Goal: Task Accomplishment & Management: Manage account settings

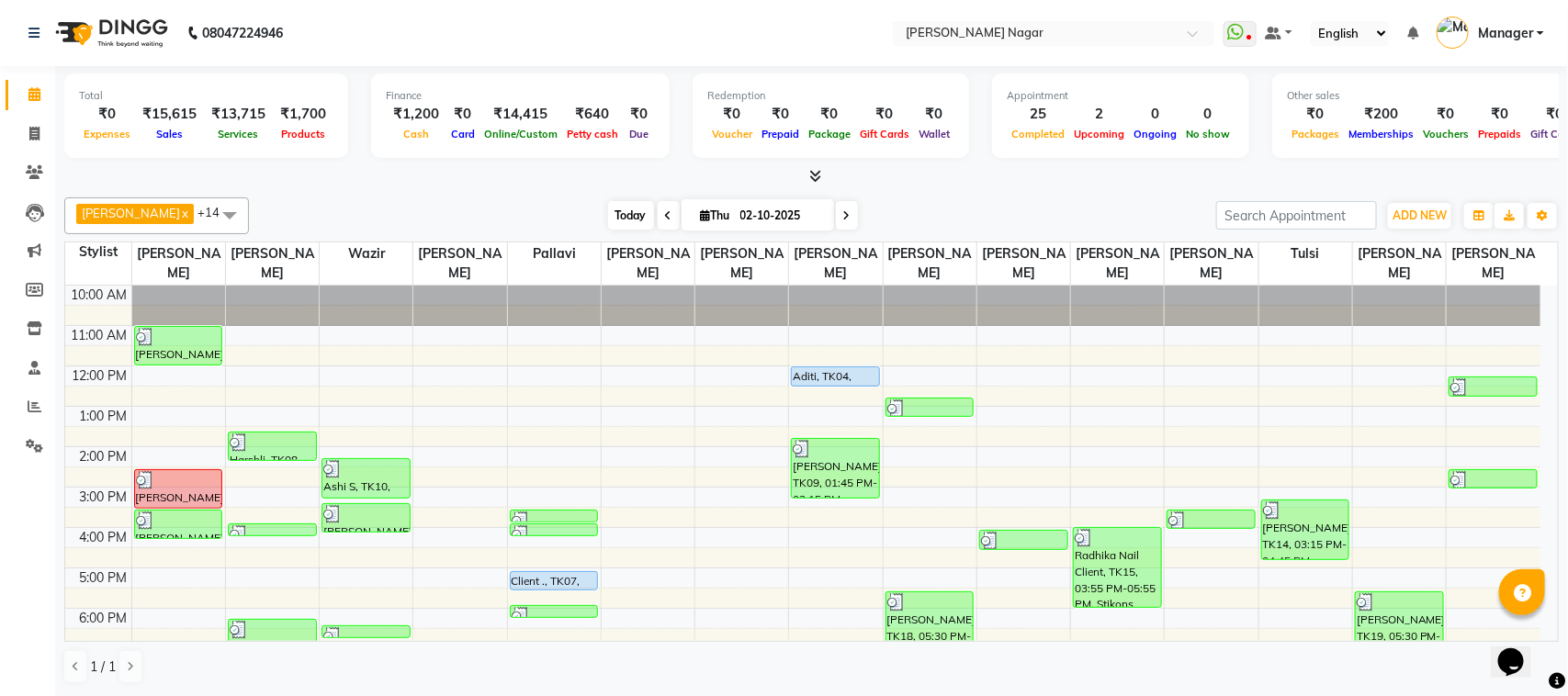
click at [608, 207] on span "Today" at bounding box center [631, 215] width 46 height 29
type input "03-10-2025"
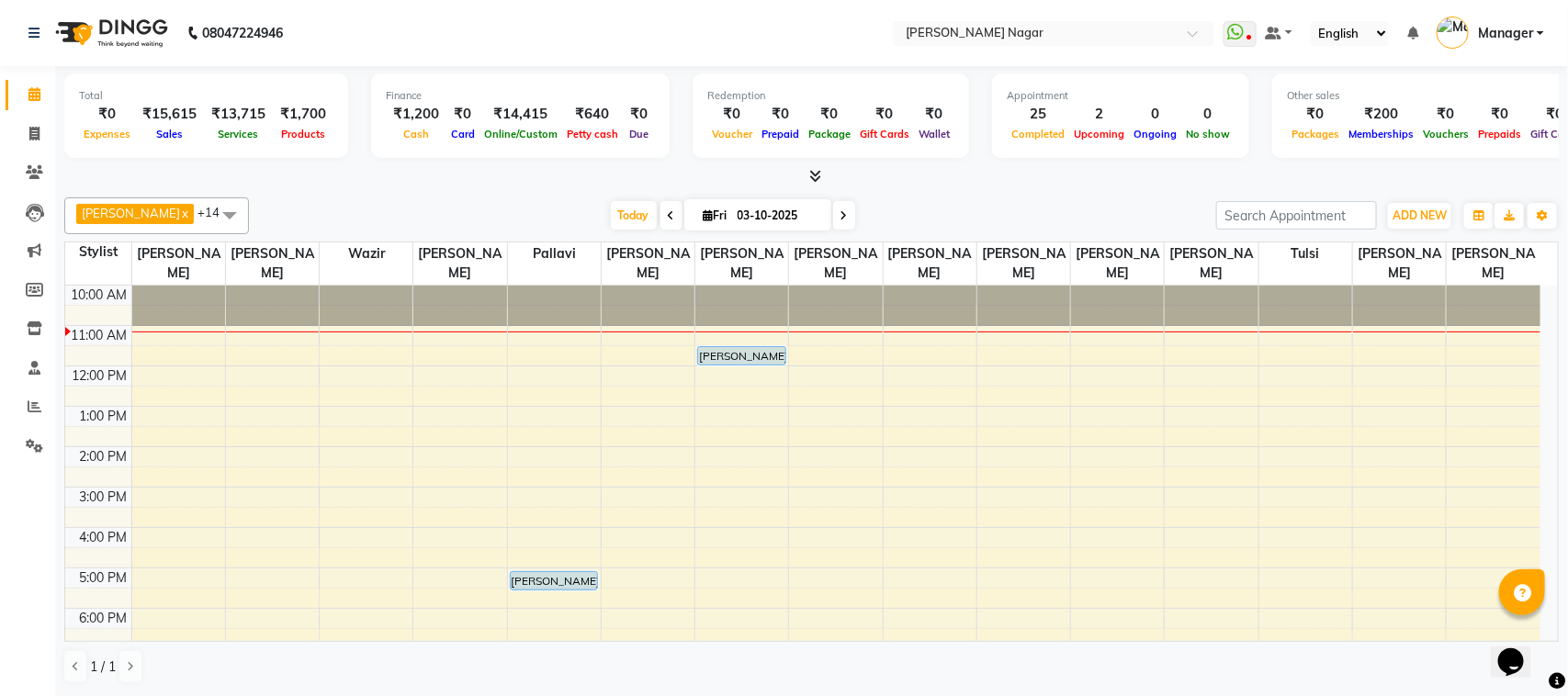
drag, startPoint x: 494, startPoint y: 346, endPoint x: 494, endPoint y: 290, distance: 56.0
click at [33, 407] on icon at bounding box center [34, 406] width 13 height 13
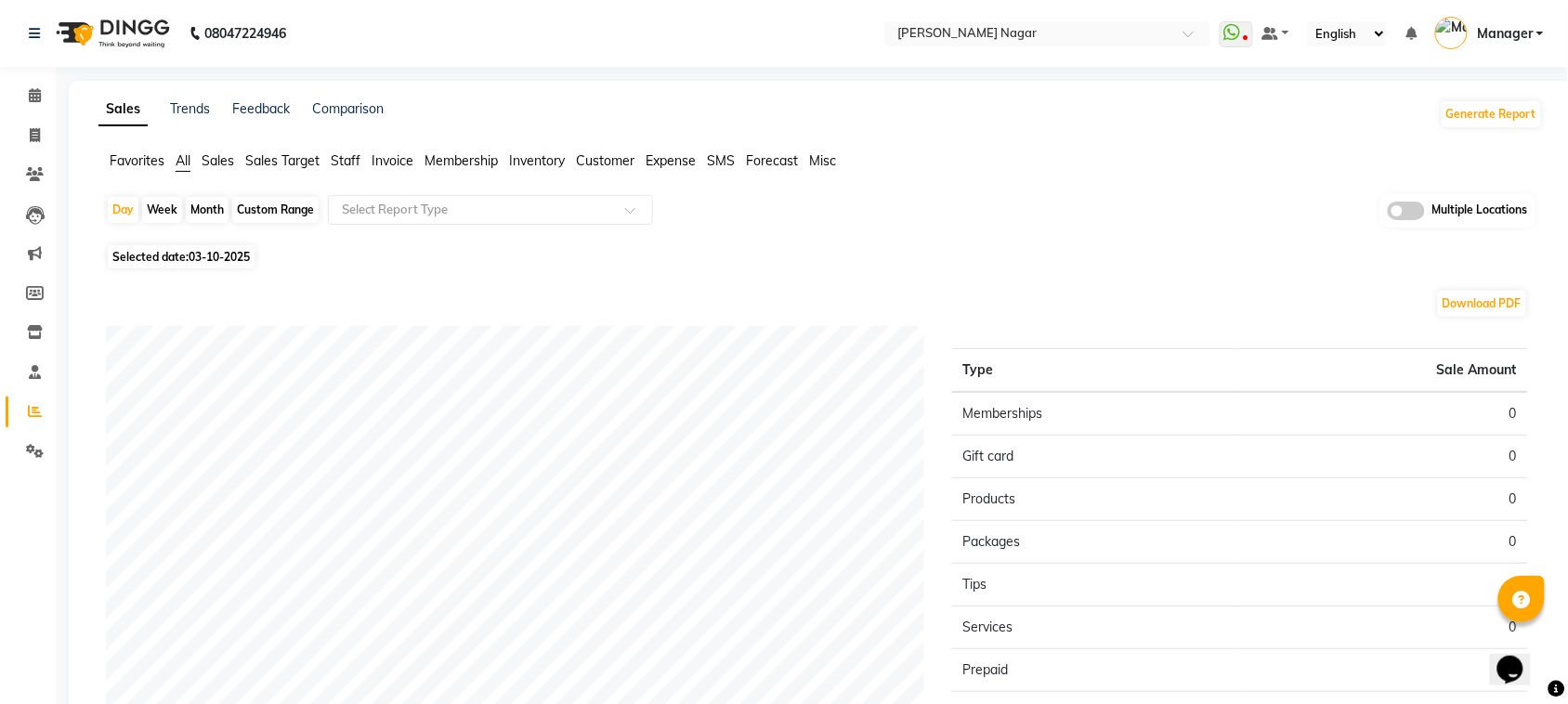
click at [355, 156] on span "Staff" at bounding box center [345, 160] width 30 height 16
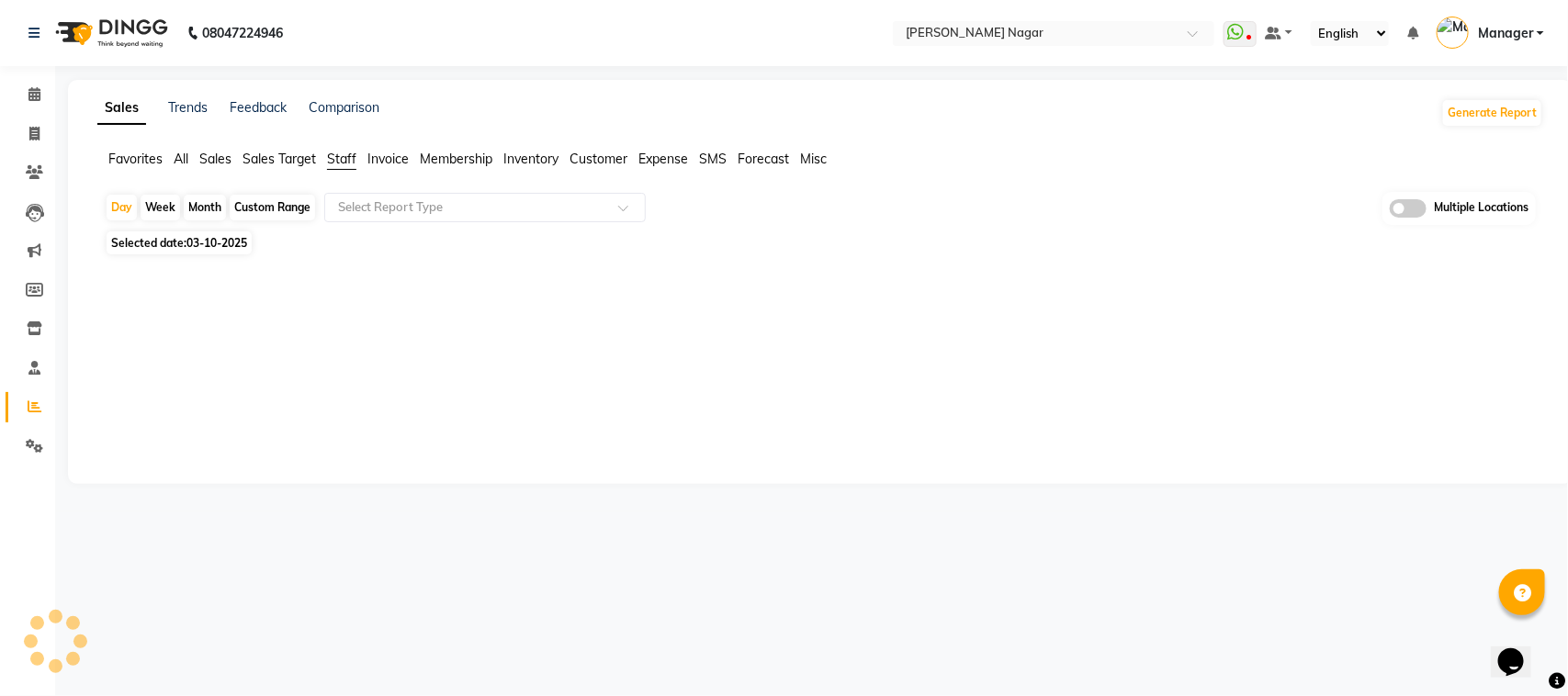
click at [196, 208] on div "Month" at bounding box center [205, 207] width 42 height 26
select select "10"
select select "2025"
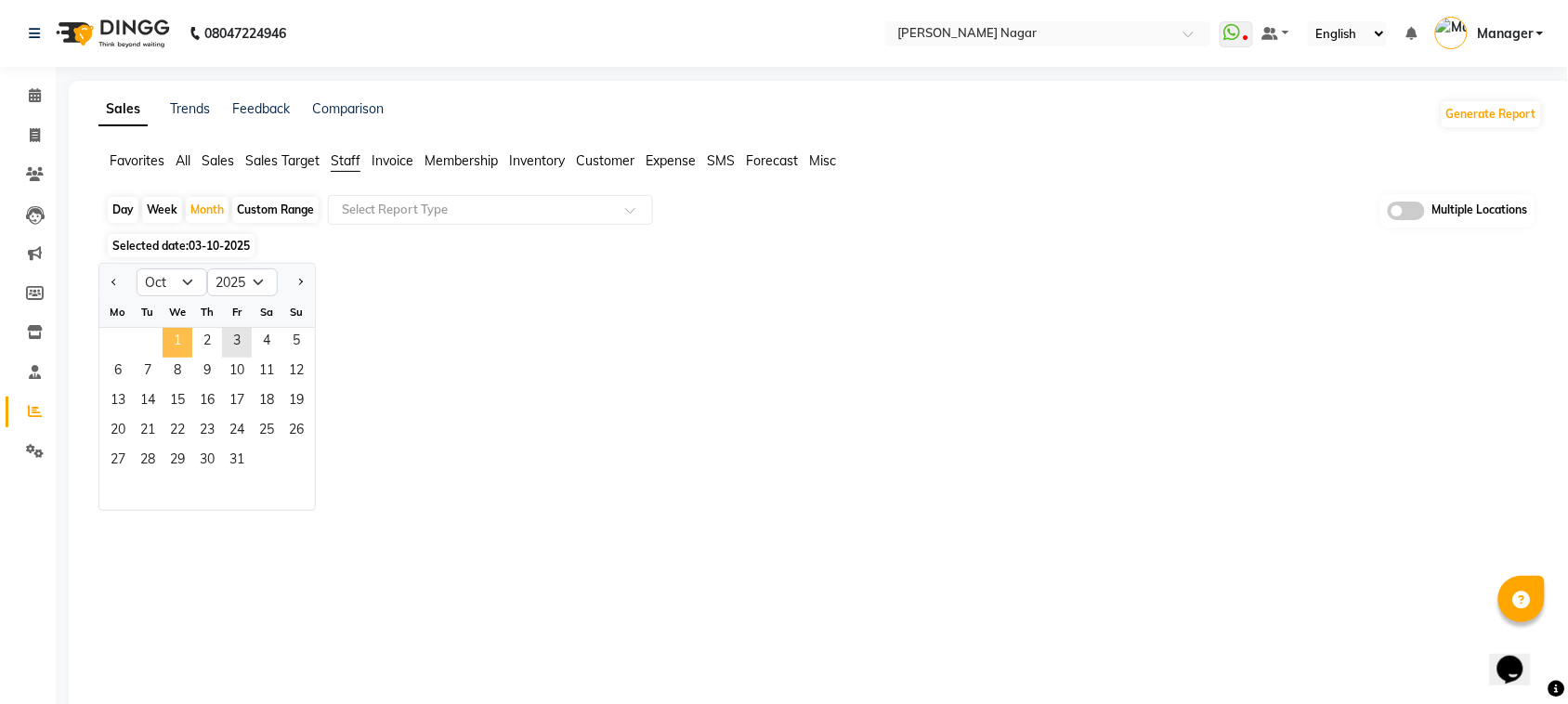
click at [169, 340] on span "1" at bounding box center [177, 342] width 30 height 30
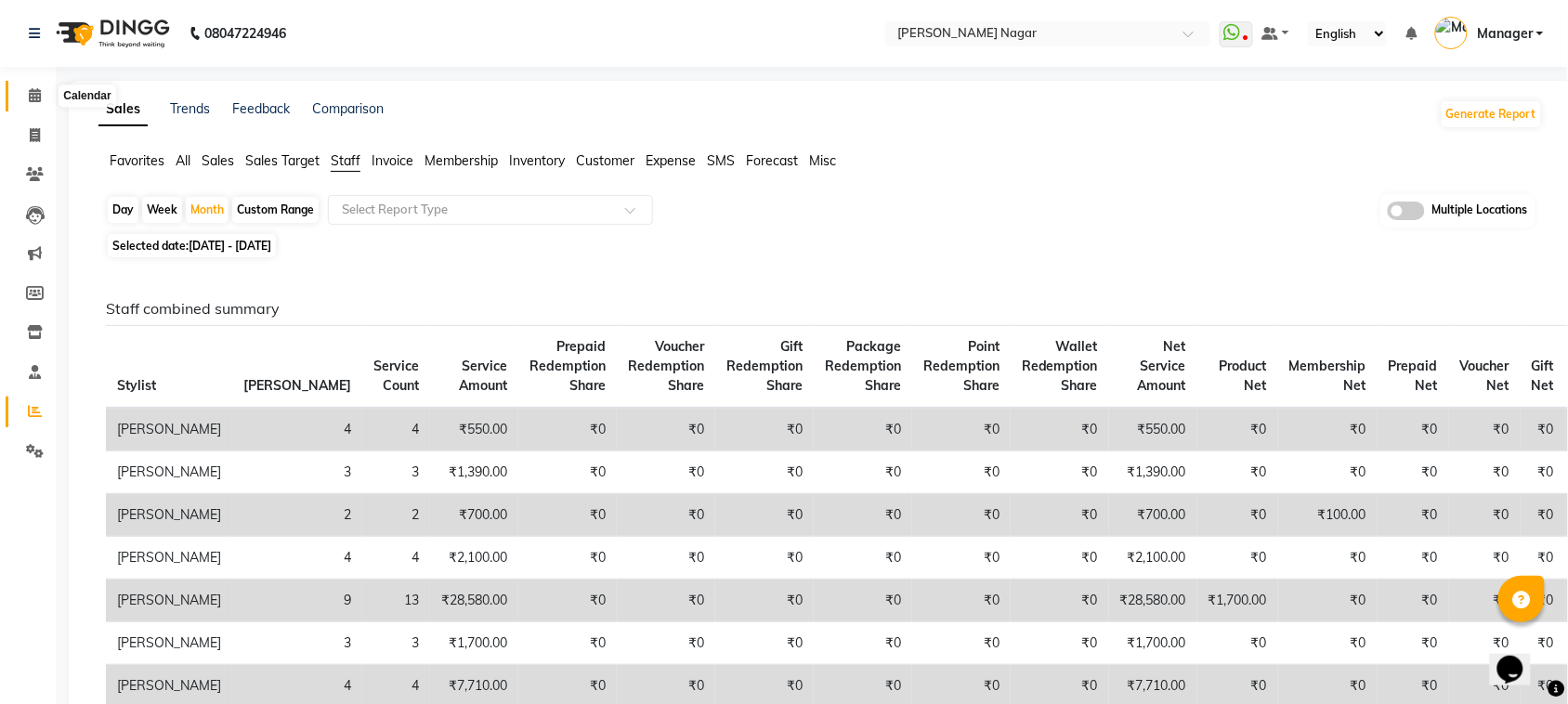
click at [38, 98] on icon at bounding box center [35, 95] width 13 height 13
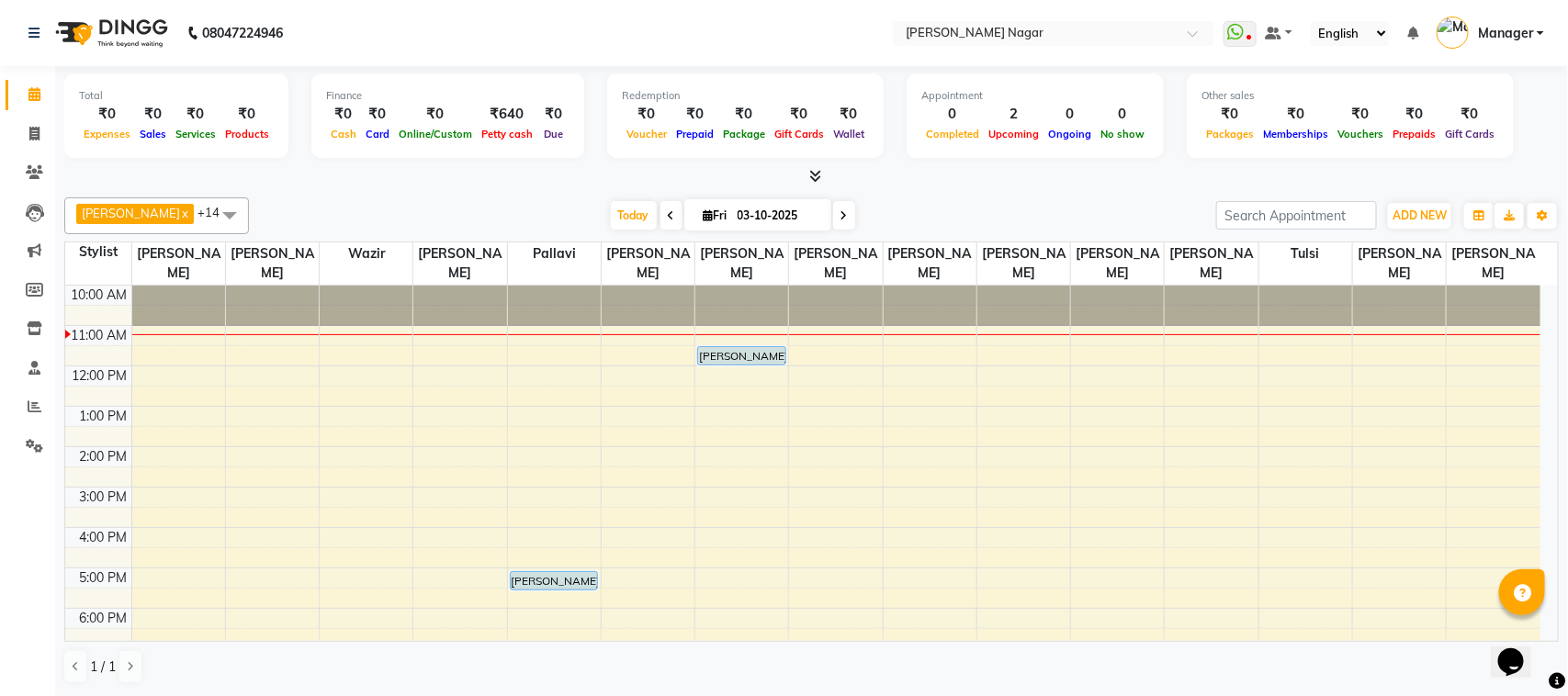
click at [533, 501] on div "10:00 AM 11:00 AM 12:00 PM 1:00 PM 2:00 PM 3:00 PM 4:00 PM 5:00 PM 6:00 PM 7:00…" at bounding box center [803, 568] width 1476 height 565
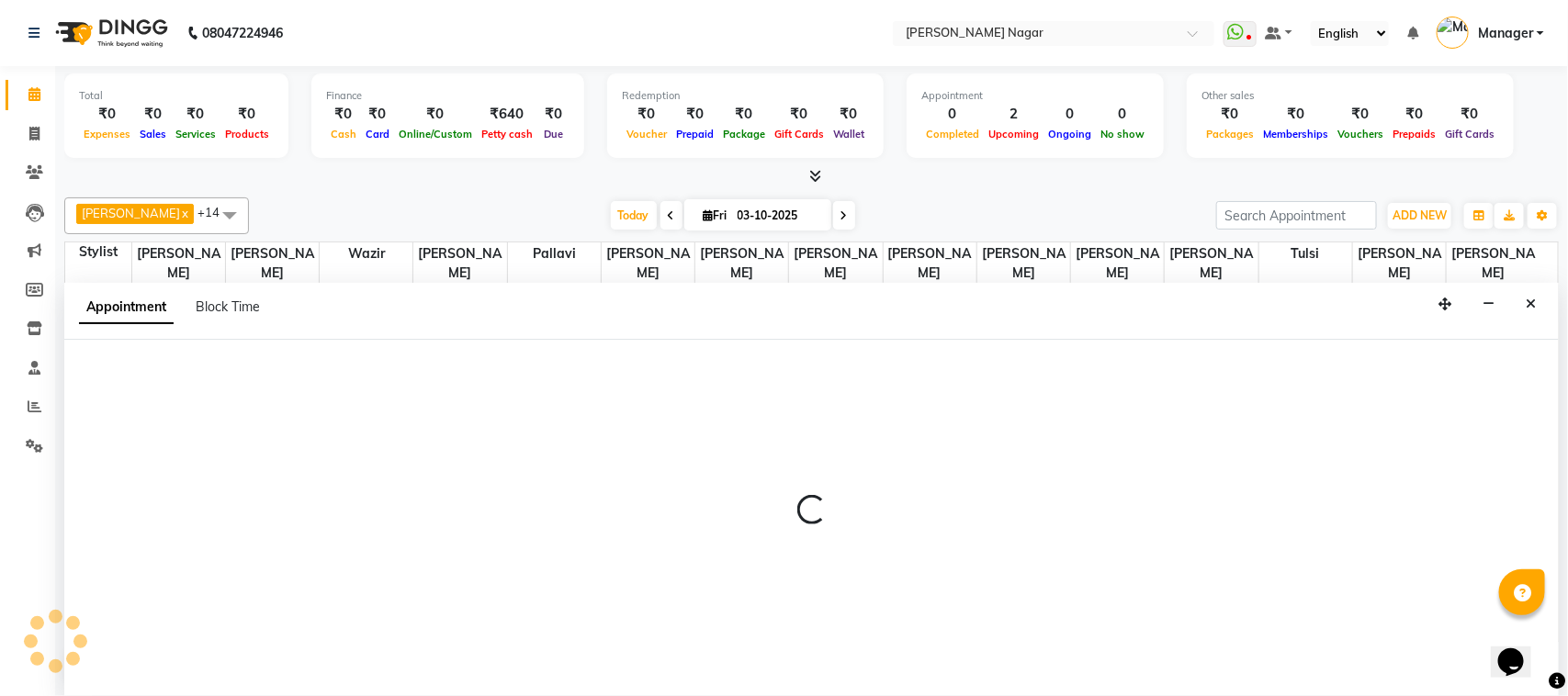
select select "87299"
select select "tentative"
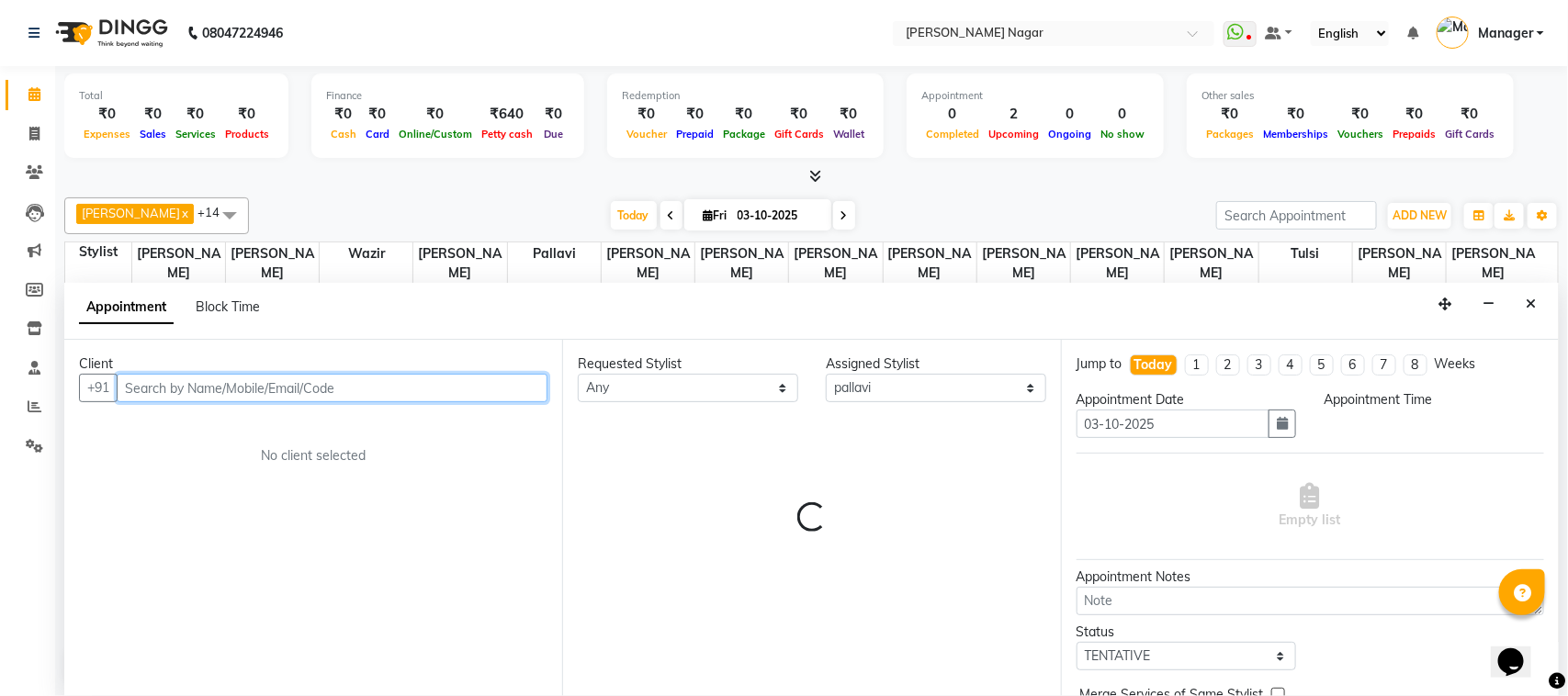
select select "900"
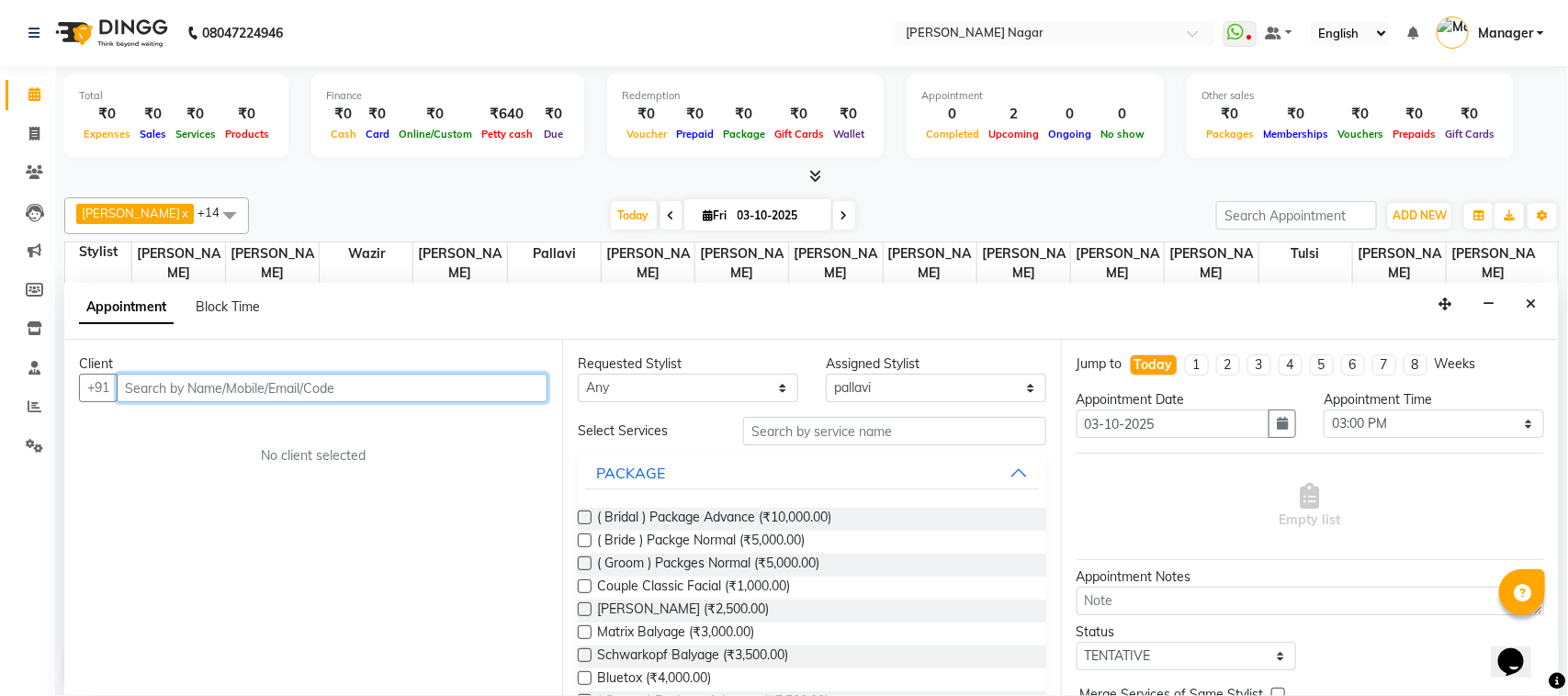
click at [307, 387] on input "text" at bounding box center [332, 388] width 431 height 29
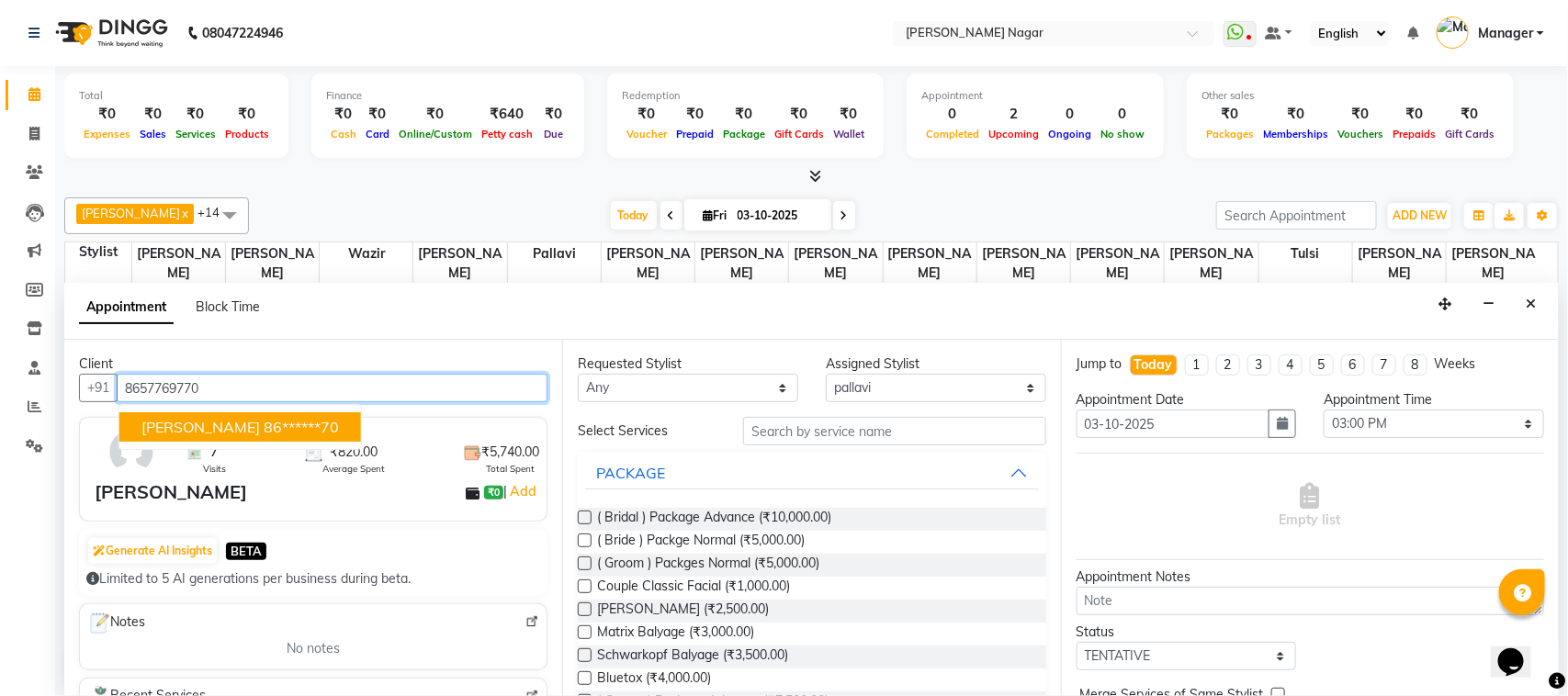
click at [200, 427] on span "[PERSON_NAME]" at bounding box center [201, 426] width 119 height 18
type input "86******70"
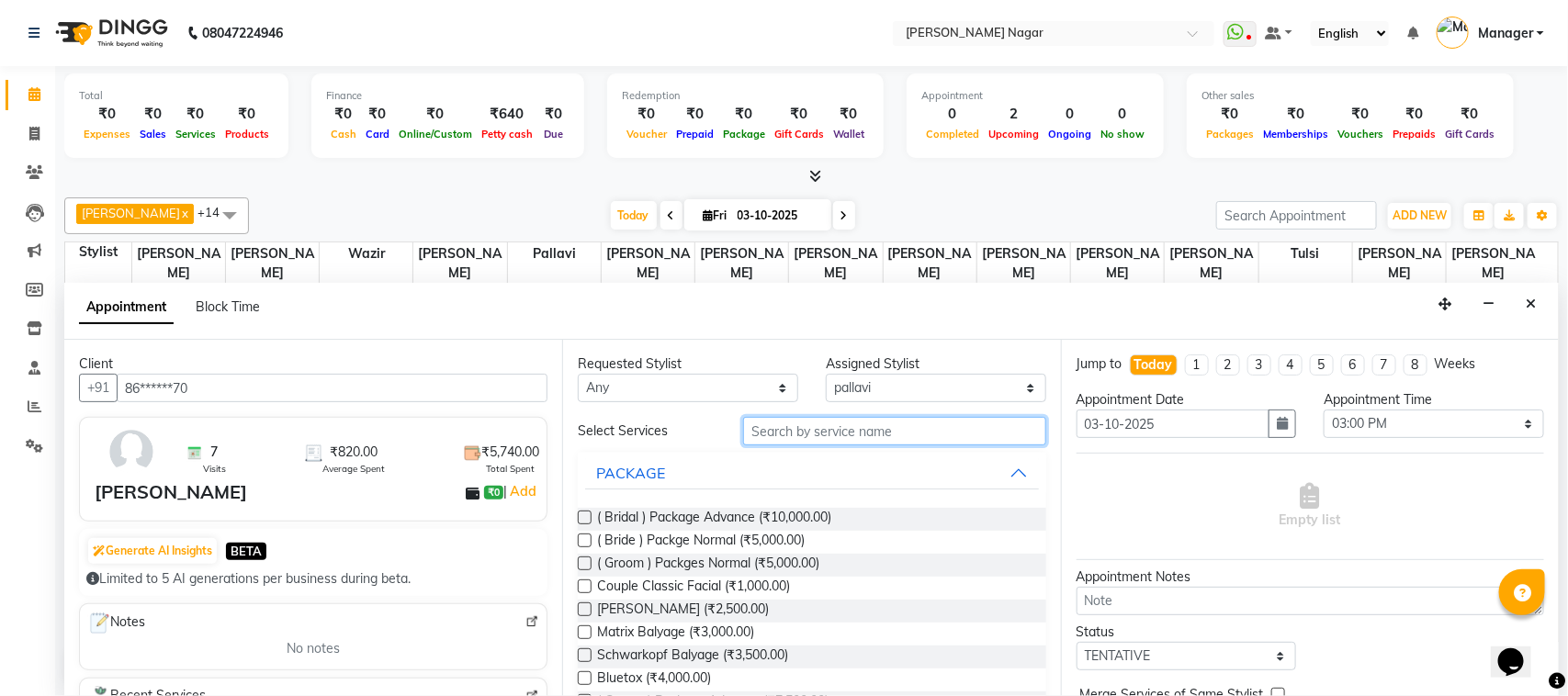
click at [827, 435] on input "text" at bounding box center [894, 431] width 304 height 29
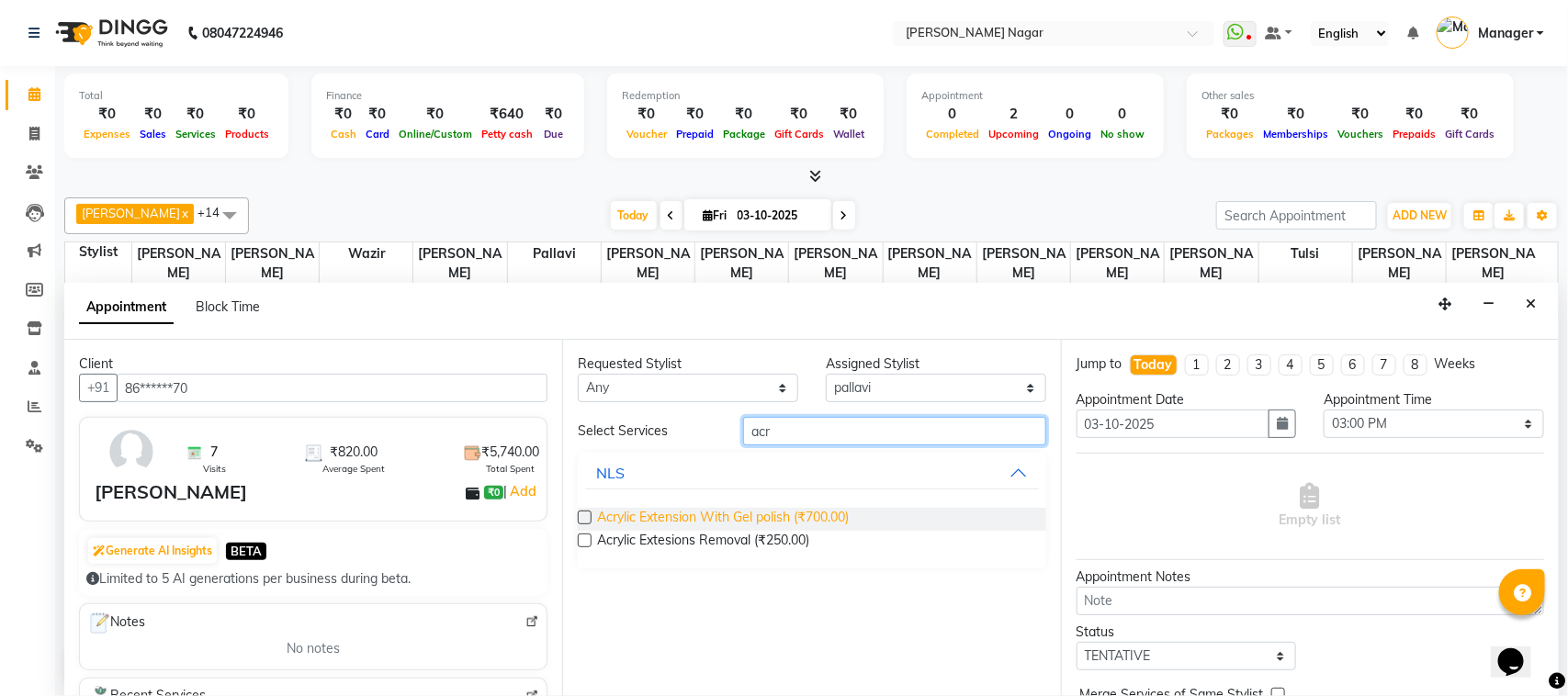
type input "acr"
click at [781, 515] on span "Acrylic Extension With Gel polish (₹700.00)" at bounding box center [723, 519] width 252 height 23
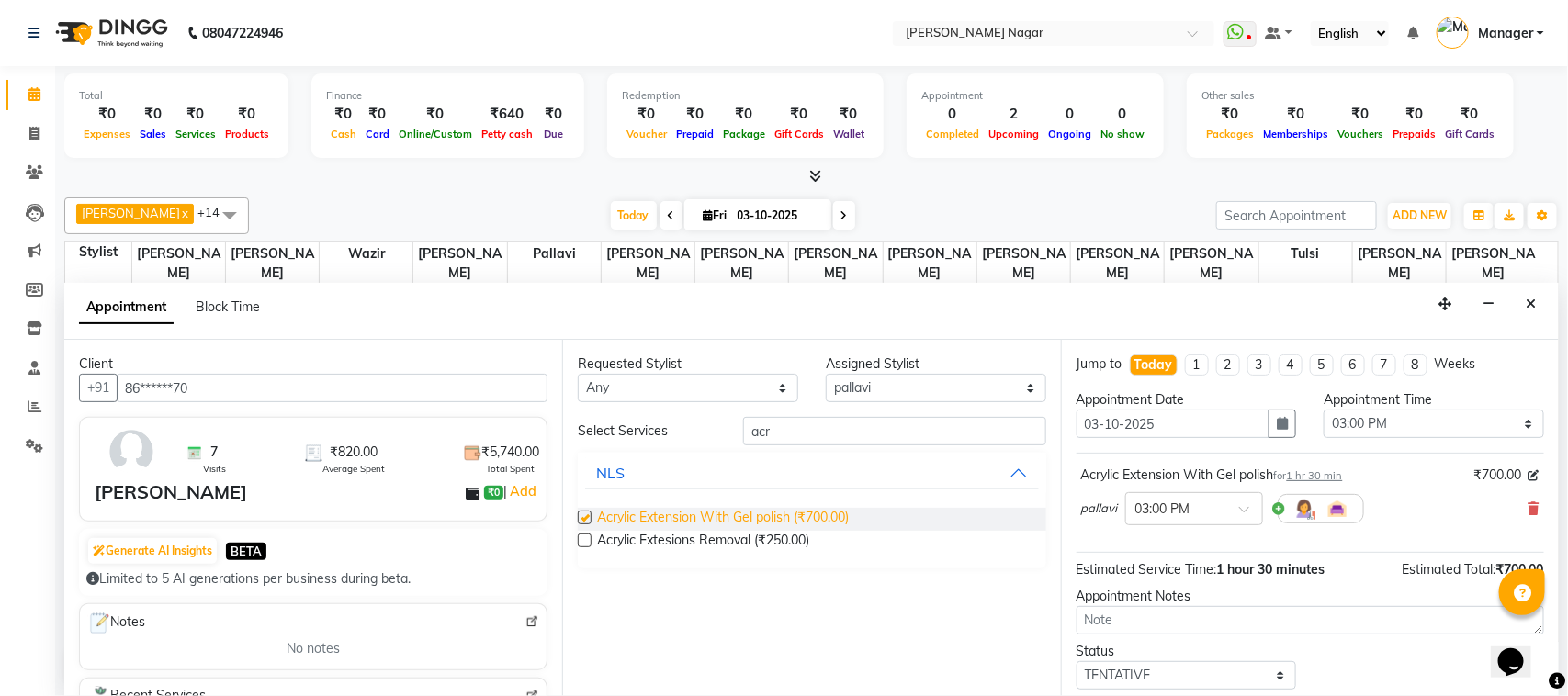
checkbox input "false"
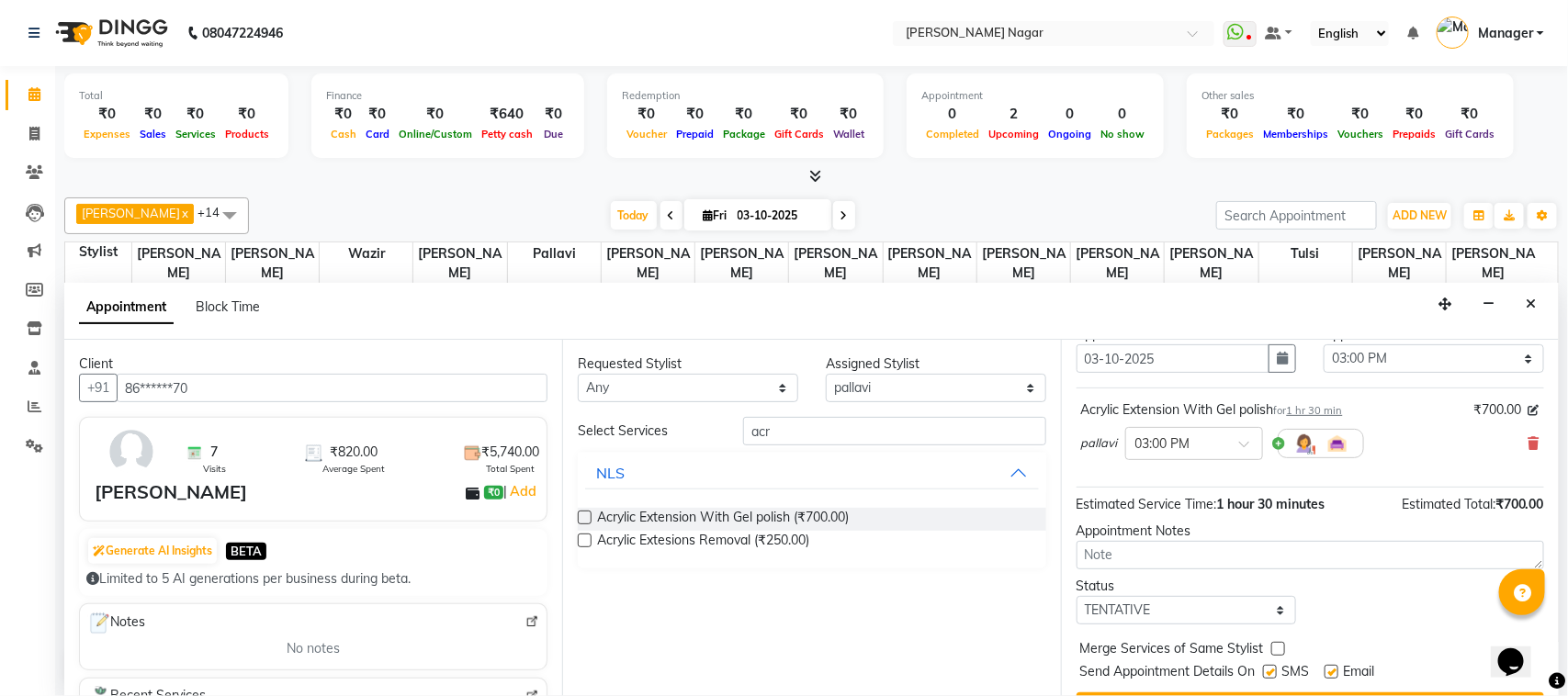
scroll to position [84, 0]
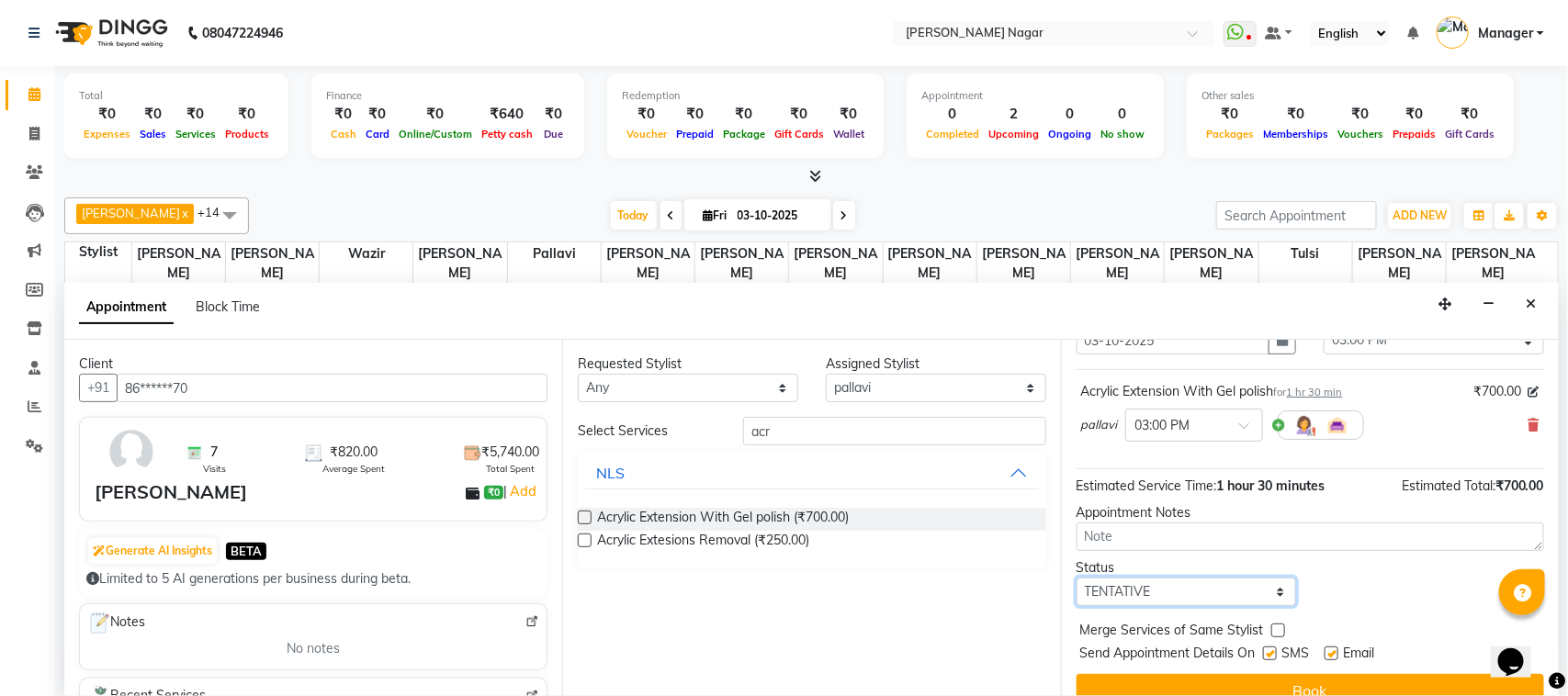
click at [1277, 594] on select "Select TENTATIVE CONFIRM CHECK-IN UPCOMING" at bounding box center [1187, 591] width 221 height 29
select select "upcoming"
click at [1077, 579] on select "Select TENTATIVE CONFIRM CHECK-IN UPCOMING" at bounding box center [1187, 591] width 221 height 29
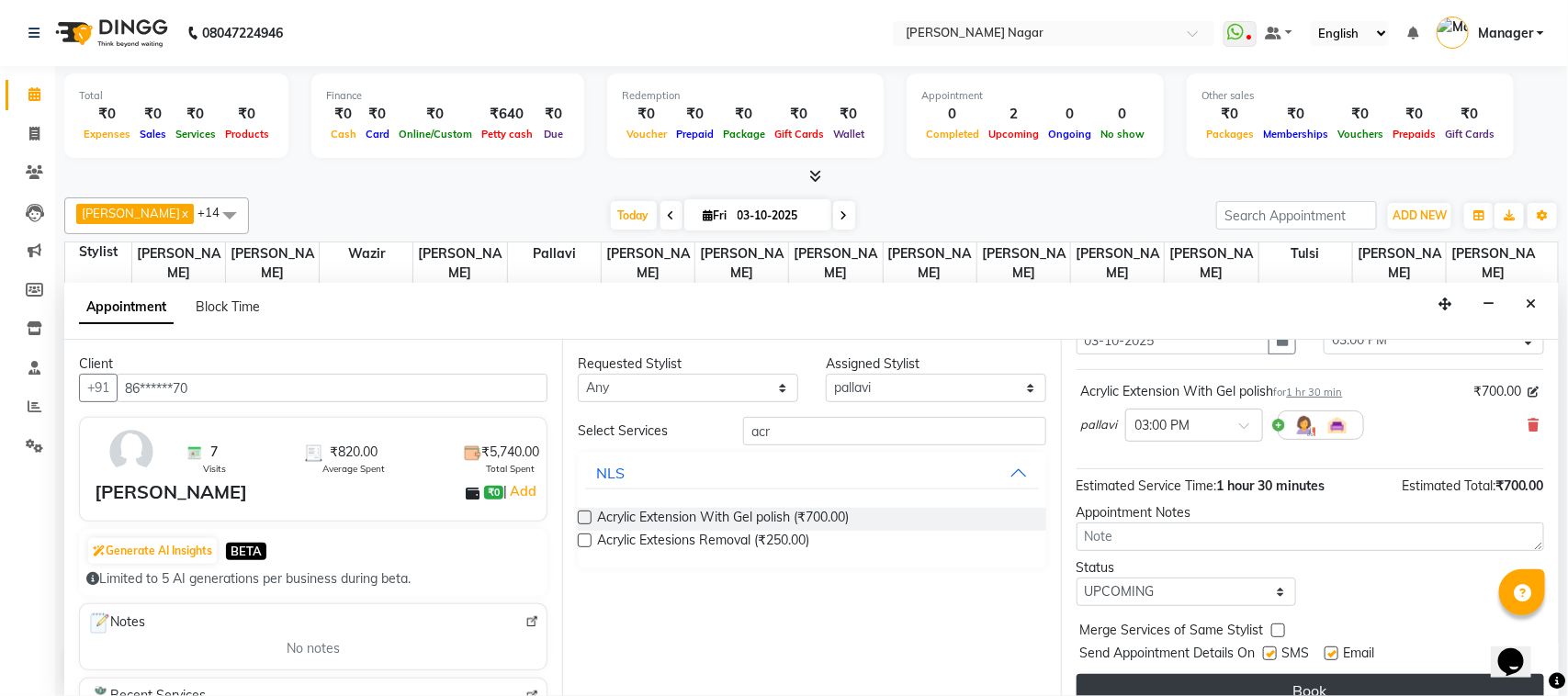
click at [1278, 684] on button "Book" at bounding box center [1310, 690] width 467 height 33
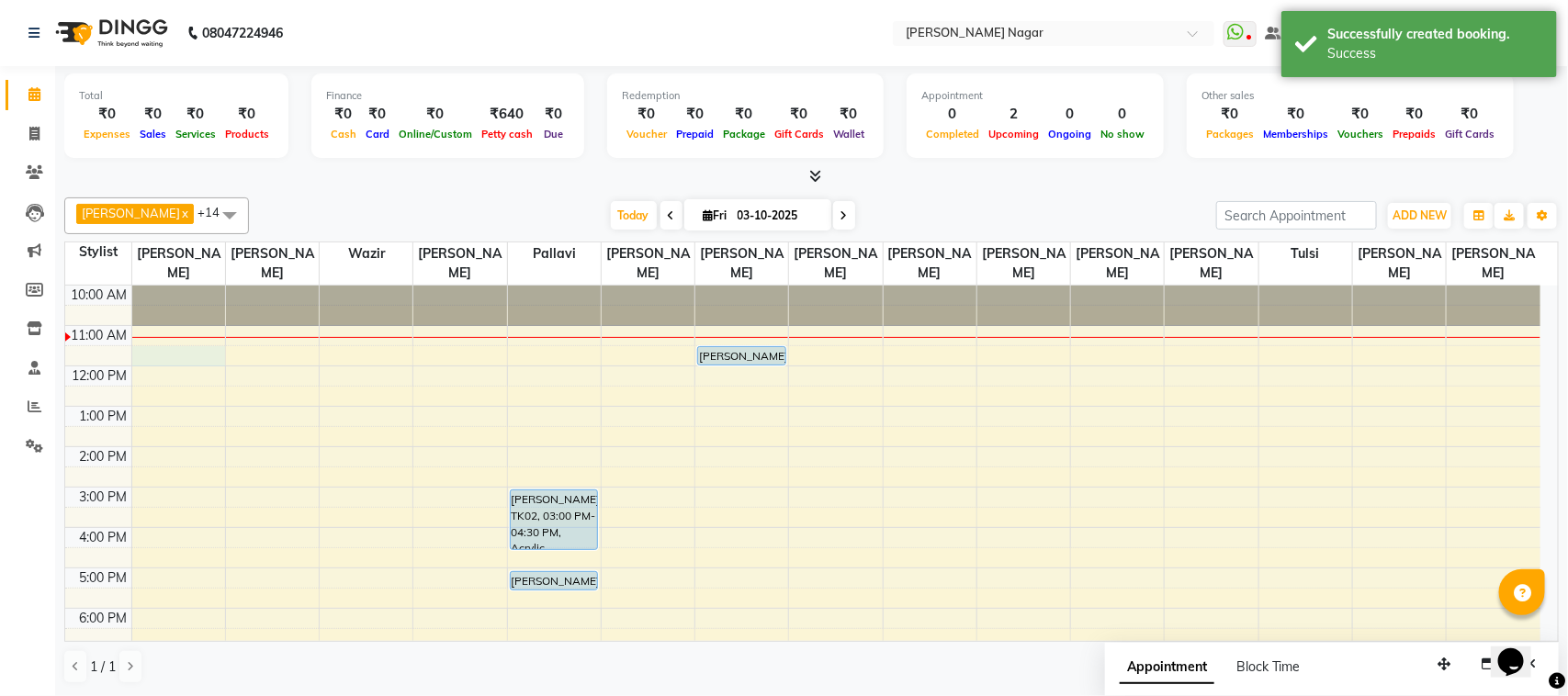
click at [159, 359] on div "10:00 AM 11:00 AM 12:00 PM 1:00 PM 2:00 PM 3:00 PM 4:00 PM 5:00 PM 6:00 PM 7:00…" at bounding box center [803, 568] width 1476 height 565
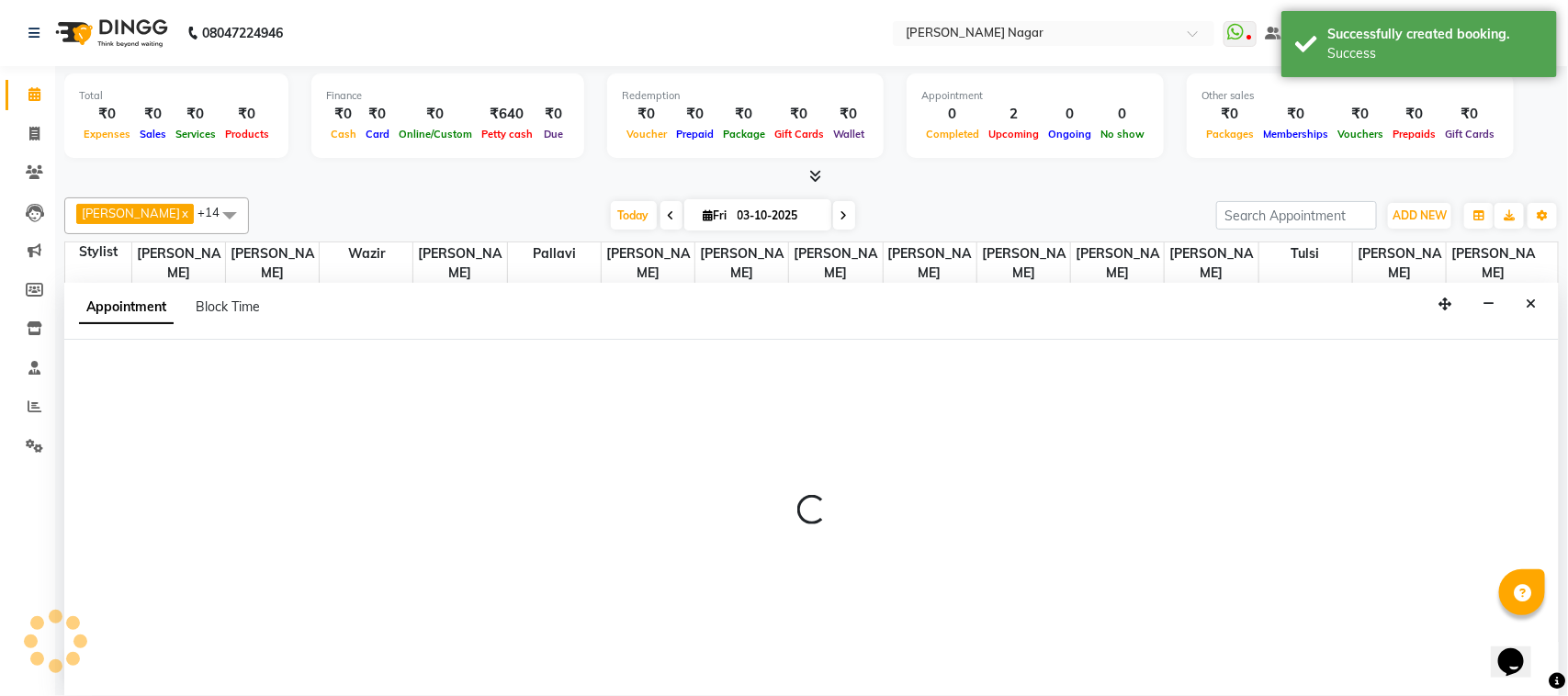
select select "63663"
select select "tentative"
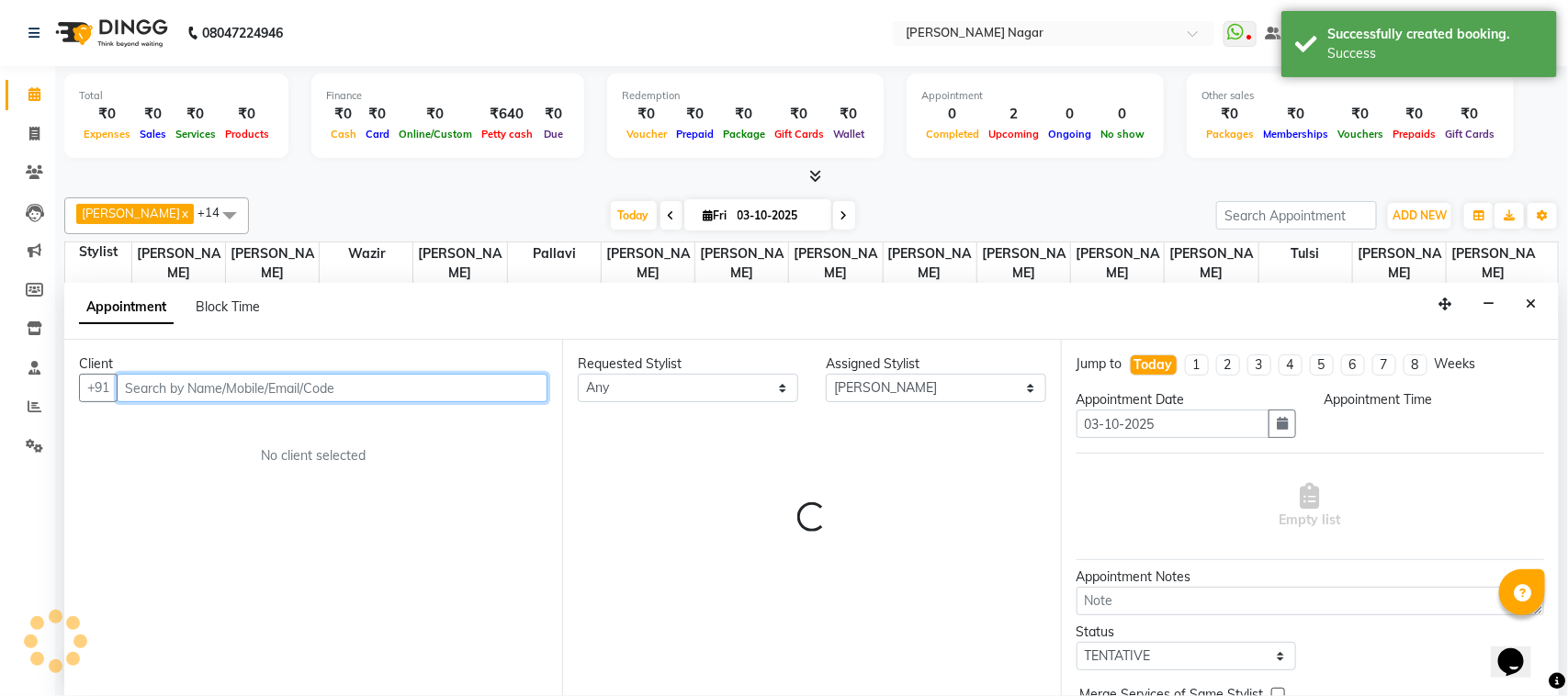
select select "690"
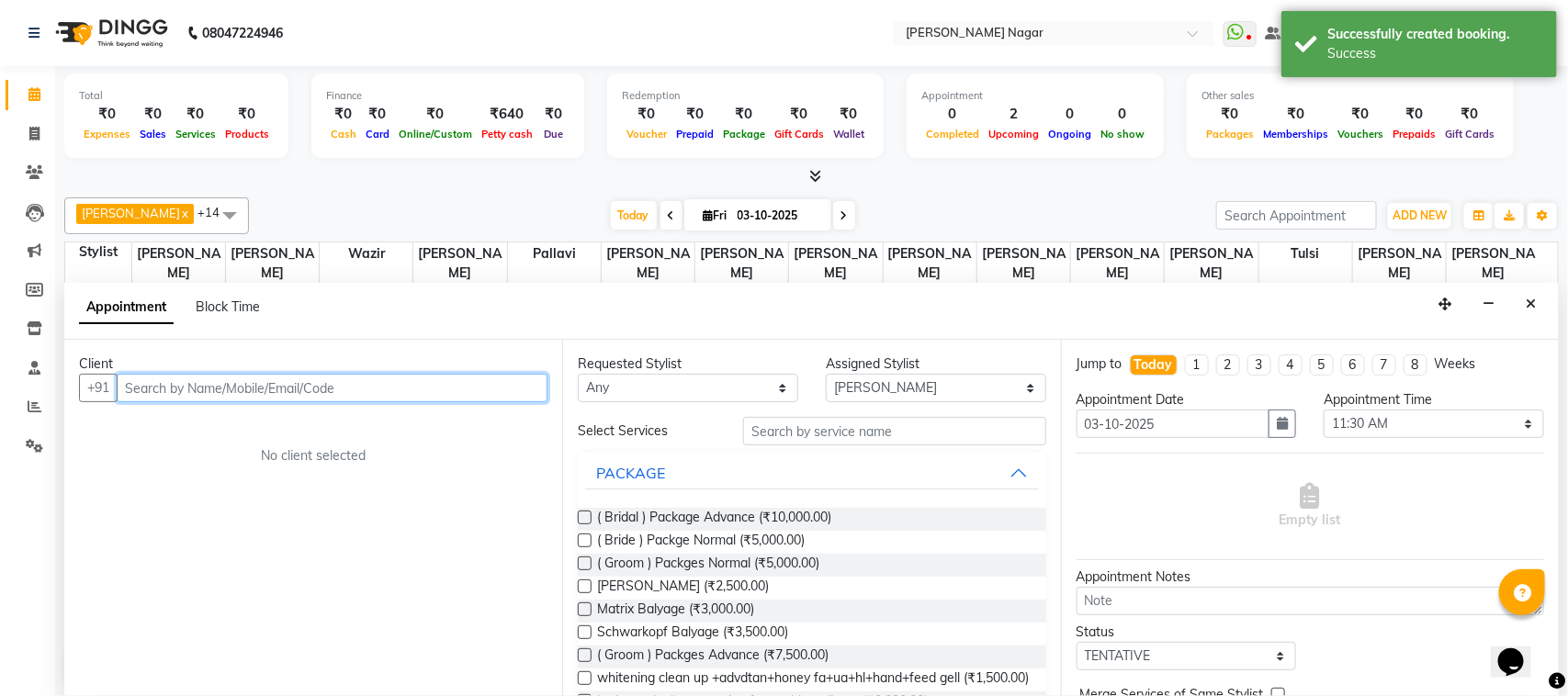
click at [166, 386] on input "text" at bounding box center [332, 388] width 431 height 29
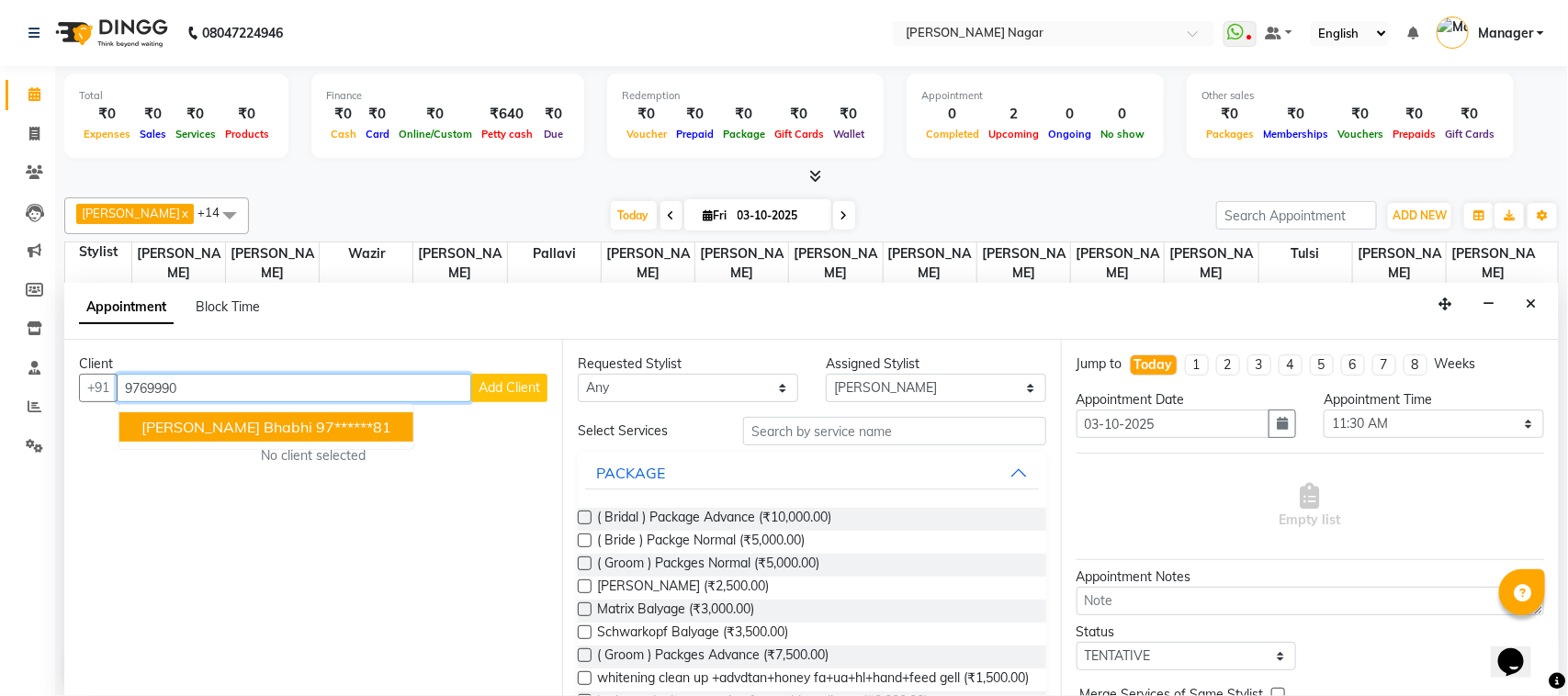
click at [171, 423] on span "[PERSON_NAME] bhabhi" at bounding box center [227, 426] width 171 height 18
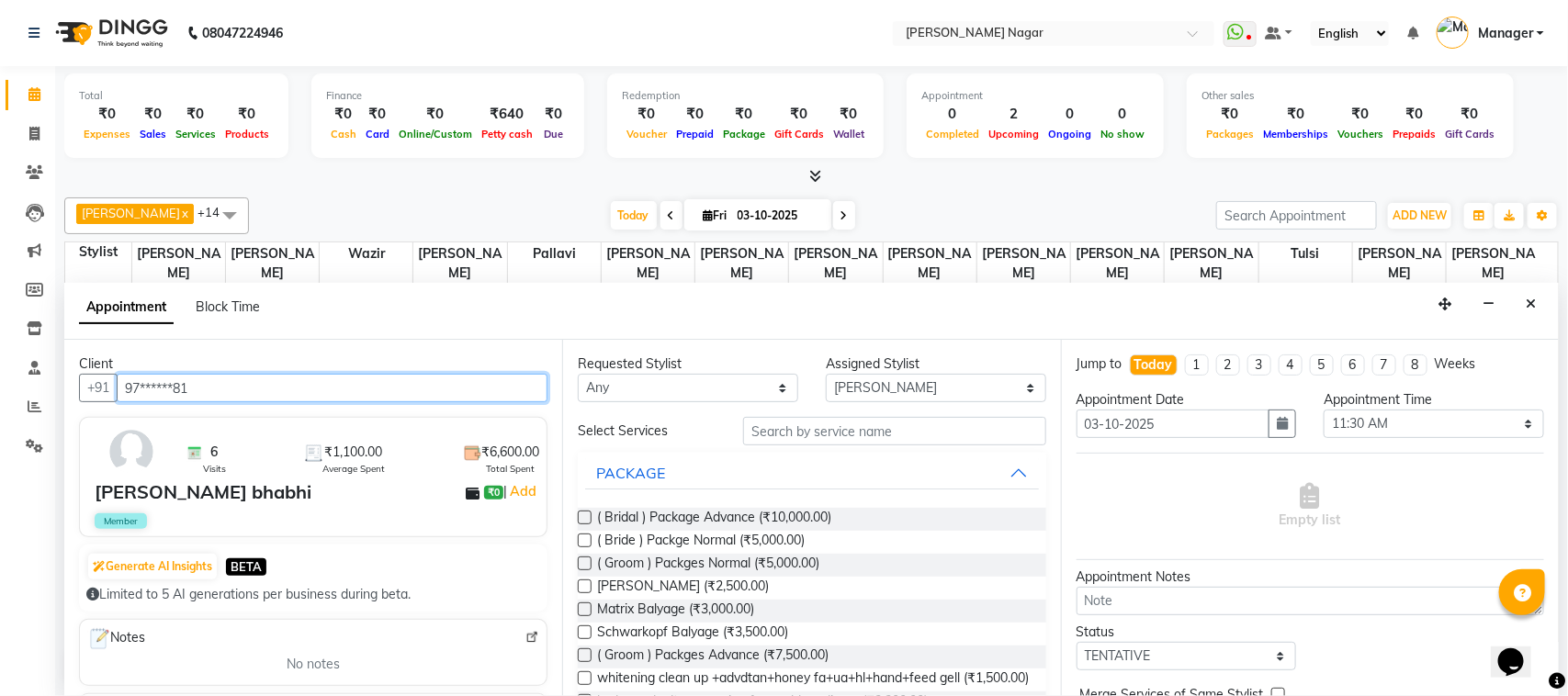
type input "97******81"
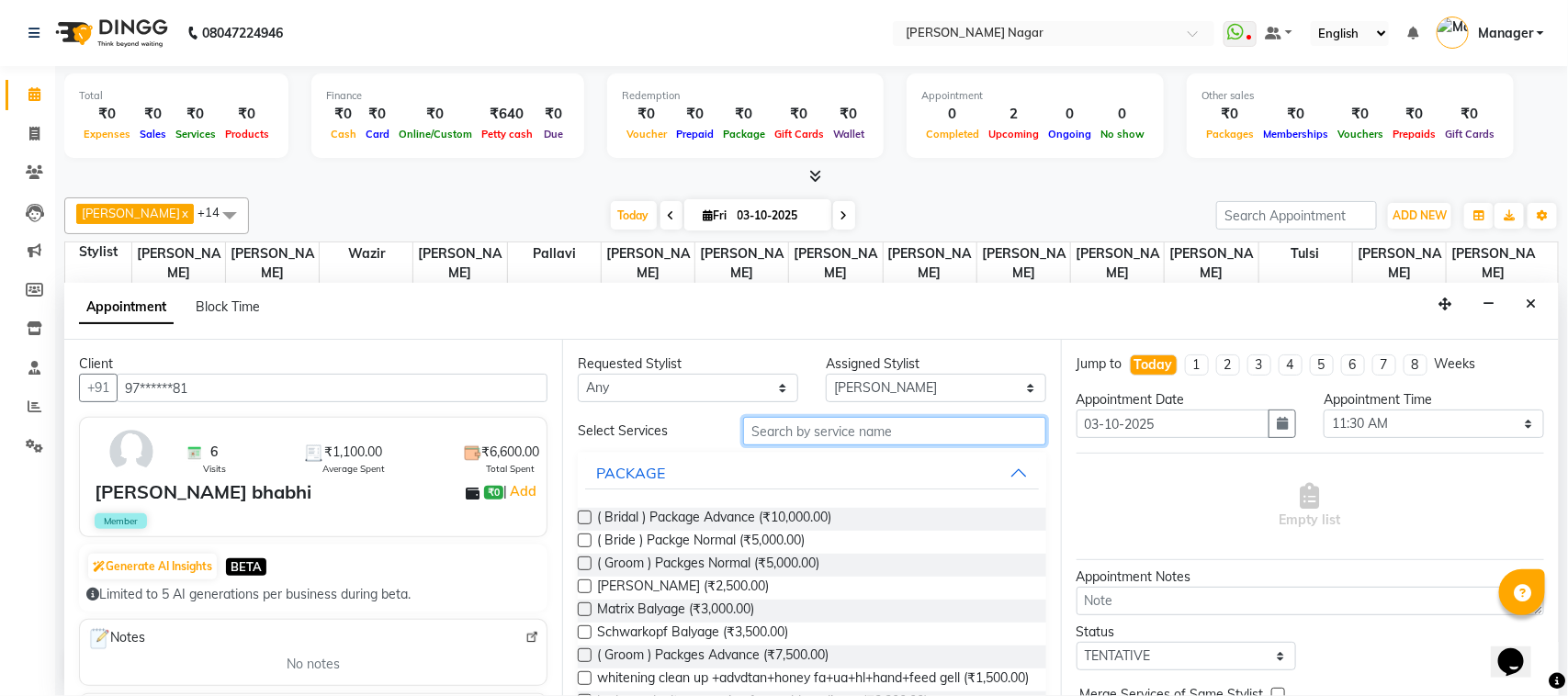
click at [765, 428] on input "text" at bounding box center [894, 431] width 304 height 29
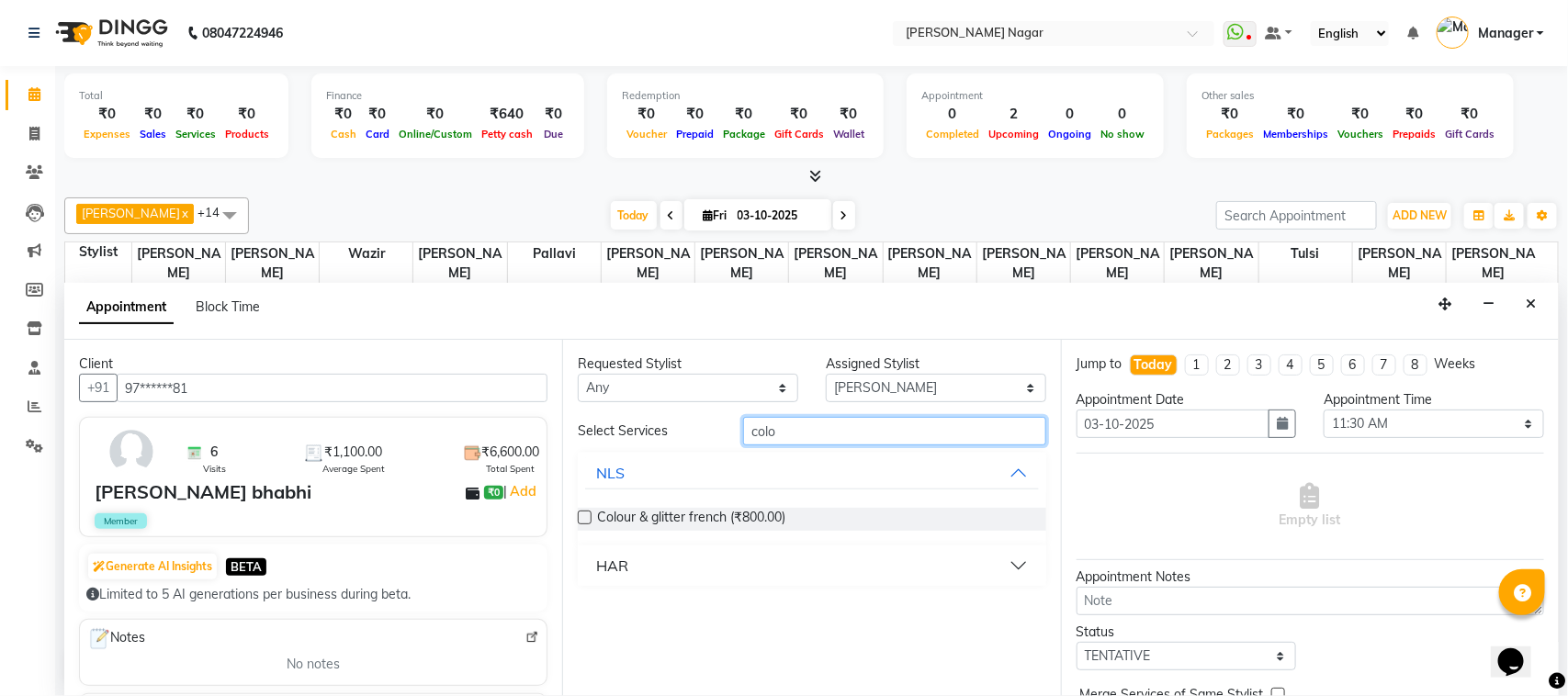
type input "colo"
click at [1013, 566] on button "HAR" at bounding box center [812, 565] width 453 height 33
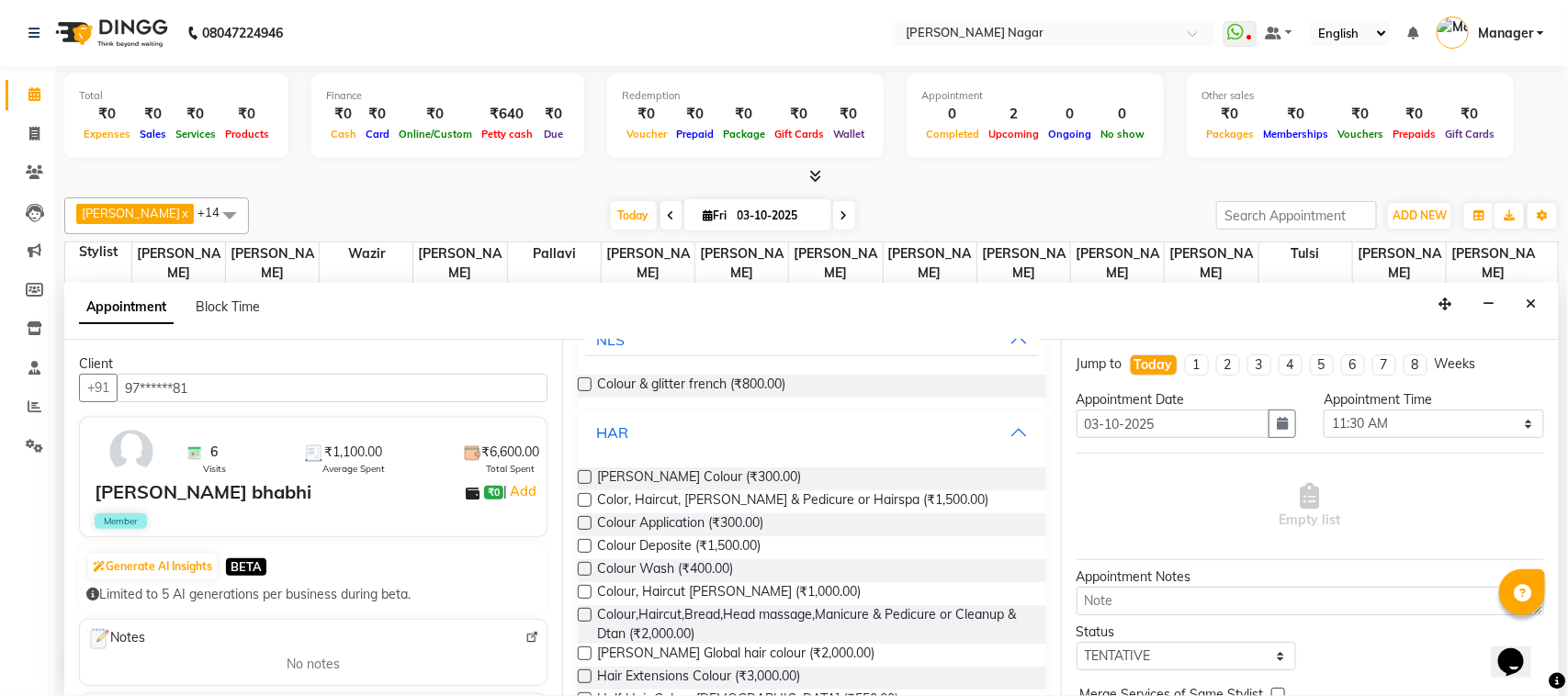
scroll to position [136, 0]
click at [737, 540] on span "Colour Deposite (₹1,500.00)" at bounding box center [679, 545] width 164 height 23
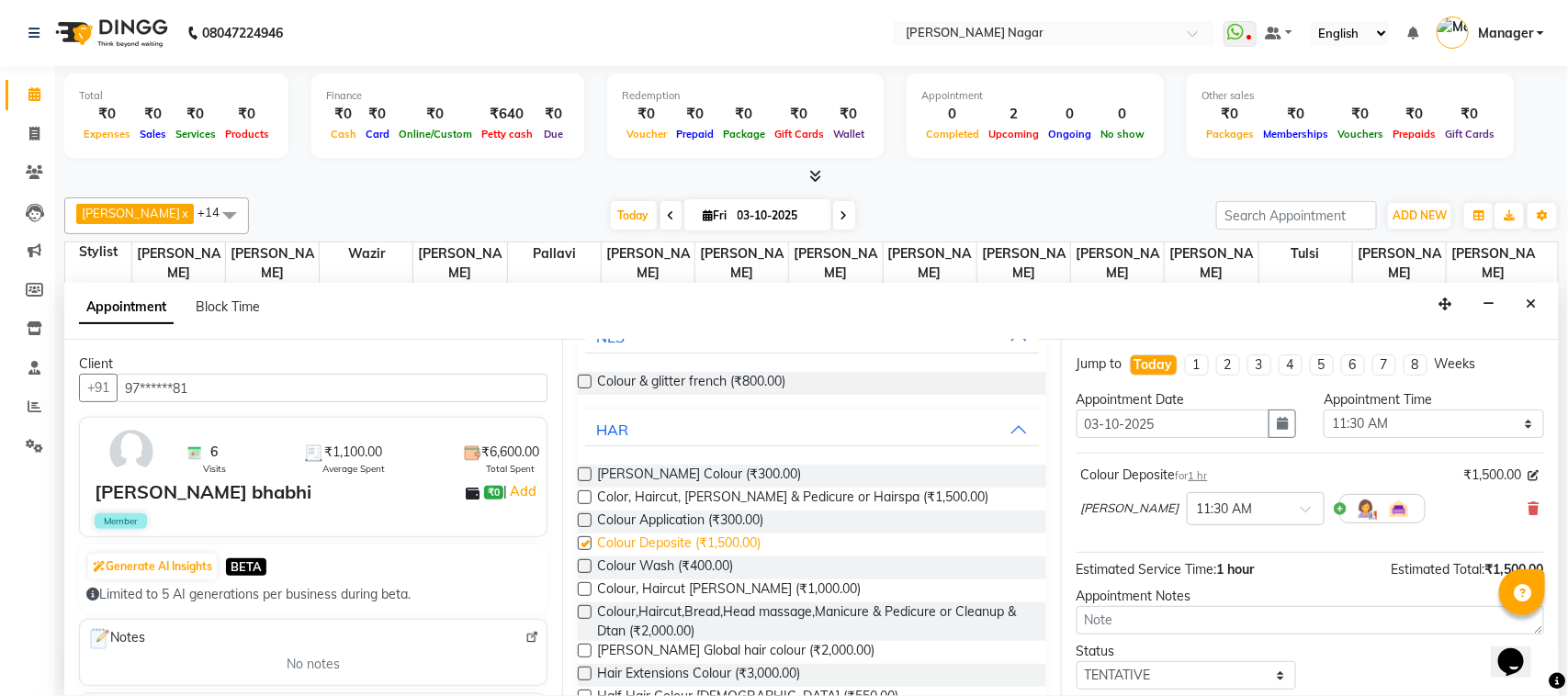
checkbox input "false"
click at [1215, 678] on select "Select TENTATIVE CONFIRM CHECK-IN UPCOMING" at bounding box center [1187, 675] width 221 height 29
select select "upcoming"
click at [1077, 663] on select "Select TENTATIVE CONFIRM CHECK-IN UPCOMING" at bounding box center [1187, 675] width 221 height 29
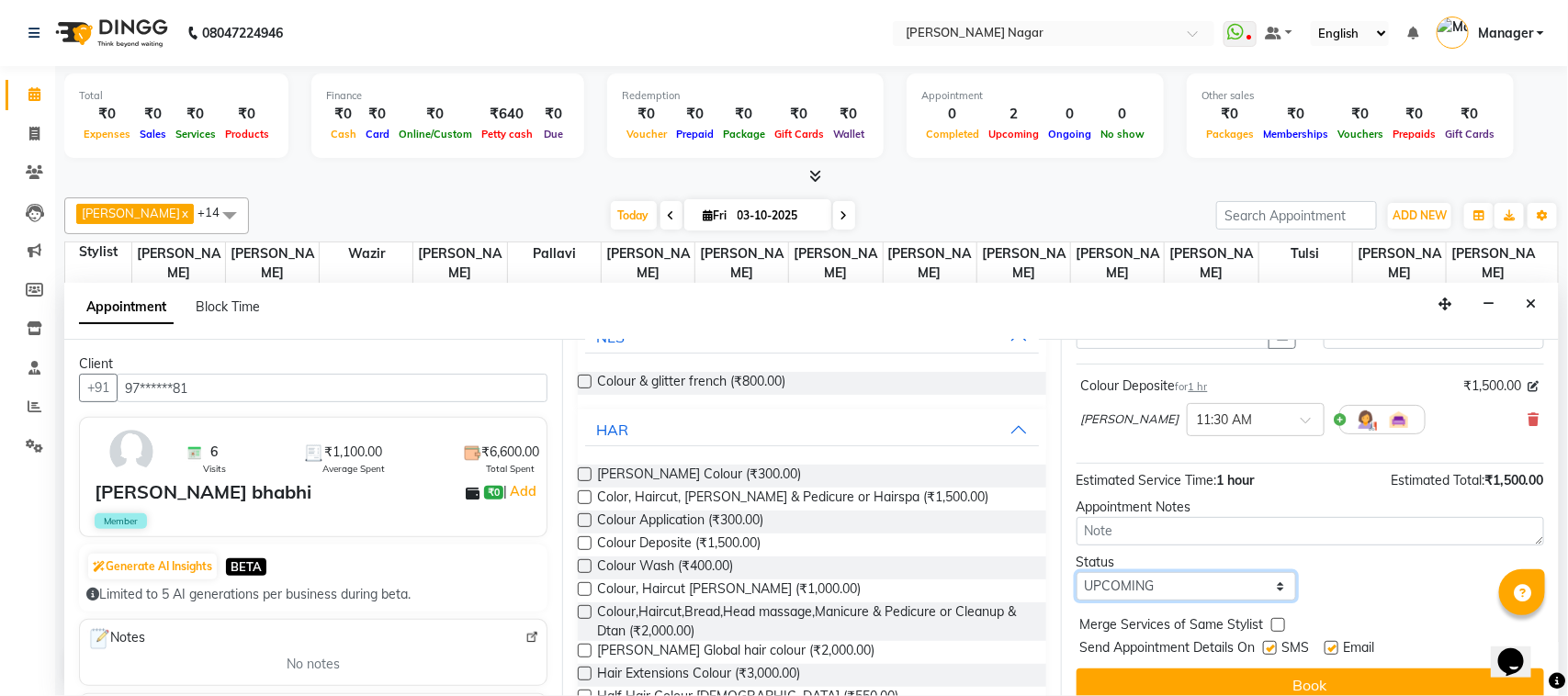
scroll to position [111, 0]
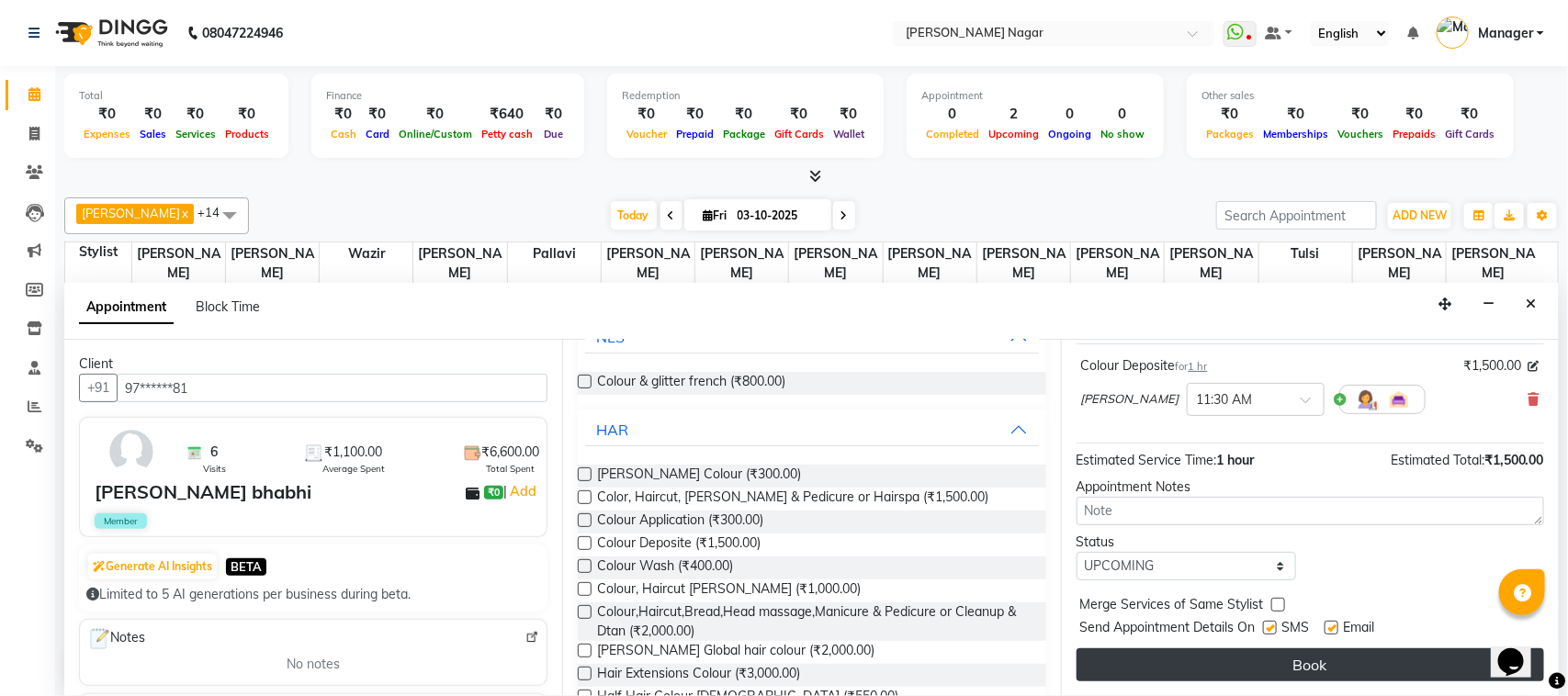
drag, startPoint x: 1403, startPoint y: 684, endPoint x: 1389, endPoint y: 663, distance: 25.2
click at [1389, 663] on div "Jump to Today 1 2 3 4 5 6 7 8 Weeks Appointment Date 03-10-2025 Appointment Tim…" at bounding box center [1309, 517] width 498 height 357
click at [1389, 663] on button "Book" at bounding box center [1310, 665] width 467 height 33
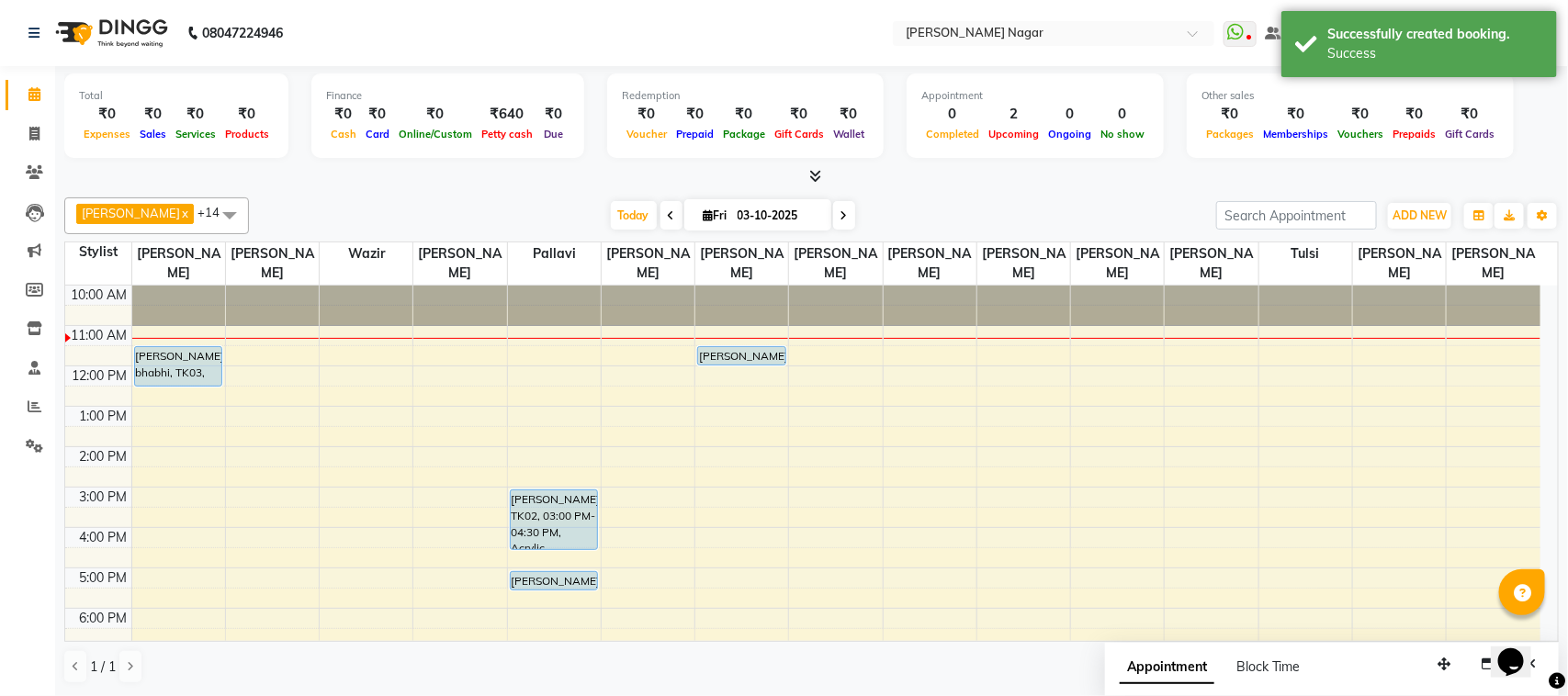
click at [287, 354] on div "10:00 AM 11:00 AM 12:00 PM 1:00 PM 2:00 PM 3:00 PM 4:00 PM 5:00 PM 6:00 PM 7:00…" at bounding box center [803, 568] width 1476 height 565
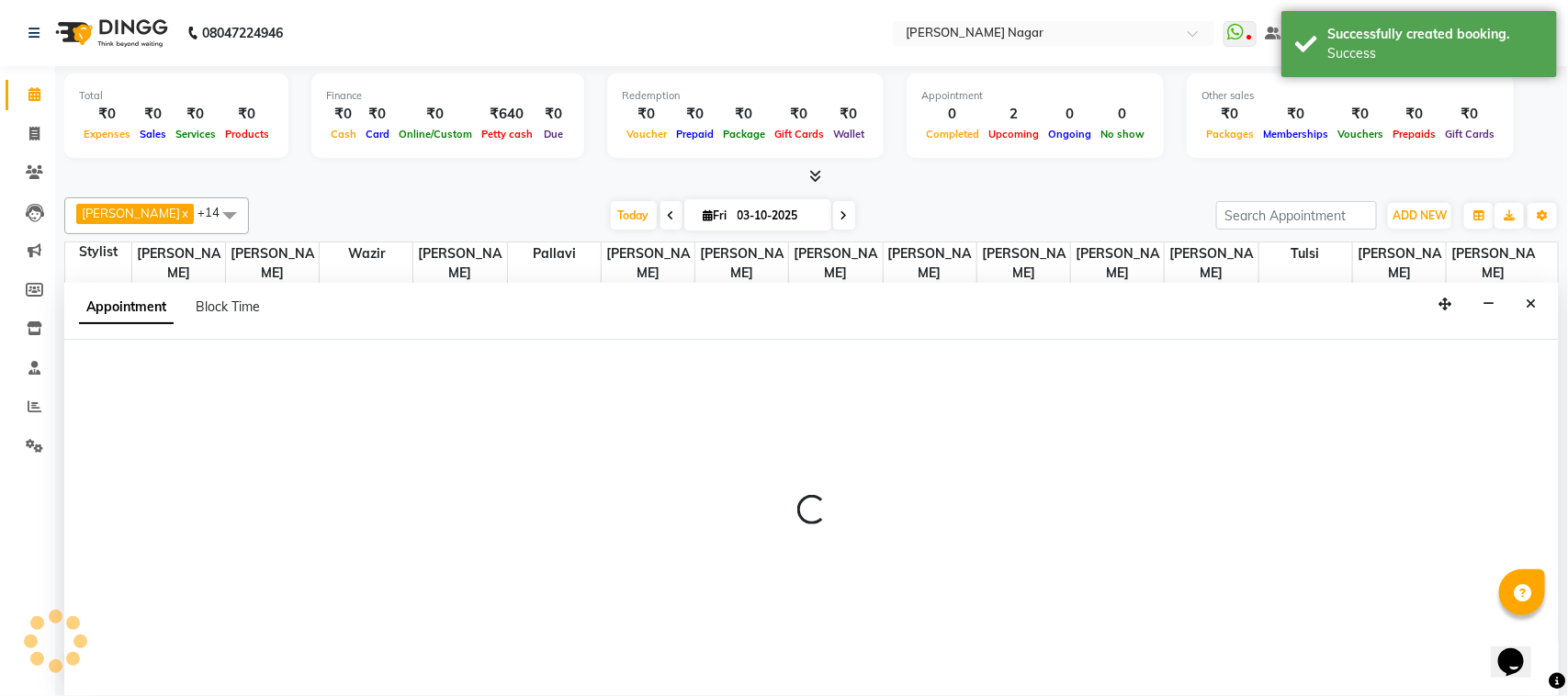
select select "66370"
select select "tentative"
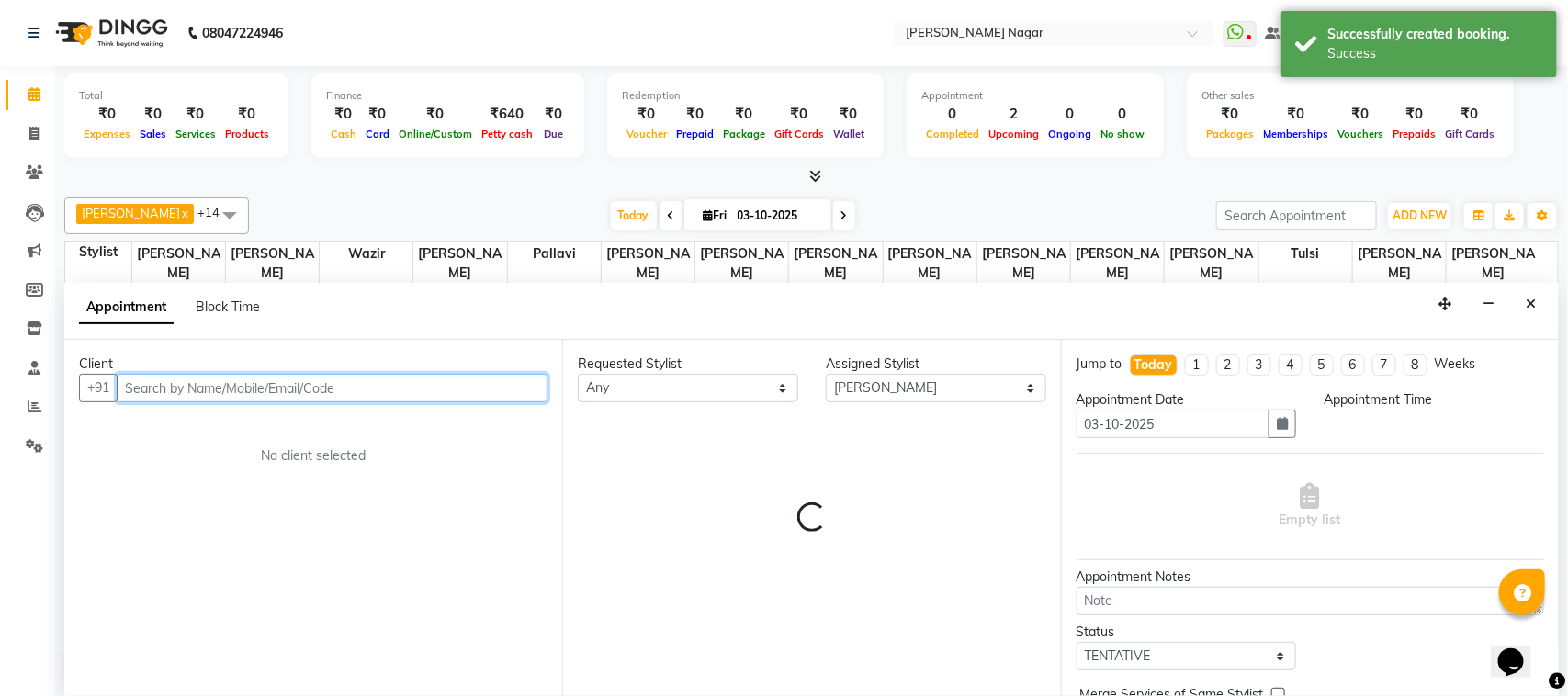
select select "690"
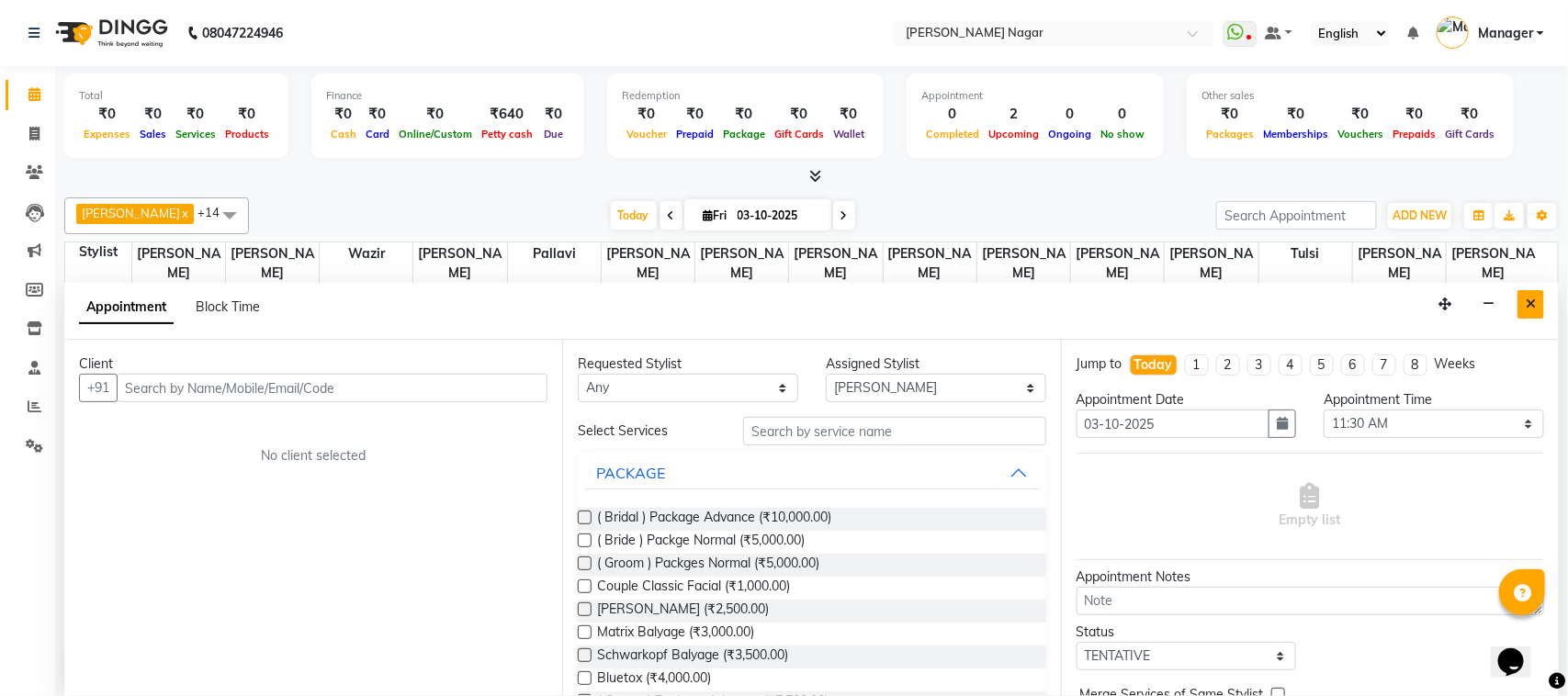
click at [1521, 306] on button "Close" at bounding box center [1531, 304] width 27 height 29
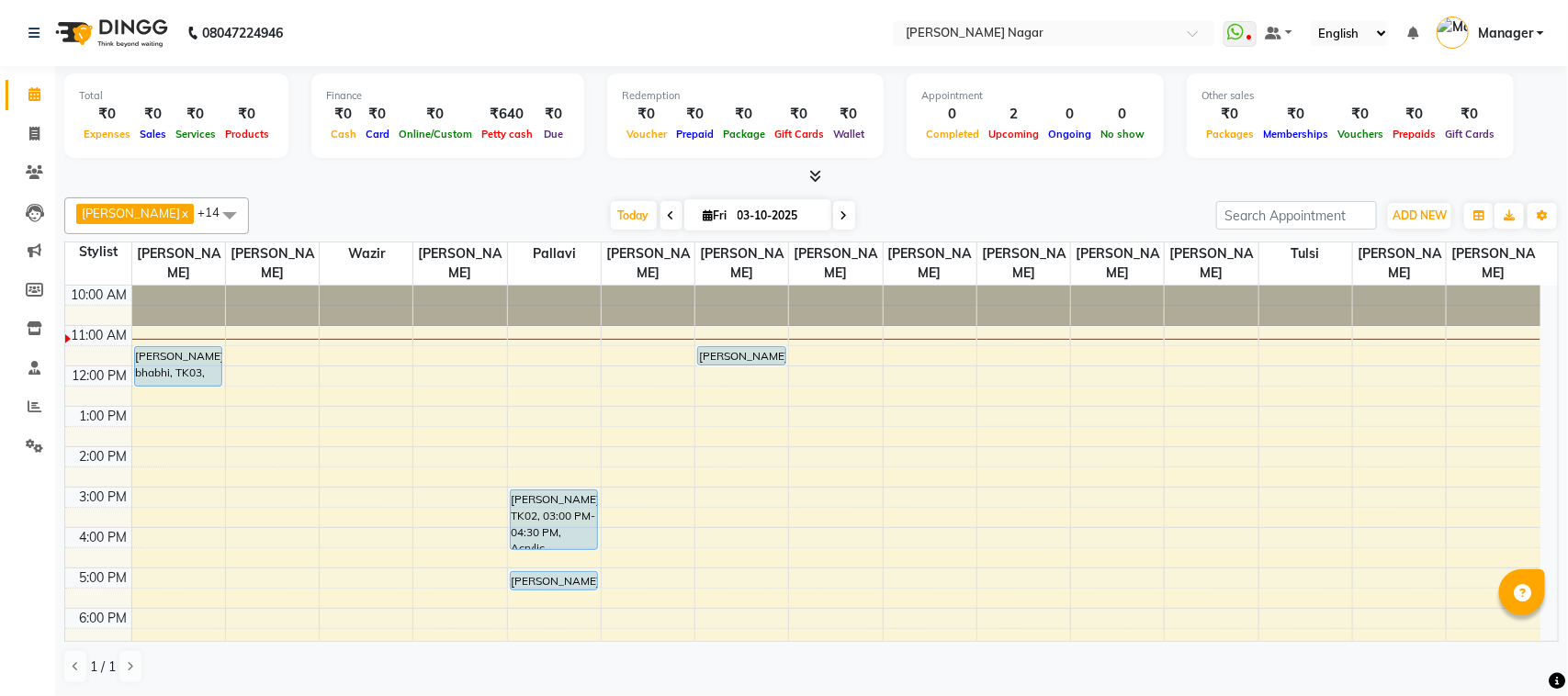
click at [424, 377] on div "10:00 AM 11:00 AM 12:00 PM 1:00 PM 2:00 PM 3:00 PM 4:00 PM 5:00 PM 6:00 PM 7:00…" at bounding box center [803, 568] width 1476 height 565
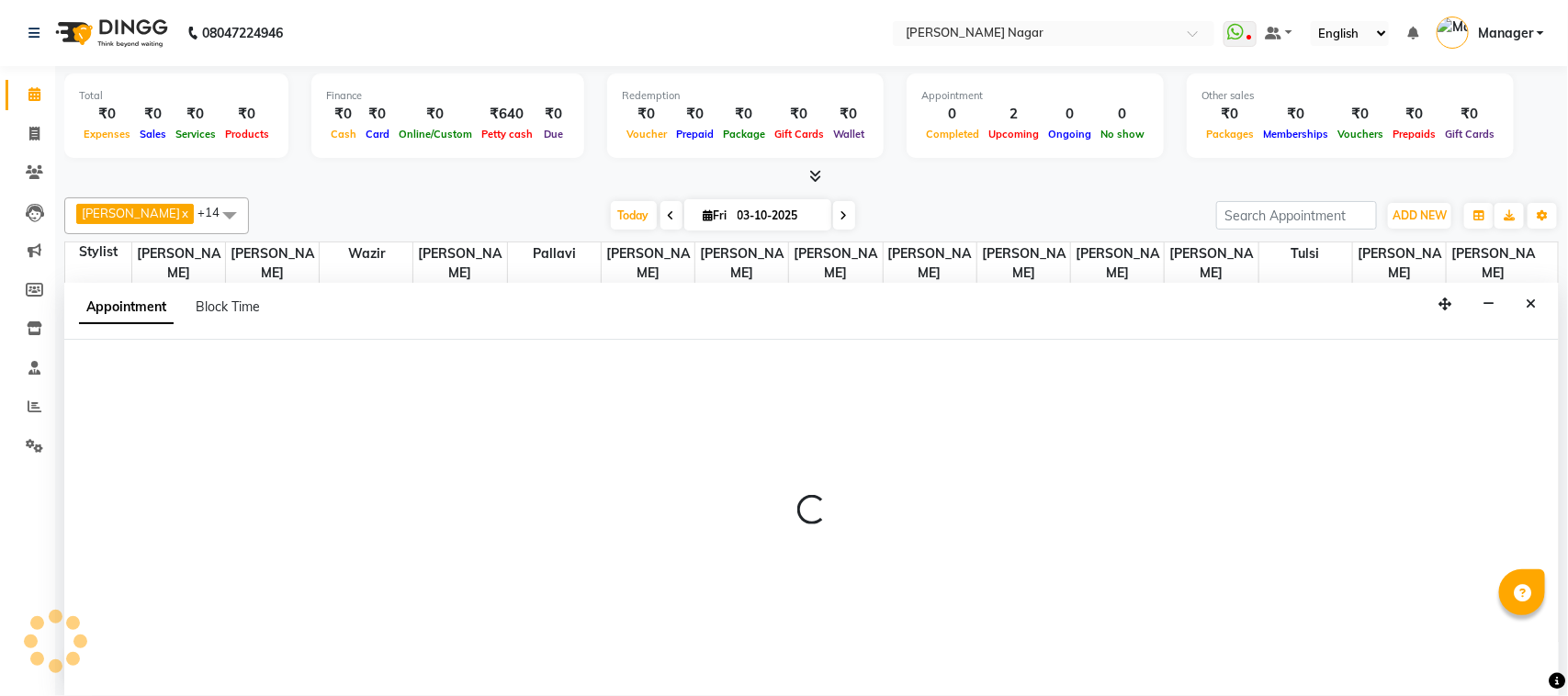
select select "63467"
select select "tentative"
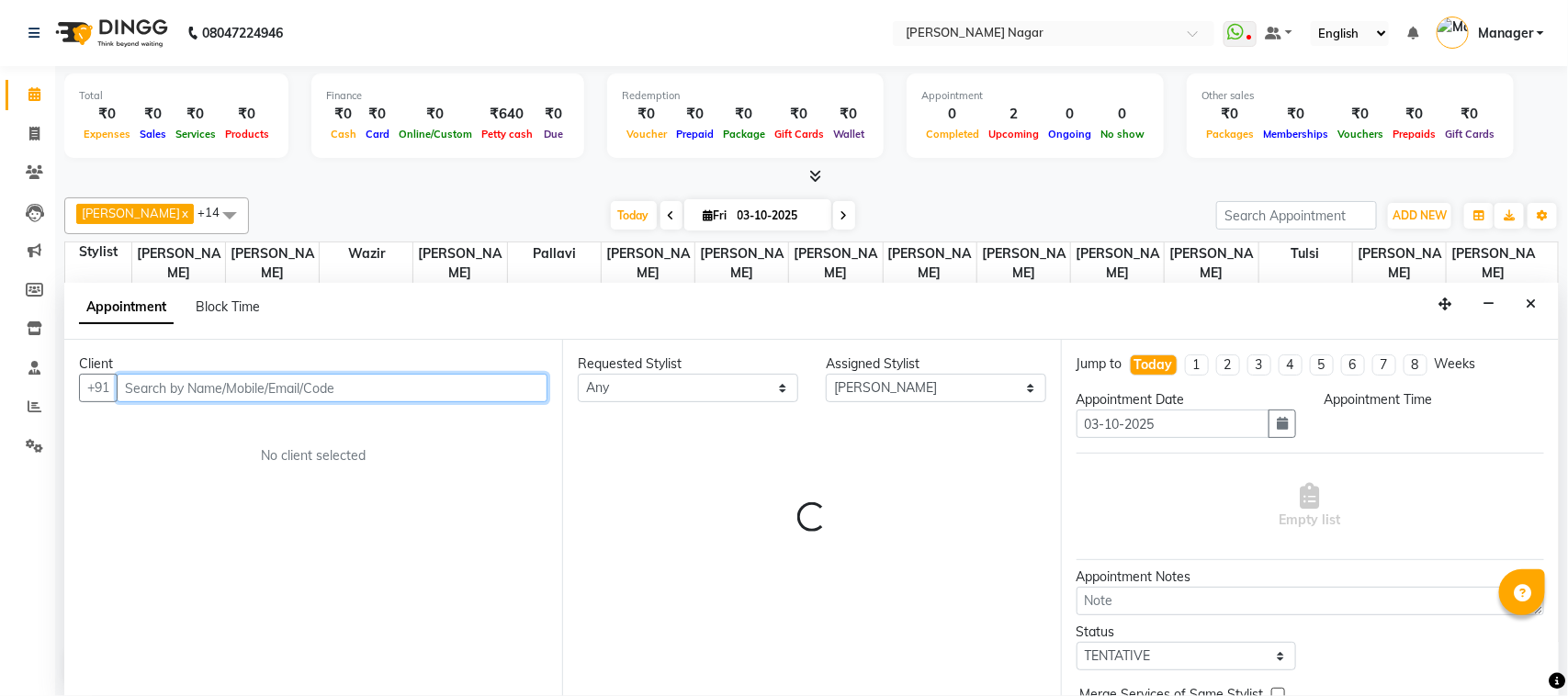
select select "720"
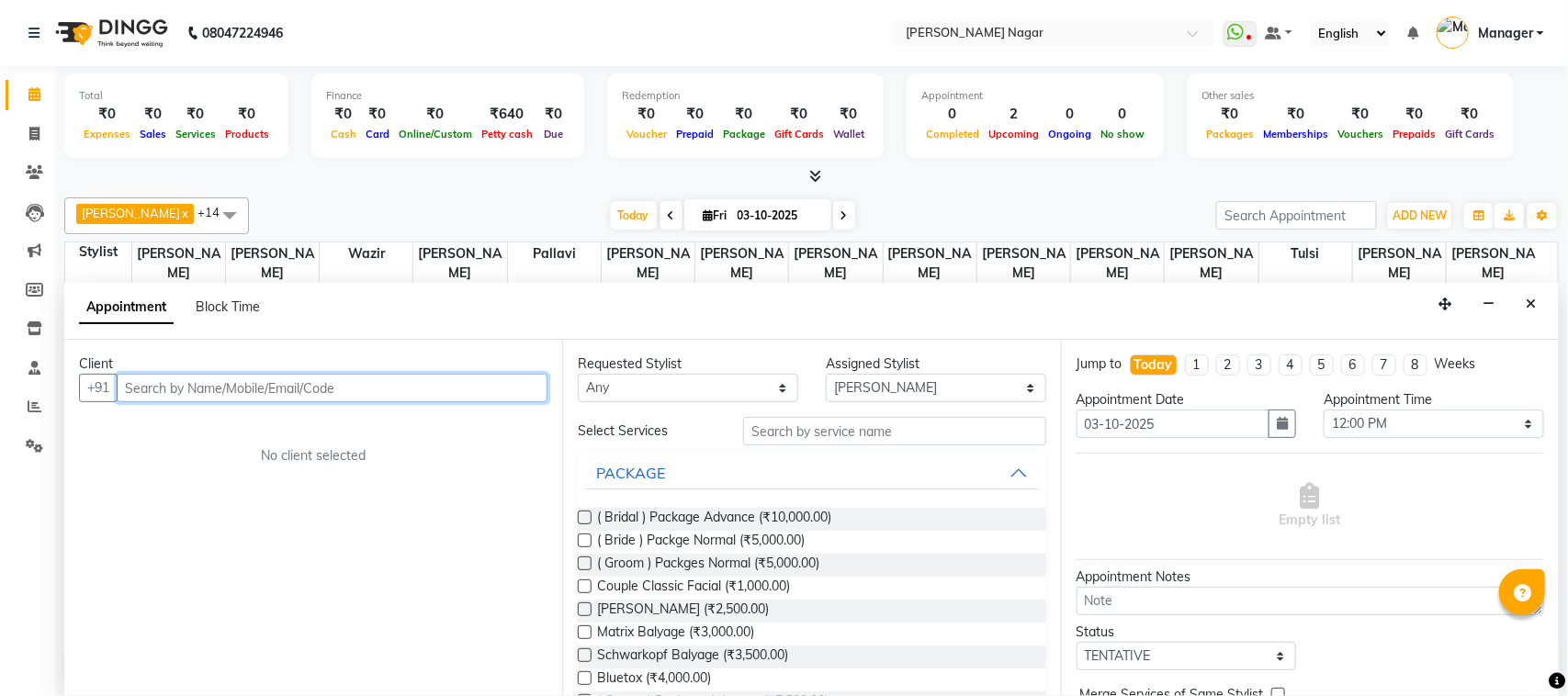
click at [318, 386] on input "text" at bounding box center [332, 388] width 431 height 29
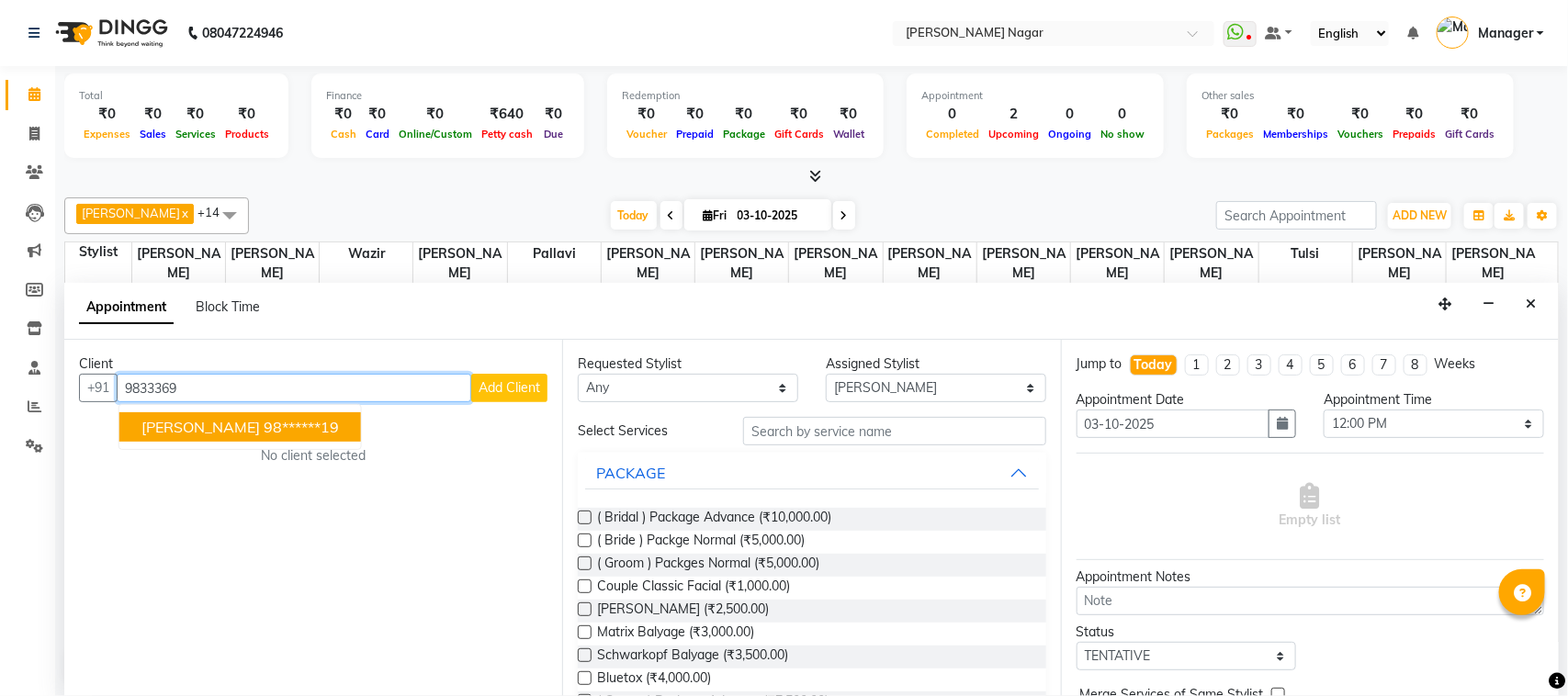
click at [284, 420] on ngb-highlight "98******19" at bounding box center [301, 426] width 75 height 18
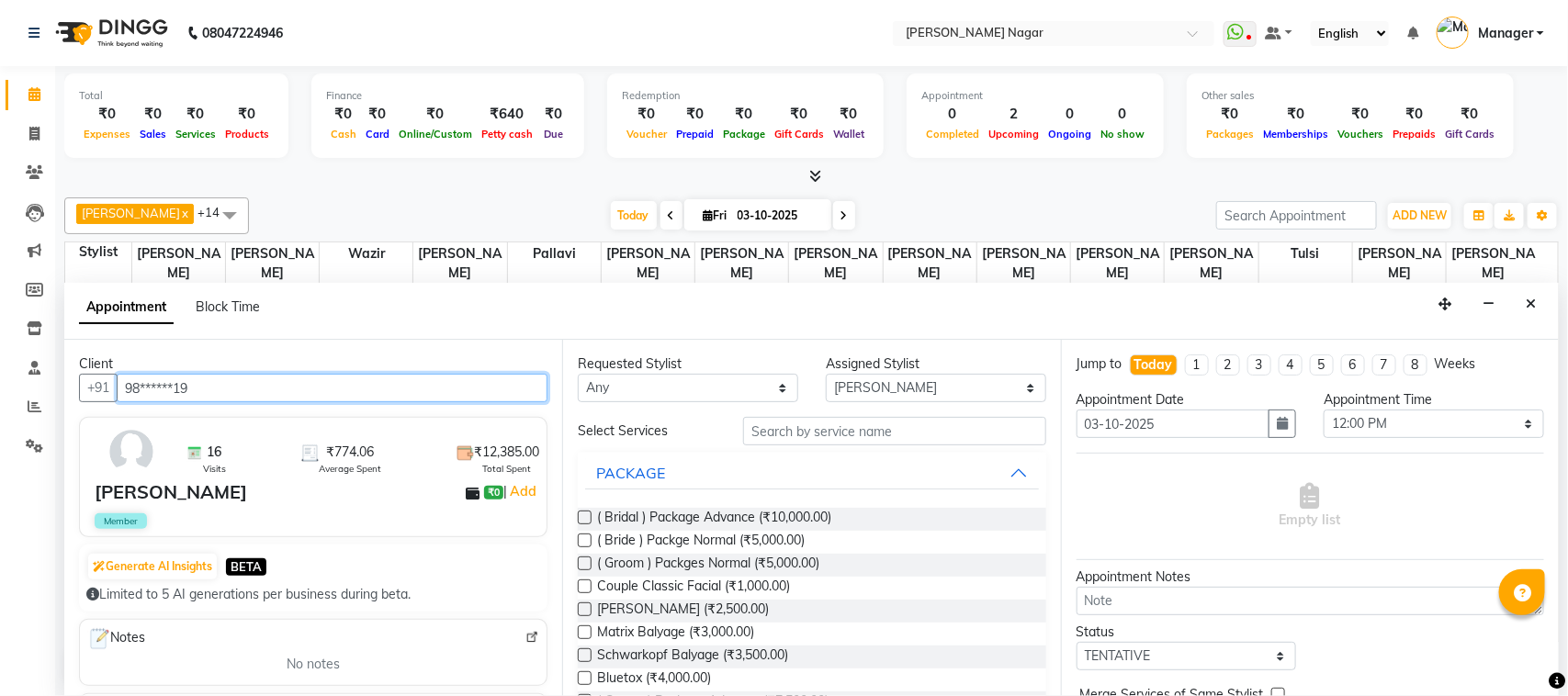
type input "98******19"
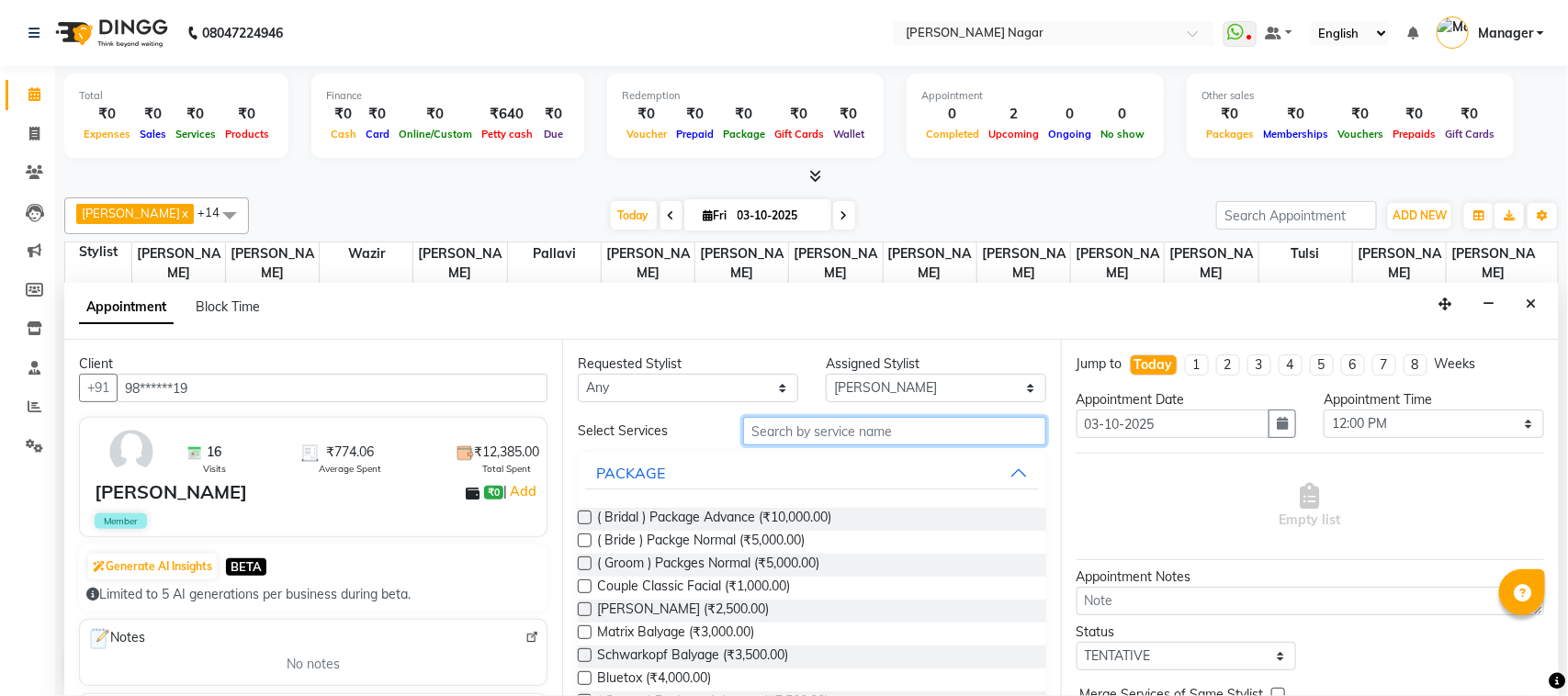
click at [802, 432] on input "text" at bounding box center [894, 431] width 304 height 29
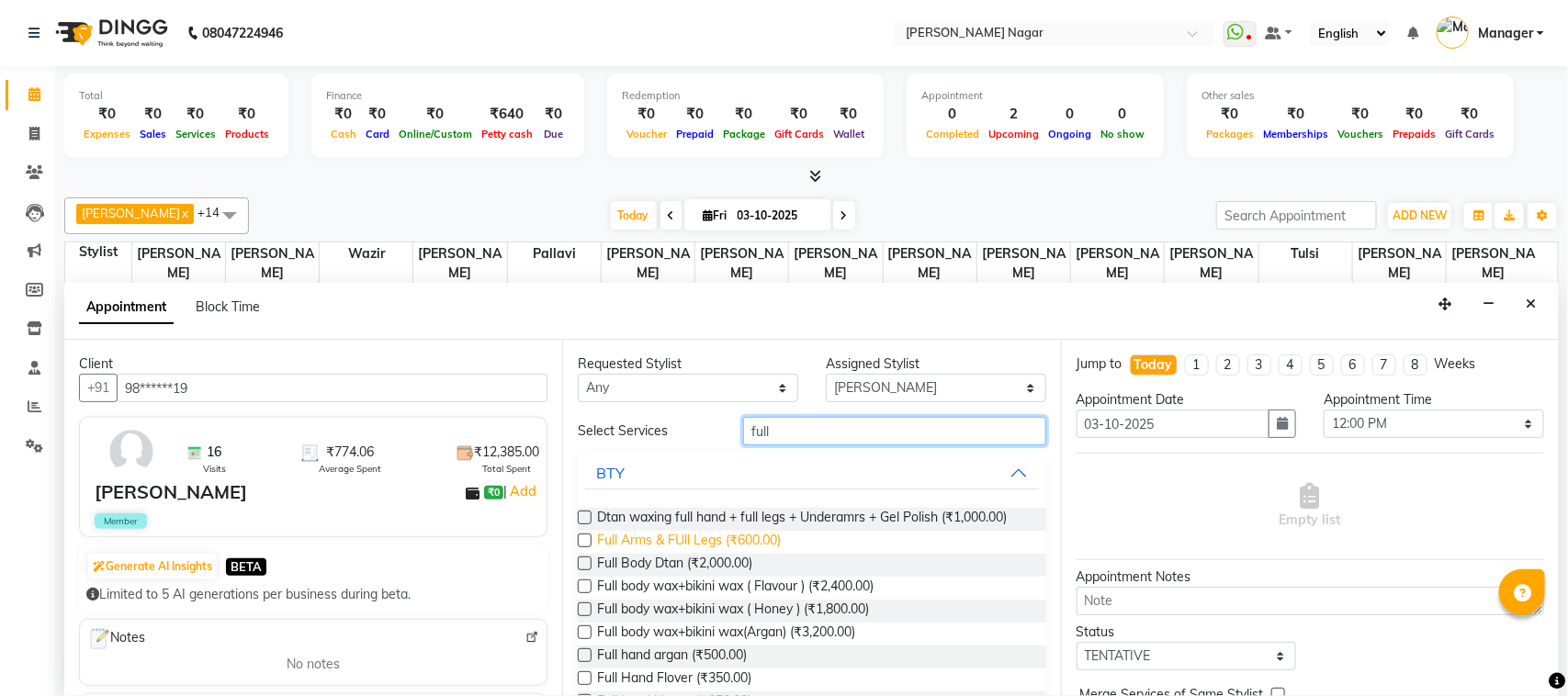
type input "full"
click at [728, 537] on span "Full Arms & FUll Legs (₹600.00)" at bounding box center [689, 542] width 184 height 23
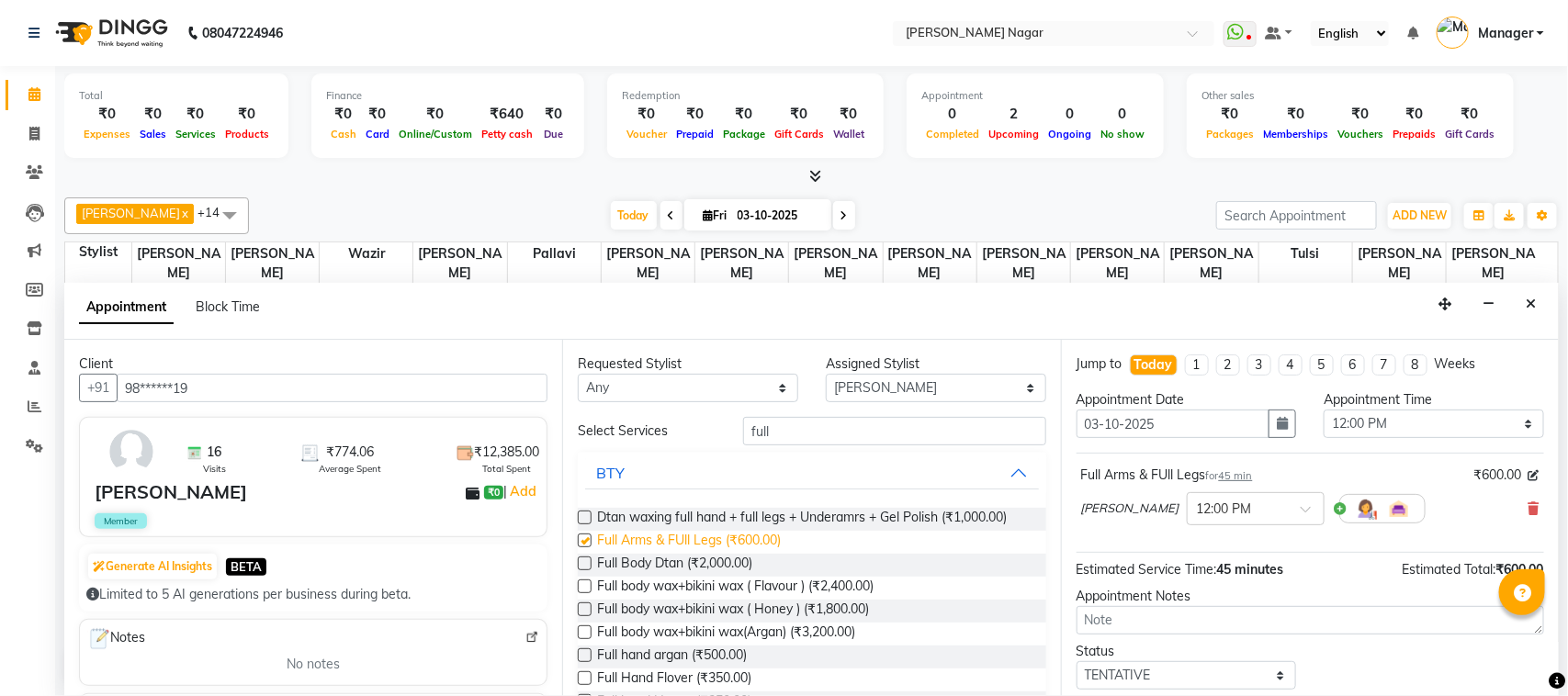
checkbox input "false"
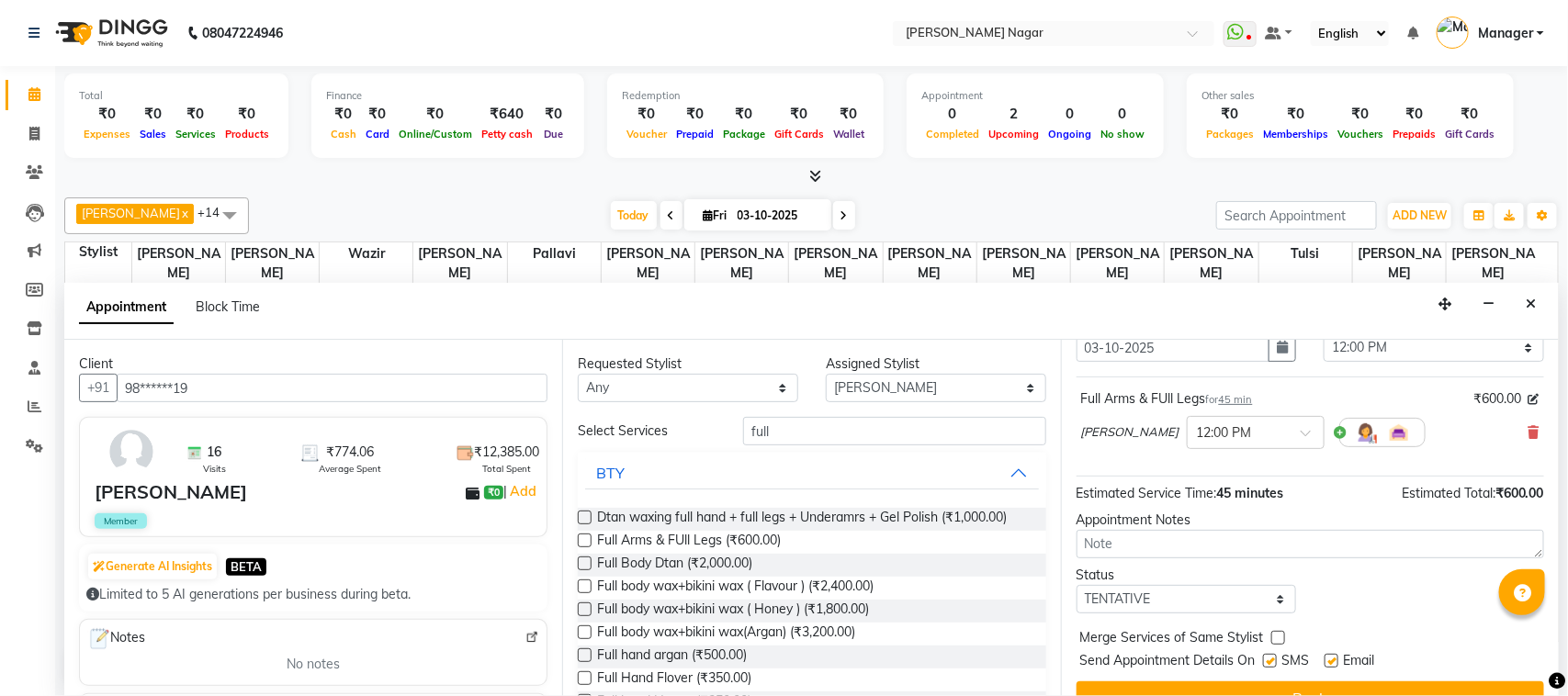
scroll to position [79, 0]
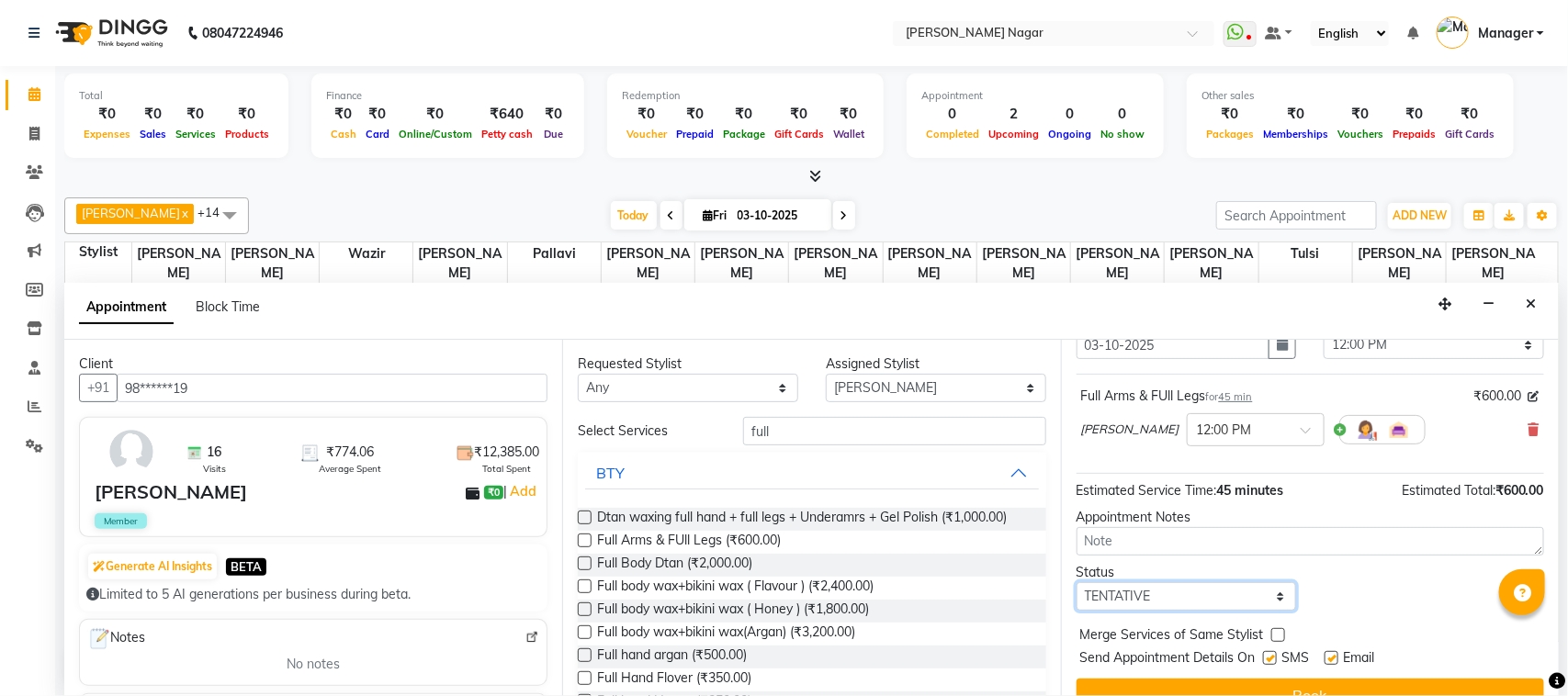
click at [1260, 601] on select "Select TENTATIVE CONFIRM CHECK-IN UPCOMING" at bounding box center [1187, 596] width 221 height 29
select select "upcoming"
click at [1077, 584] on select "Select TENTATIVE CONFIRM CHECK-IN UPCOMING" at bounding box center [1187, 596] width 221 height 29
click at [1321, 686] on button "Book" at bounding box center [1310, 695] width 467 height 33
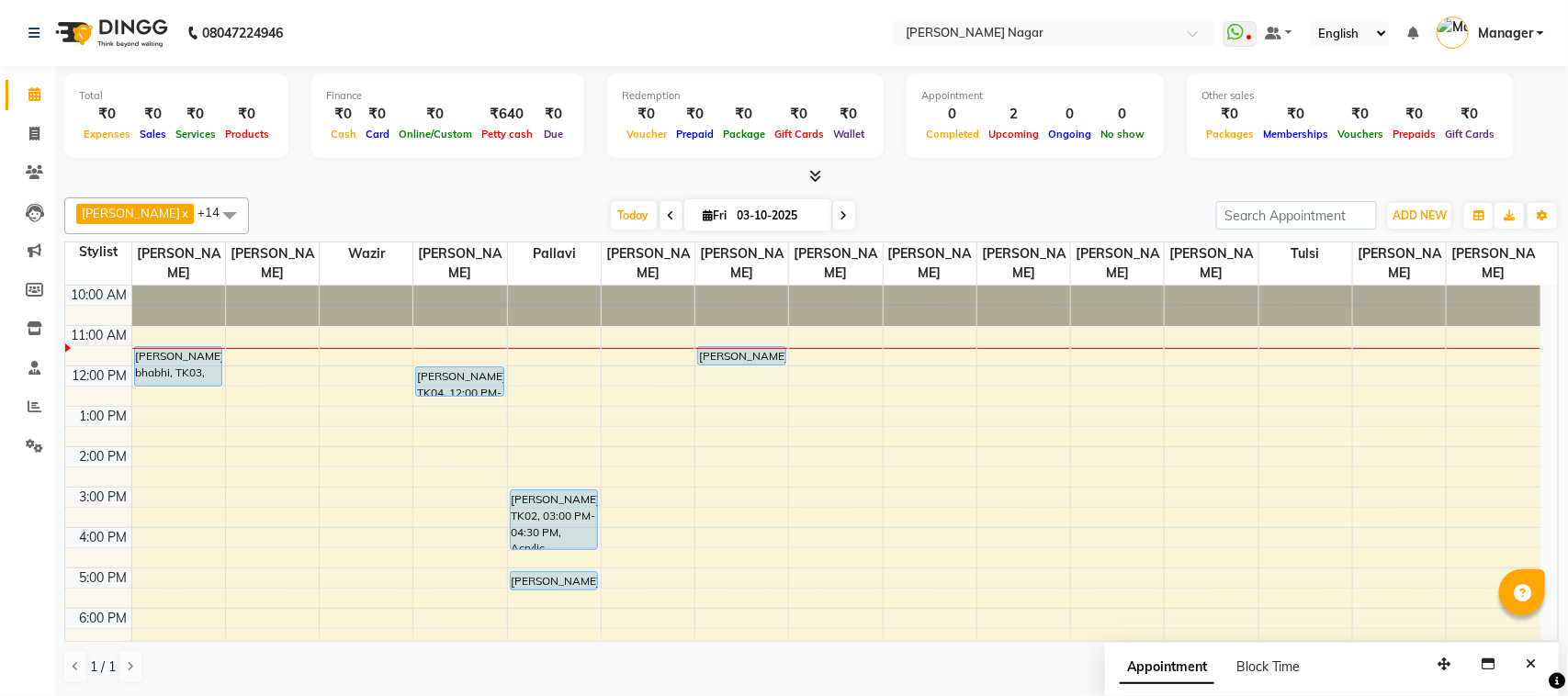
click at [840, 216] on icon at bounding box center [844, 216] width 8 height 11
type input "04-10-2025"
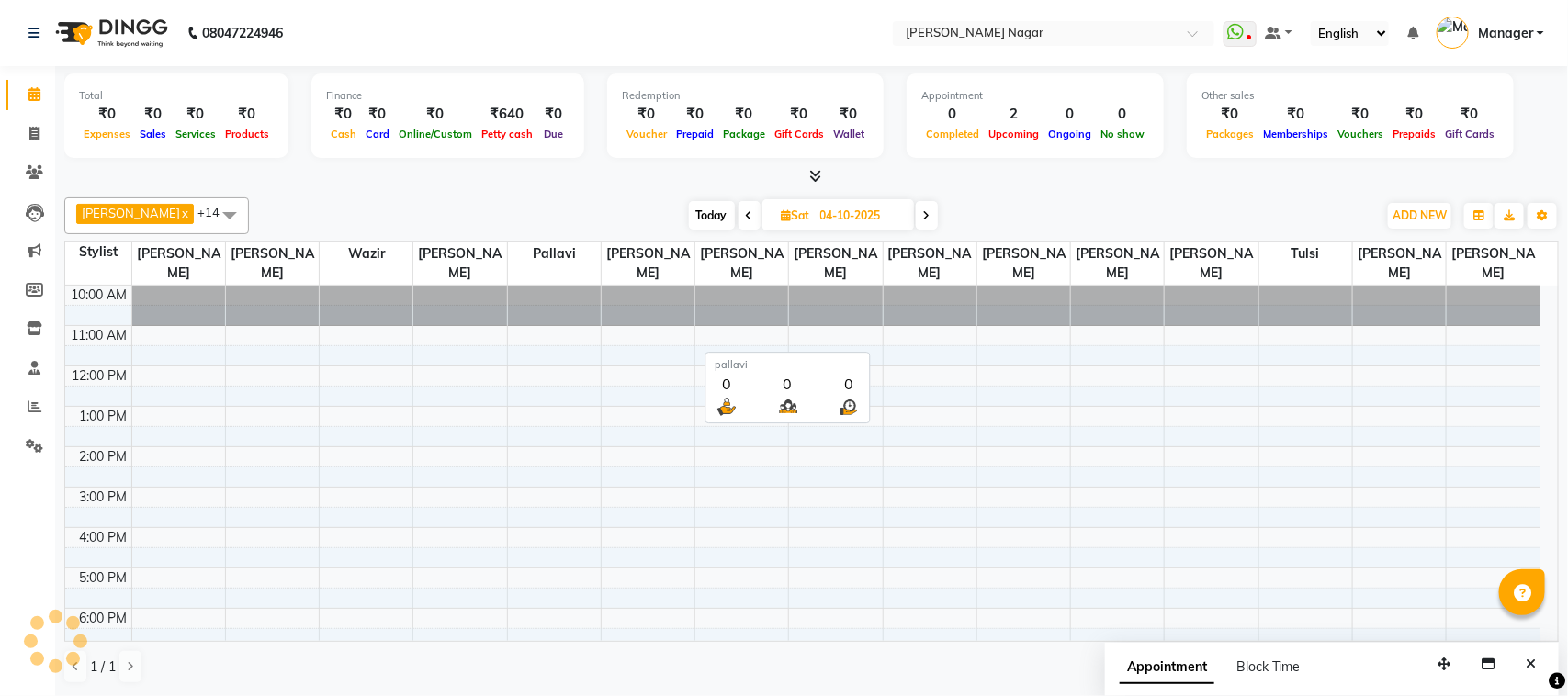
scroll to position [41, 0]
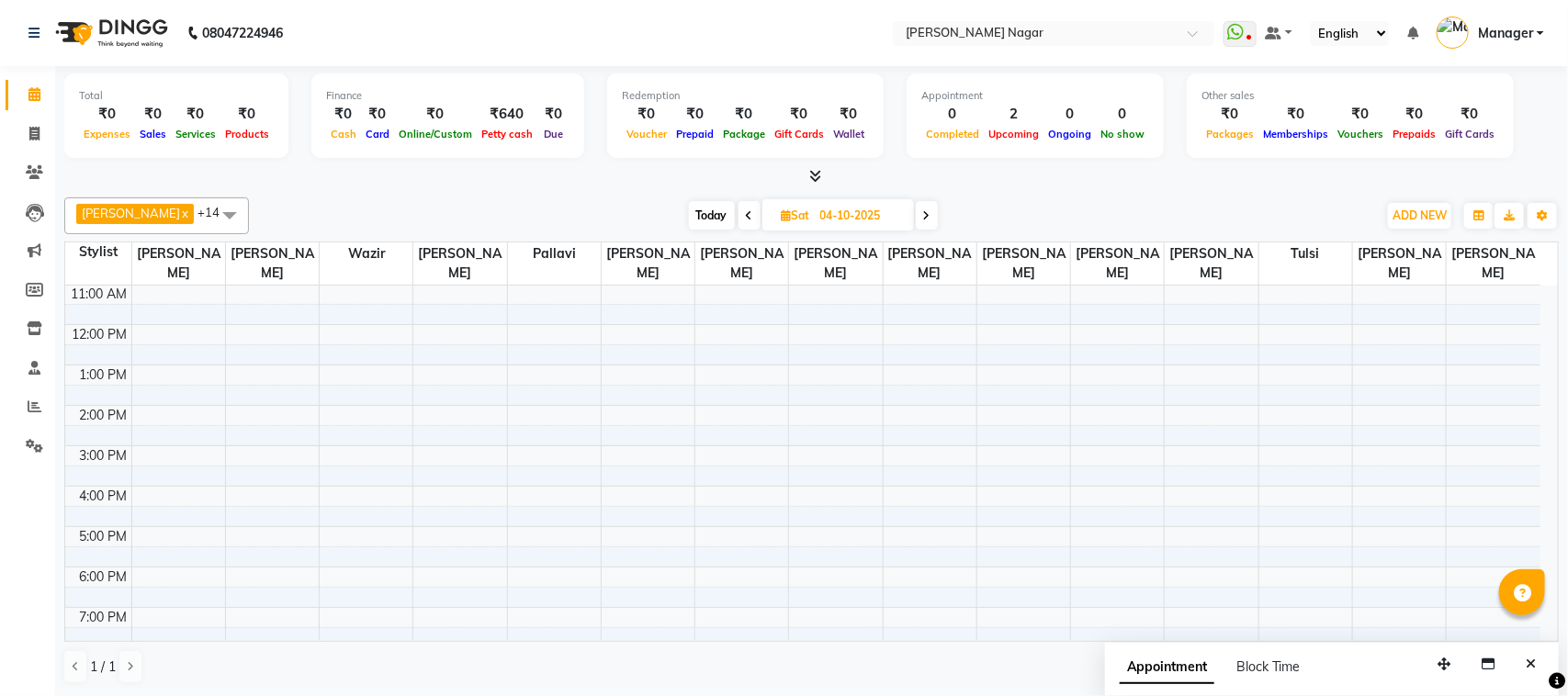
click at [151, 305] on div "10:00 AM 11:00 AM 12:00 PM 1:00 PM 2:00 PM 3:00 PM 4:00 PM 5:00 PM 6:00 PM 7:00…" at bounding box center [803, 527] width 1476 height 565
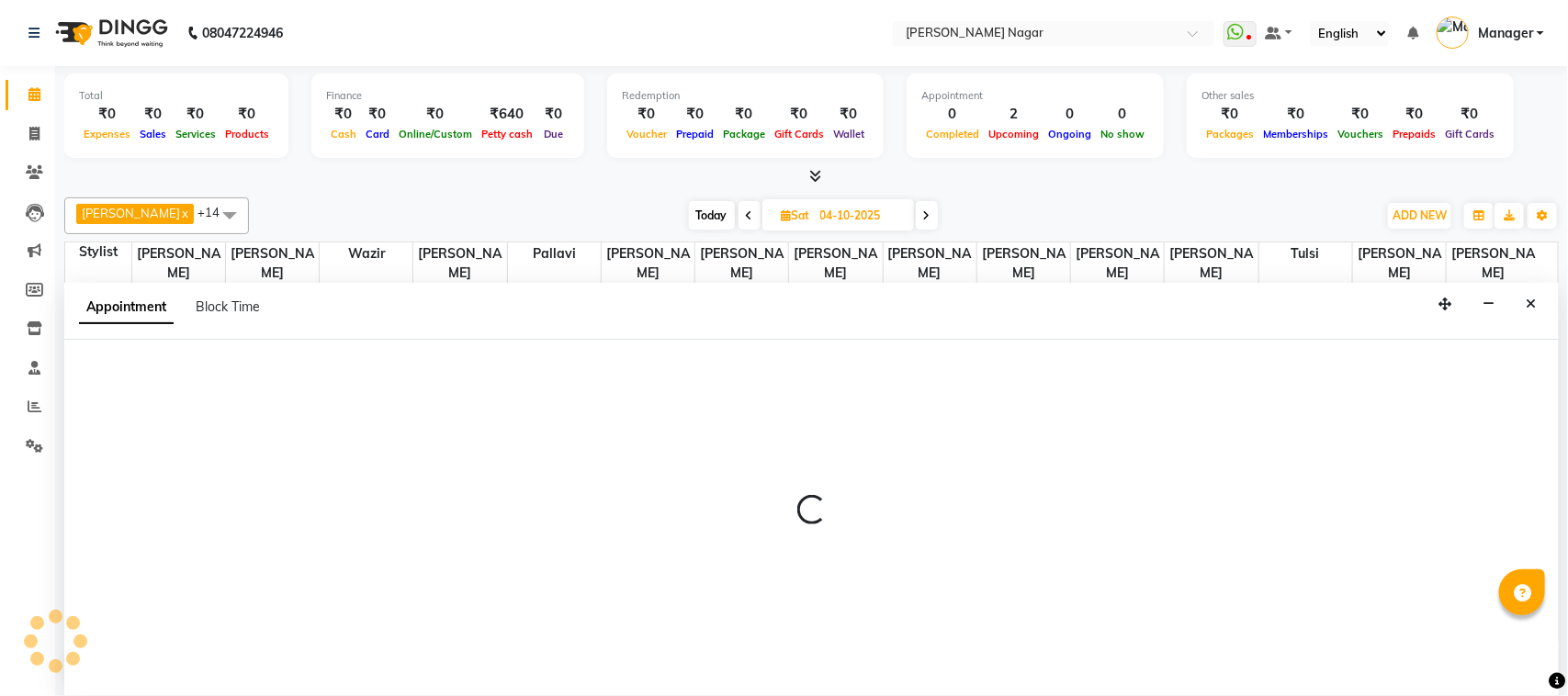
select select "63663"
select select "tentative"
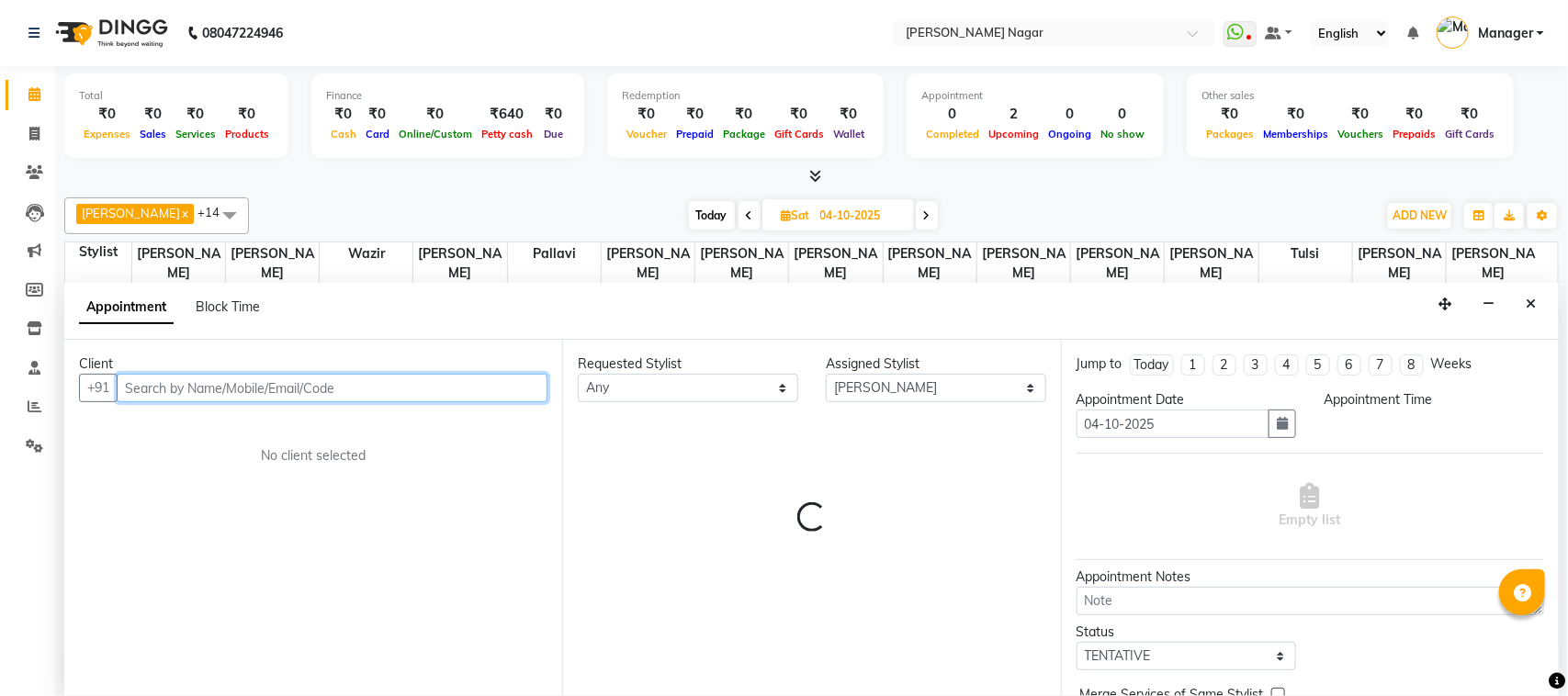
select select "660"
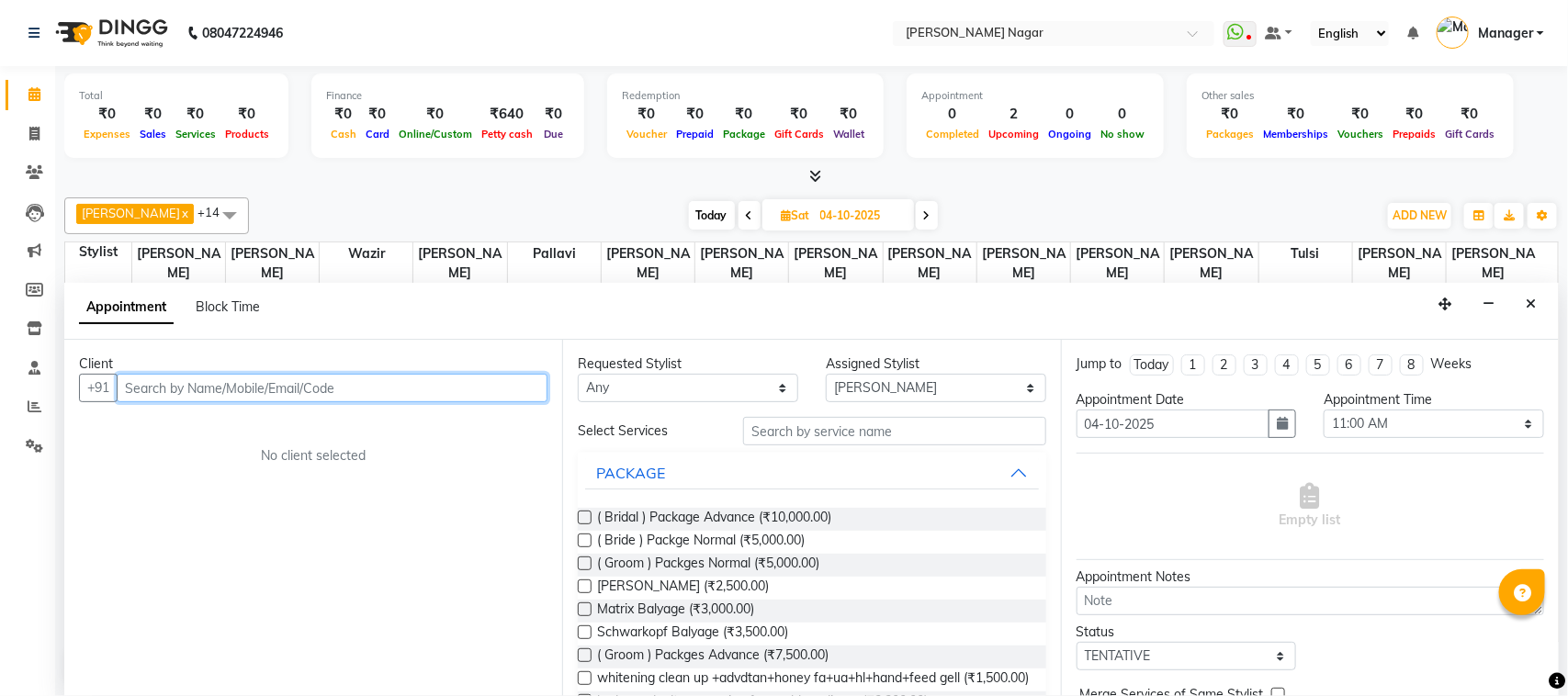
click at [200, 391] on input "text" at bounding box center [332, 388] width 431 height 29
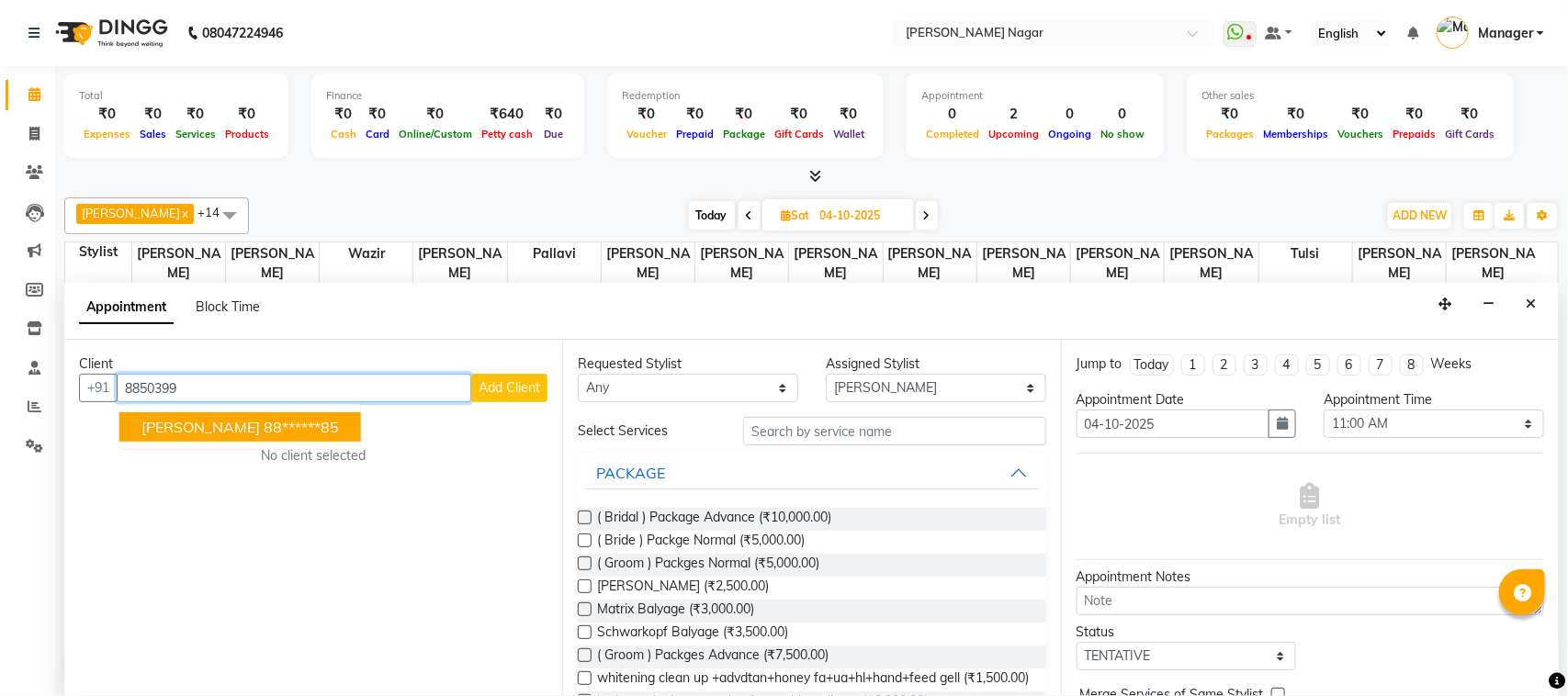
click at [214, 420] on span "[PERSON_NAME]" at bounding box center [201, 426] width 119 height 18
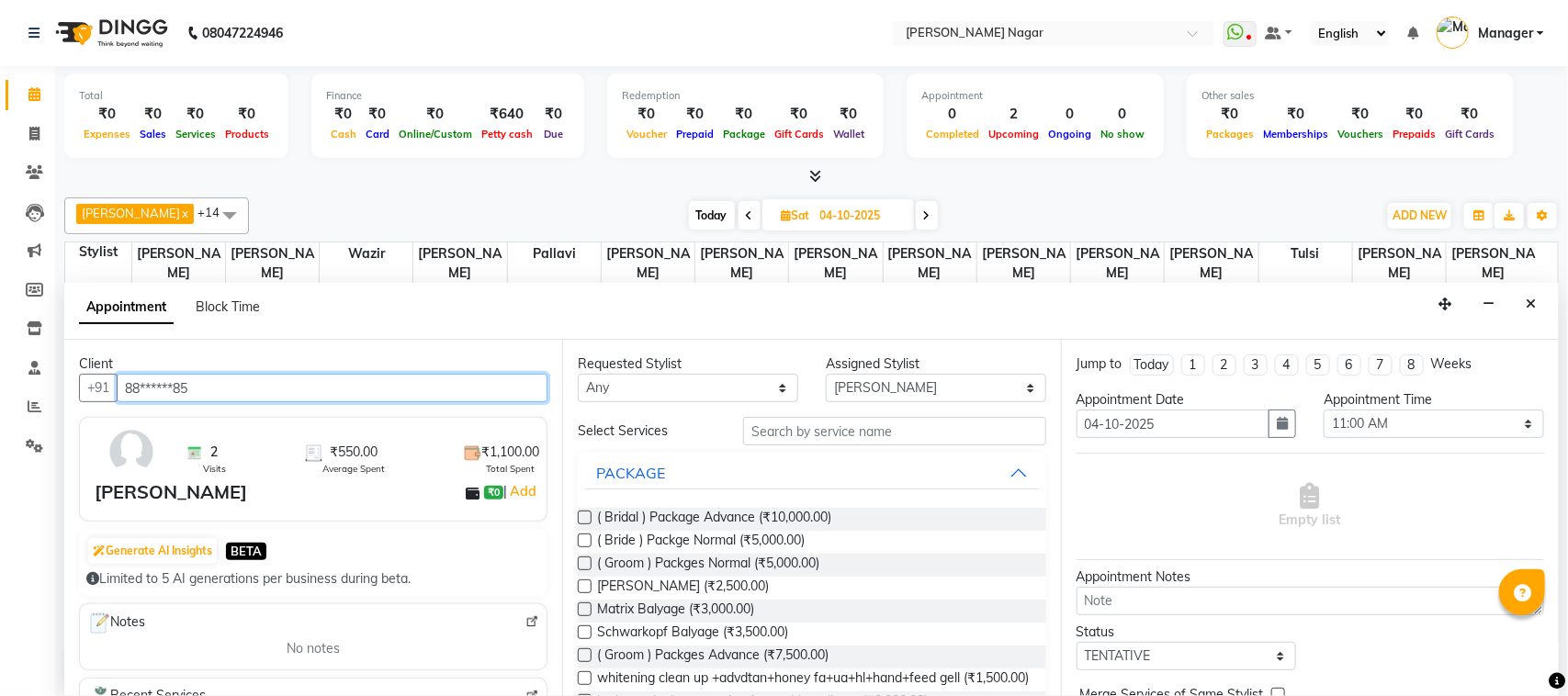
type input "88******85"
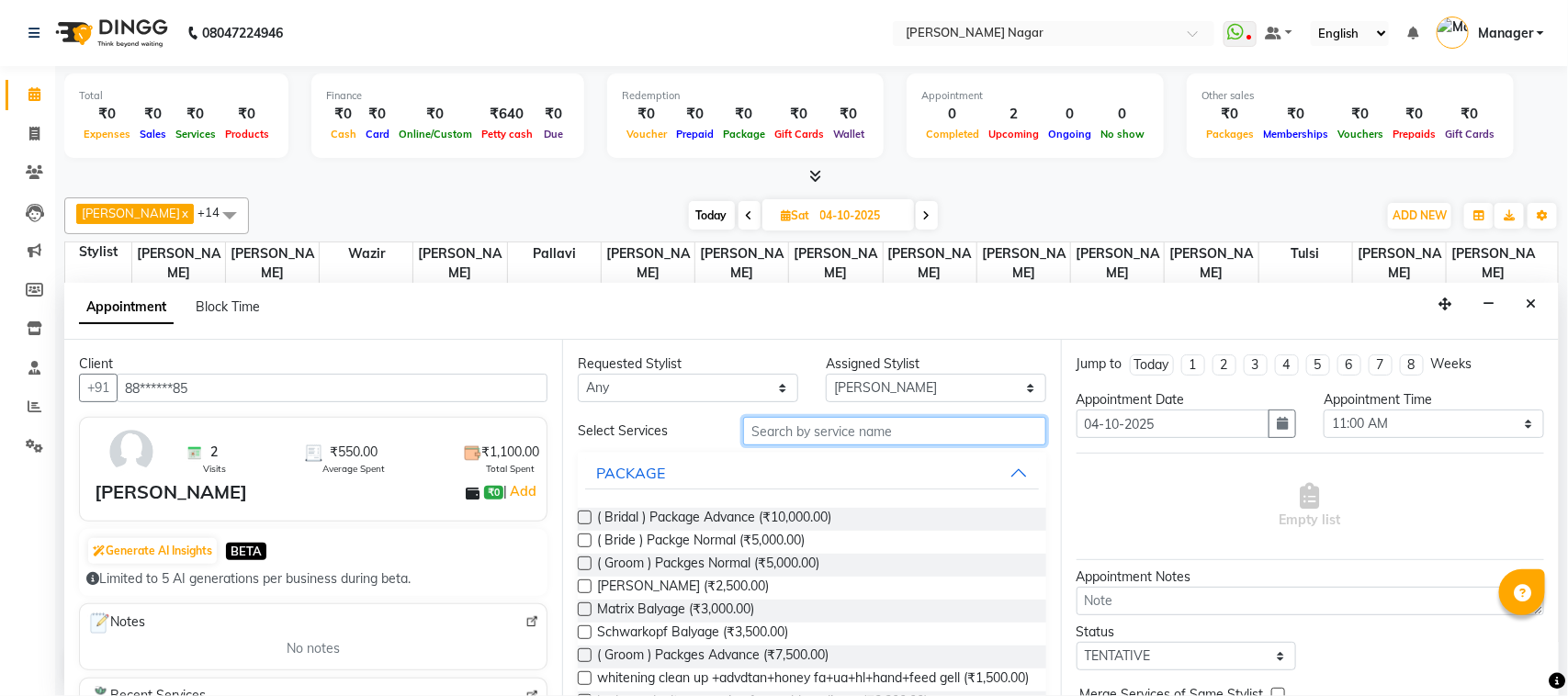
click at [779, 430] on input "text" at bounding box center [894, 431] width 304 height 29
click at [781, 429] on input "text" at bounding box center [894, 431] width 304 height 29
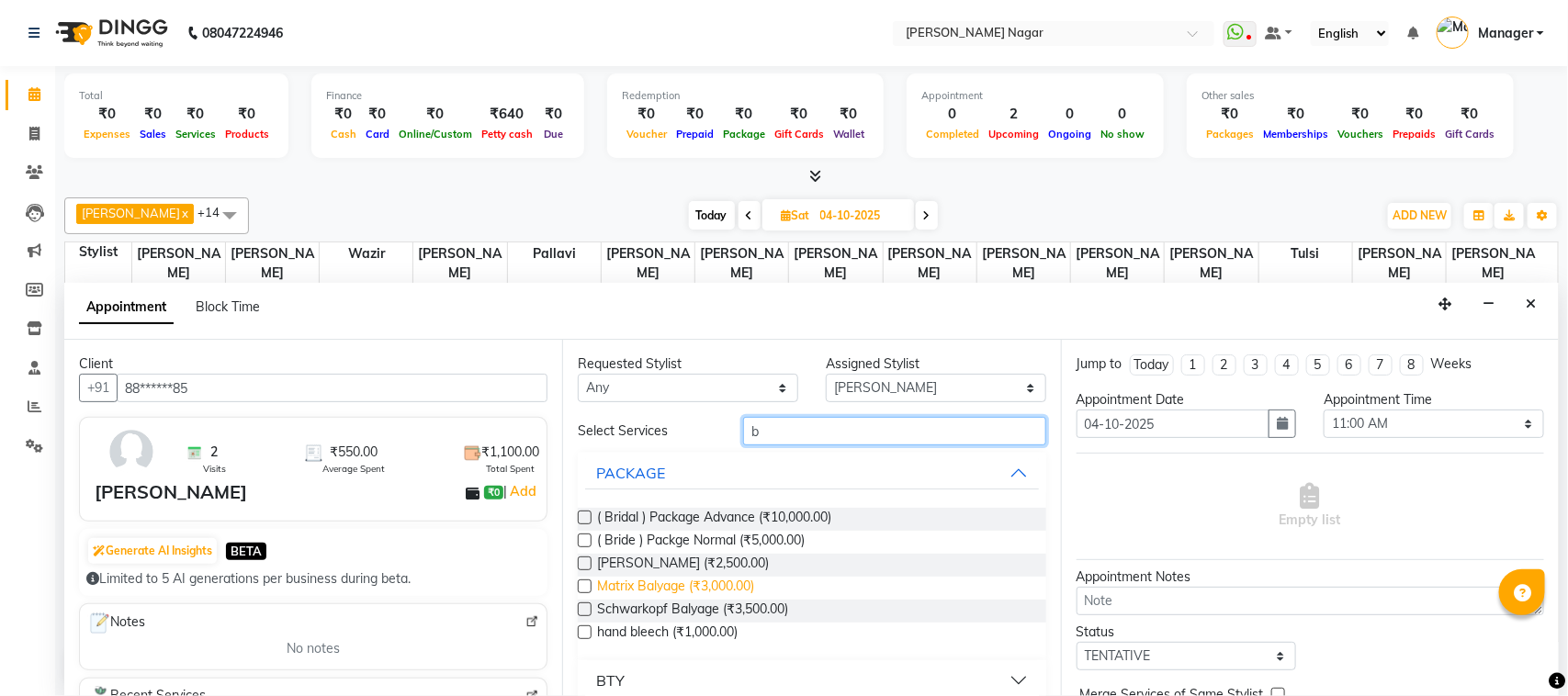
type input "b"
click at [719, 581] on span "Matrix Balyage (₹3,000.00)" at bounding box center [676, 588] width 157 height 23
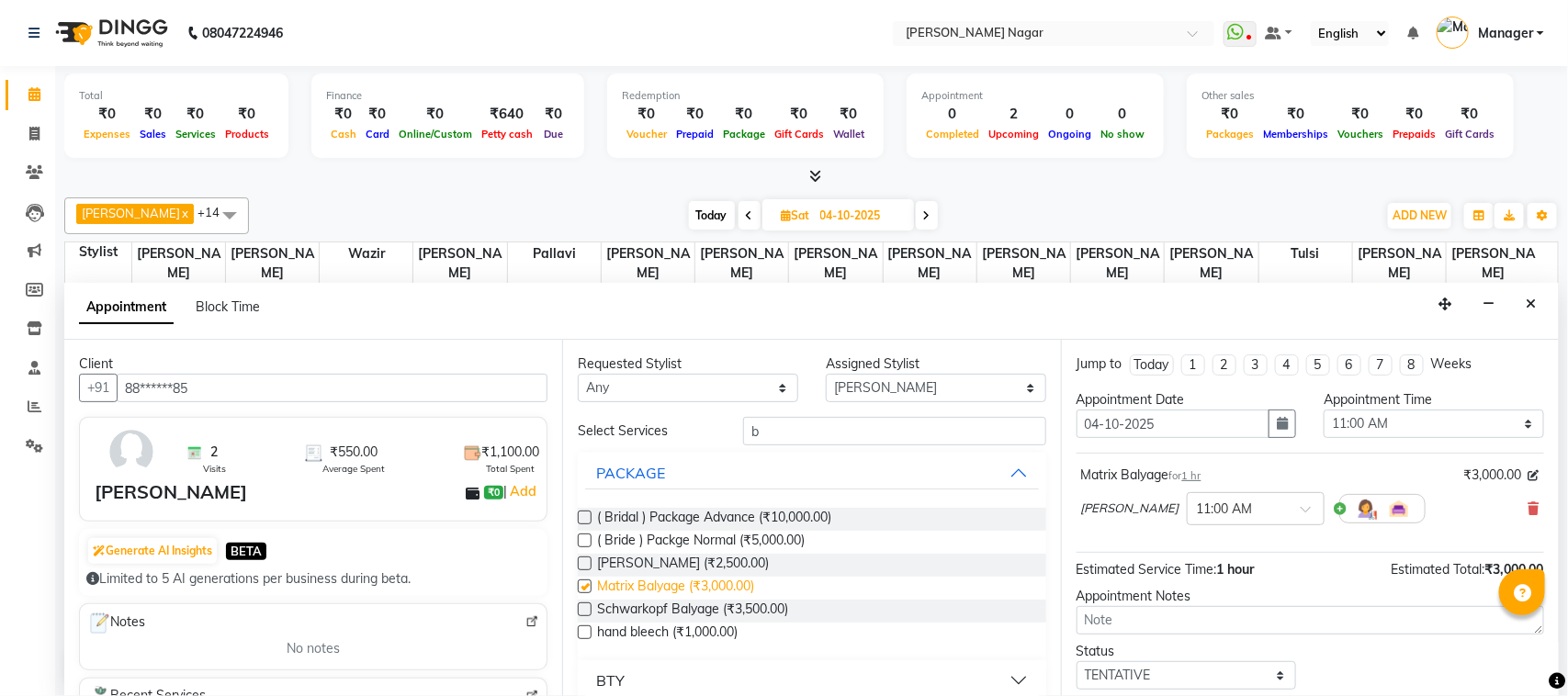
checkbox input "false"
click at [1301, 508] on span at bounding box center [1312, 514] width 23 height 19
click at [1301, 510] on span at bounding box center [1312, 514] width 23 height 19
click at [1238, 612] on div "11:30 AM" at bounding box center [1255, 610] width 136 height 34
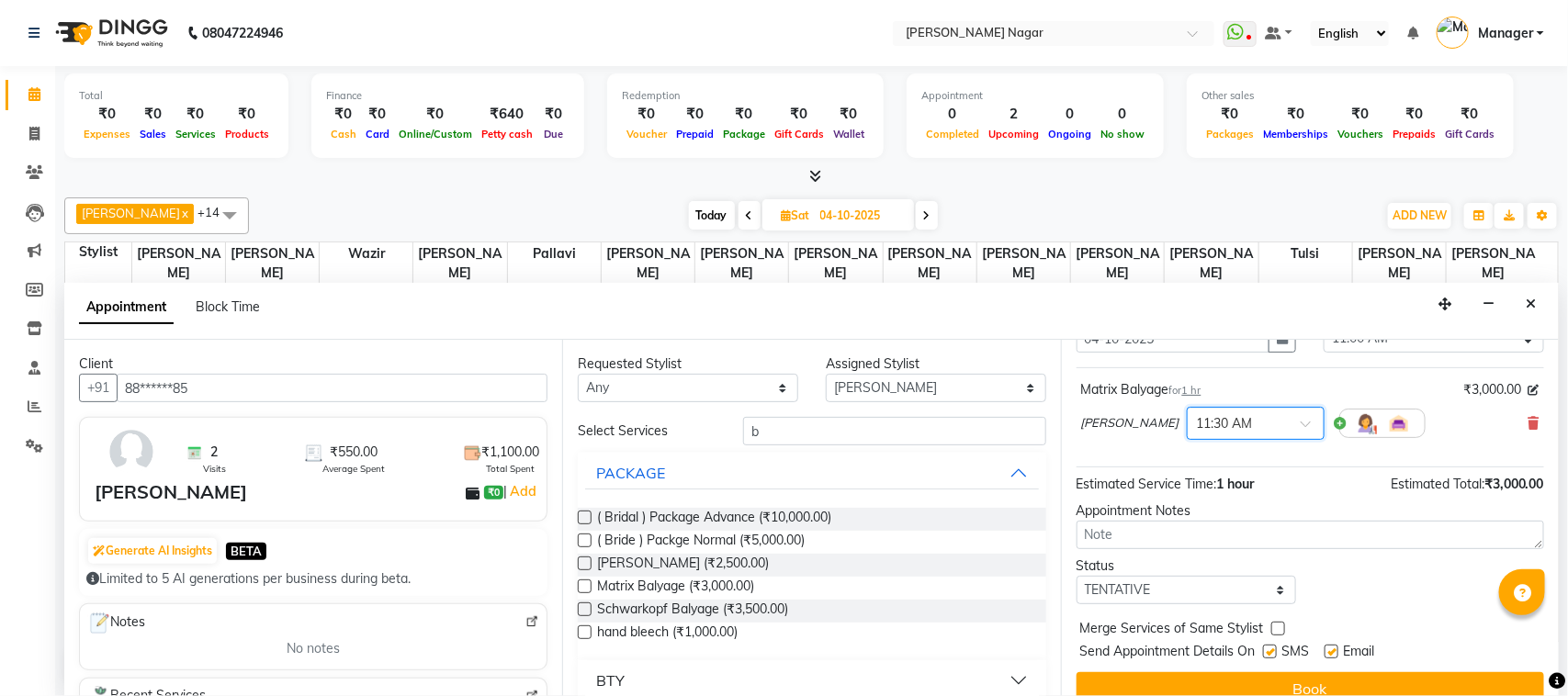
scroll to position [93, 0]
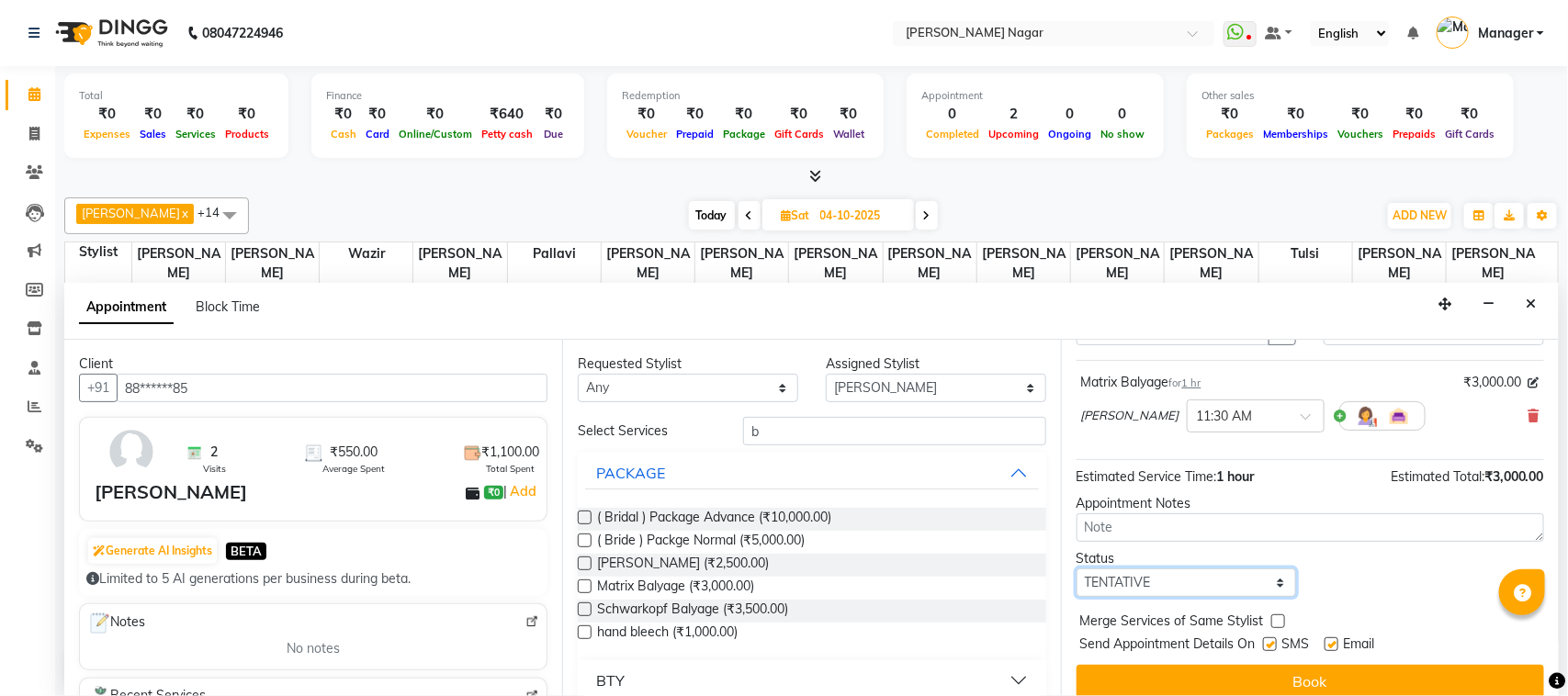
click at [1139, 580] on select "Select TENTATIVE CONFIRM UPCOMING" at bounding box center [1187, 583] width 221 height 29
select select "upcoming"
click at [1077, 570] on select "Select TENTATIVE CONFIRM UPCOMING" at bounding box center [1187, 583] width 221 height 29
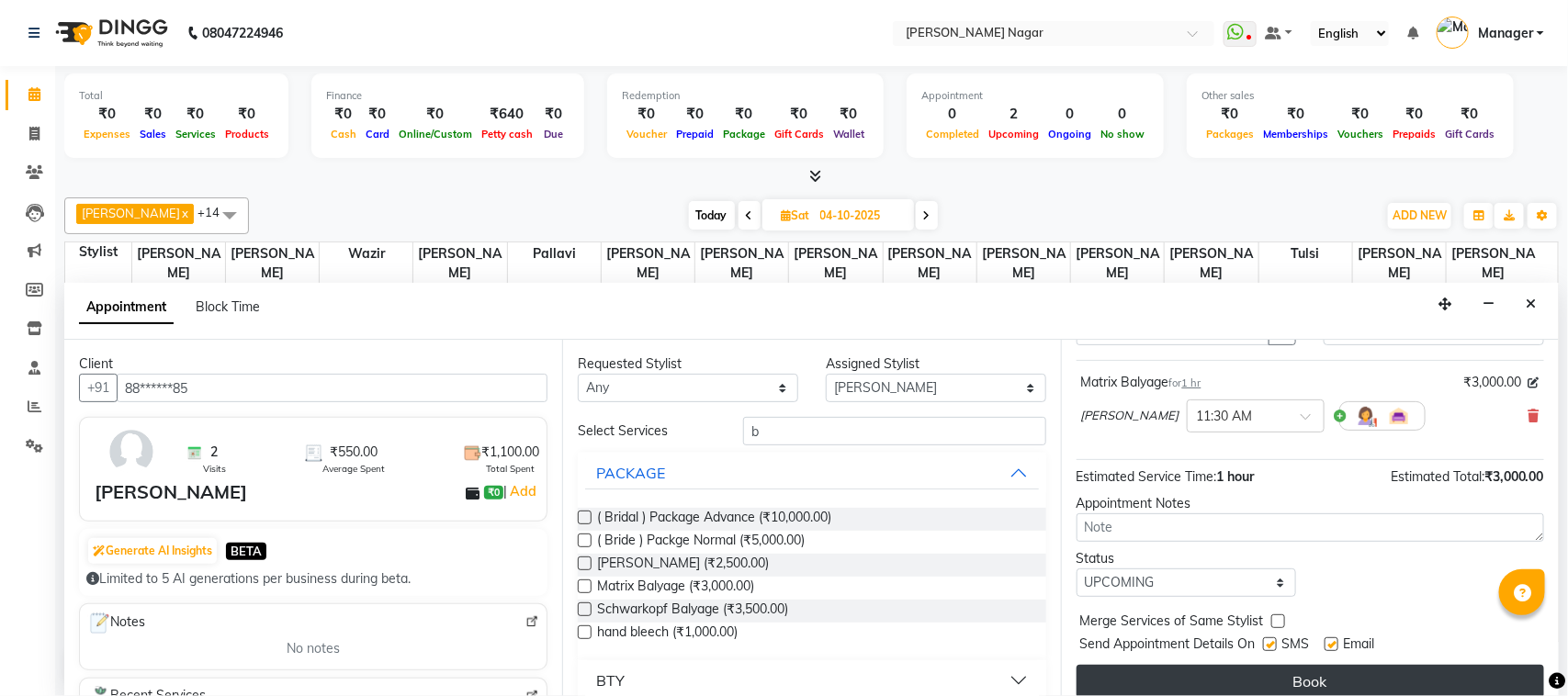
click at [1215, 668] on button "Book" at bounding box center [1310, 681] width 467 height 33
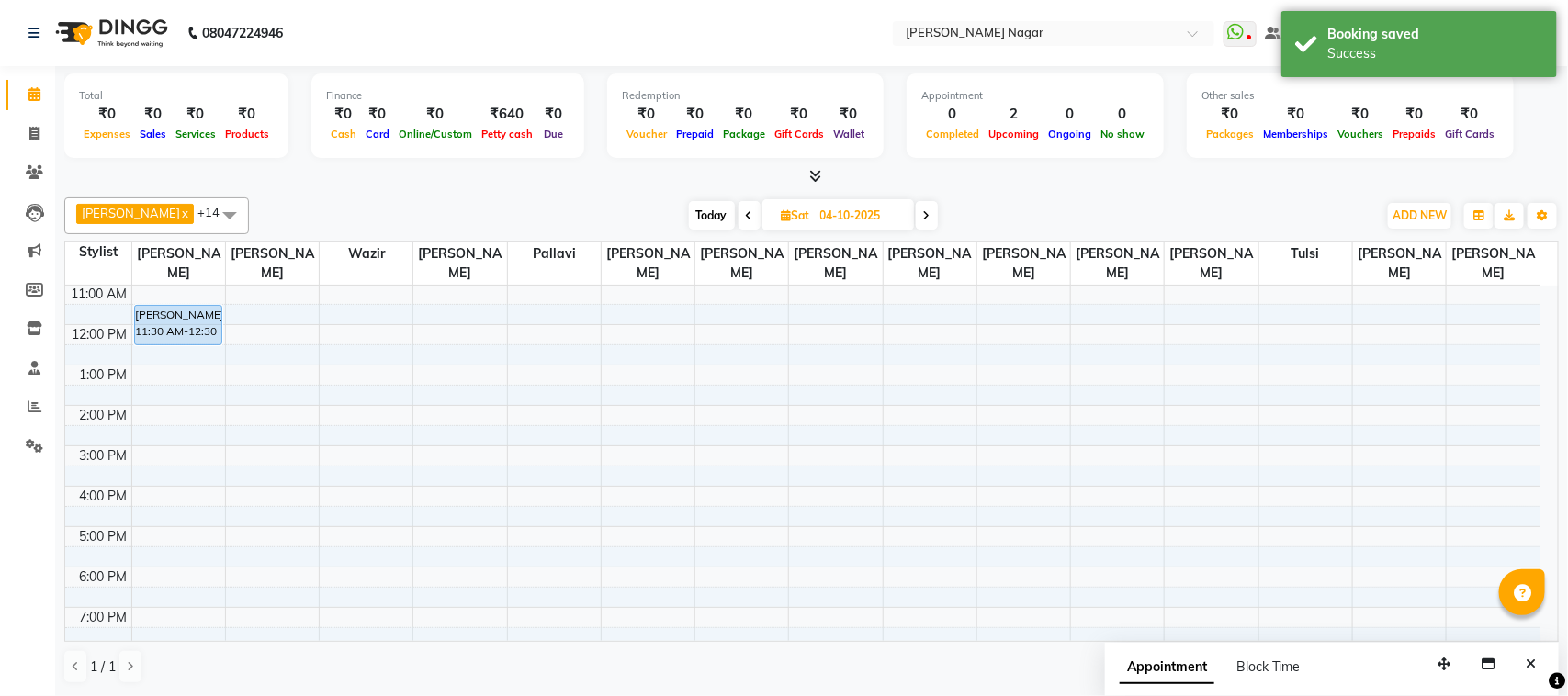
click at [749, 216] on span at bounding box center [749, 215] width 22 height 29
type input "03-10-2025"
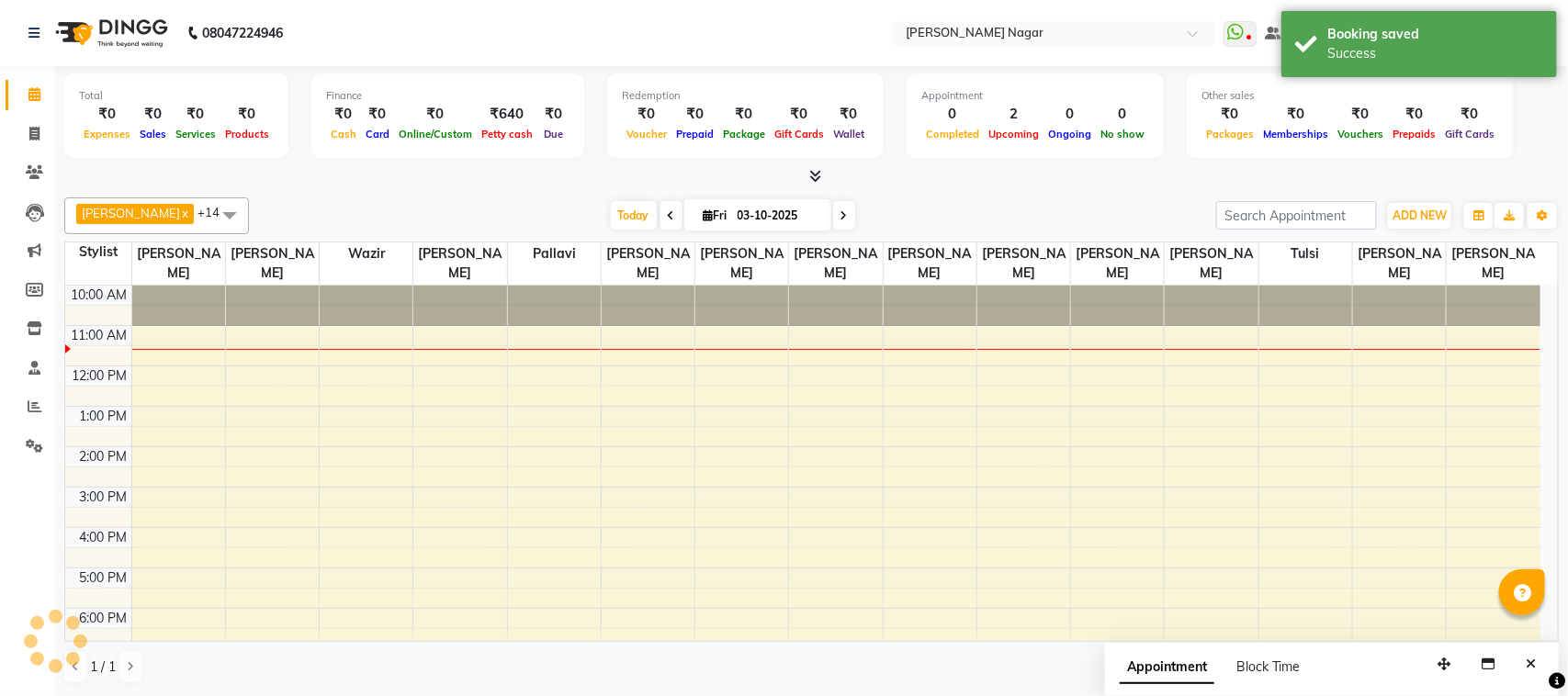
scroll to position [41, 0]
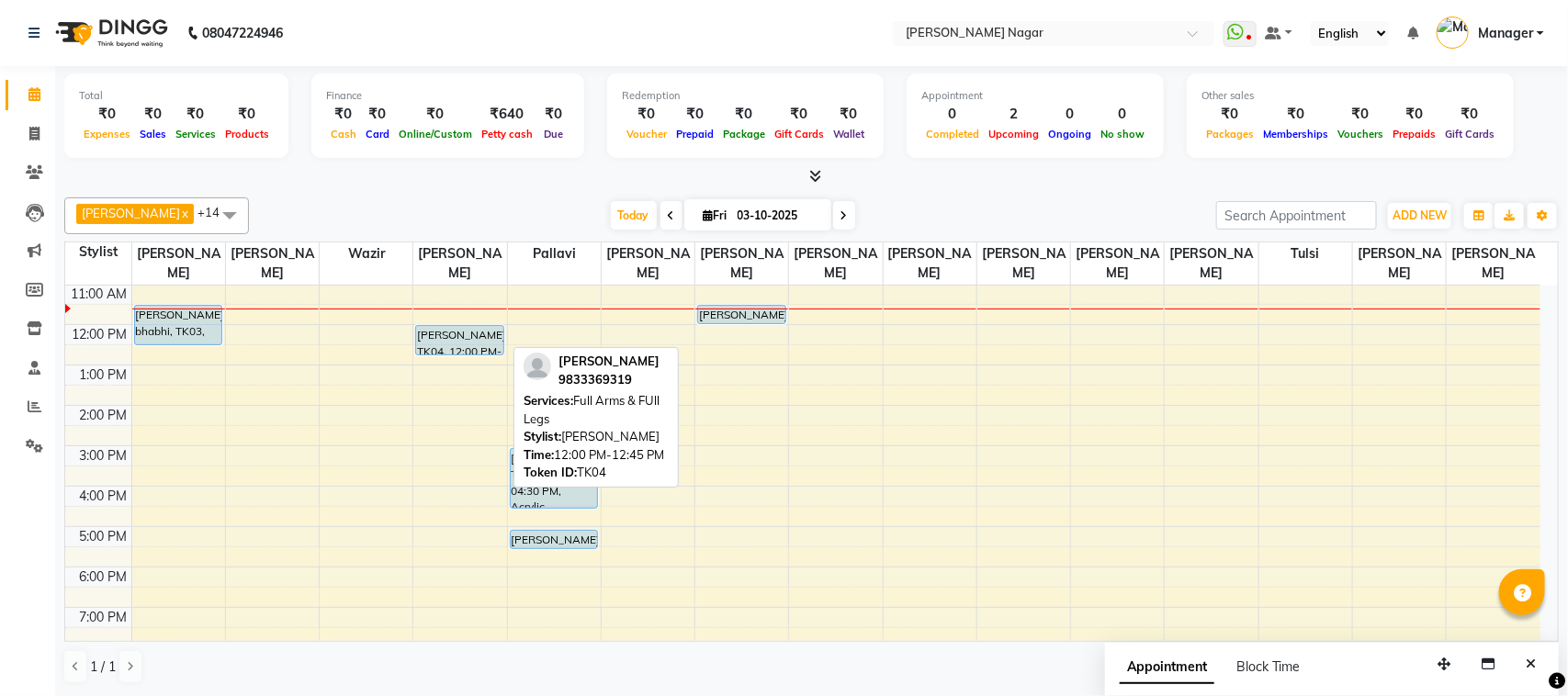
click at [520, 418] on div "10:00 AM 11:00 AM 12:00 PM 1:00 PM 2:00 PM 3:00 PM 4:00 PM 5:00 PM 6:00 PM 7:00…" at bounding box center [803, 527] width 1476 height 565
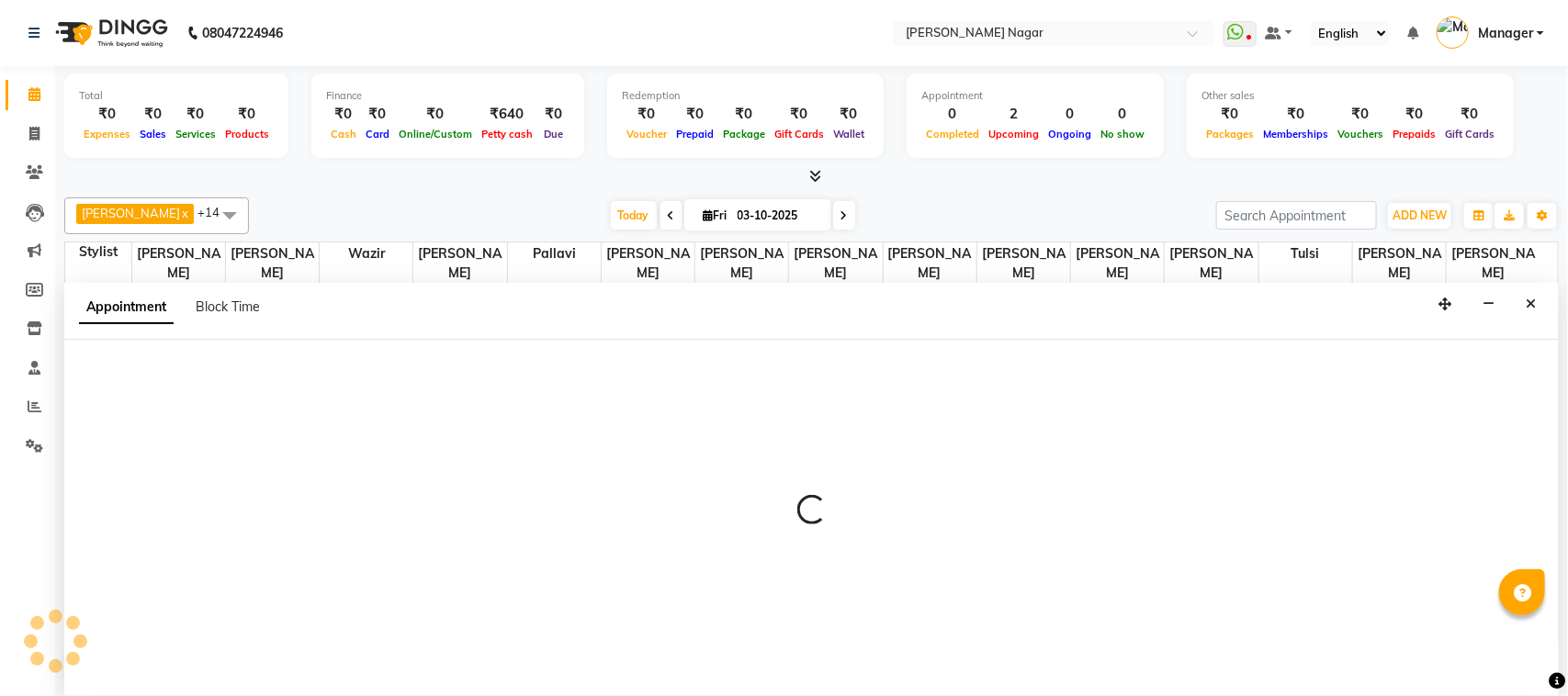
select select "87299"
select select "tentative"
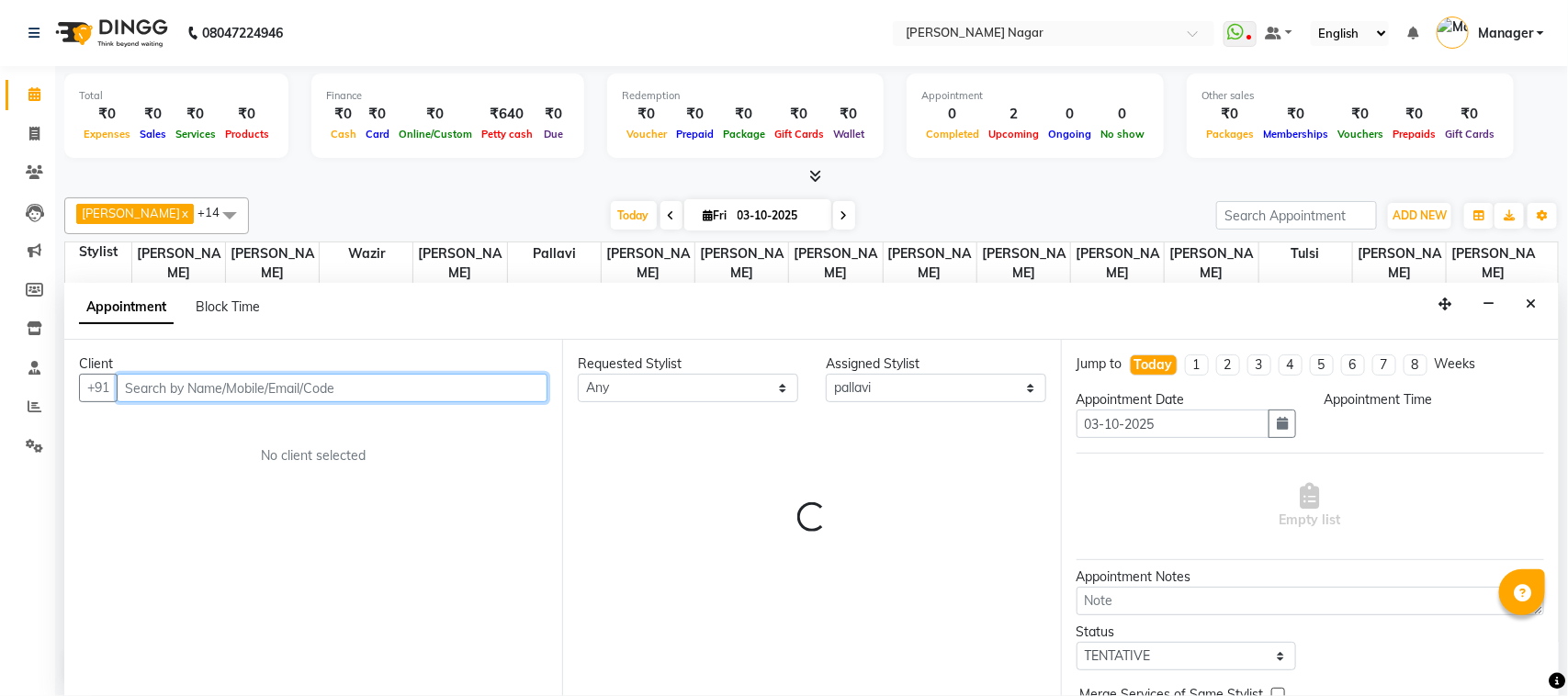
select select "840"
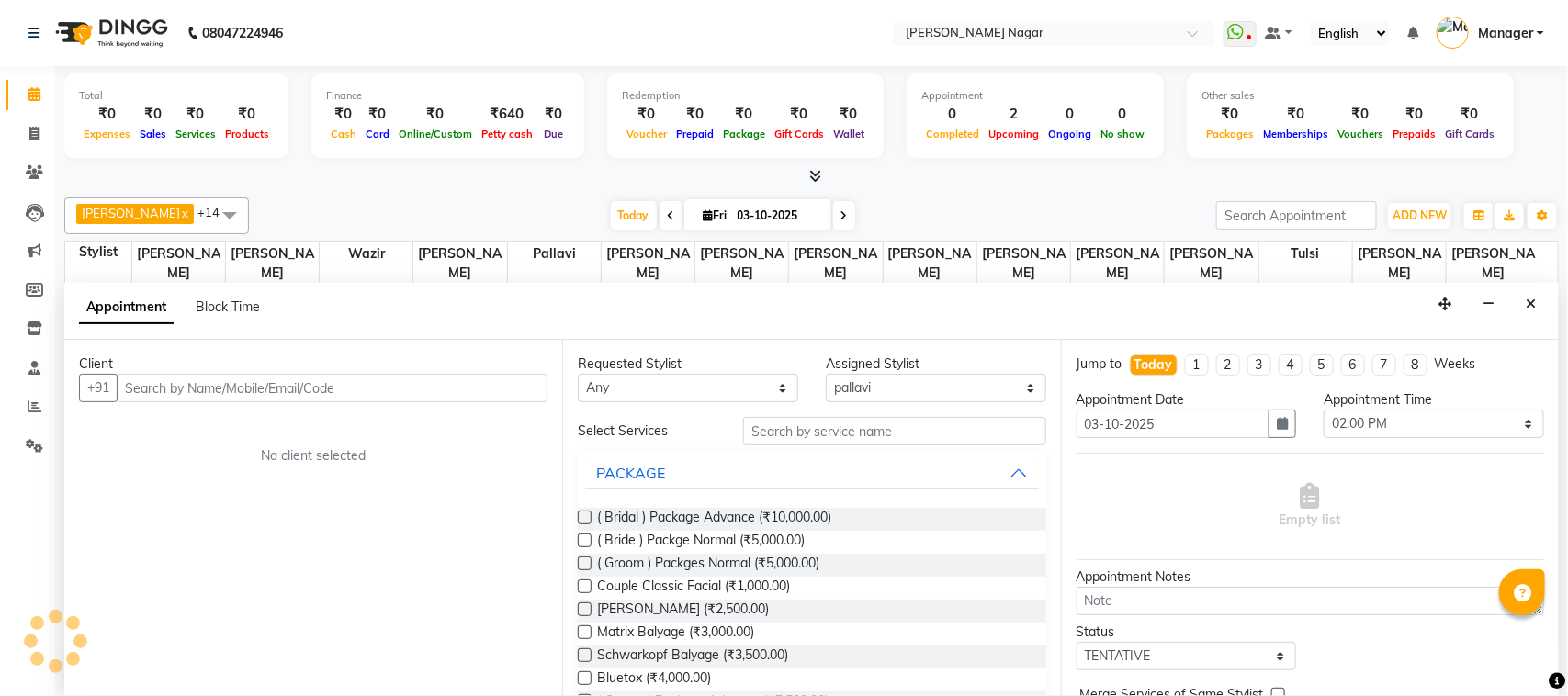
drag, startPoint x: 1530, startPoint y: 304, endPoint x: 1109, endPoint y: 243, distance: 425.4
click at [1530, 304] on icon "Close" at bounding box center [1531, 304] width 10 height 13
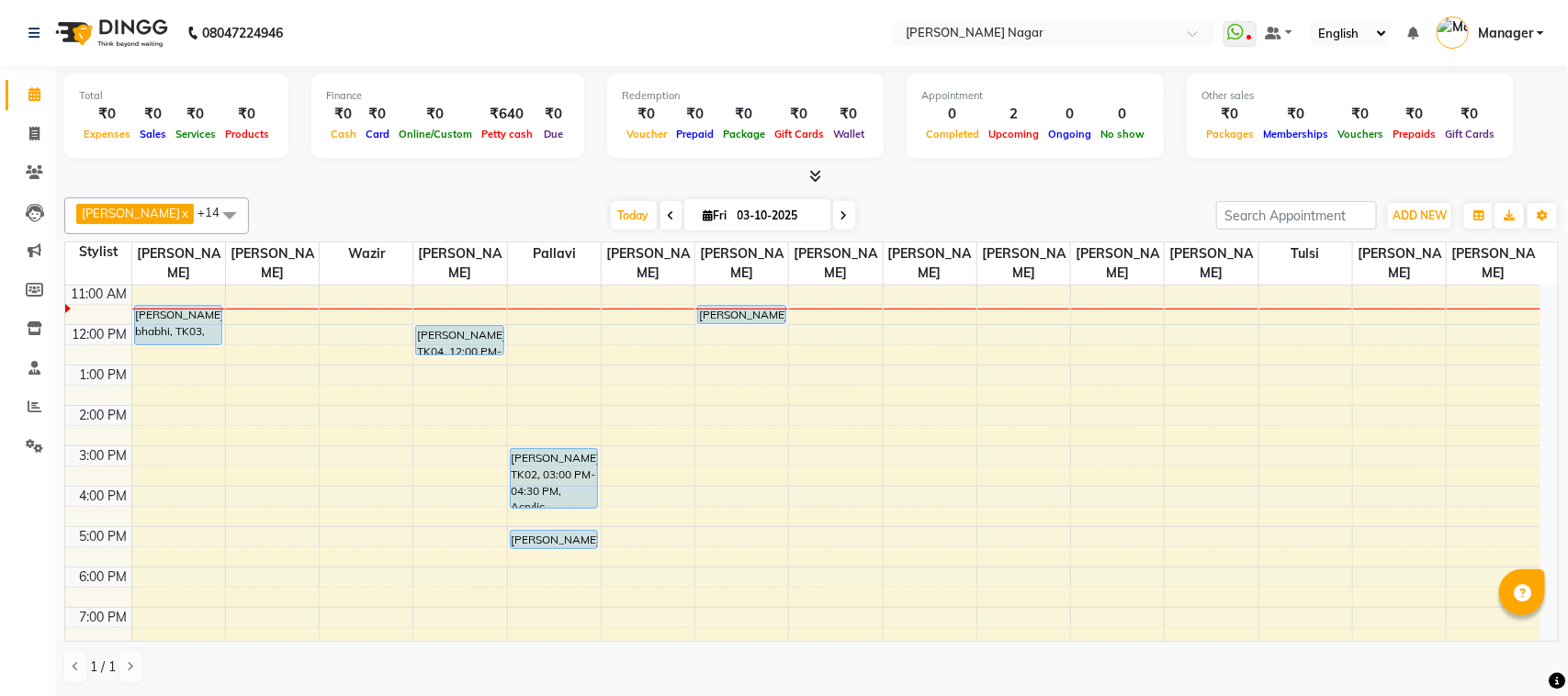
click at [668, 216] on icon at bounding box center [672, 216] width 8 height 11
type input "02-10-2025"
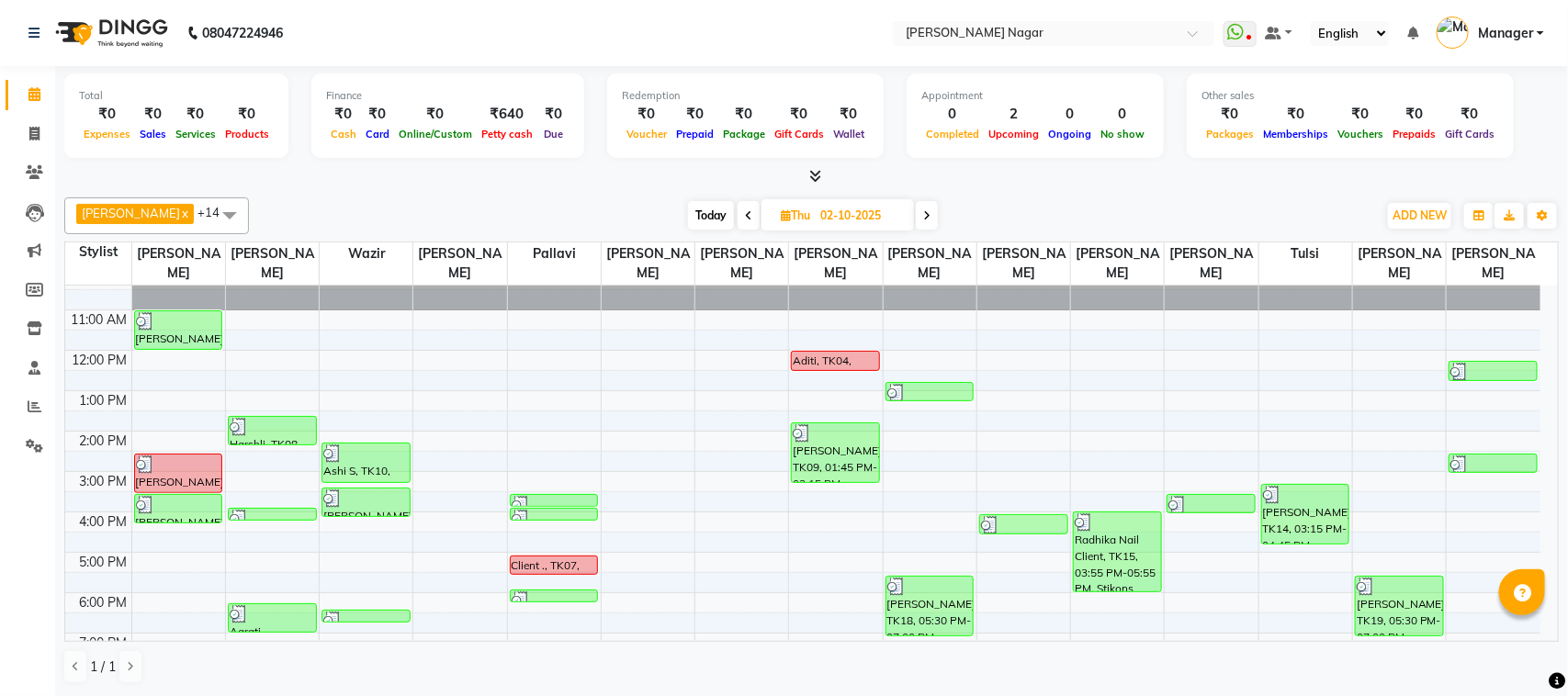
scroll to position [0, 0]
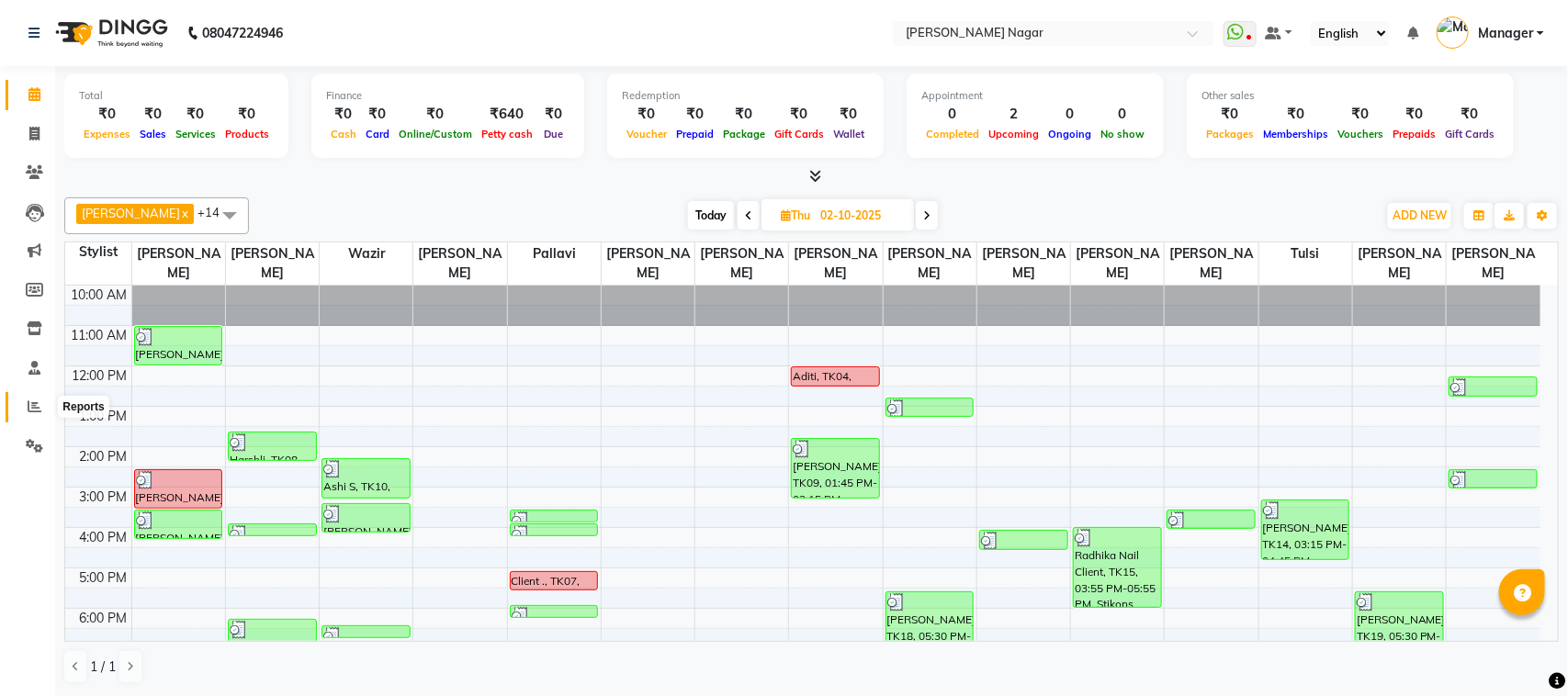
click at [28, 412] on icon at bounding box center [34, 406] width 13 height 13
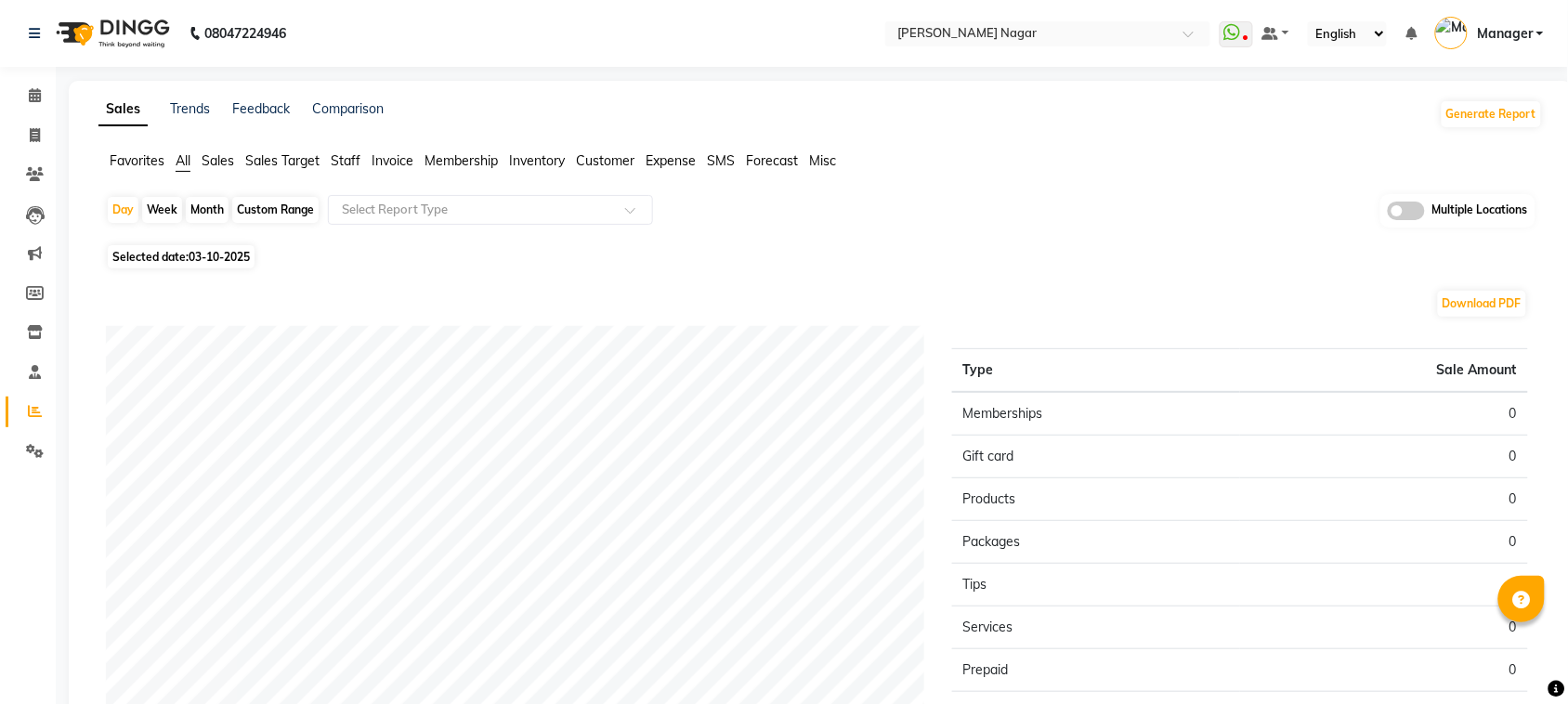
click at [345, 158] on span "Staff" at bounding box center [345, 160] width 30 height 16
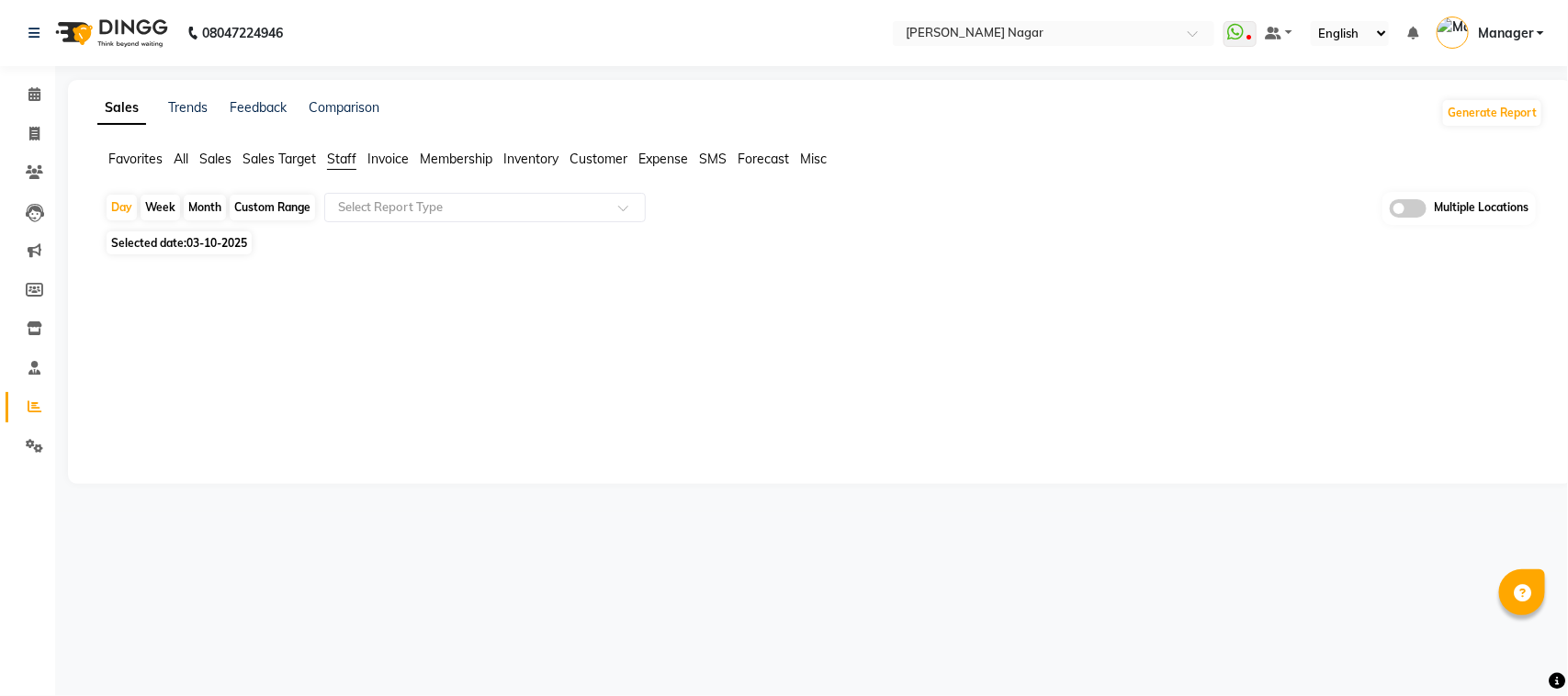
click at [217, 209] on div "Month" at bounding box center [205, 207] width 42 height 26
select select "10"
select select "2025"
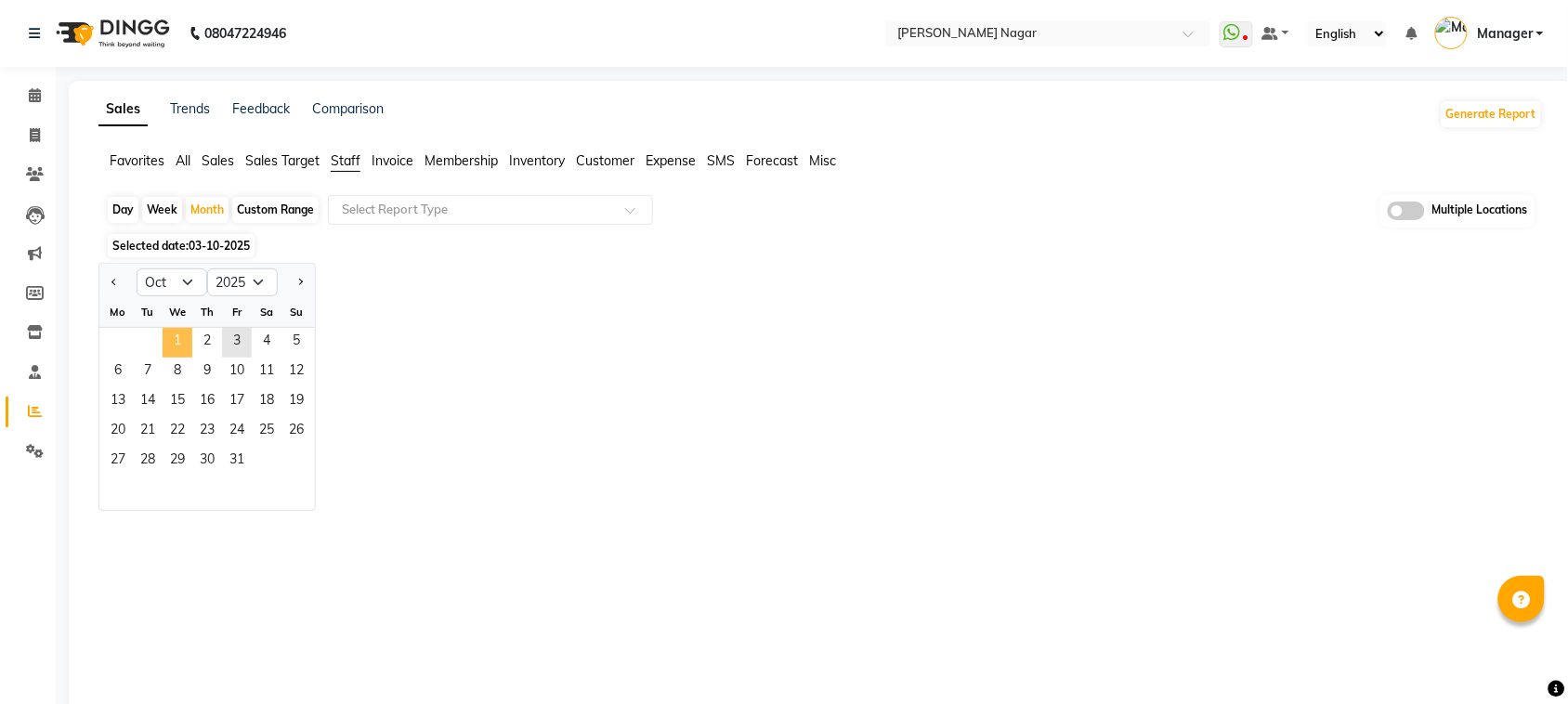
click at [181, 339] on span "1" at bounding box center [177, 342] width 30 height 30
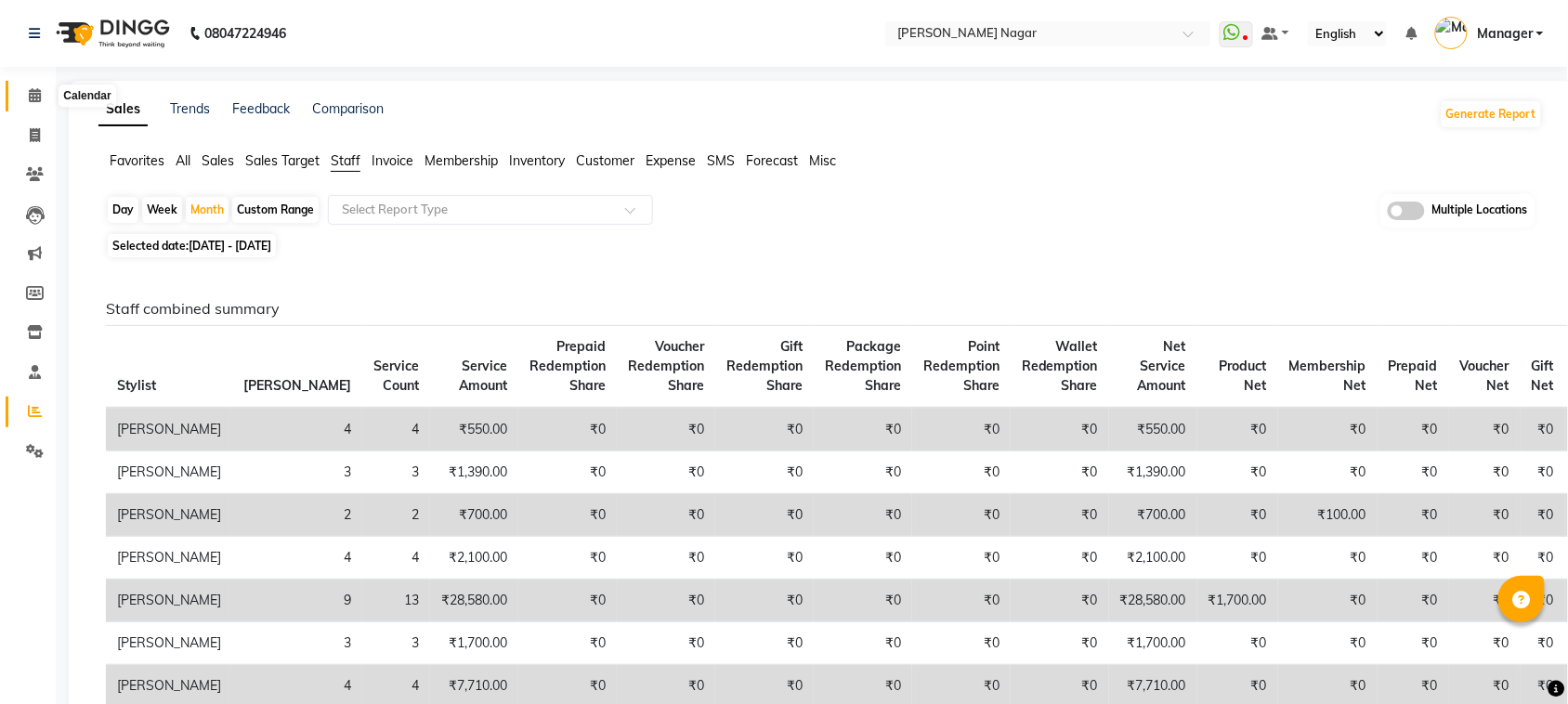
click at [34, 90] on icon at bounding box center [35, 95] width 13 height 13
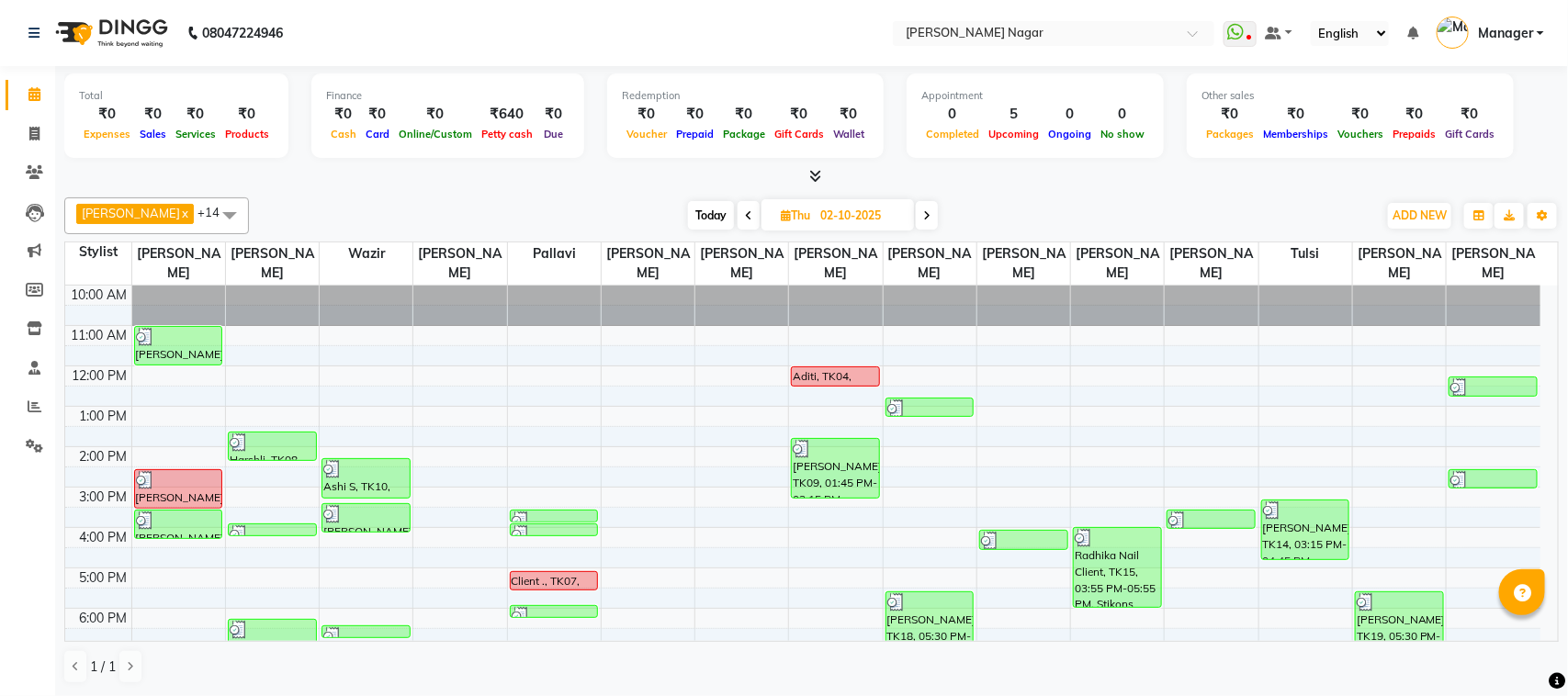
click at [931, 208] on span at bounding box center [927, 215] width 22 height 29
type input "03-10-2025"
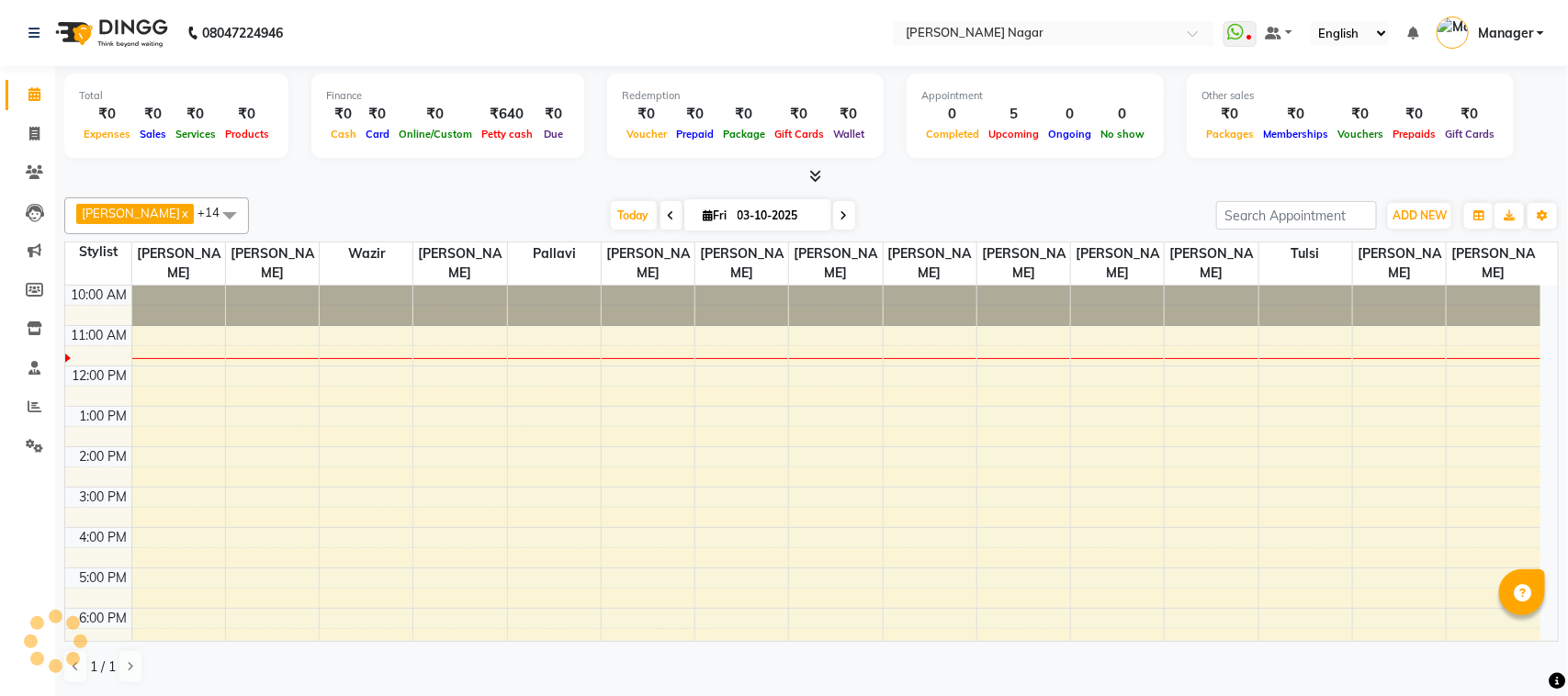
scroll to position [41, 0]
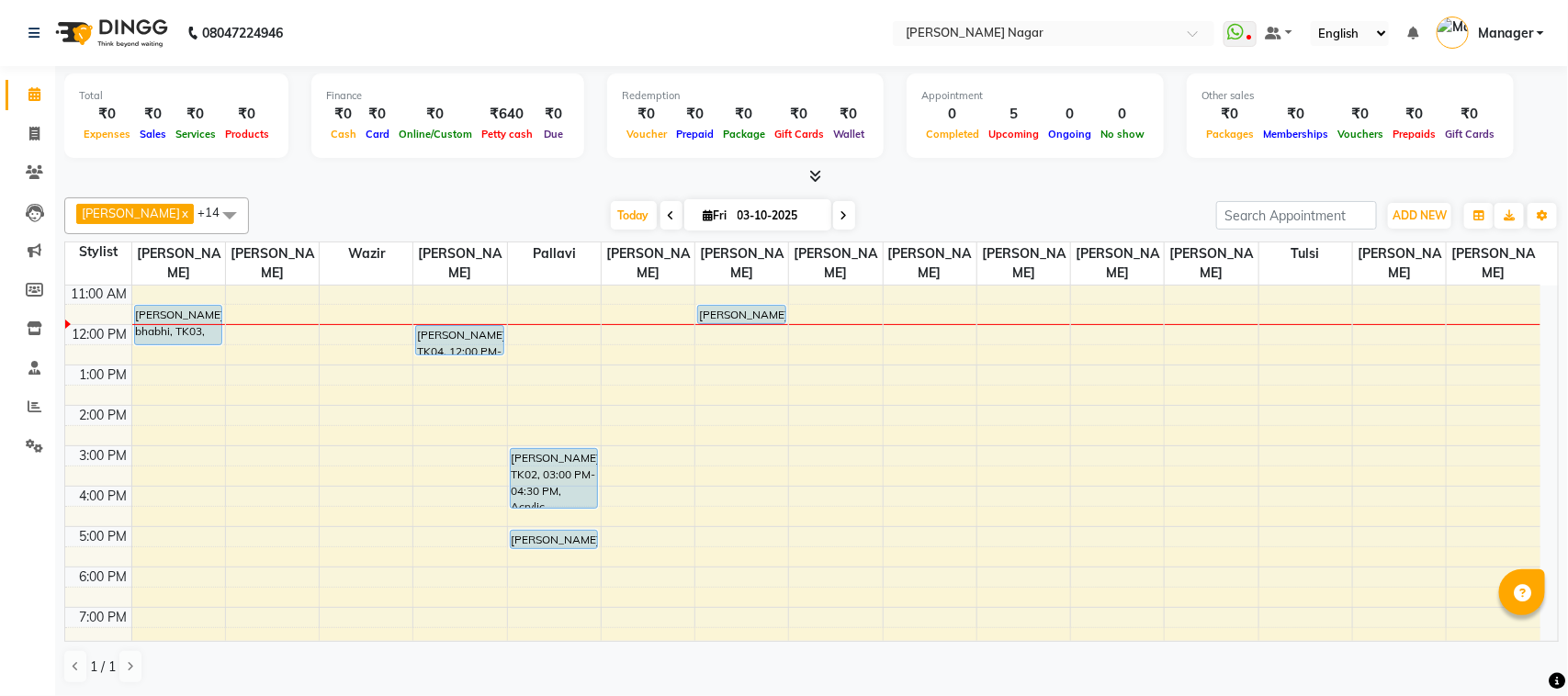
click at [919, 209] on div "Today Fri 03-10-2025" at bounding box center [732, 215] width 949 height 28
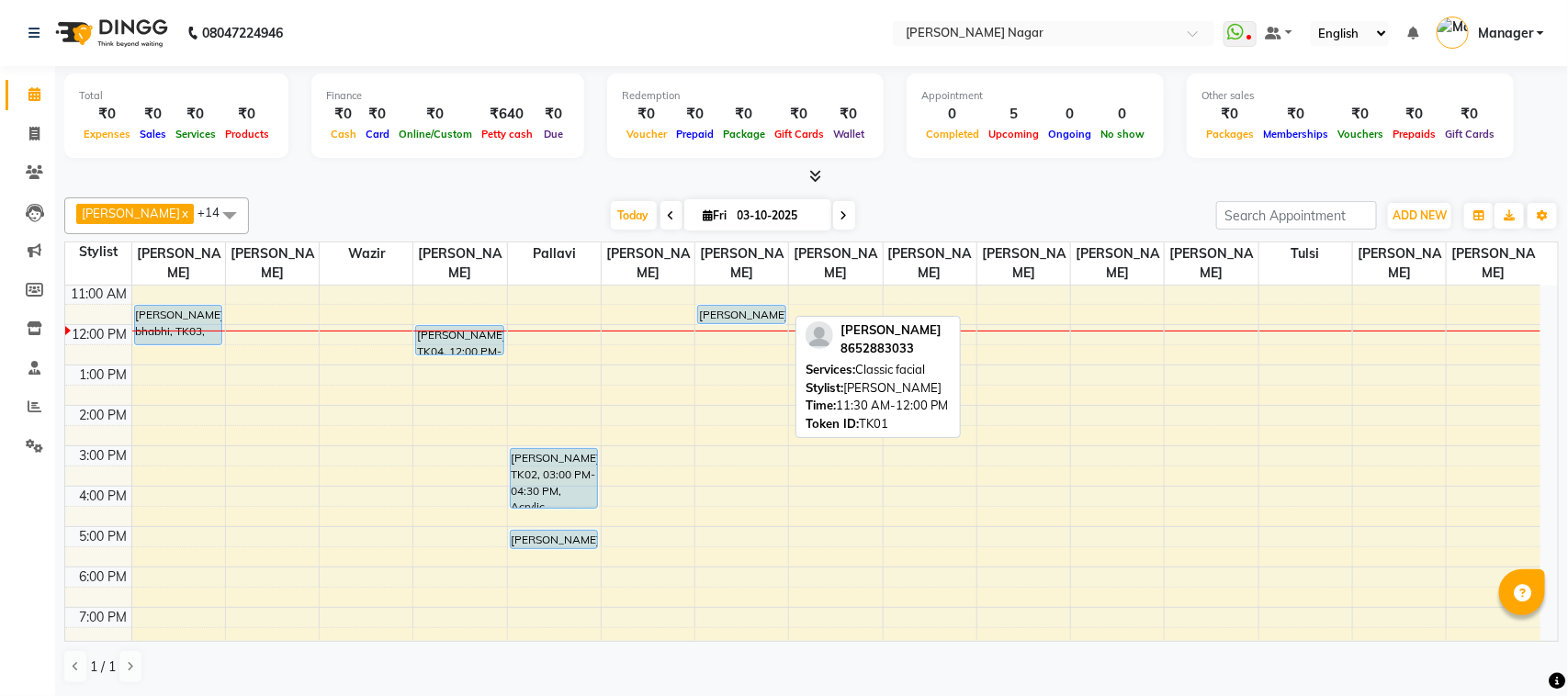
click at [735, 324] on div at bounding box center [742, 323] width 88 height 8
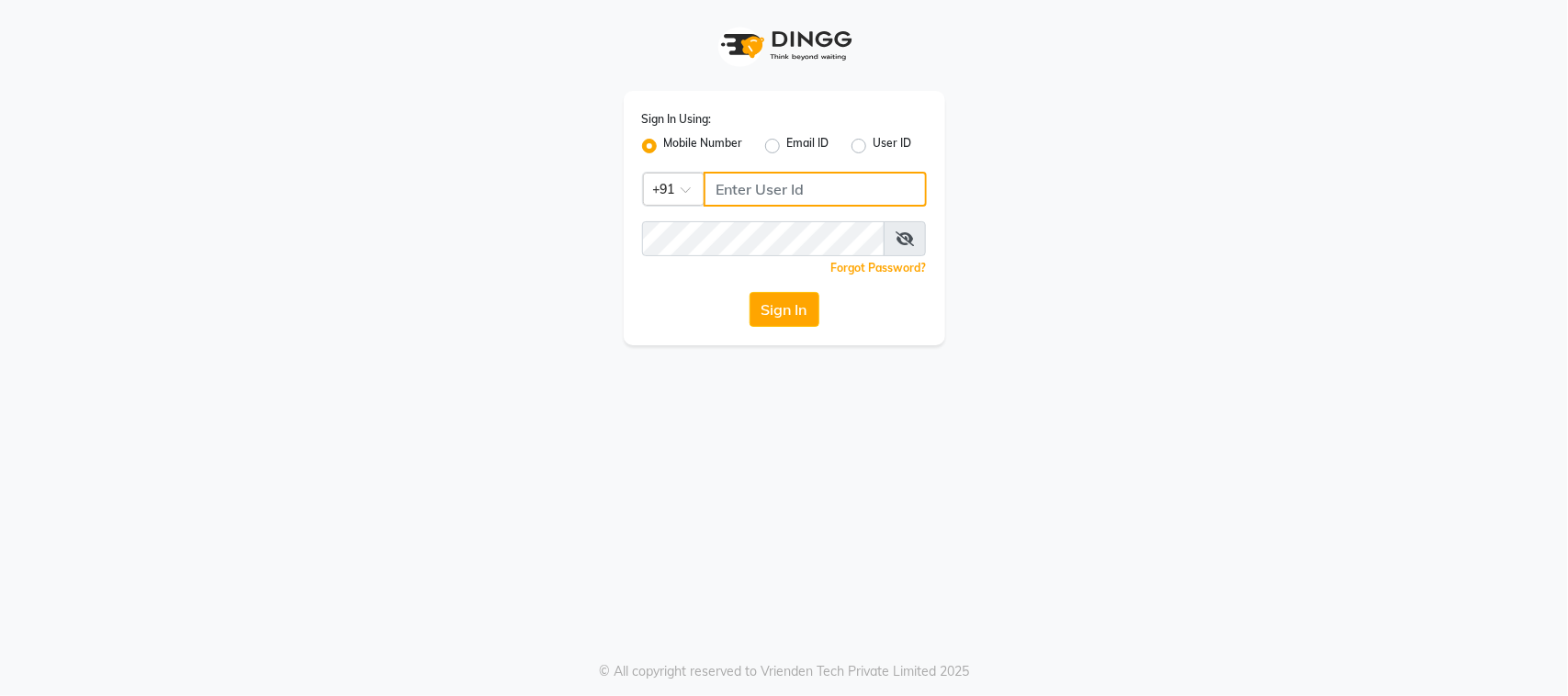
click at [729, 190] on input "Username" at bounding box center [815, 189] width 224 height 35
type input "9828837509"
click at [752, 299] on button "Sign In" at bounding box center [784, 309] width 69 height 35
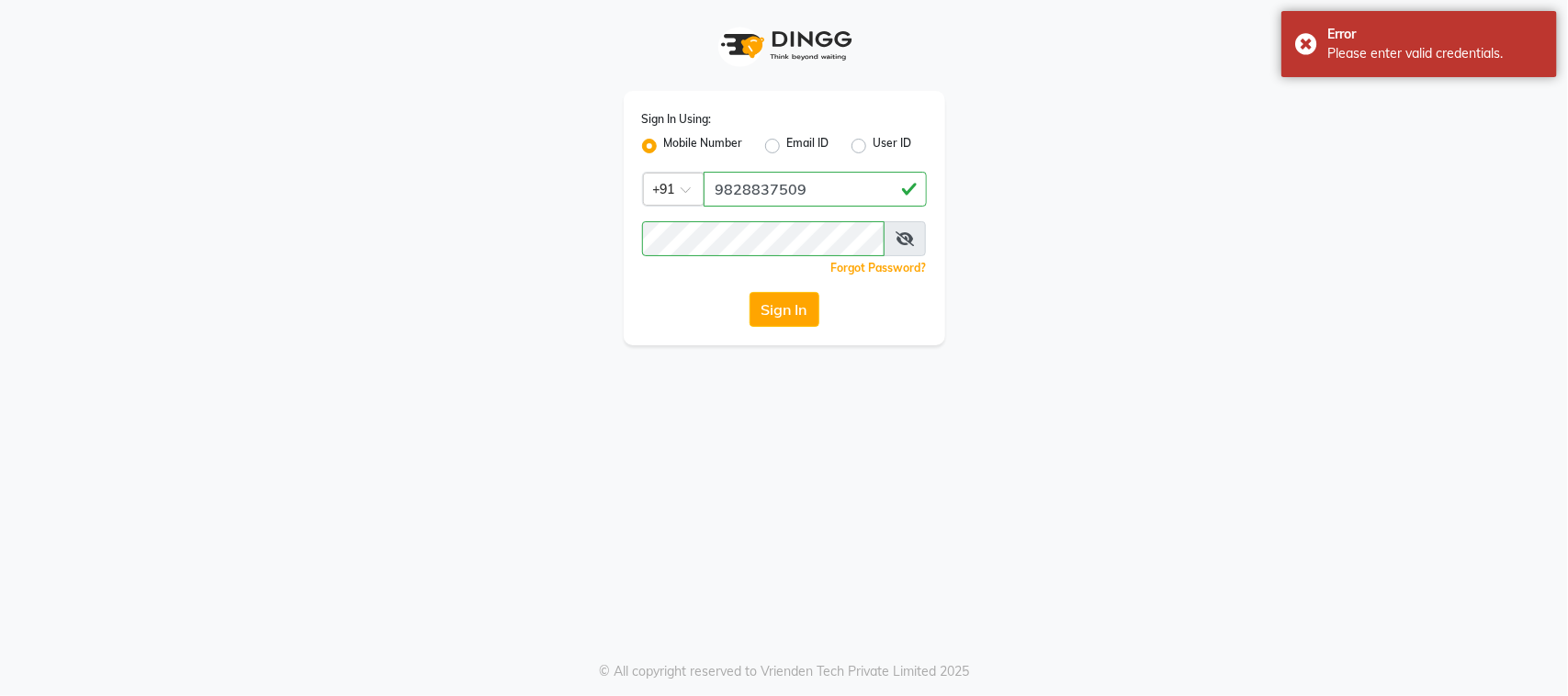
click at [895, 249] on span at bounding box center [905, 239] width 42 height 35
click at [915, 227] on span at bounding box center [905, 239] width 42 height 35
click at [903, 231] on icon at bounding box center [904, 238] width 18 height 14
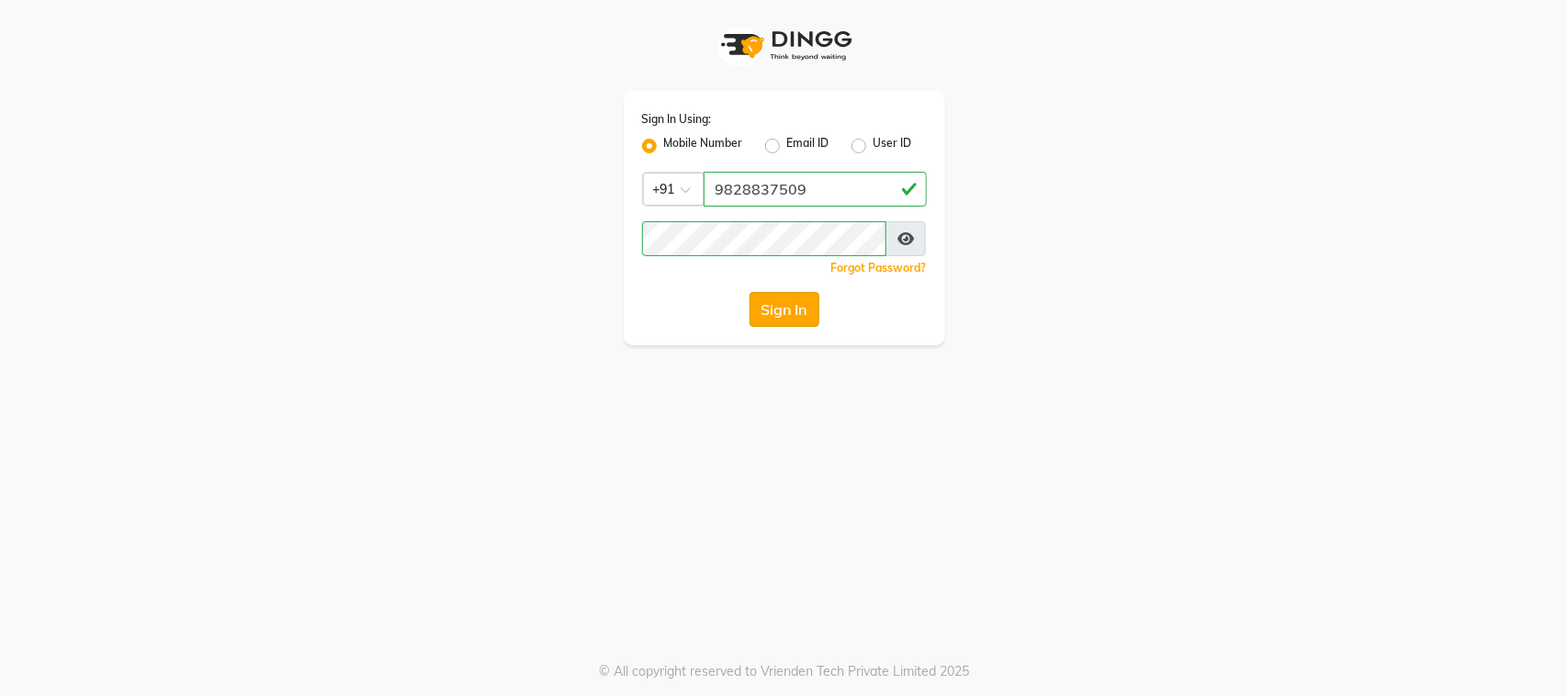
click at [818, 305] on button "Sign In" at bounding box center [784, 309] width 69 height 35
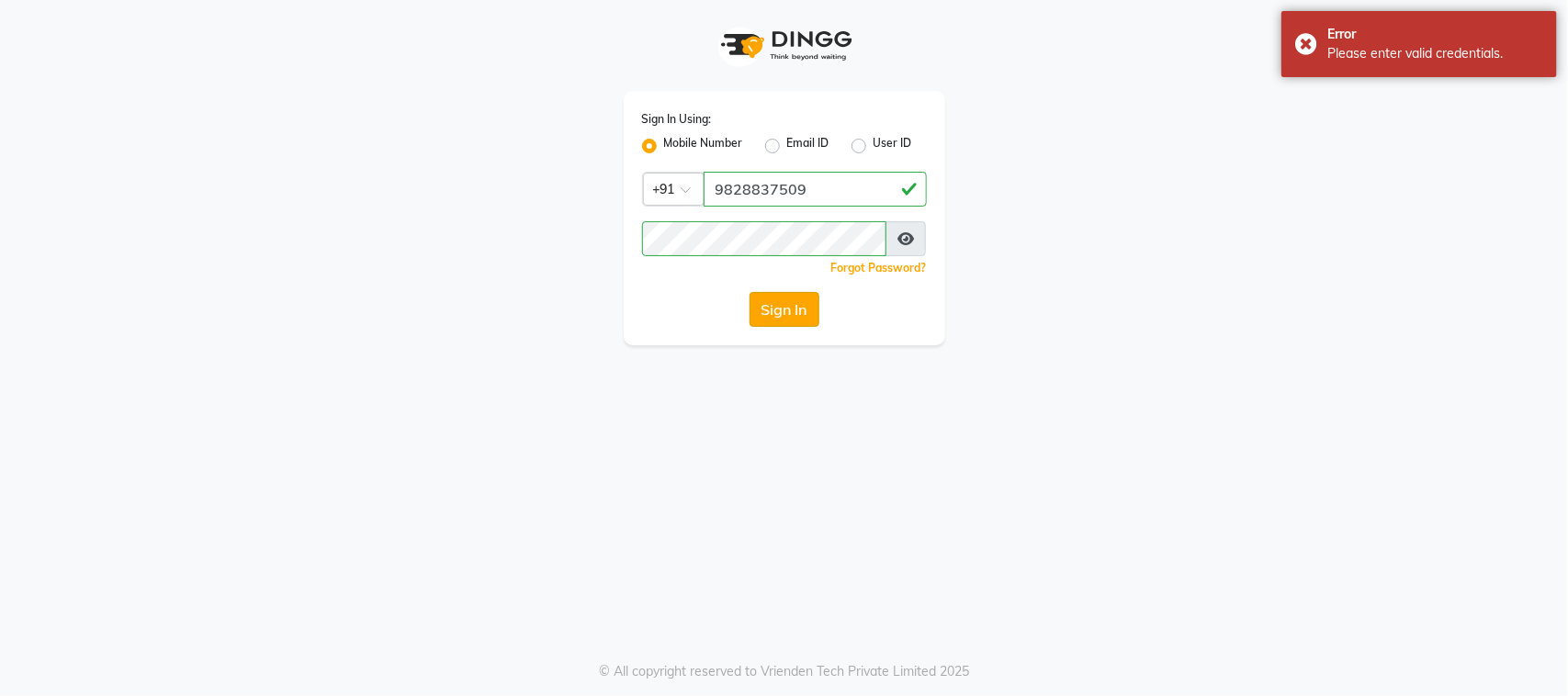
click at [793, 308] on button "Sign In" at bounding box center [784, 309] width 69 height 35
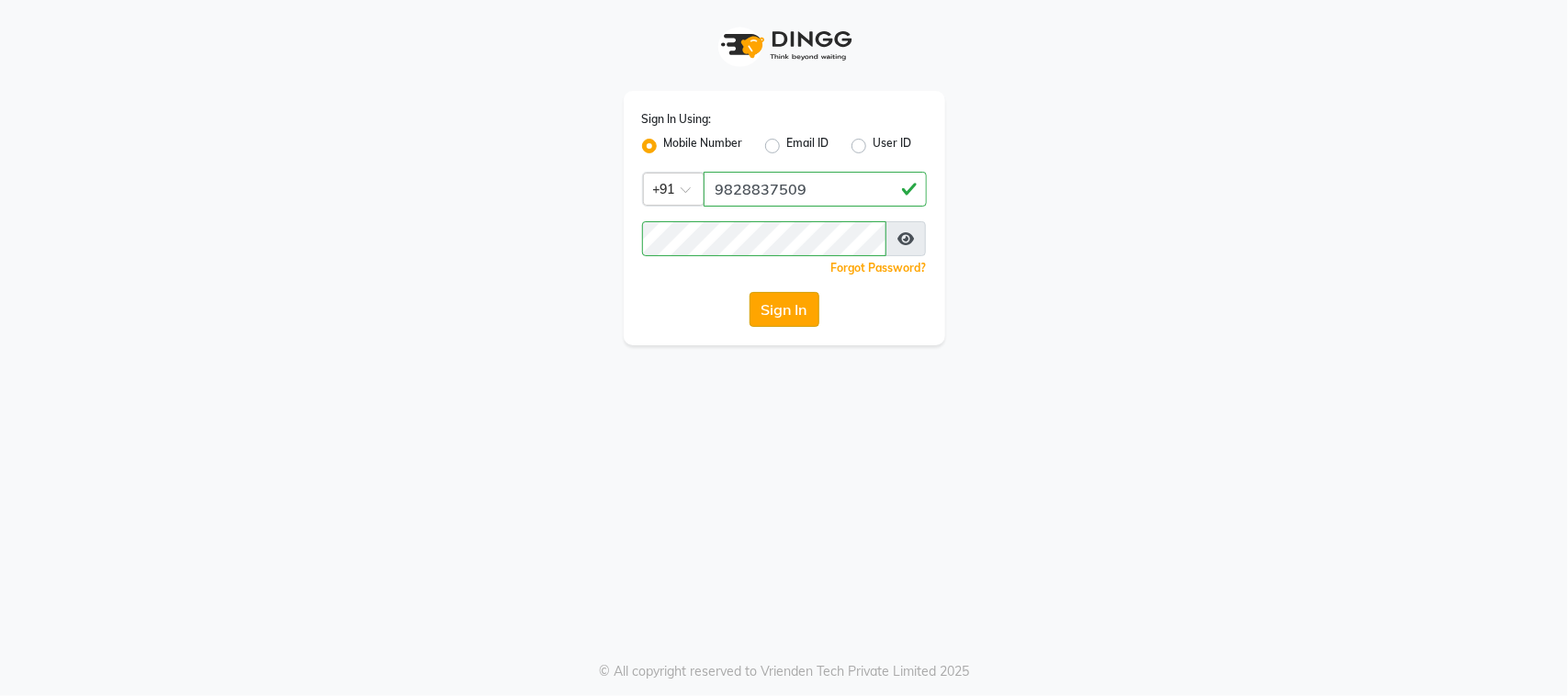
click at [800, 313] on button "Sign In" at bounding box center [784, 309] width 69 height 35
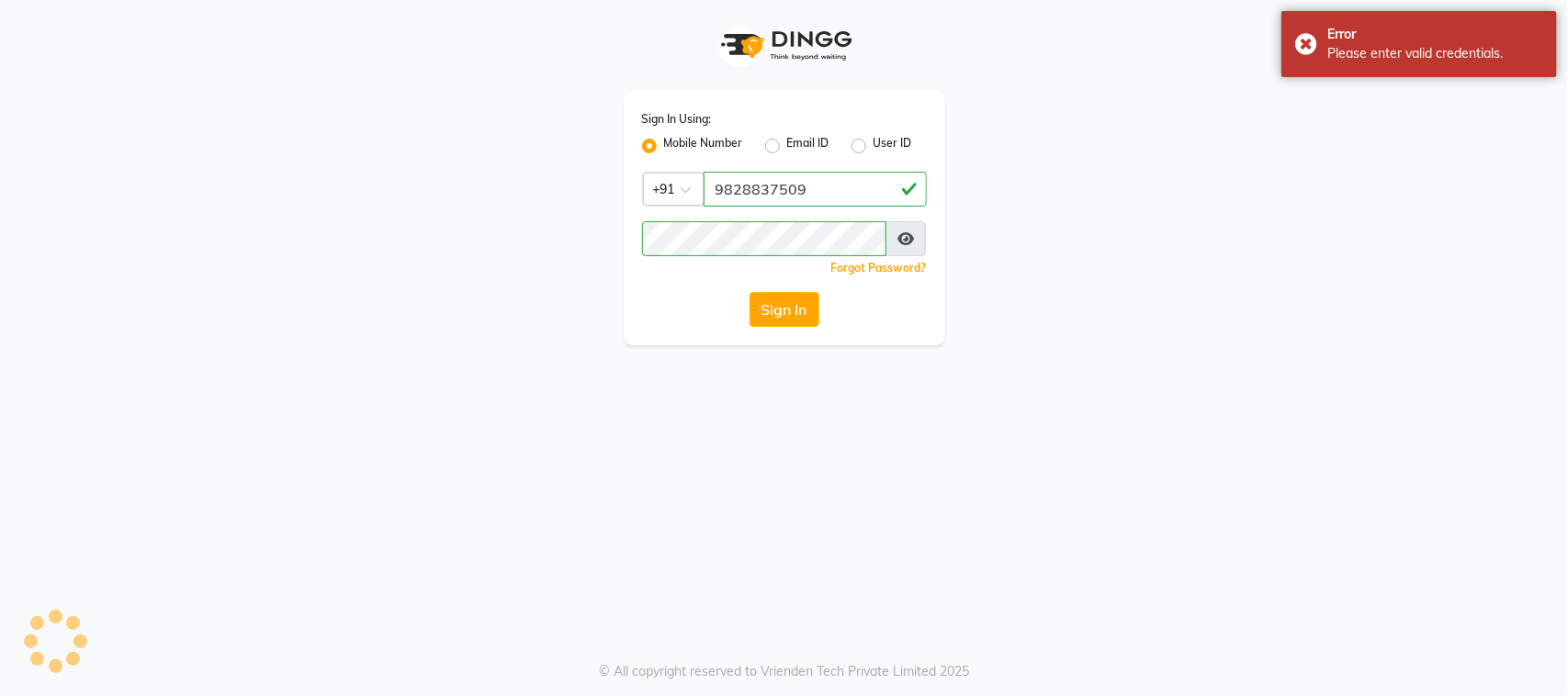
click at [787, 145] on label "Email ID" at bounding box center [808, 145] width 42 height 22
click at [787, 145] on input "Email ID" at bounding box center [793, 141] width 12 height 12
radio input "true"
radio input "false"
click at [664, 143] on label "Mobile Number" at bounding box center [703, 145] width 79 height 22
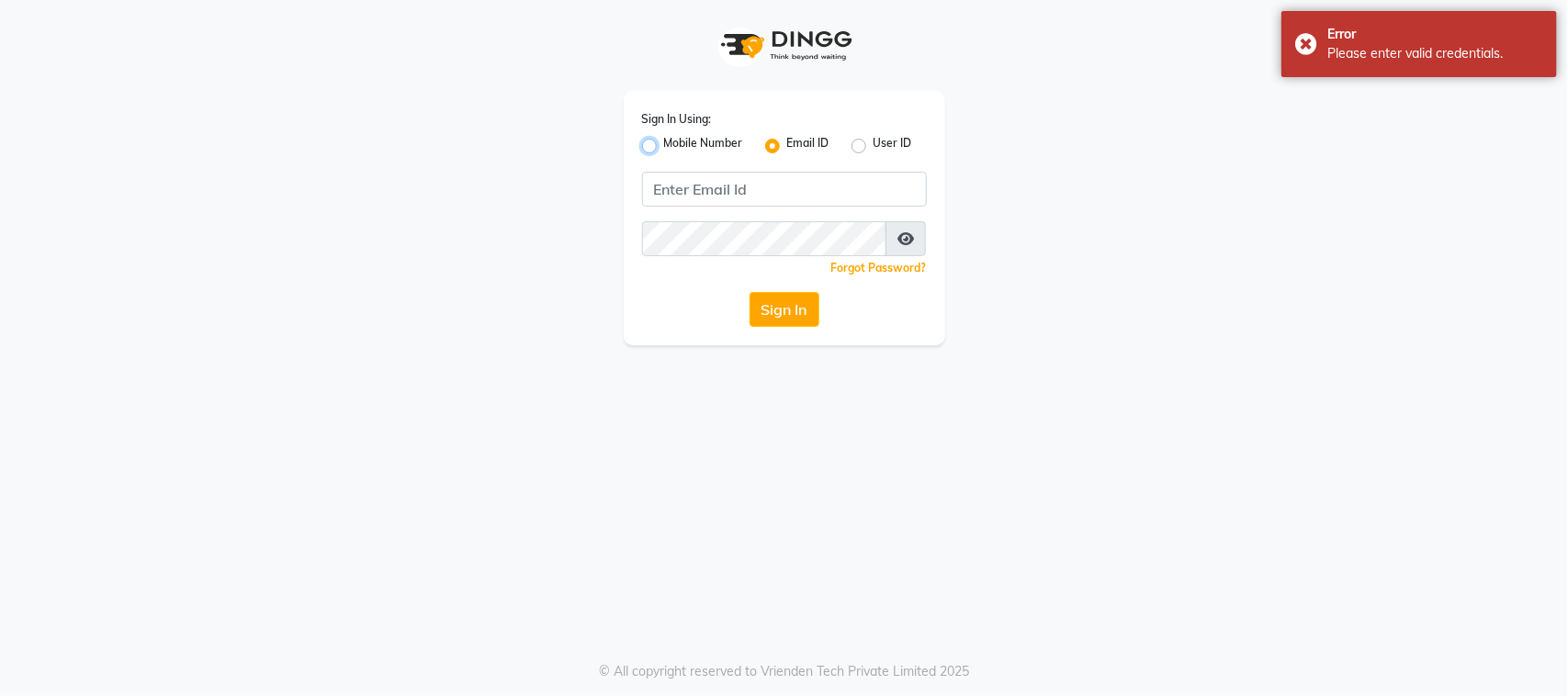
click at [664, 143] on input "Mobile Number" at bounding box center [670, 141] width 12 height 12
radio input "true"
radio input "false"
click at [759, 199] on input "Username" at bounding box center [815, 189] width 224 height 35
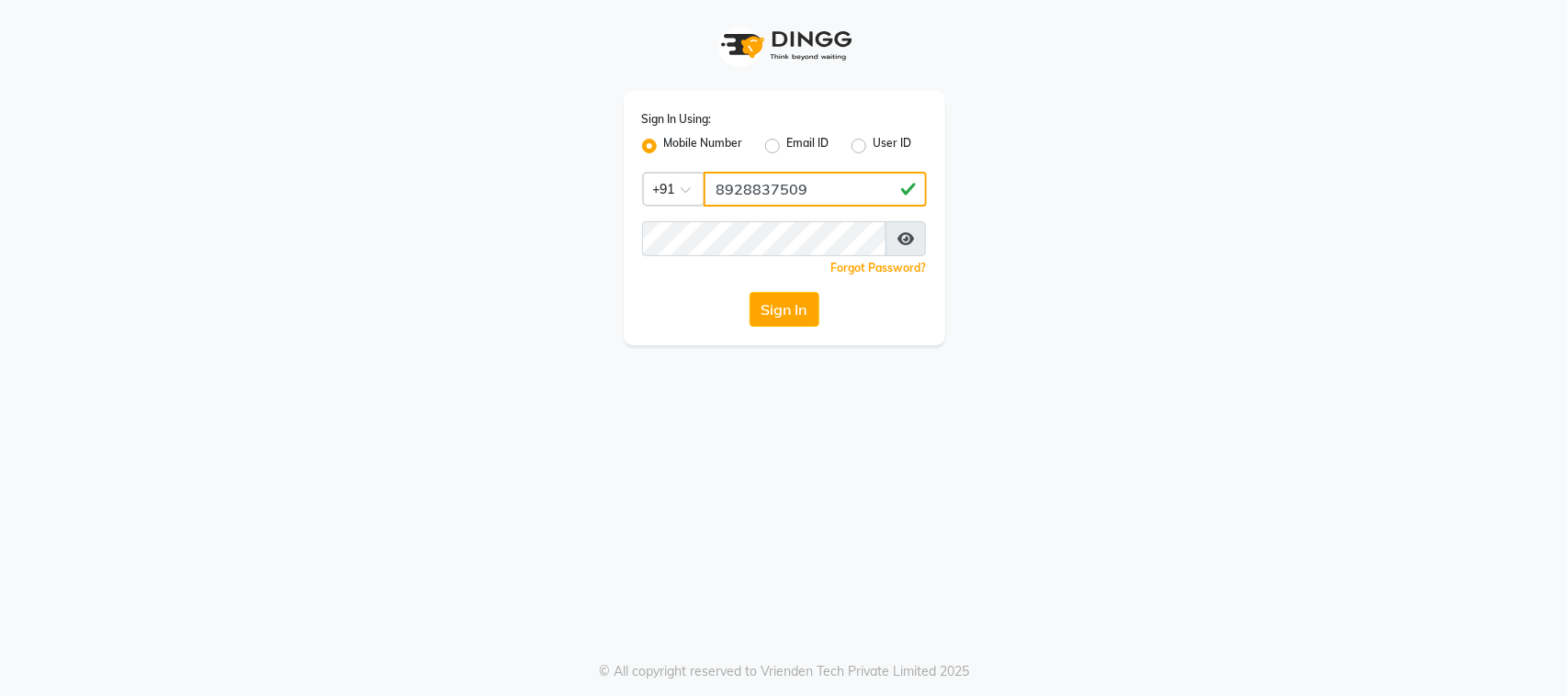
type input "8928837509"
click at [762, 314] on button "Sign In" at bounding box center [784, 309] width 69 height 35
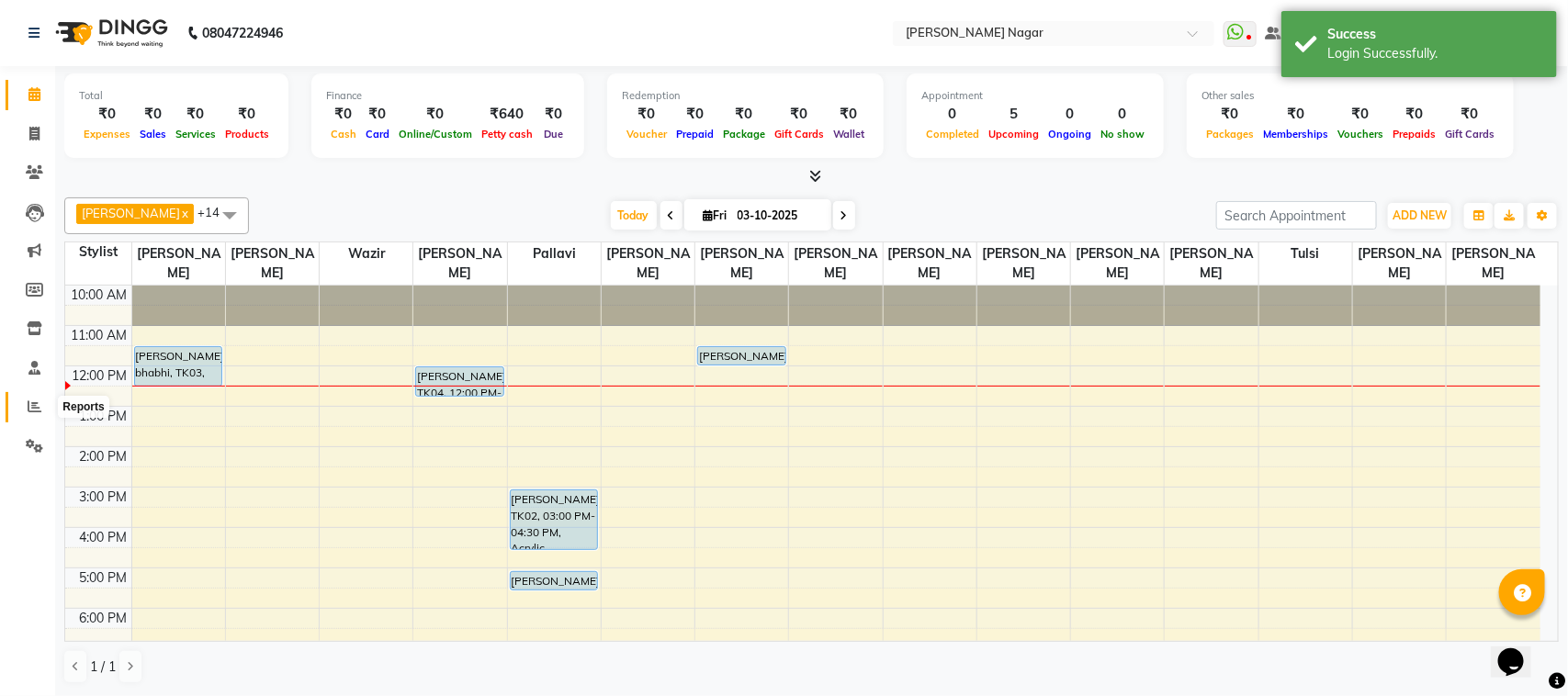
click at [21, 402] on span at bounding box center [34, 407] width 32 height 21
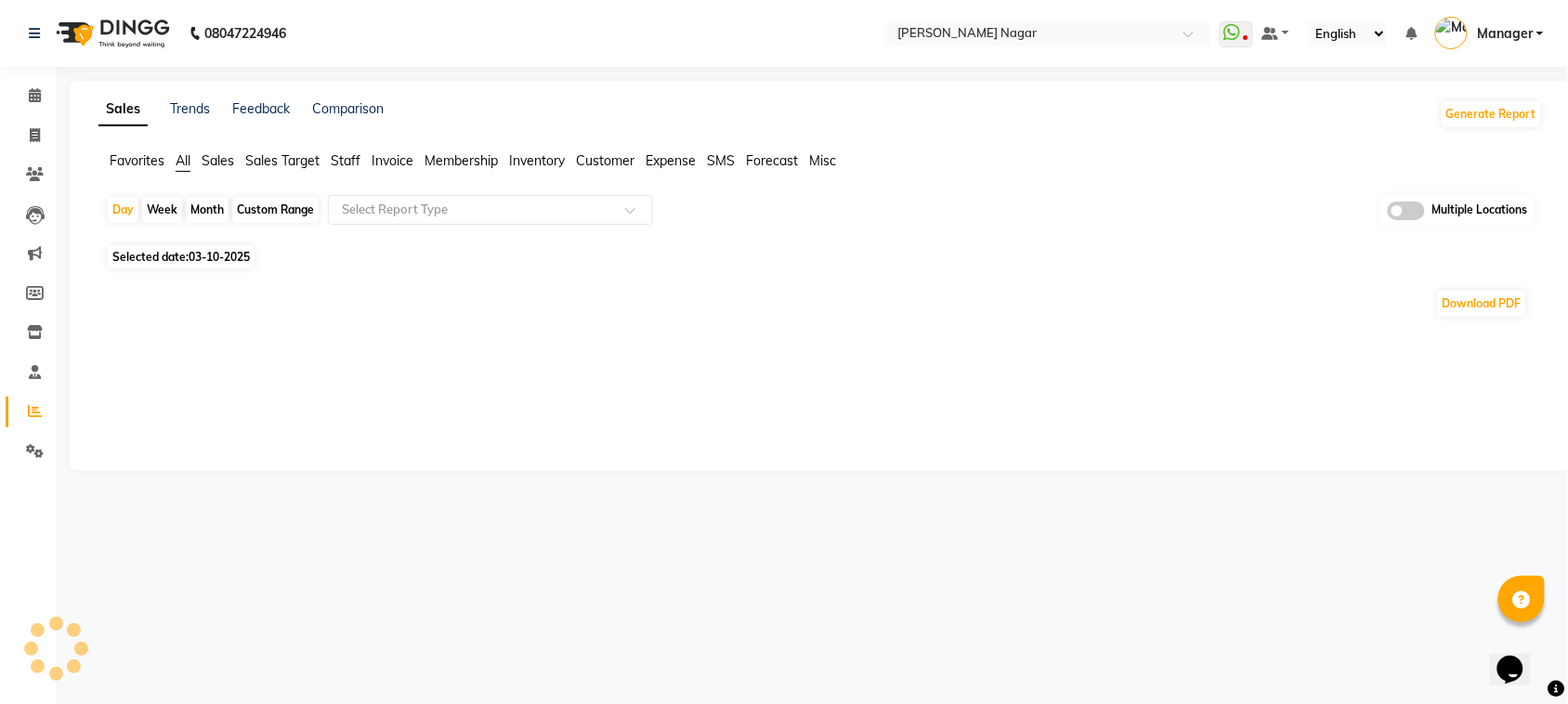
click at [348, 155] on span "Staff" at bounding box center [345, 160] width 30 height 16
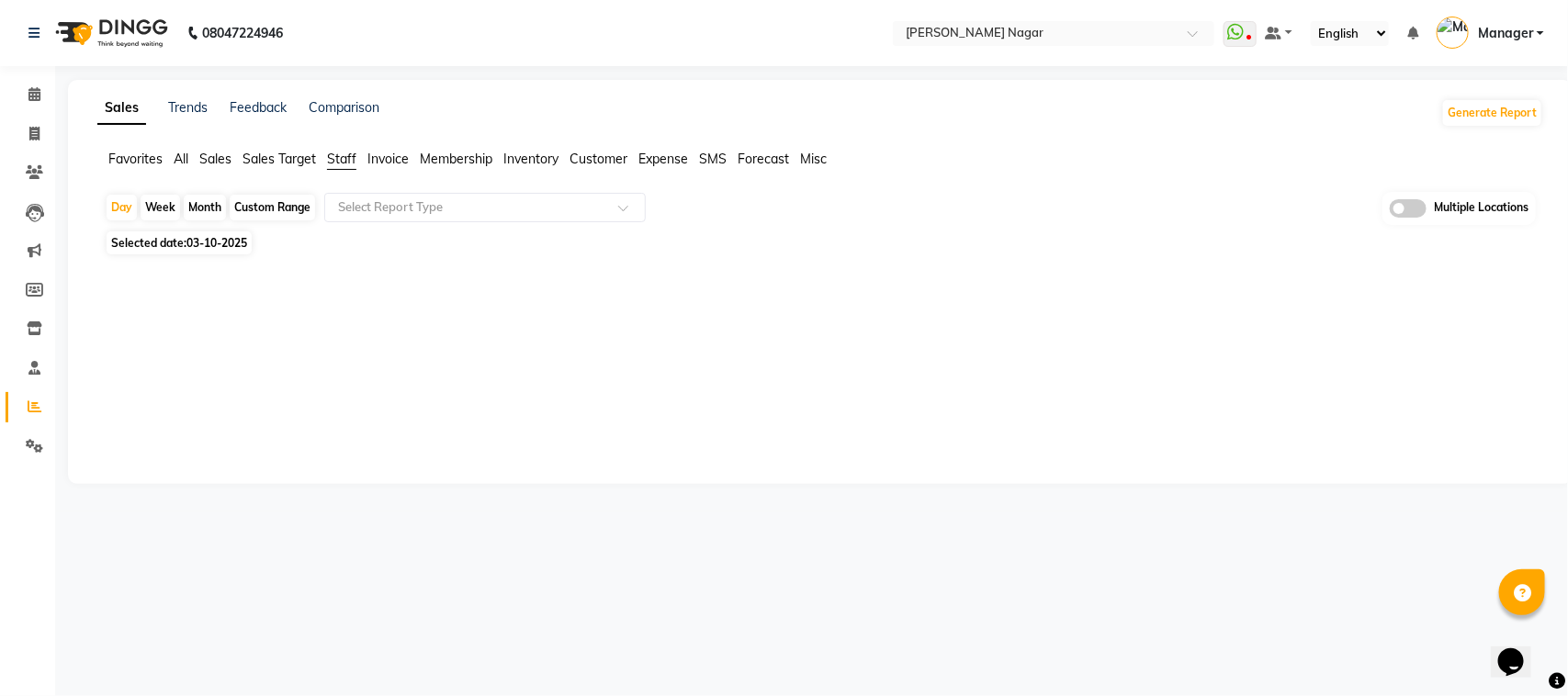
click at [198, 196] on div "Month" at bounding box center [205, 207] width 42 height 26
select select "10"
select select "2025"
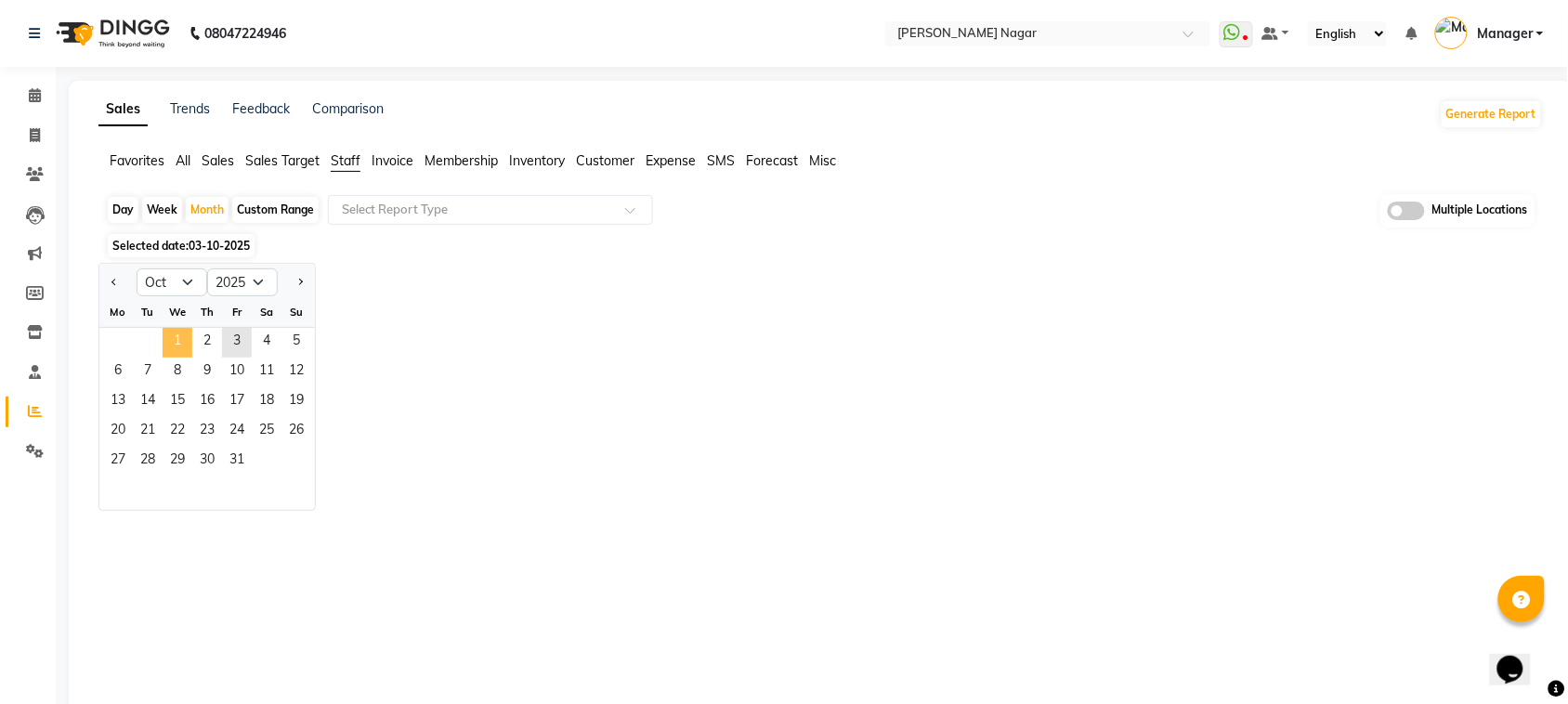
click at [174, 337] on span "1" at bounding box center [177, 342] width 30 height 30
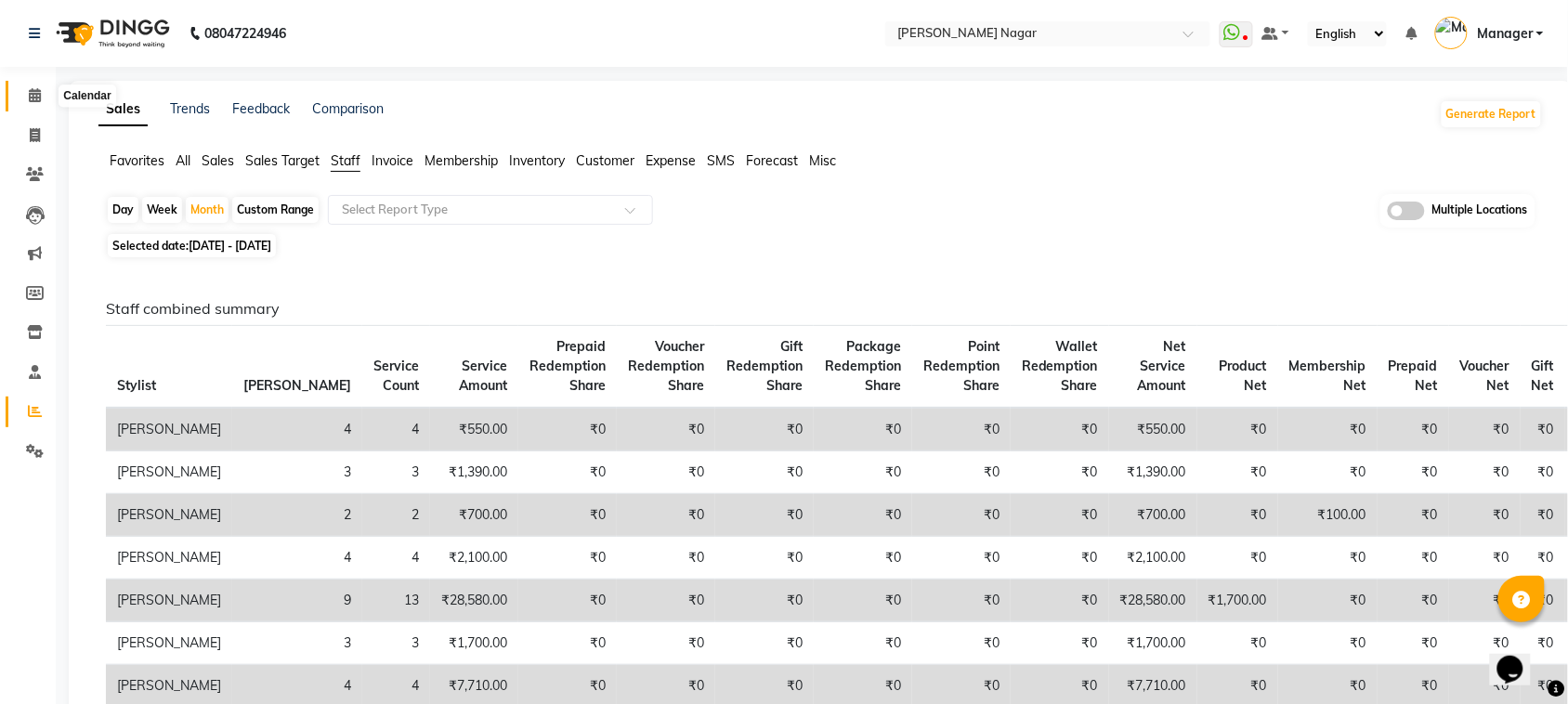
click at [35, 98] on icon at bounding box center [35, 95] width 13 height 13
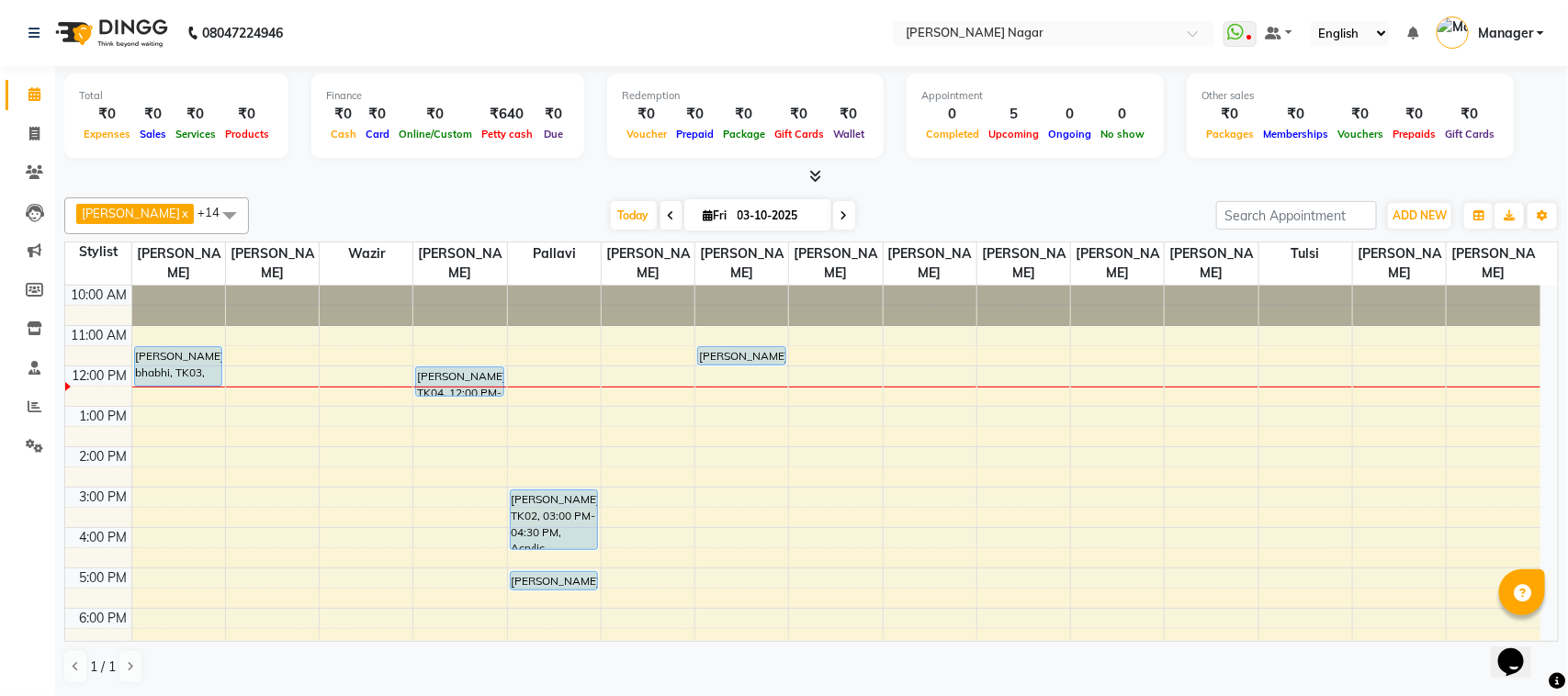
click at [467, 439] on div "10:00 AM 11:00 AM 12:00 PM 1:00 PM 2:00 PM 3:00 PM 4:00 PM 5:00 PM 6:00 PM 7:00…" at bounding box center [803, 568] width 1476 height 565
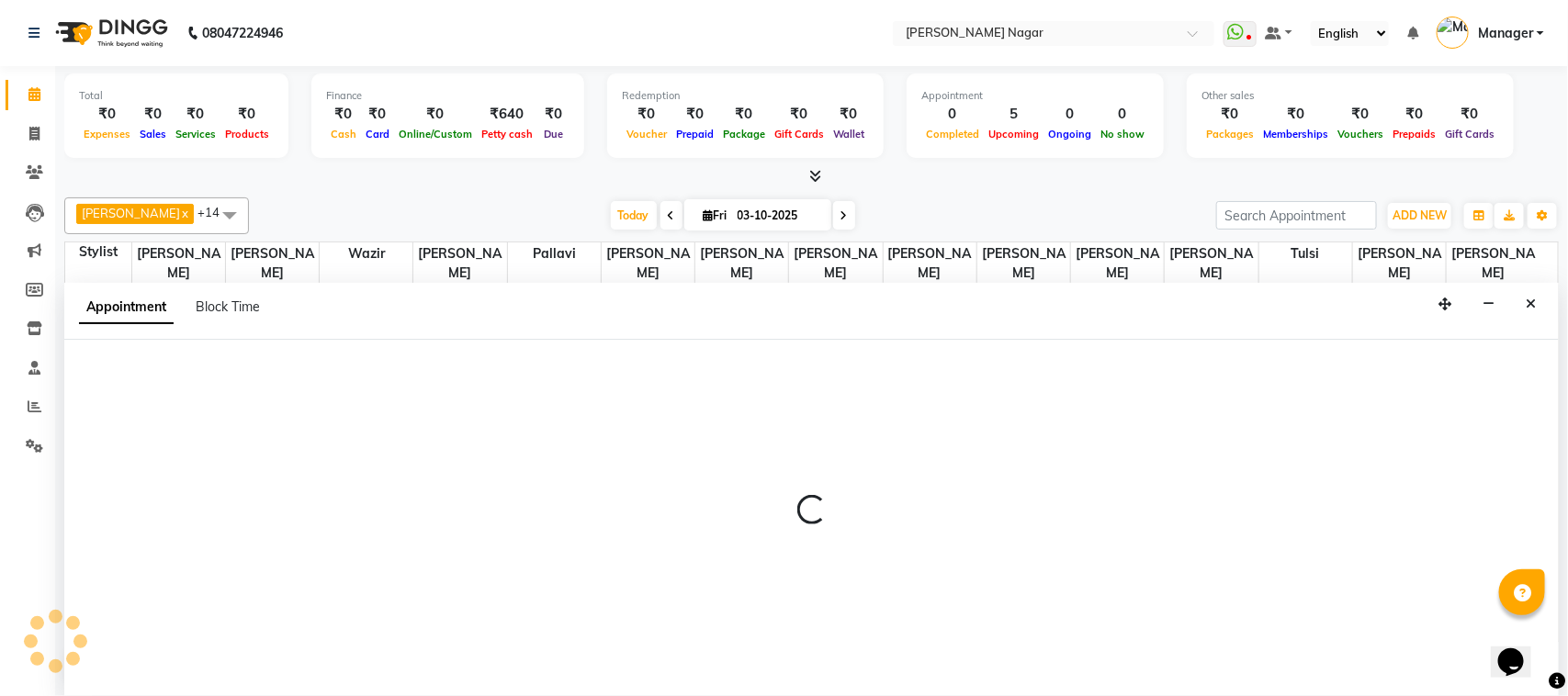
select select "63467"
select select "tentative"
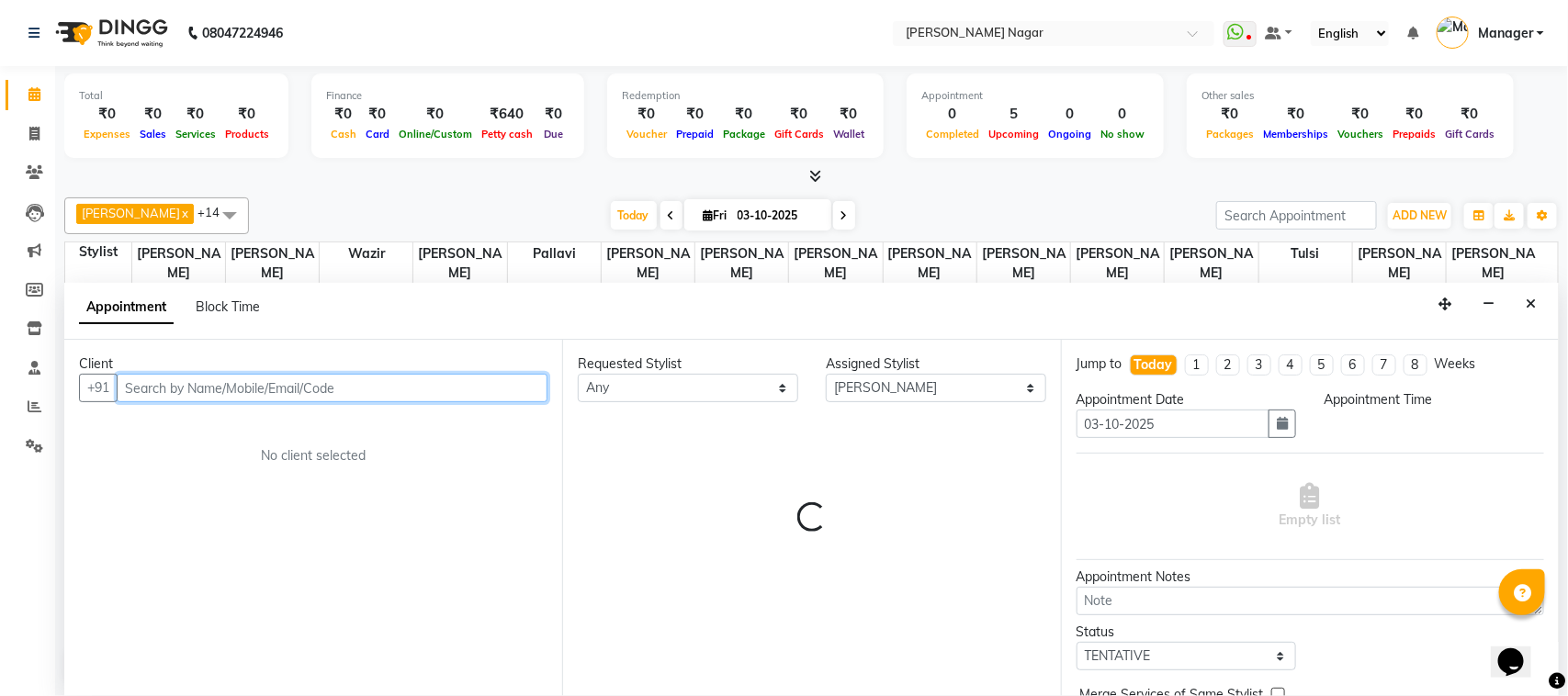
select select "810"
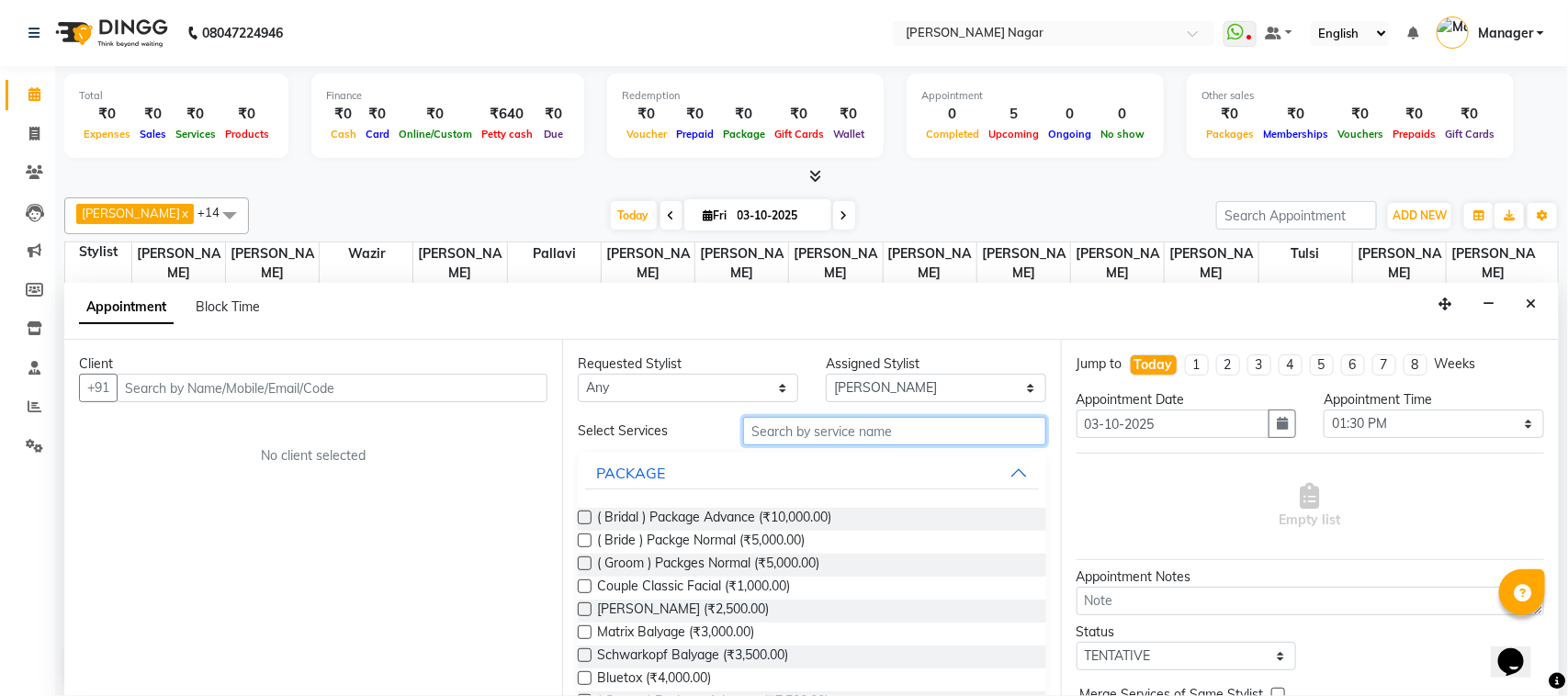
click at [930, 438] on input "text" at bounding box center [894, 431] width 304 height 29
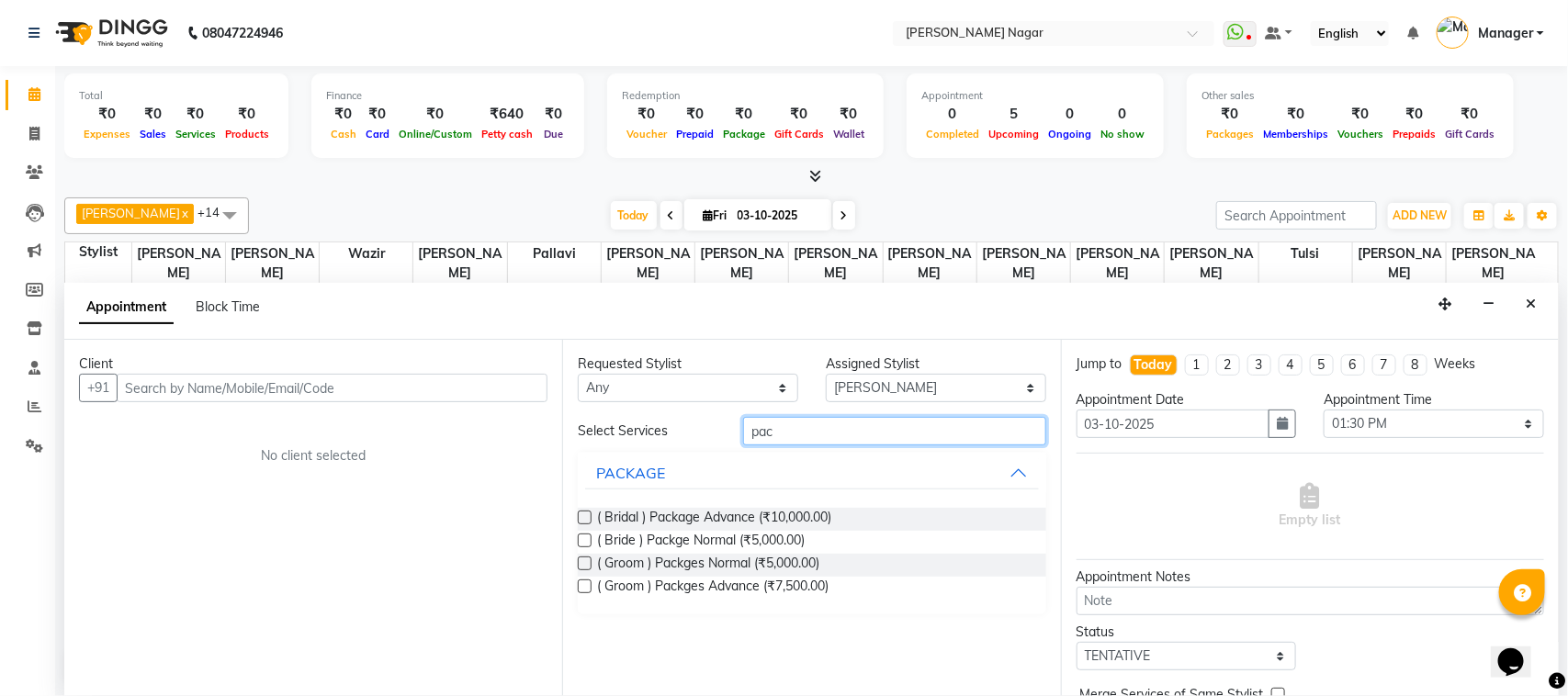
type input "pac"
click at [586, 539] on label at bounding box center [584, 540] width 13 height 13
click at [586, 539] on input "checkbox" at bounding box center [583, 542] width 12 height 12
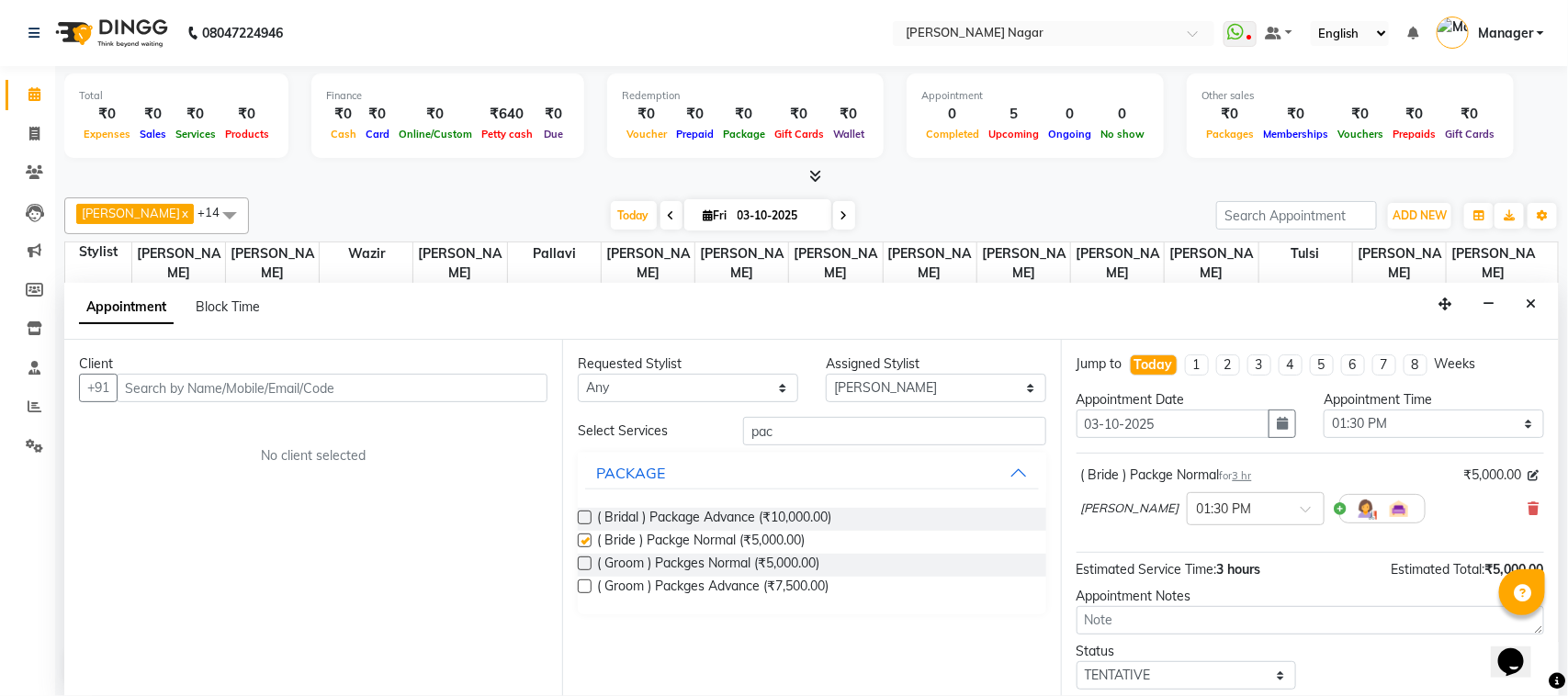
checkbox input "false"
click at [429, 378] on input "text" at bounding box center [332, 388] width 431 height 29
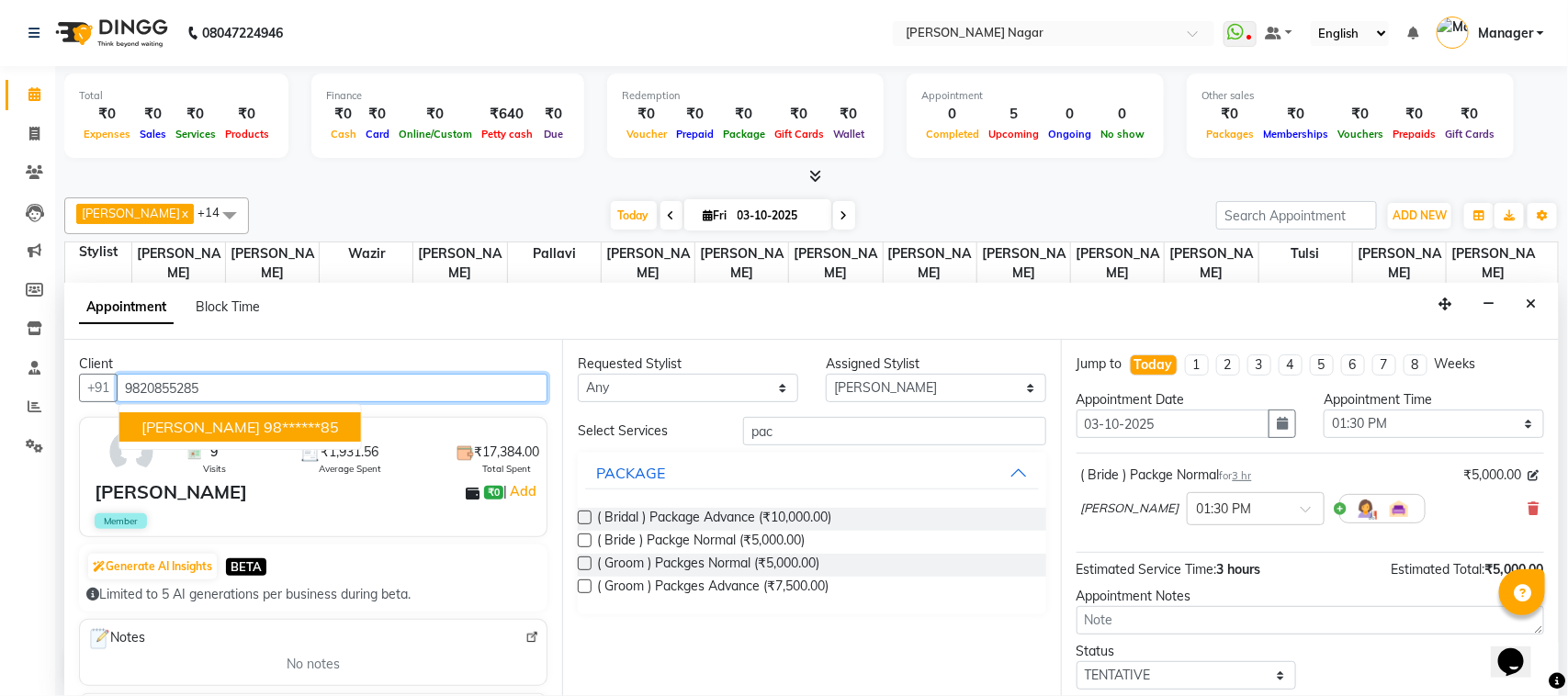
click at [294, 412] on ngb-typeahead-window "Gayatri Kathak 98******85" at bounding box center [241, 427] width 244 height 46
click at [294, 419] on ngb-highlight "98******85" at bounding box center [301, 426] width 75 height 18
type input "98******85"
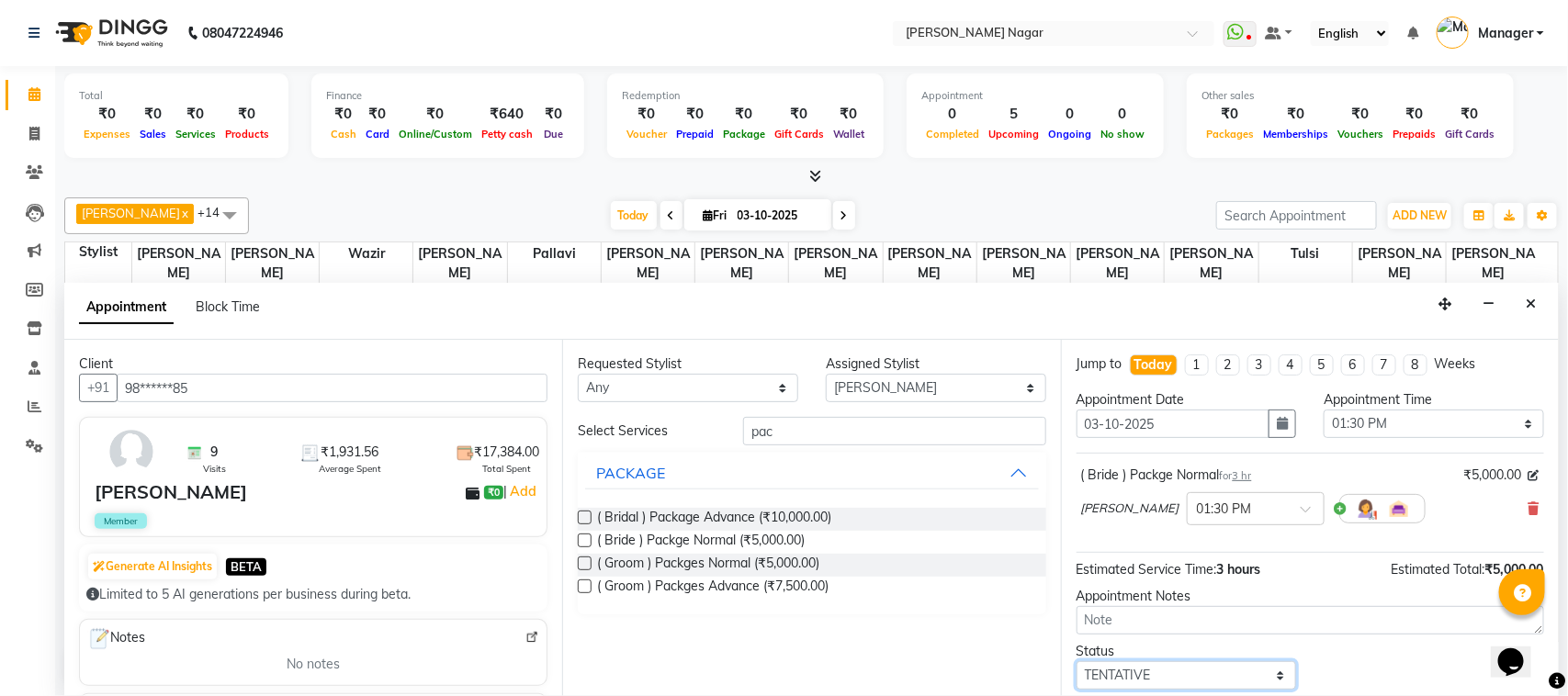
click at [1277, 681] on select "Select TENTATIVE CONFIRM CHECK-IN UPCOMING" at bounding box center [1187, 675] width 221 height 29
click at [1266, 680] on select "Select TENTATIVE CONFIRM CHECK-IN UPCOMING" at bounding box center [1187, 675] width 221 height 29
select select "upcoming"
click at [1077, 663] on select "Select TENTATIVE CONFIRM CHECK-IN UPCOMING" at bounding box center [1187, 675] width 221 height 29
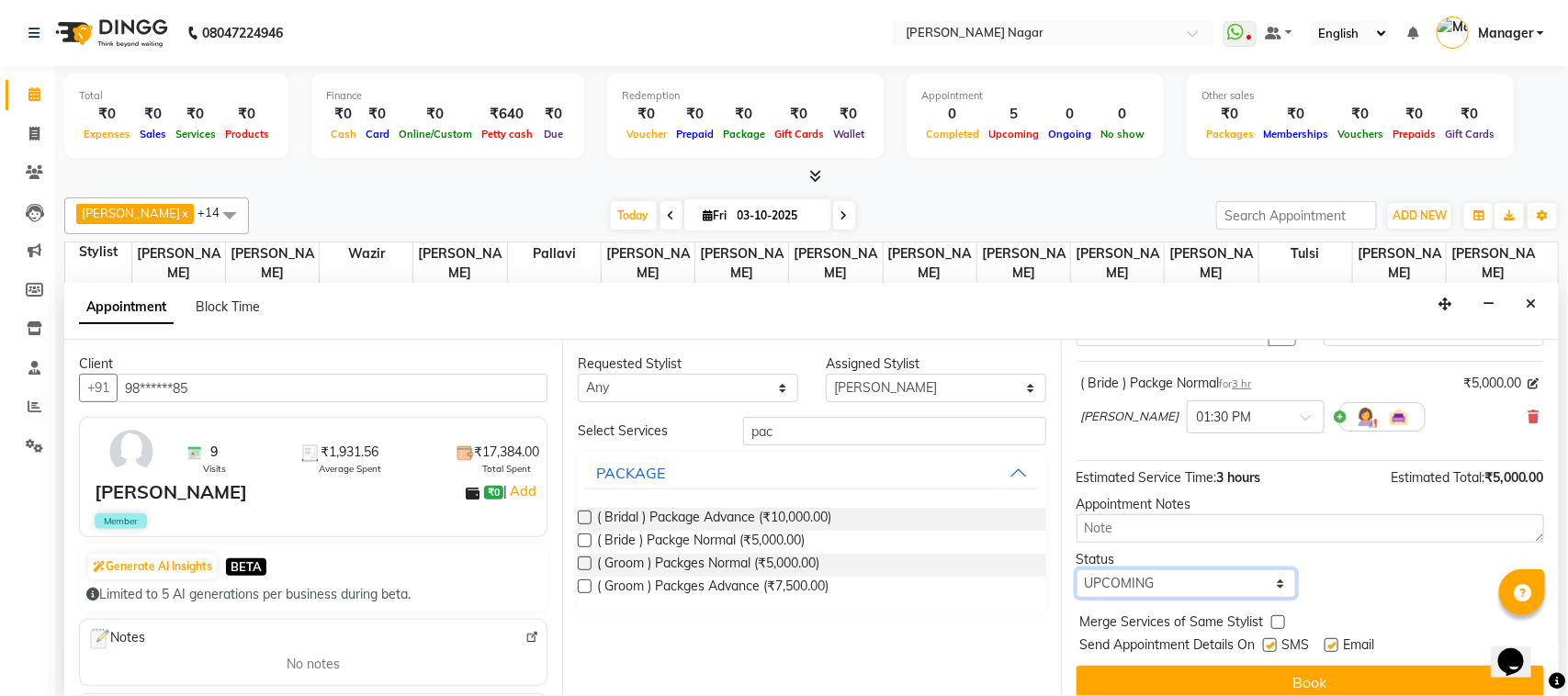
scroll to position [111, 0]
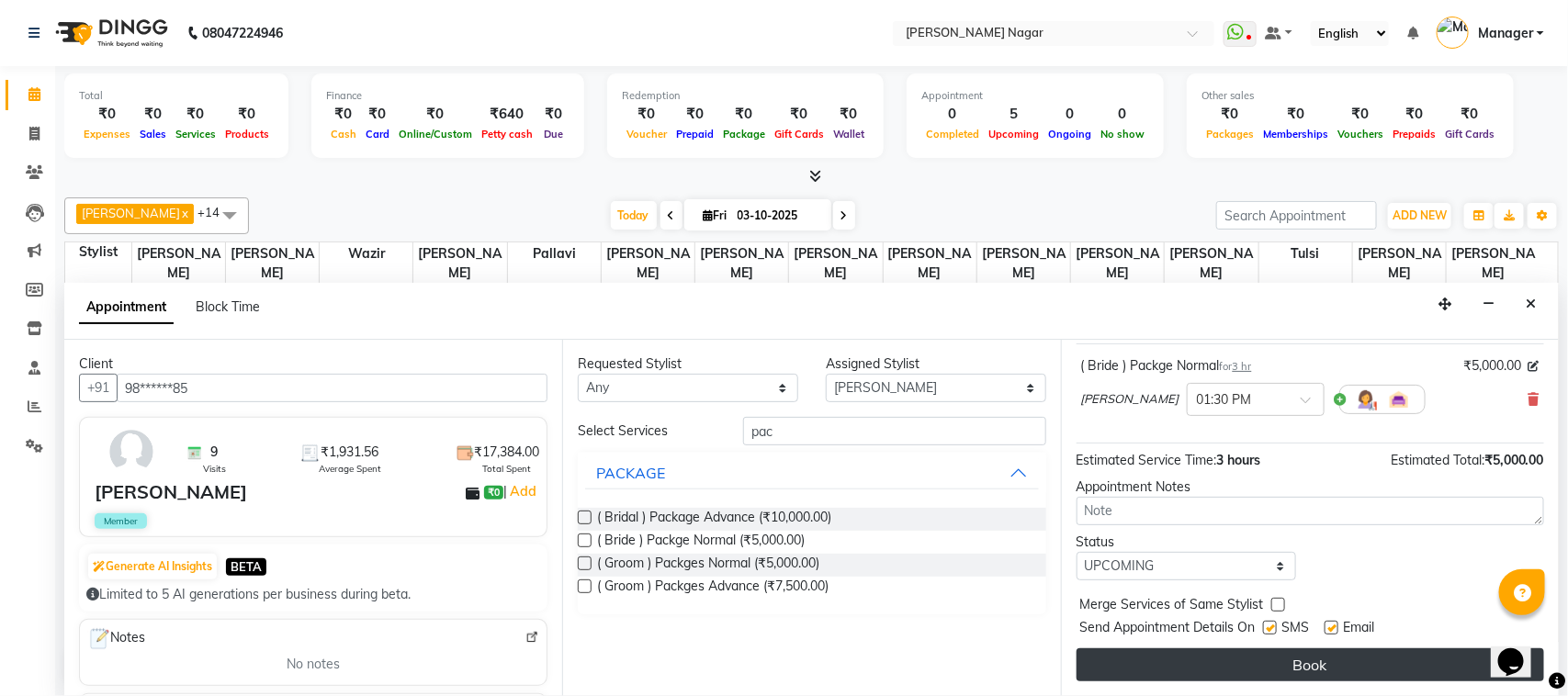
click at [1392, 661] on button "Book" at bounding box center [1310, 665] width 467 height 33
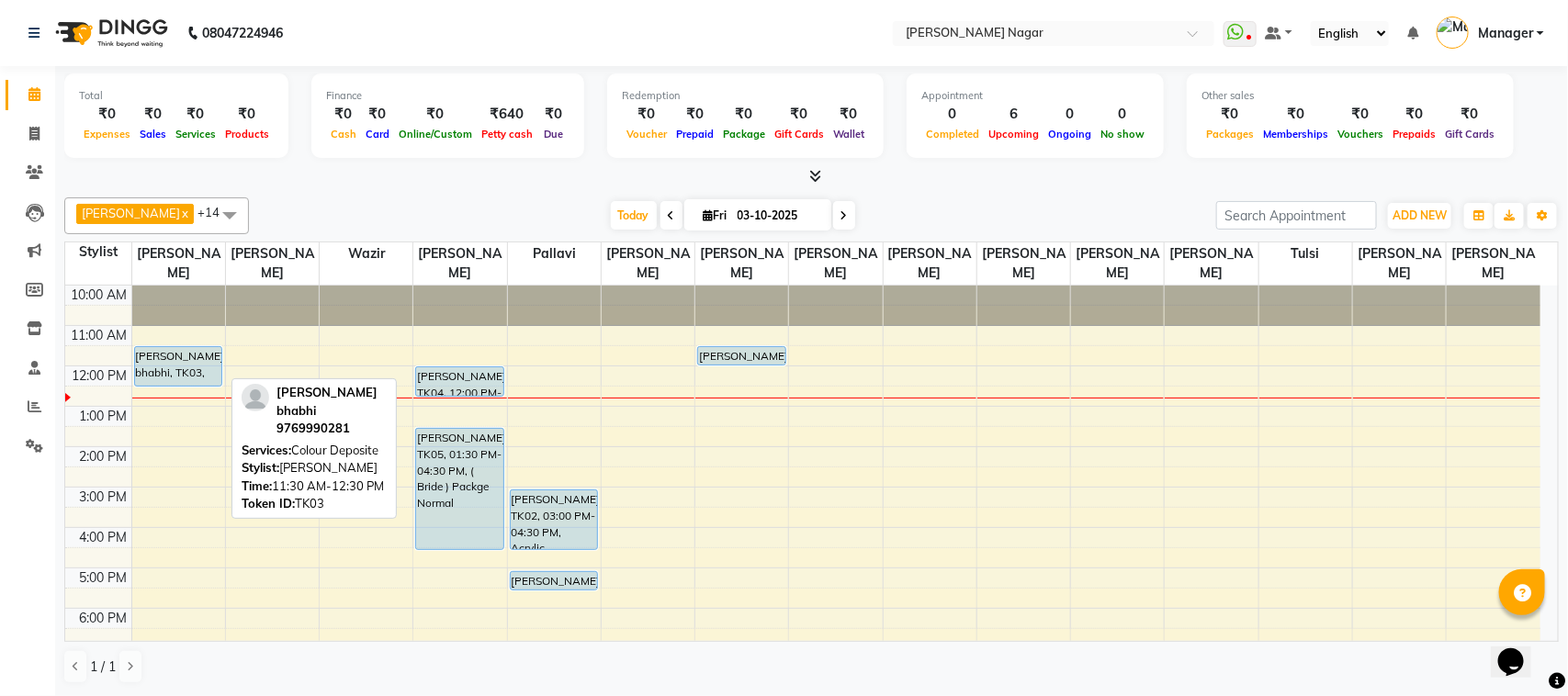
click at [179, 372] on div "[PERSON_NAME] bhabhi, TK03, 11:30 AM-12:30 PM, Colour Deposite" at bounding box center [179, 366] width 88 height 39
select select "5"
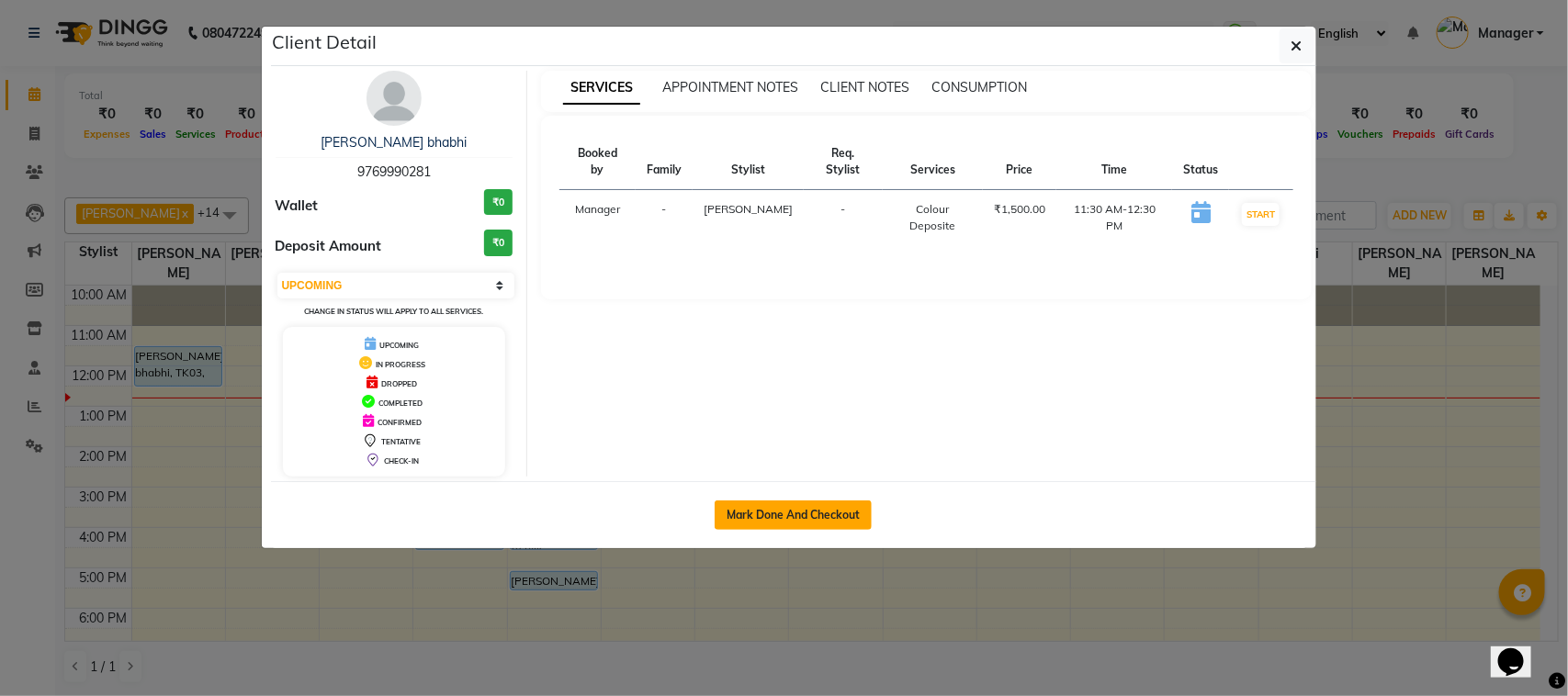
click at [744, 508] on button "Mark Done And Checkout" at bounding box center [793, 514] width 157 height 29
select select "service"
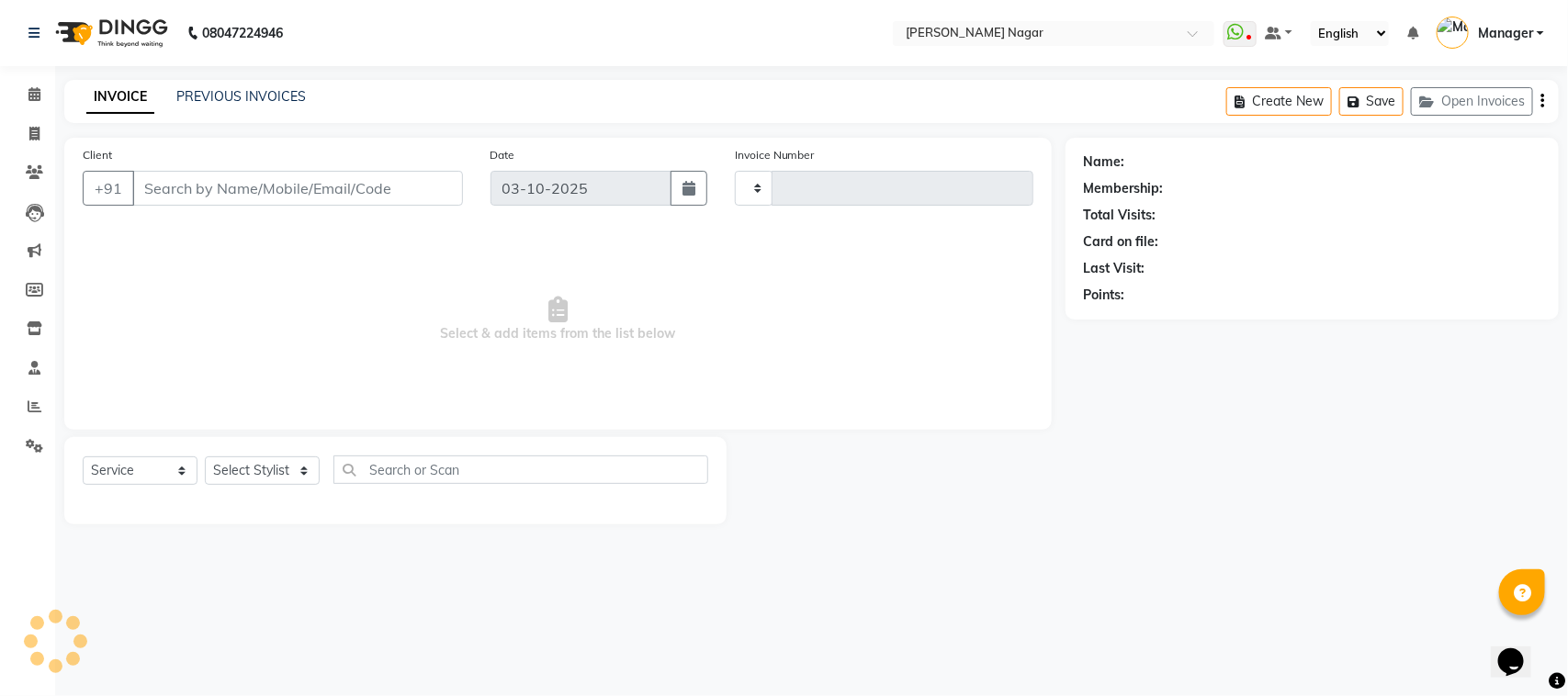
type input "4103"
select select "7349"
select select "membership"
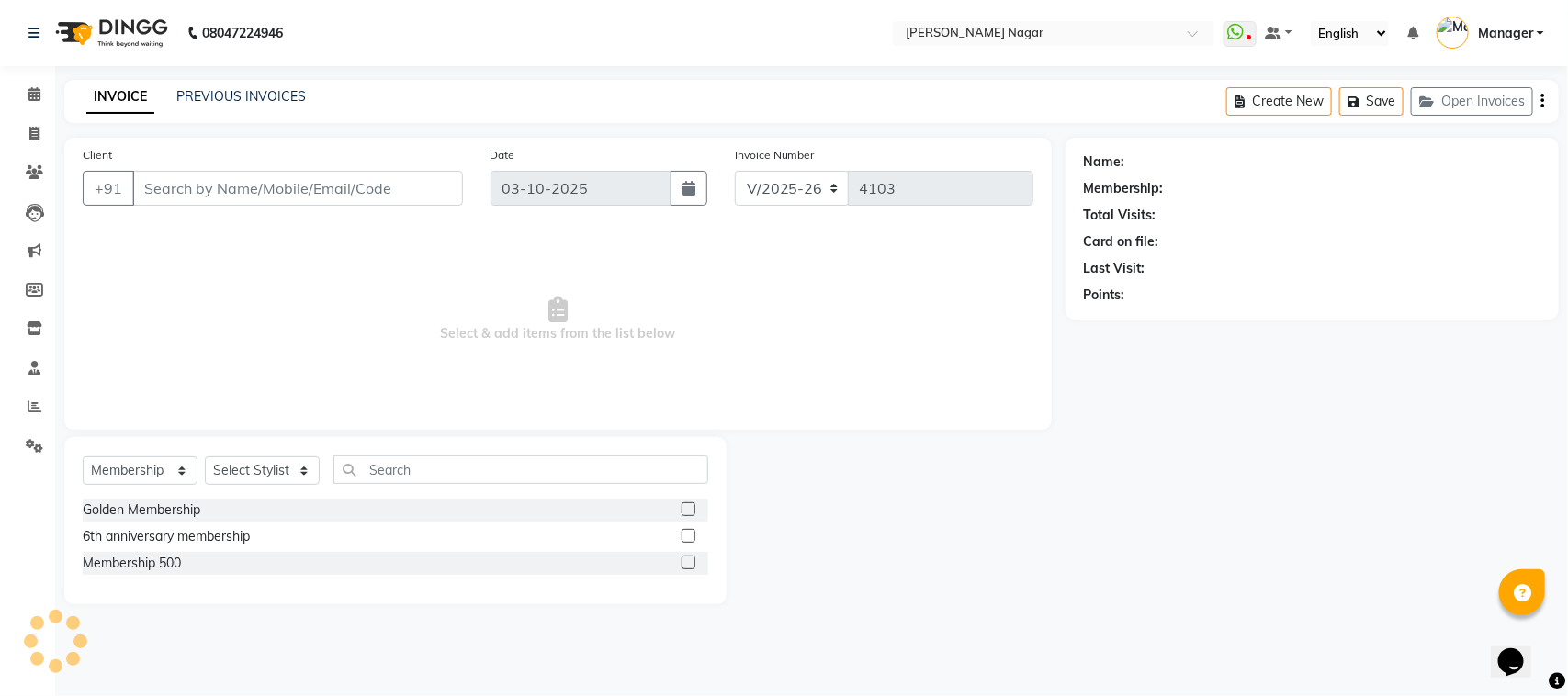
type input "97******81"
select select "63663"
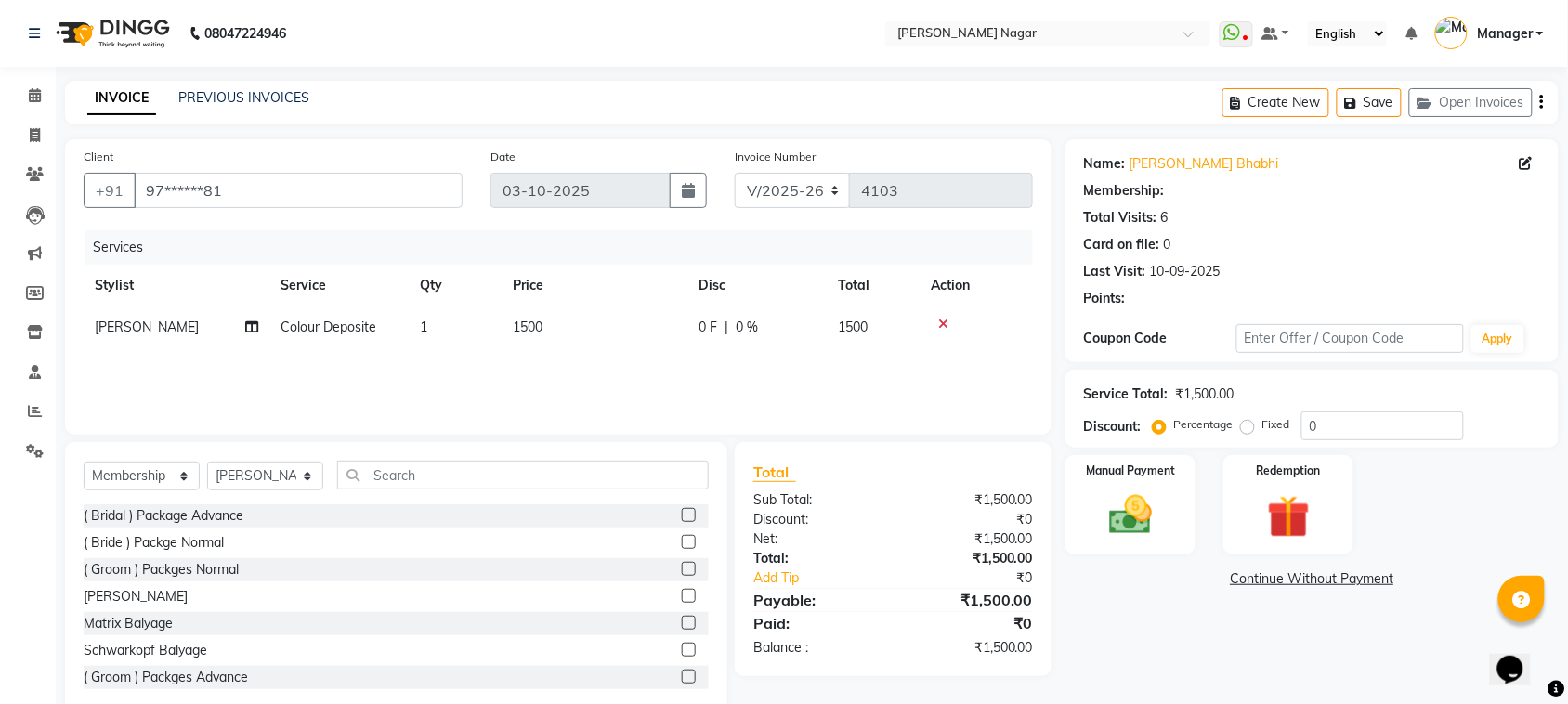
select select "1: Object"
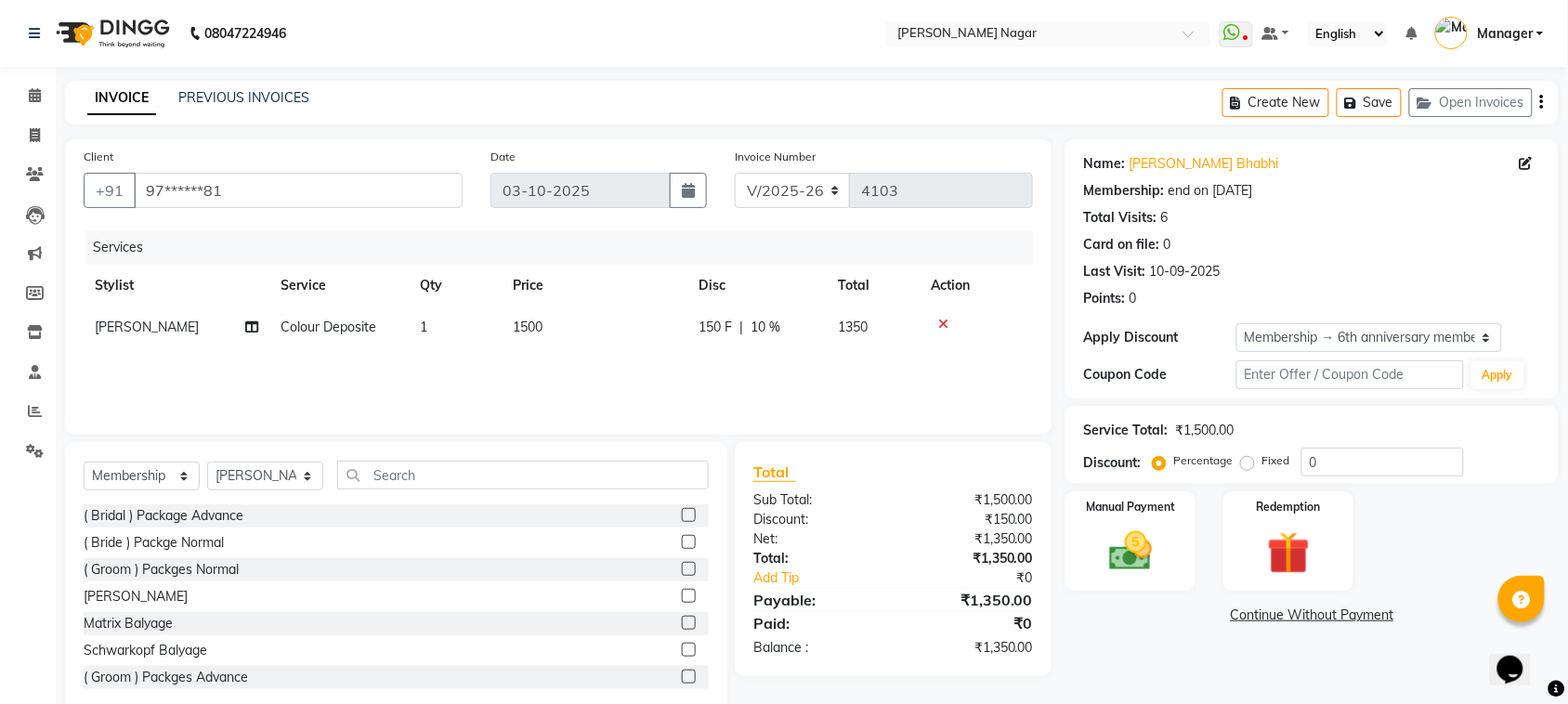
type input "10"
click at [633, 333] on td "1500" at bounding box center [594, 327] width 186 height 41
select select "63663"
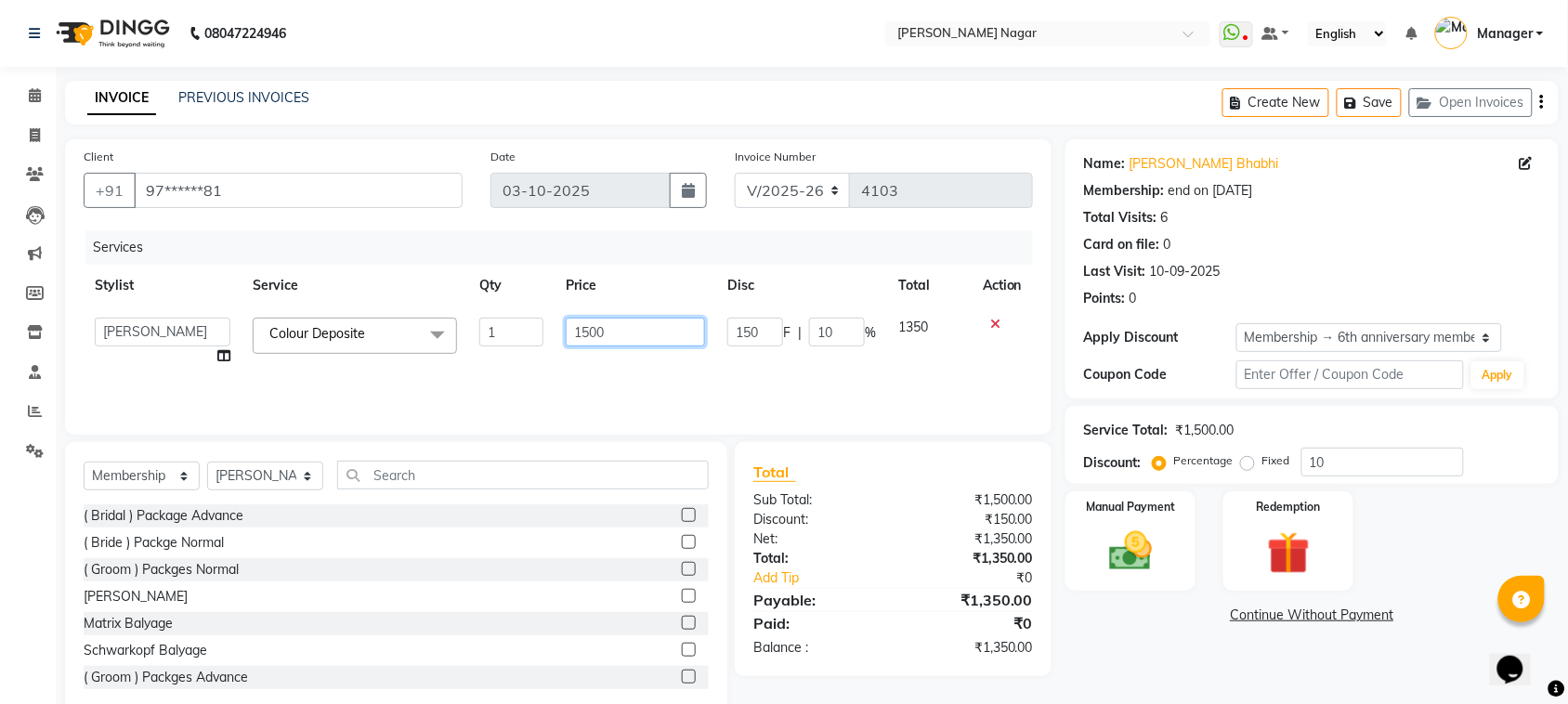
click at [645, 323] on input "1500" at bounding box center [635, 332] width 139 height 29
type input "1"
type input "1000"
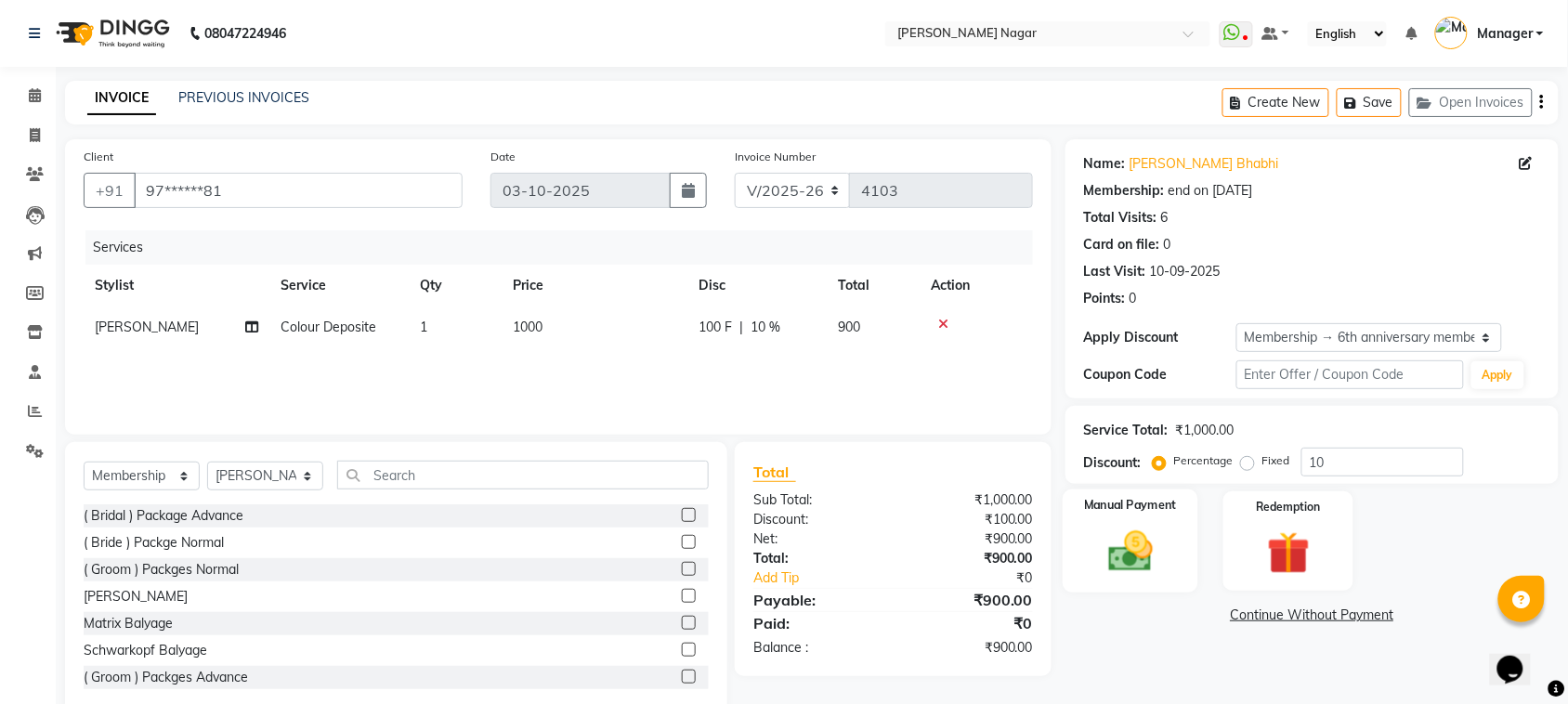
click at [1143, 540] on img at bounding box center [1129, 551] width 72 height 51
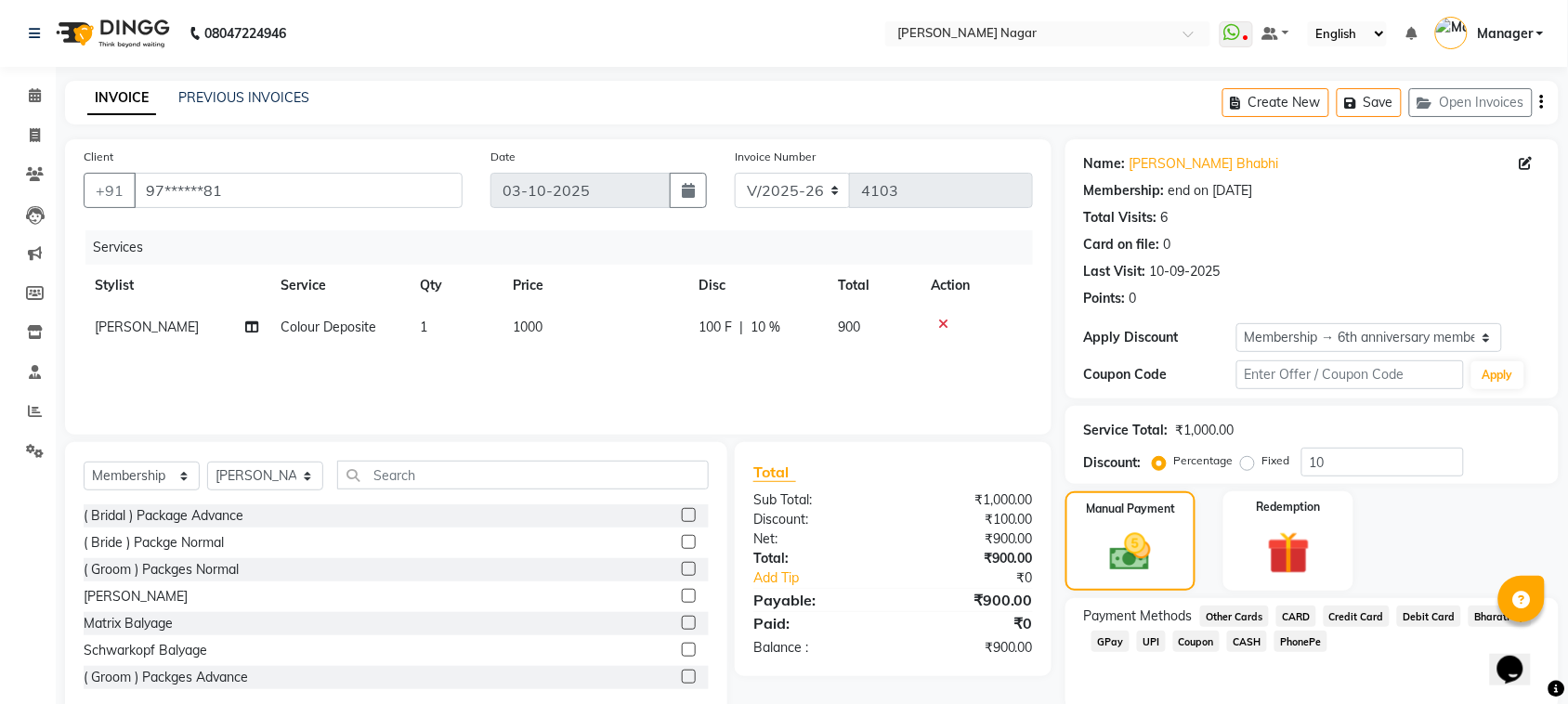
click at [605, 326] on td "1000" at bounding box center [594, 327] width 186 height 41
select select "63663"
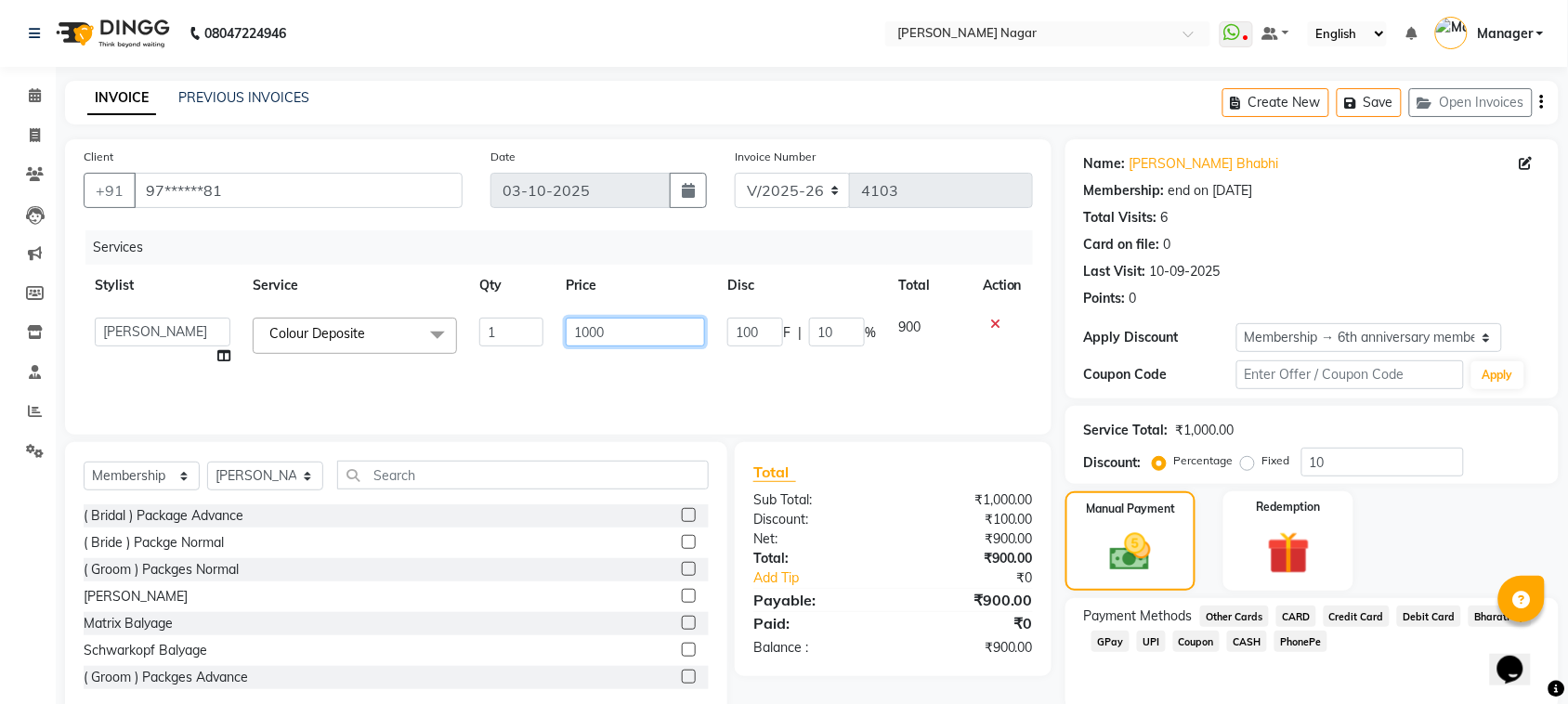
click at [641, 330] on input "1000" at bounding box center [635, 332] width 139 height 29
type input "1"
type input "1100"
click at [848, 361] on div "Services Stylist Service Qty Price Disc Total Action [PERSON_NAME] bilkhiya [PE…" at bounding box center [558, 322] width 949 height 186
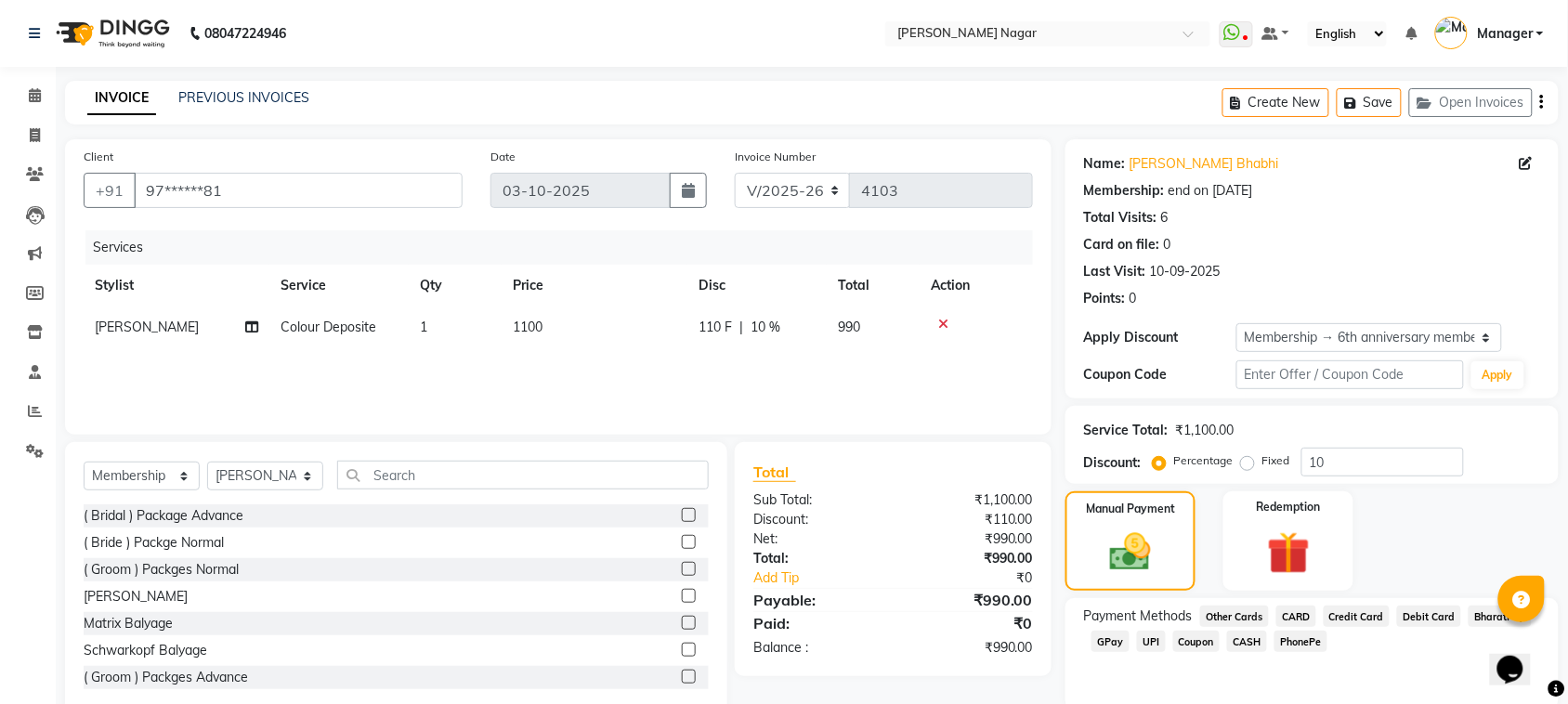
click at [573, 323] on td "1100" at bounding box center [594, 327] width 186 height 41
select select "63663"
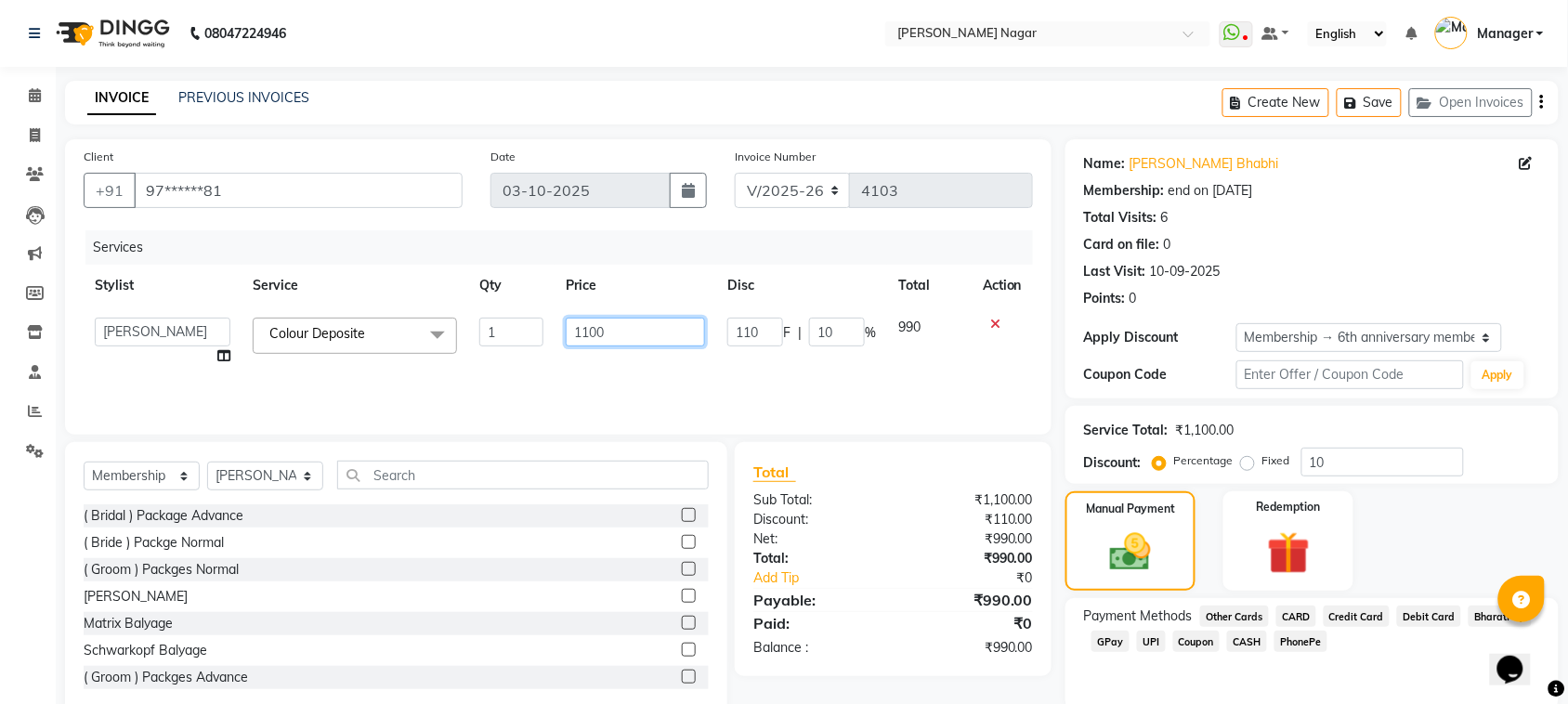
click at [641, 323] on input "1100" at bounding box center [635, 332] width 139 height 29
type input "1"
type input "1000"
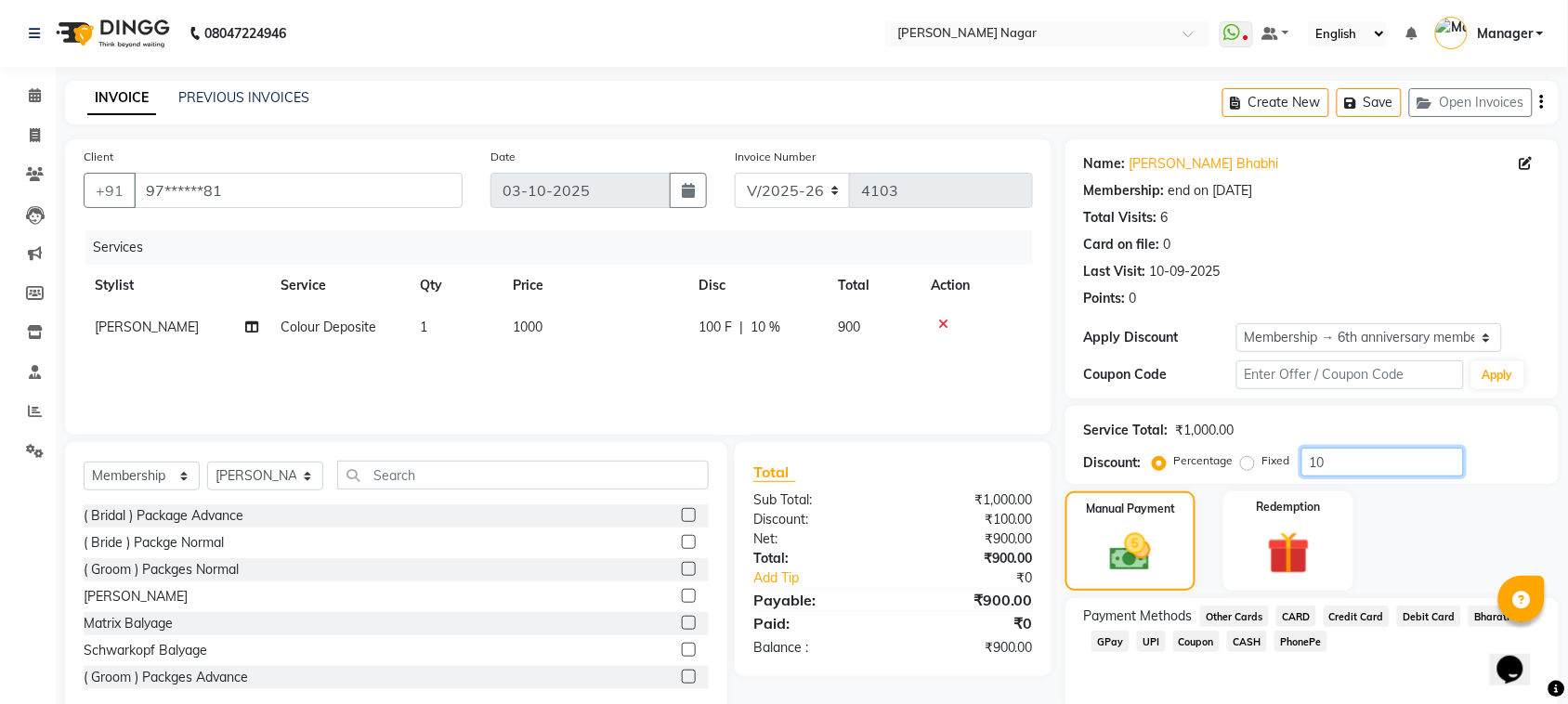
click at [1352, 463] on input "10" at bounding box center [1382, 462] width 163 height 29
type input "1"
click at [1144, 541] on img at bounding box center [1130, 551] width 69 height 49
click at [1138, 541] on img at bounding box center [1130, 551] width 69 height 49
click at [1124, 646] on span "GPay" at bounding box center [1111, 641] width 38 height 21
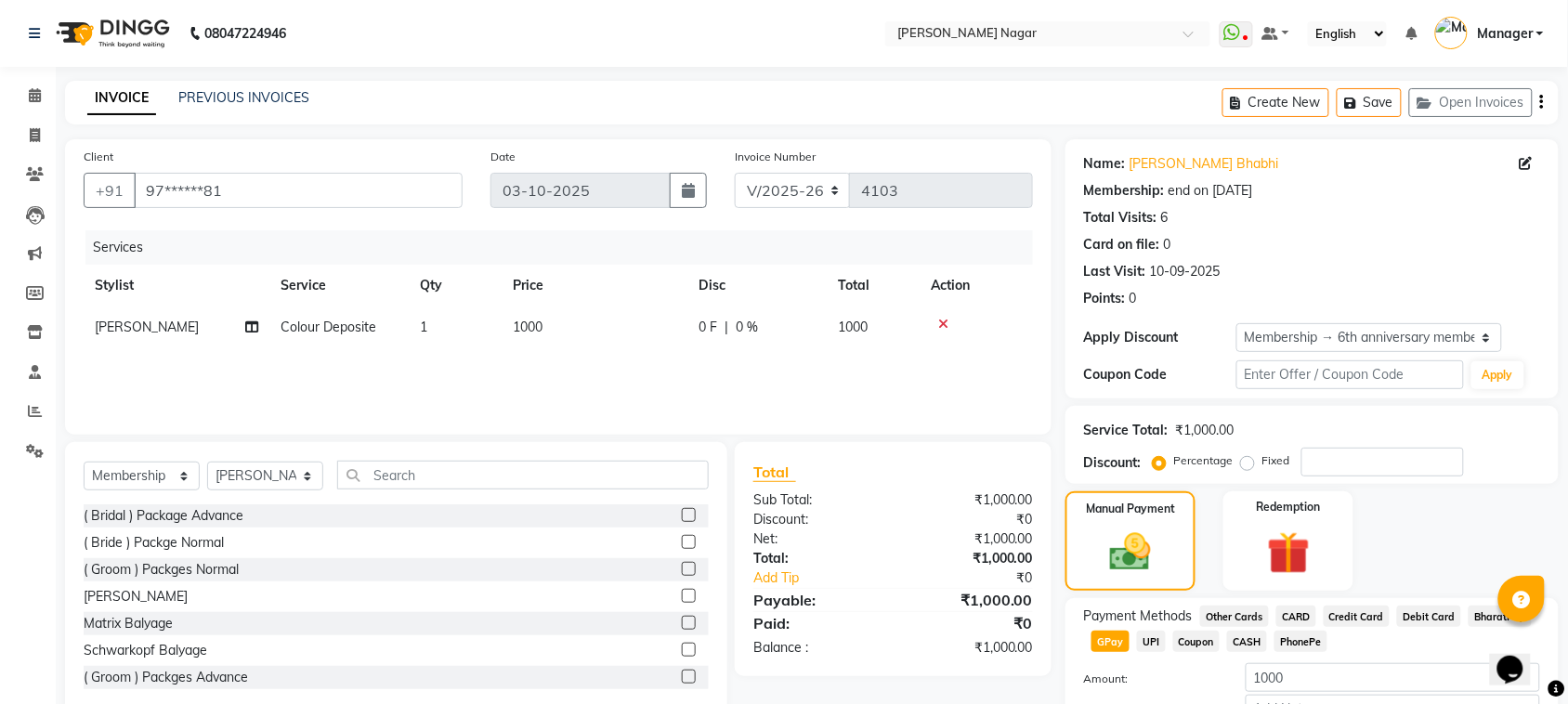
scroll to position [121, 0]
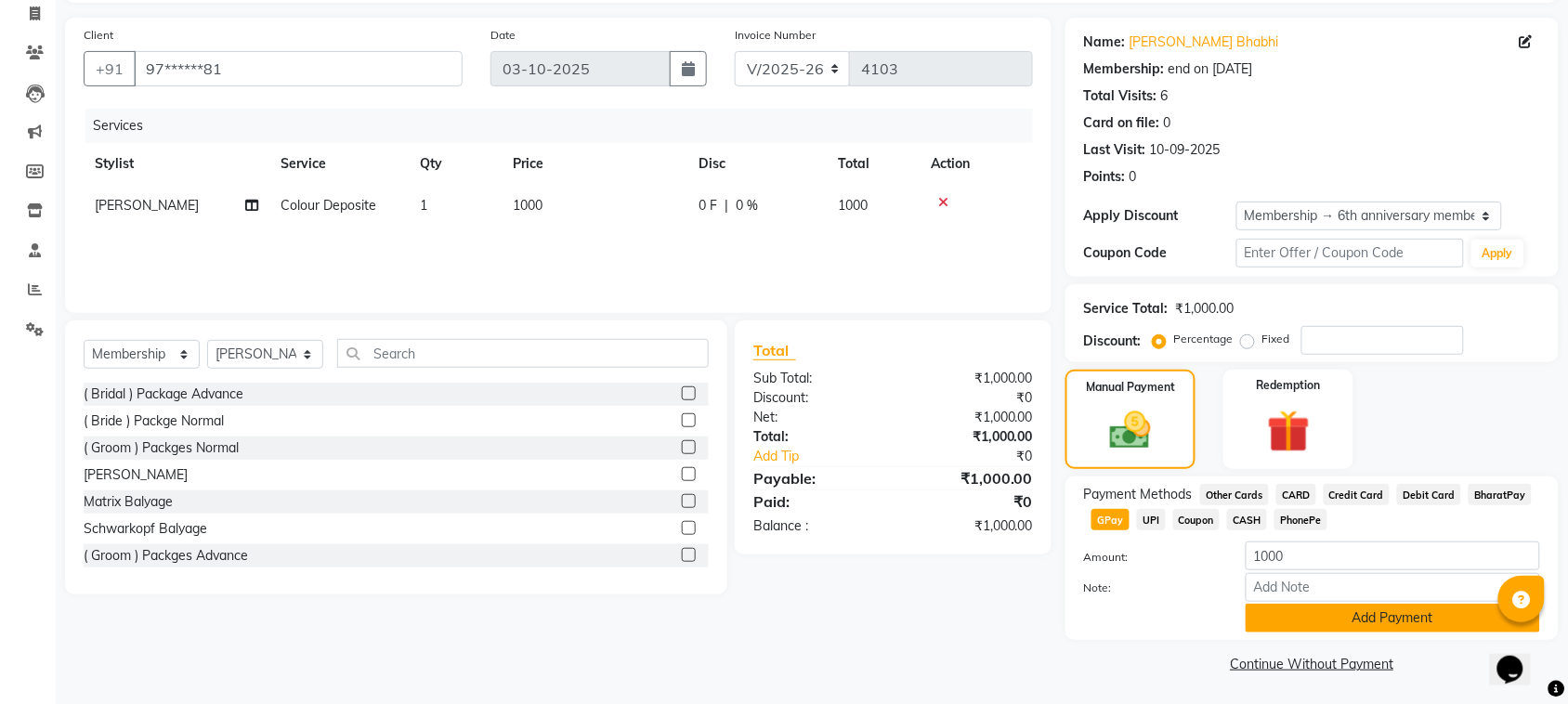
click at [1359, 608] on button "Add Payment" at bounding box center [1393, 618] width 294 height 29
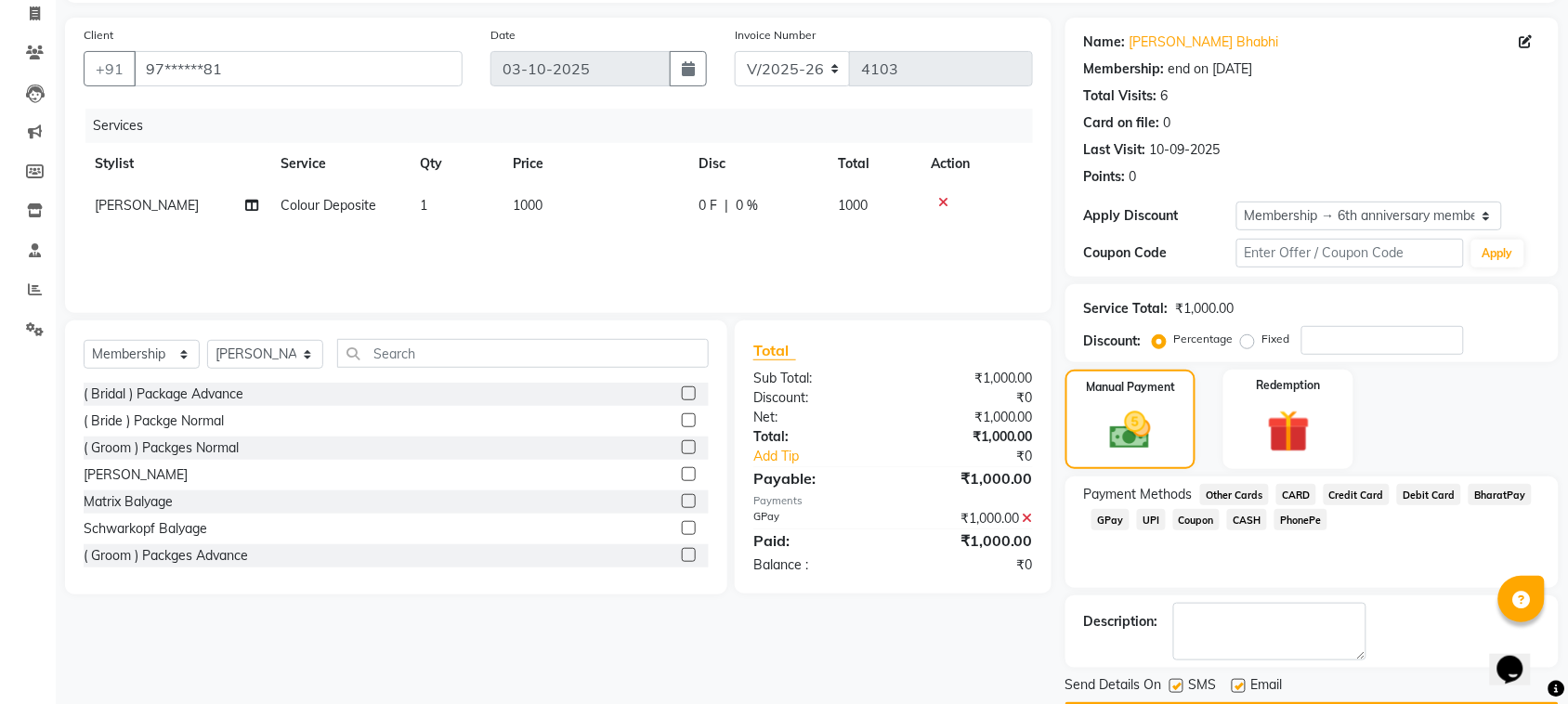
drag, startPoint x: 1555, startPoint y: 461, endPoint x: 1581, endPoint y: 582, distance: 123.8
click at [1568, 569] on html "08047224946 Select Location × Bbold [PERSON_NAME] Nagar WhatsApp Status ✕ Statu…" at bounding box center [784, 231] width 1568 height 704
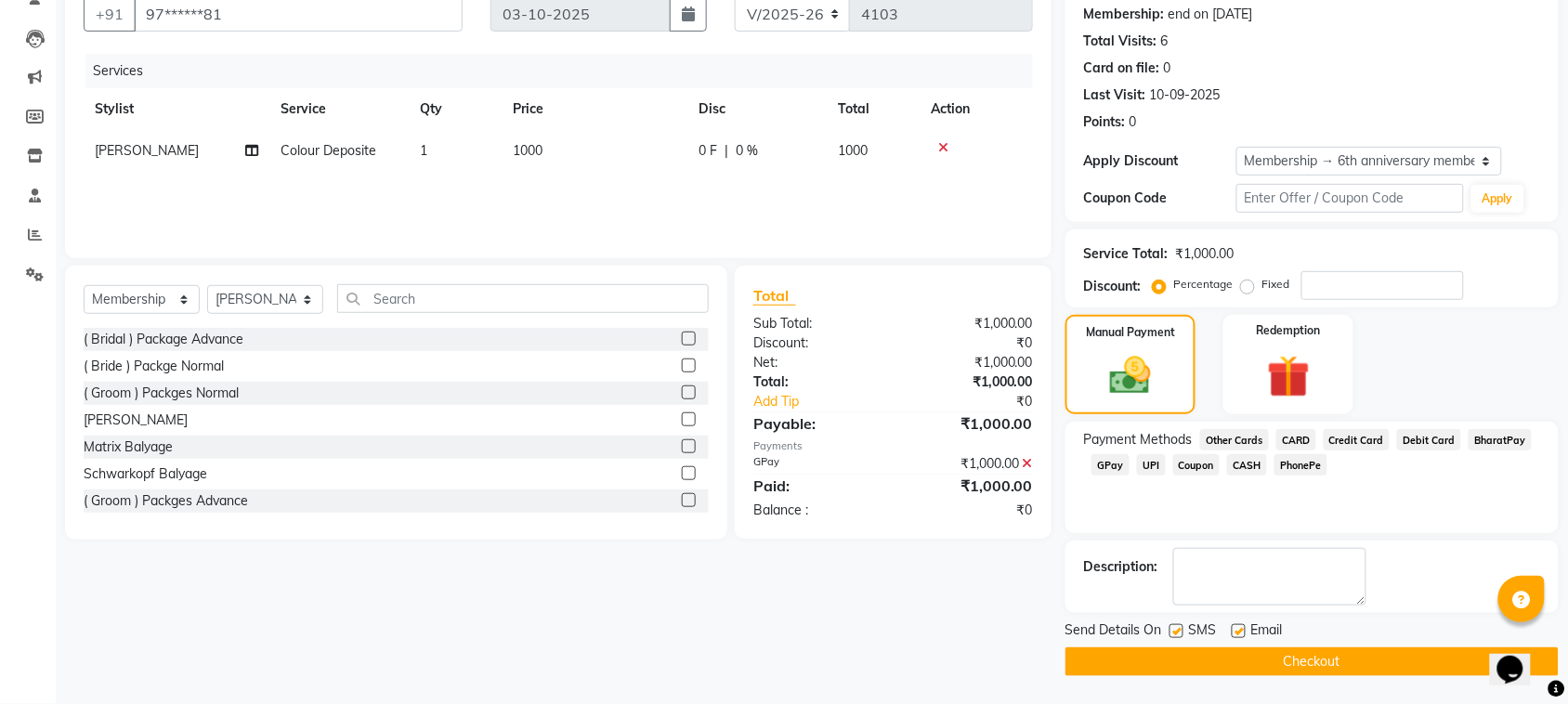
click at [1320, 653] on button "Checkout" at bounding box center [1311, 662] width 493 height 29
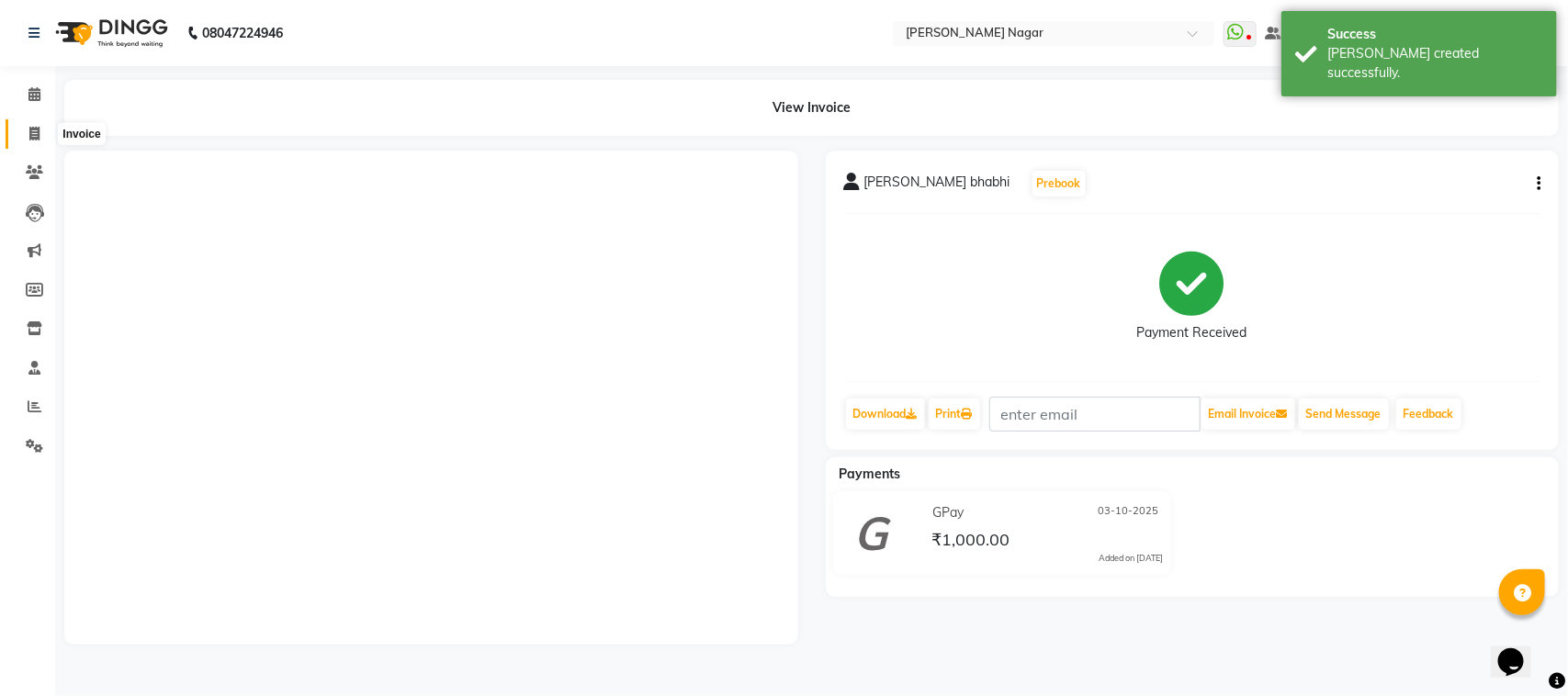
click at [29, 126] on icon at bounding box center [34, 133] width 10 height 13
select select "service"
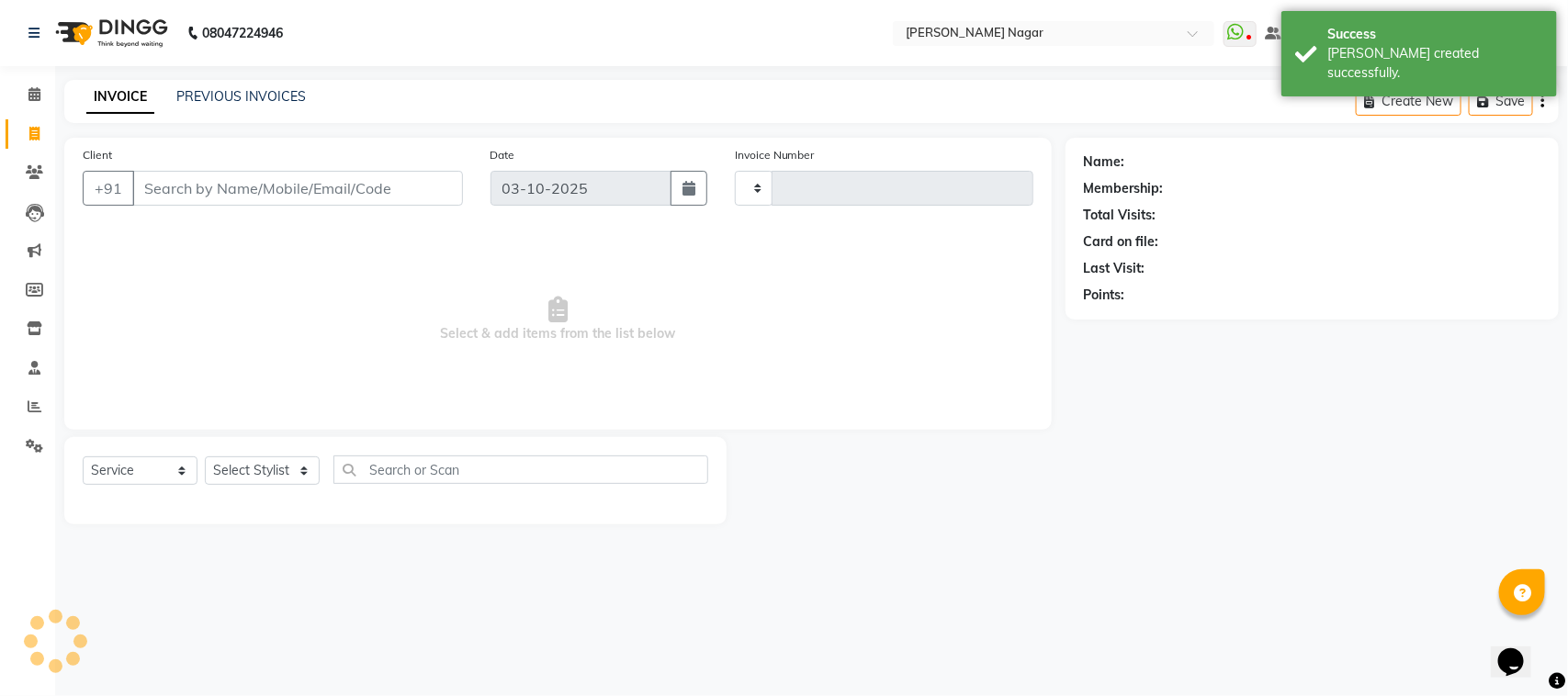
type input "4104"
click at [302, 184] on input "Client" at bounding box center [298, 188] width 331 height 35
select select "7349"
select select "membership"
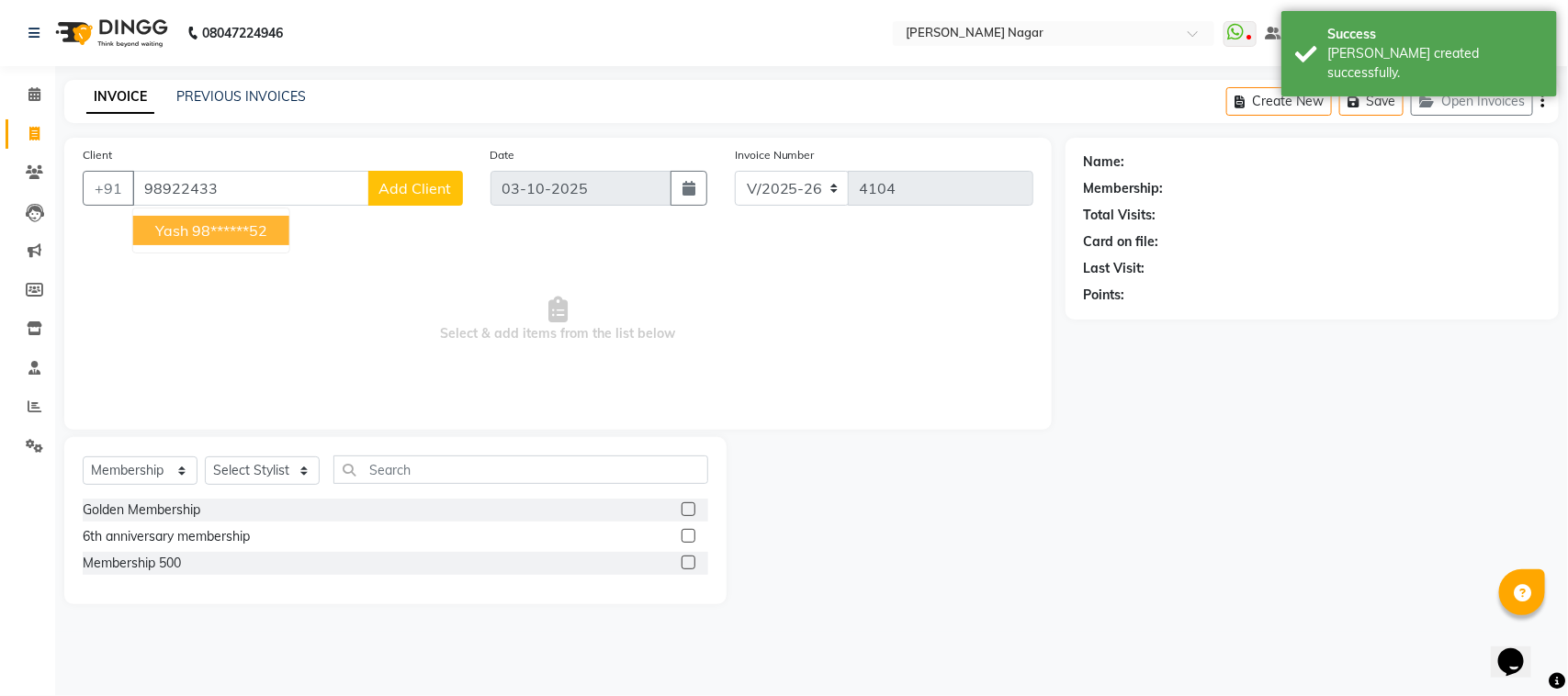
click at [300, 184] on input "98922433" at bounding box center [250, 188] width 237 height 35
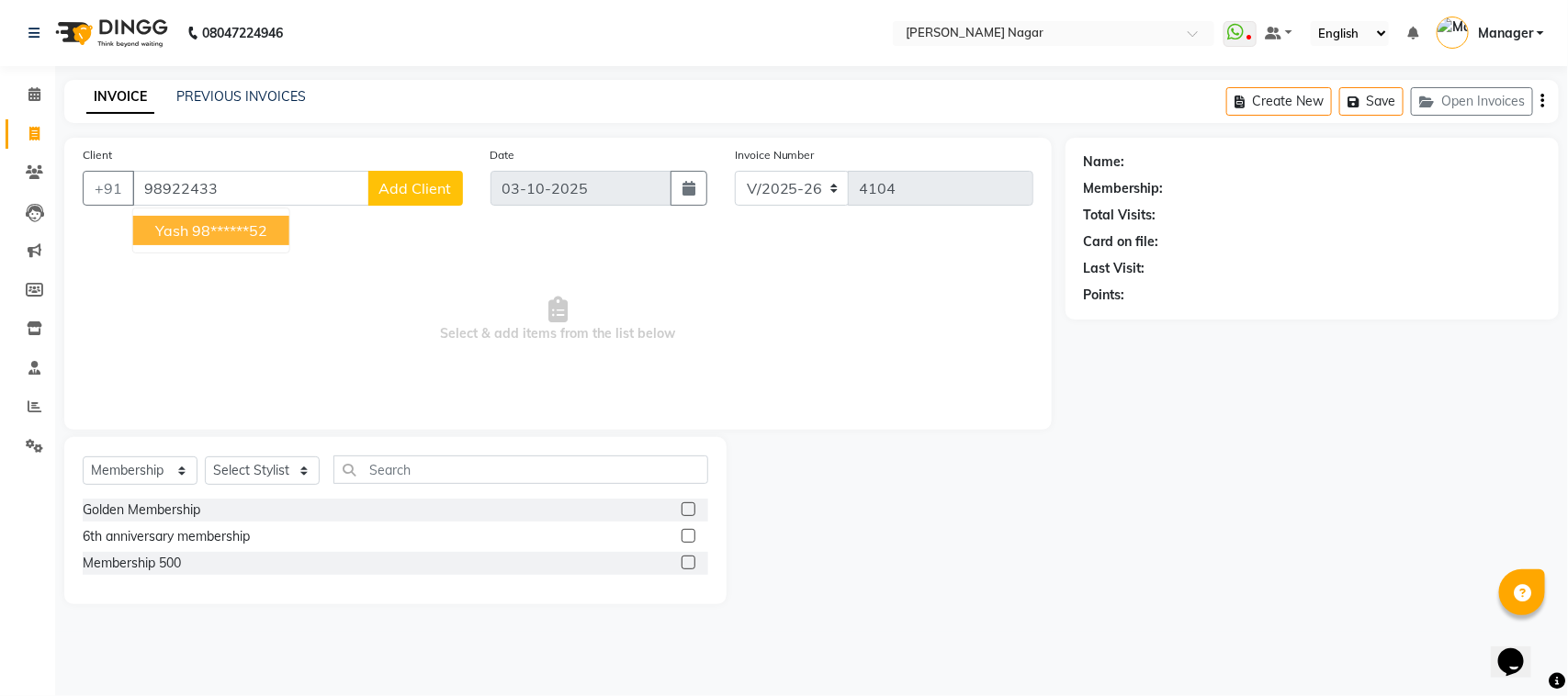
click at [259, 222] on ngb-highlight "98******52" at bounding box center [229, 230] width 75 height 18
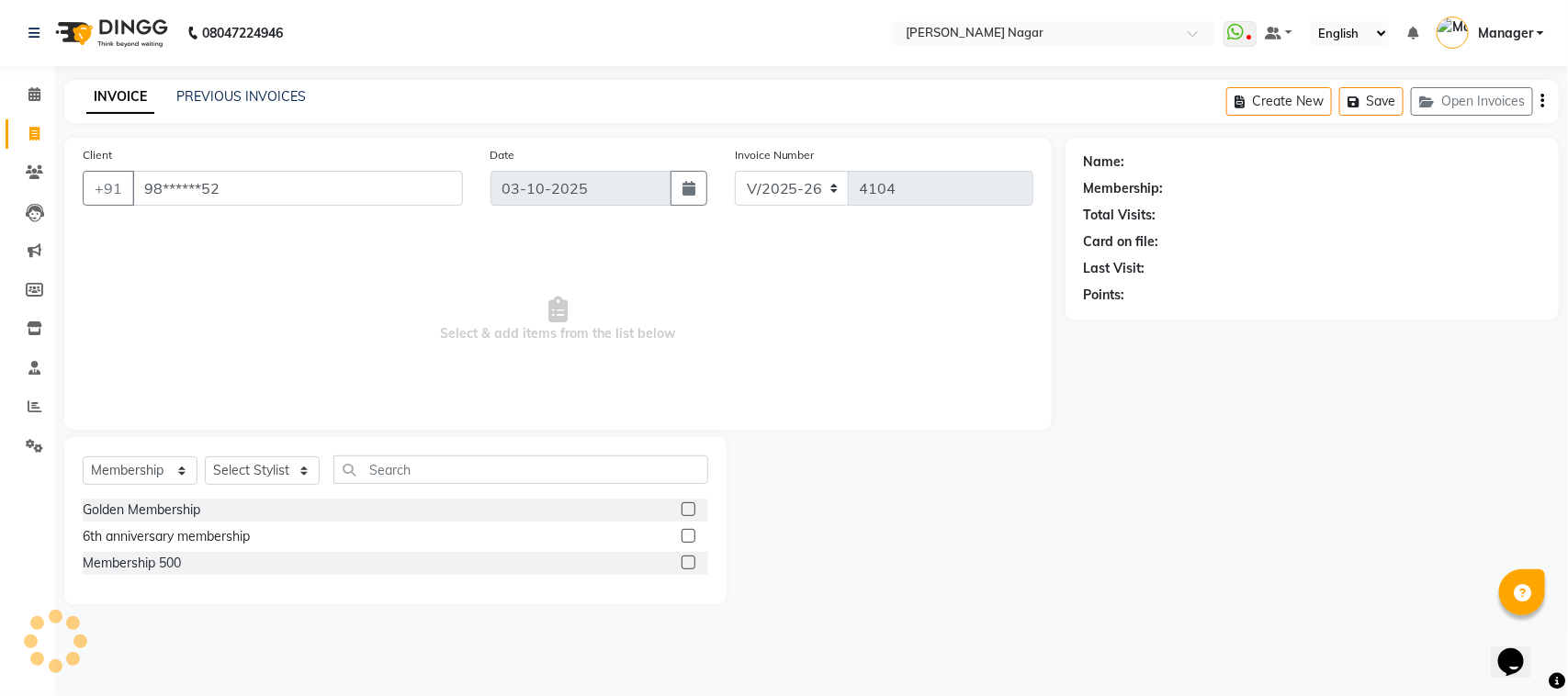
type input "98******52"
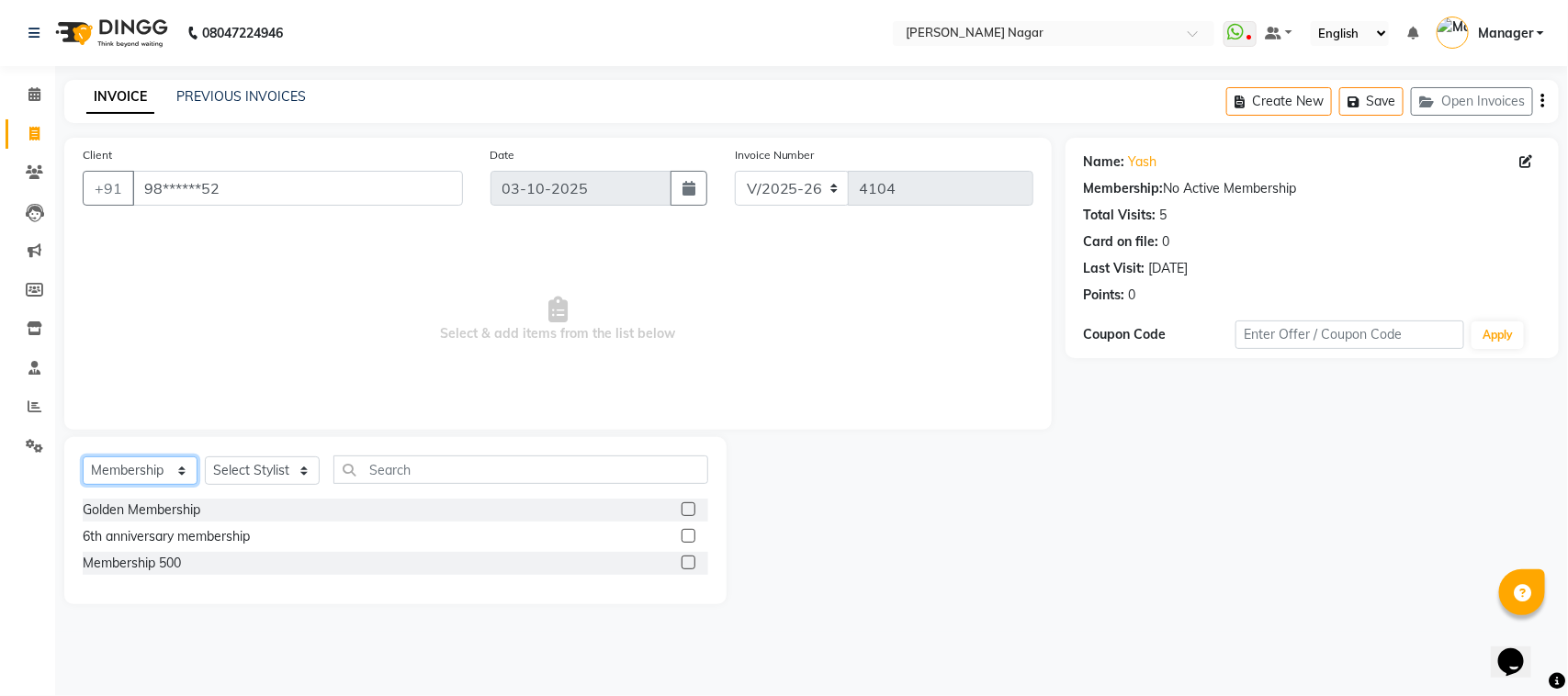
drag, startPoint x: 167, startPoint y: 477, endPoint x: 154, endPoint y: 478, distance: 13.0
click at [167, 477] on select "Select Service Product Membership Package Voucher Prepaid Gift Card" at bounding box center [140, 471] width 115 height 29
select select "service"
click at [83, 456] on select "Select Service Product Membership Package Voucher Prepaid Gift Card" at bounding box center [140, 471] width 115 height 29
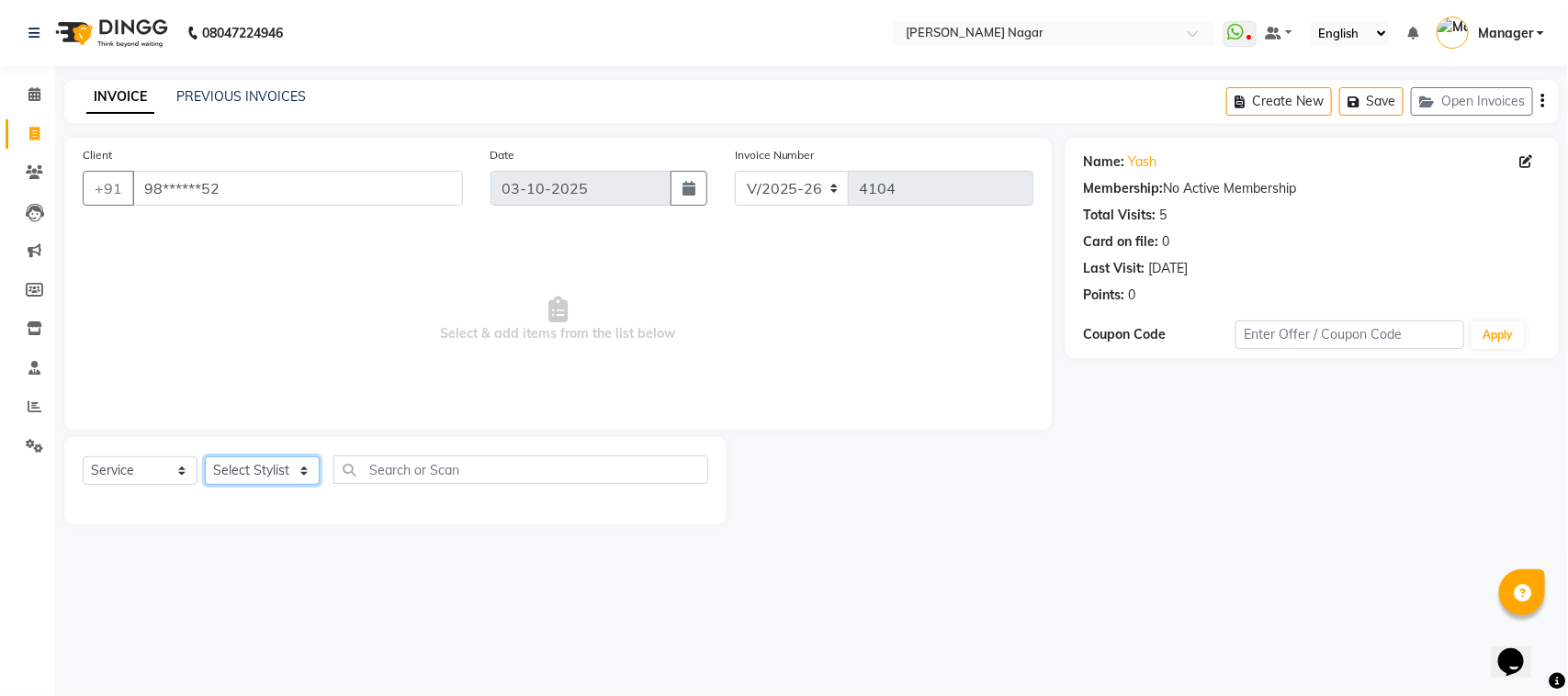
drag, startPoint x: 272, startPoint y: 466, endPoint x: 258, endPoint y: 459, distance: 15.7
click at [272, 466] on select "Select Stylist [PERSON_NAME] [PERSON_NAME] Annu [PERSON_NAME] [PERSON_NAME] [PE…" at bounding box center [262, 471] width 115 height 29
select select "66370"
click at [205, 456] on select "Select Stylist [PERSON_NAME] [PERSON_NAME] Annu [PERSON_NAME] [PERSON_NAME] [PE…" at bounding box center [262, 471] width 115 height 29
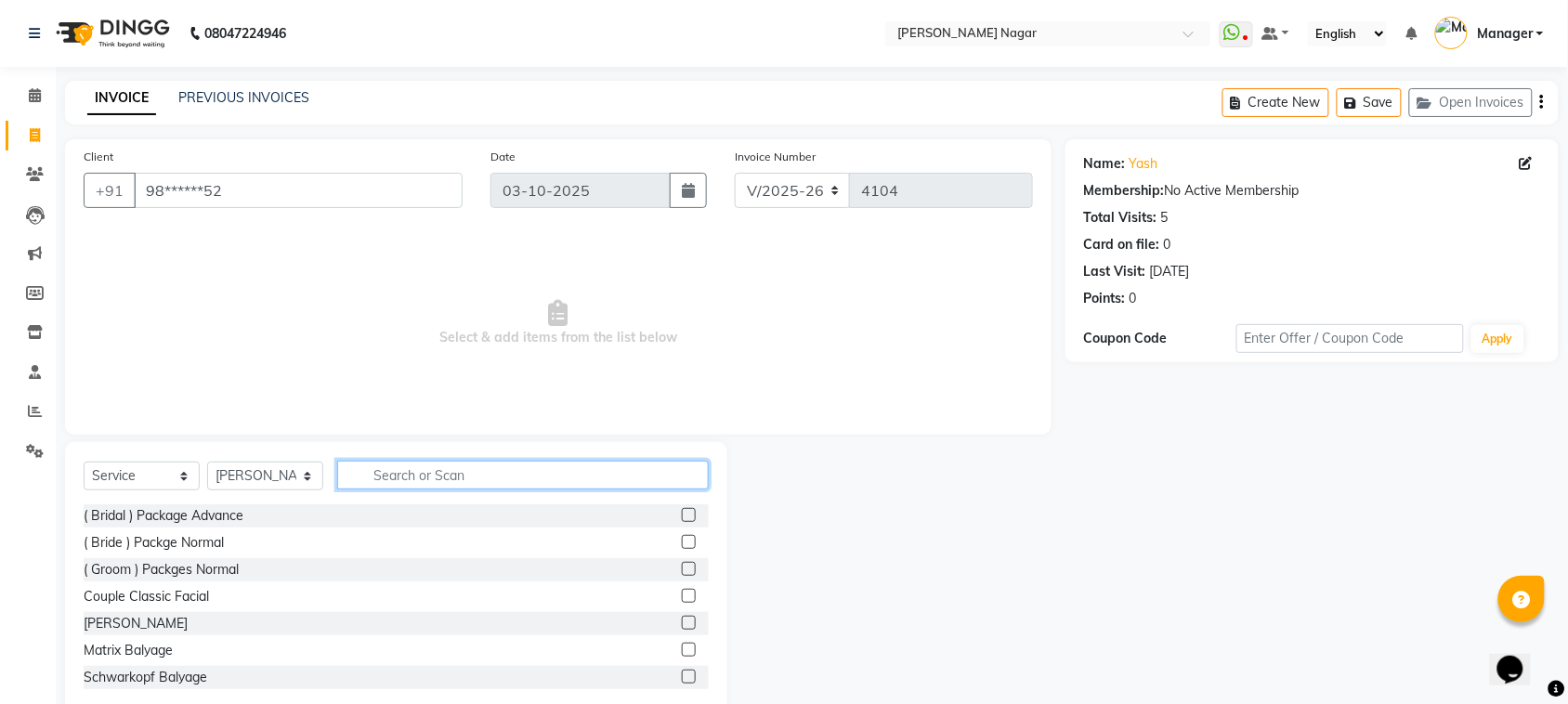
click at [508, 465] on input "text" at bounding box center [522, 475] width 371 height 29
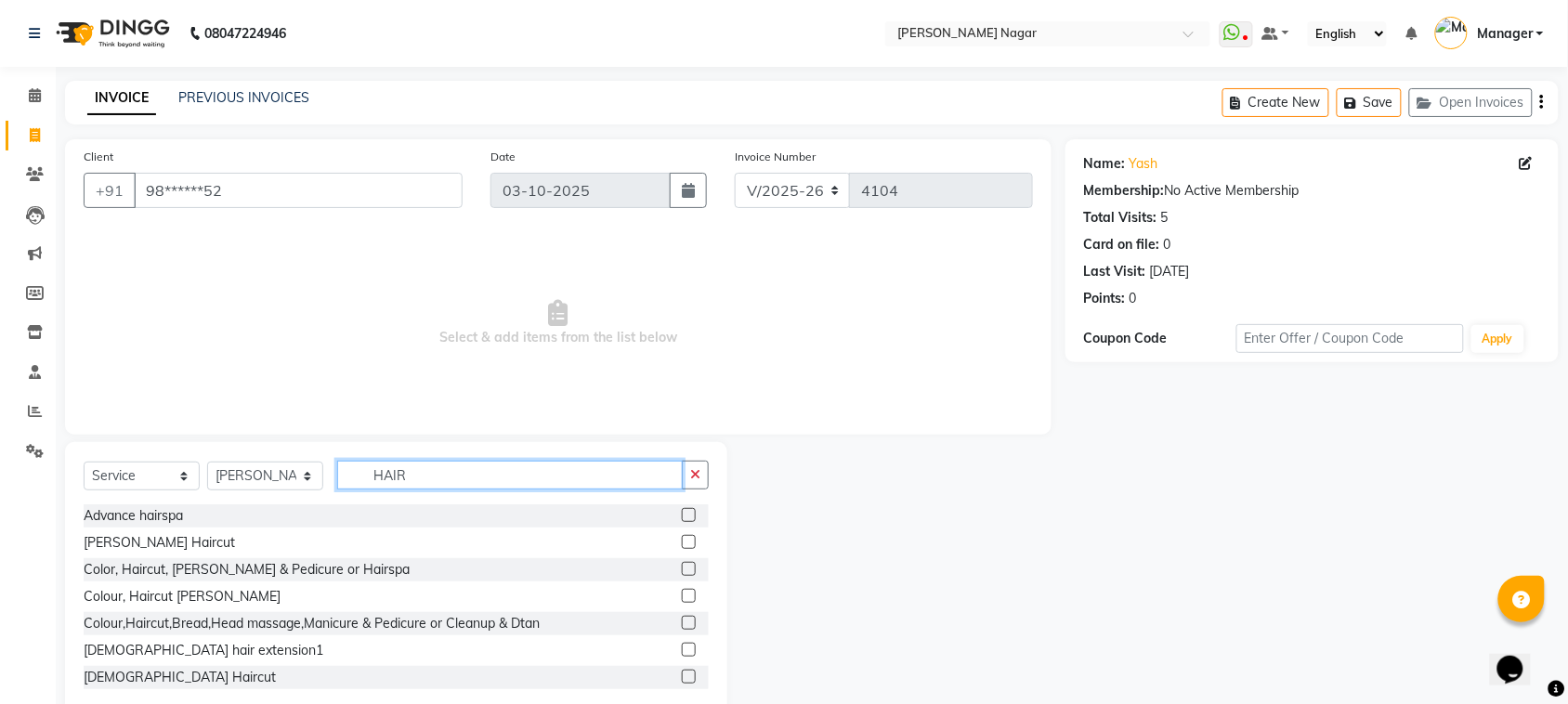
type input "HAIR"
click at [682, 673] on label at bounding box center [689, 676] width 13 height 13
click at [682, 673] on input "checkbox" at bounding box center [688, 677] width 13 height 13
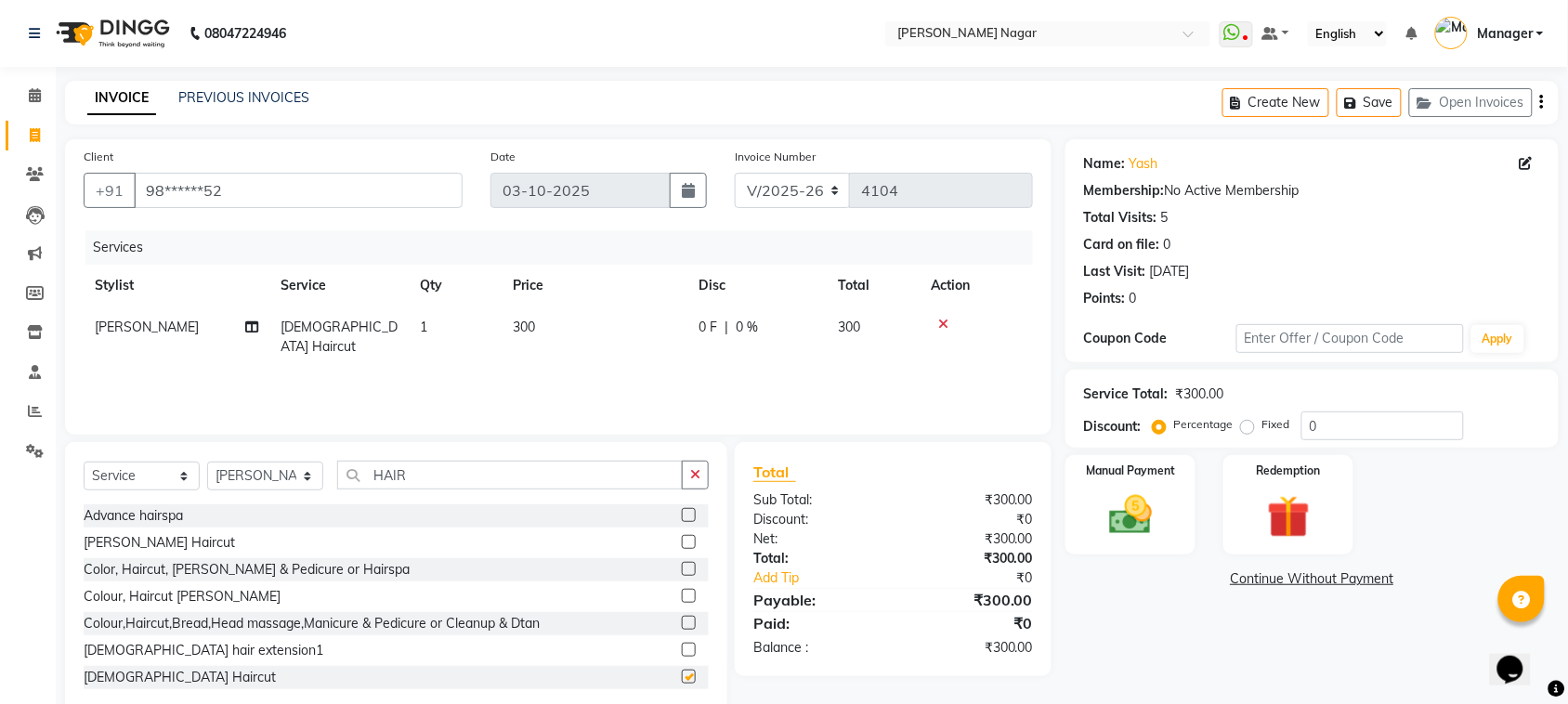
checkbox input "false"
click at [628, 337] on td "300" at bounding box center [594, 338] width 186 height 62
select select "66370"
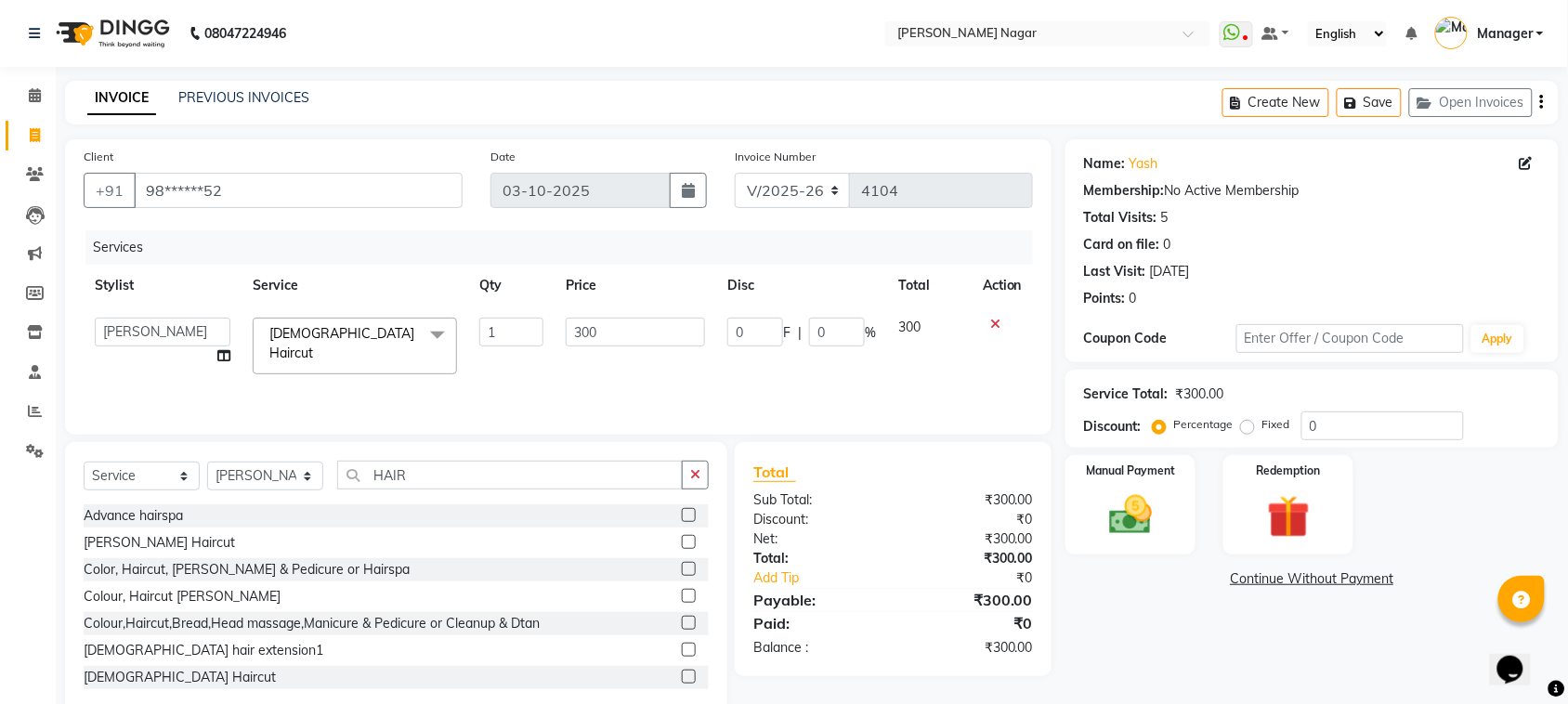
click at [674, 315] on td "300" at bounding box center [635, 346] width 162 height 79
click at [678, 335] on input "300" at bounding box center [635, 332] width 139 height 29
type input "3"
type input "1"
type input "400"
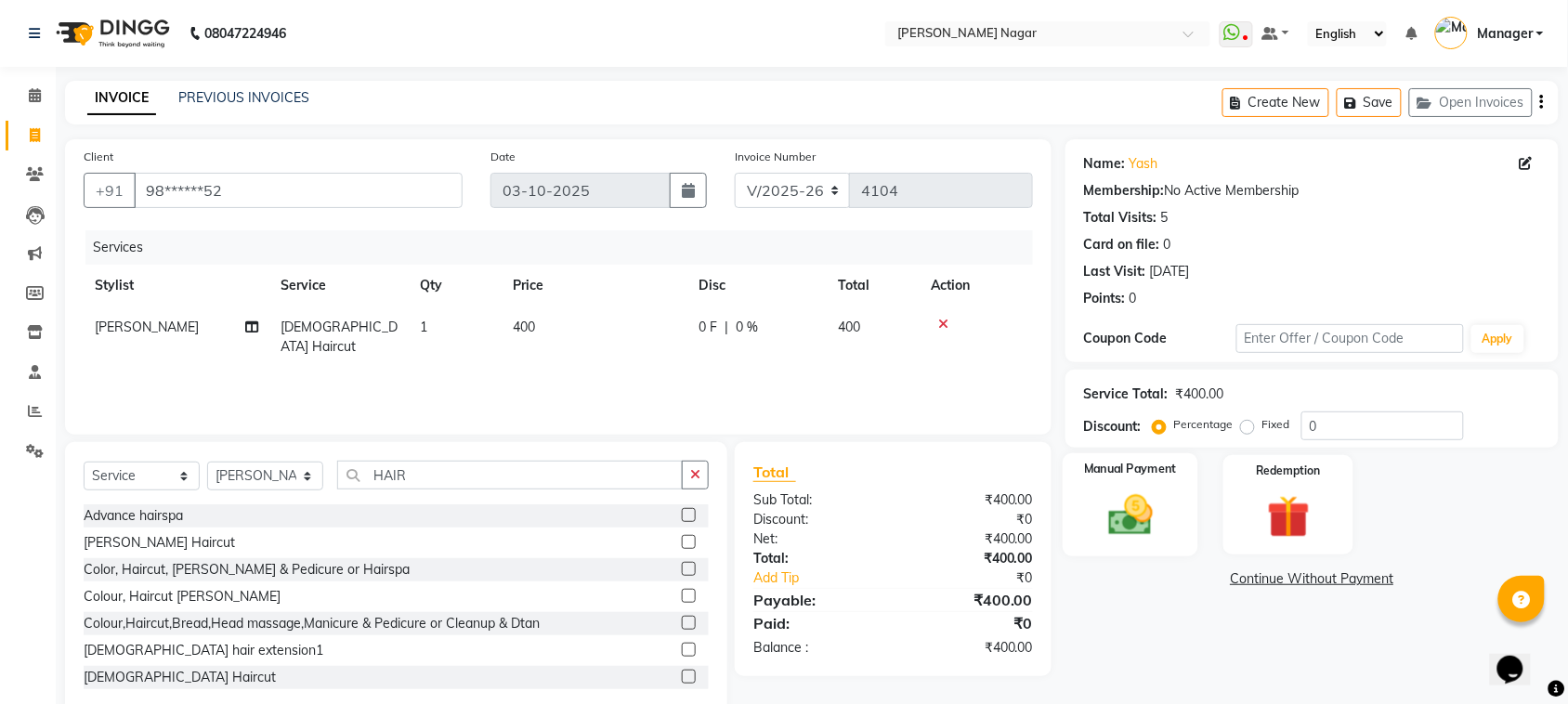
click at [1124, 513] on img at bounding box center [1129, 515] width 72 height 51
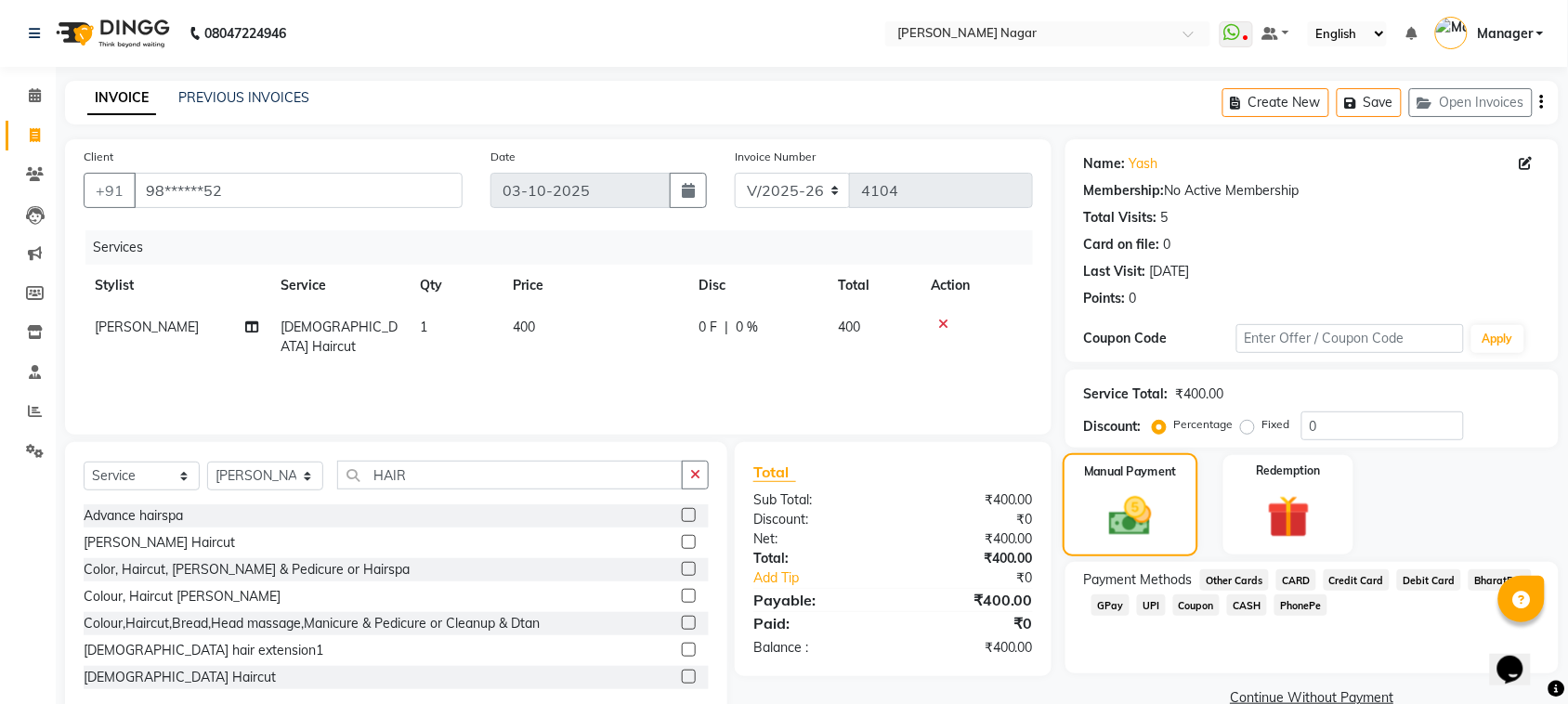
click at [1176, 506] on div "Manual Payment" at bounding box center [1130, 505] width 136 height 104
click at [1121, 604] on span "GPay" at bounding box center [1111, 605] width 38 height 21
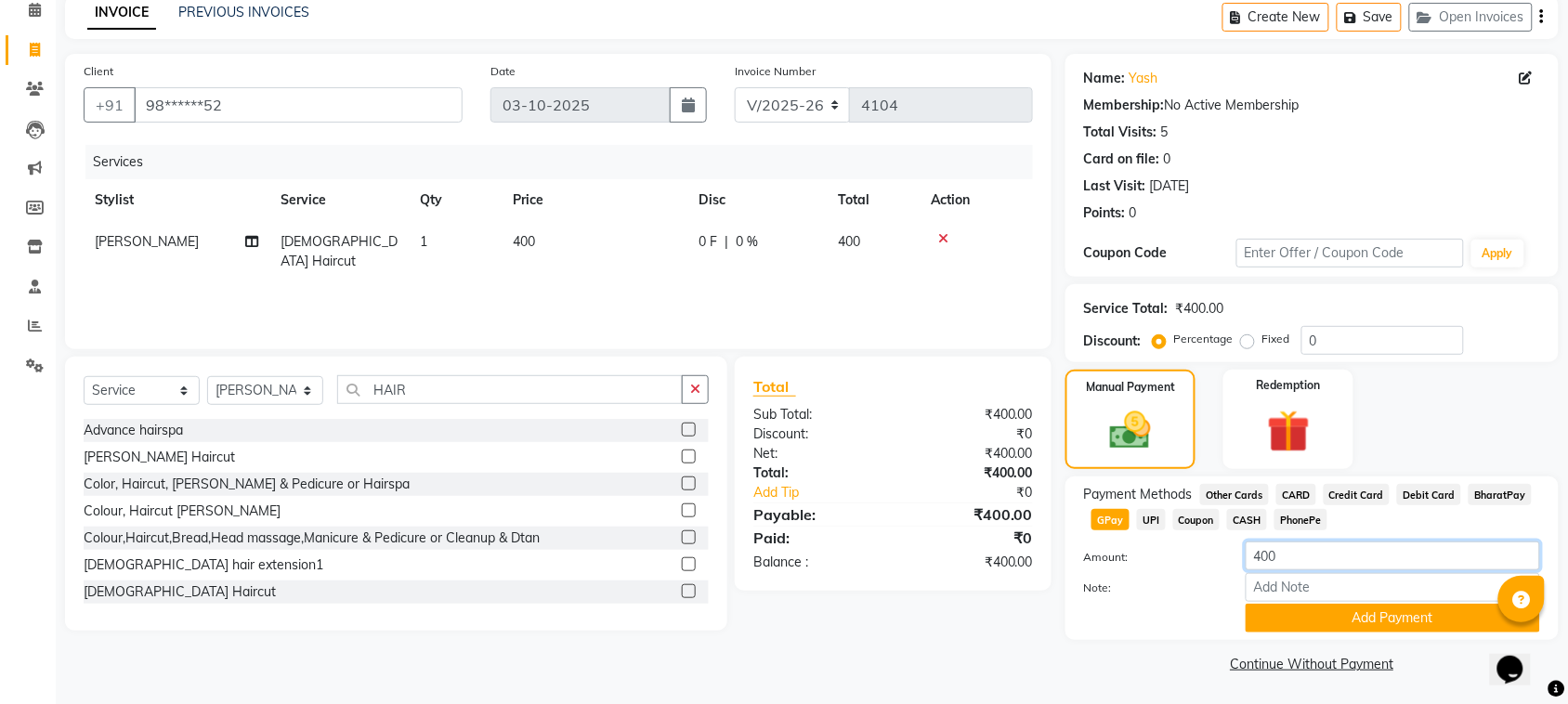
click at [1384, 553] on input "400" at bounding box center [1393, 556] width 294 height 29
type input "4"
type input "200"
click at [1342, 610] on button "Add Payment" at bounding box center [1393, 618] width 294 height 29
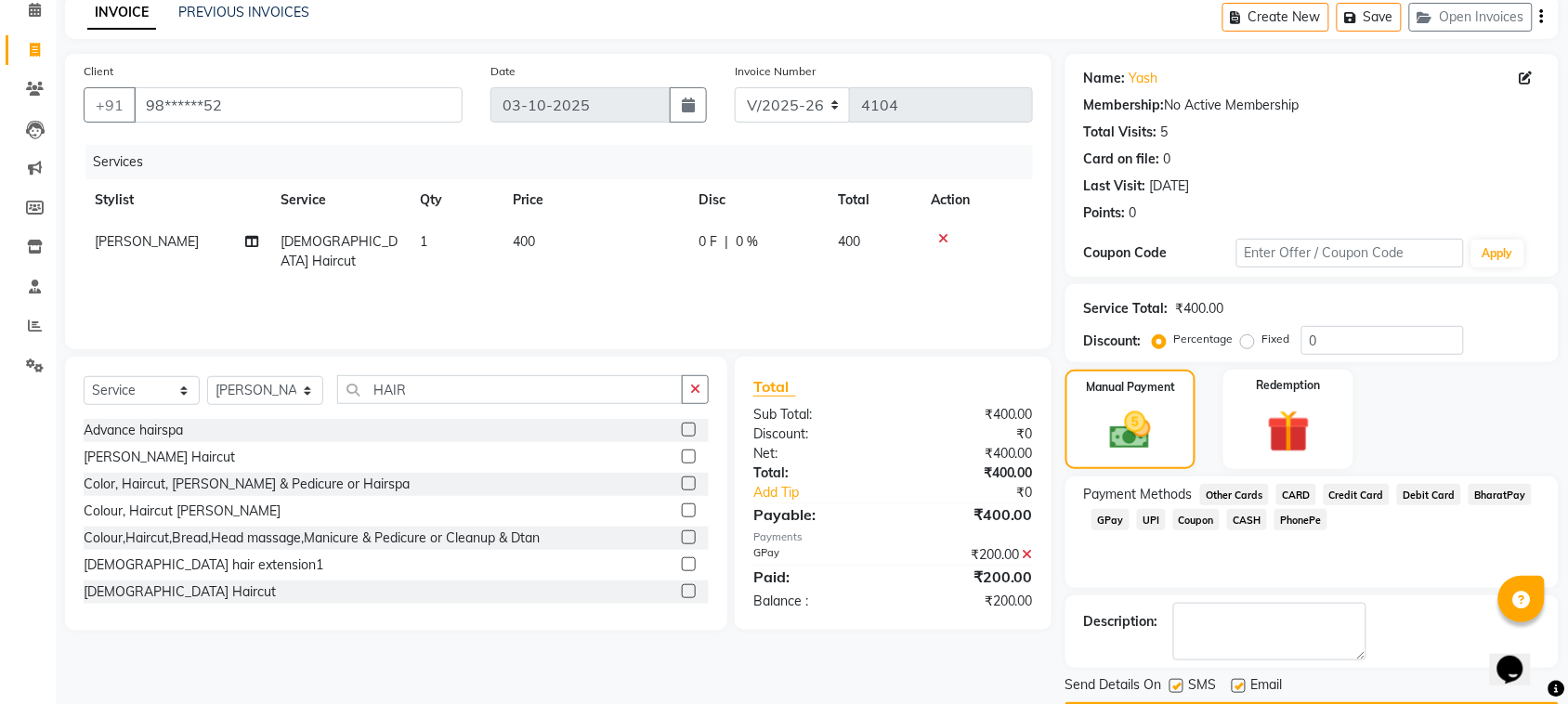
click at [1247, 513] on span "CASH" at bounding box center [1248, 519] width 40 height 21
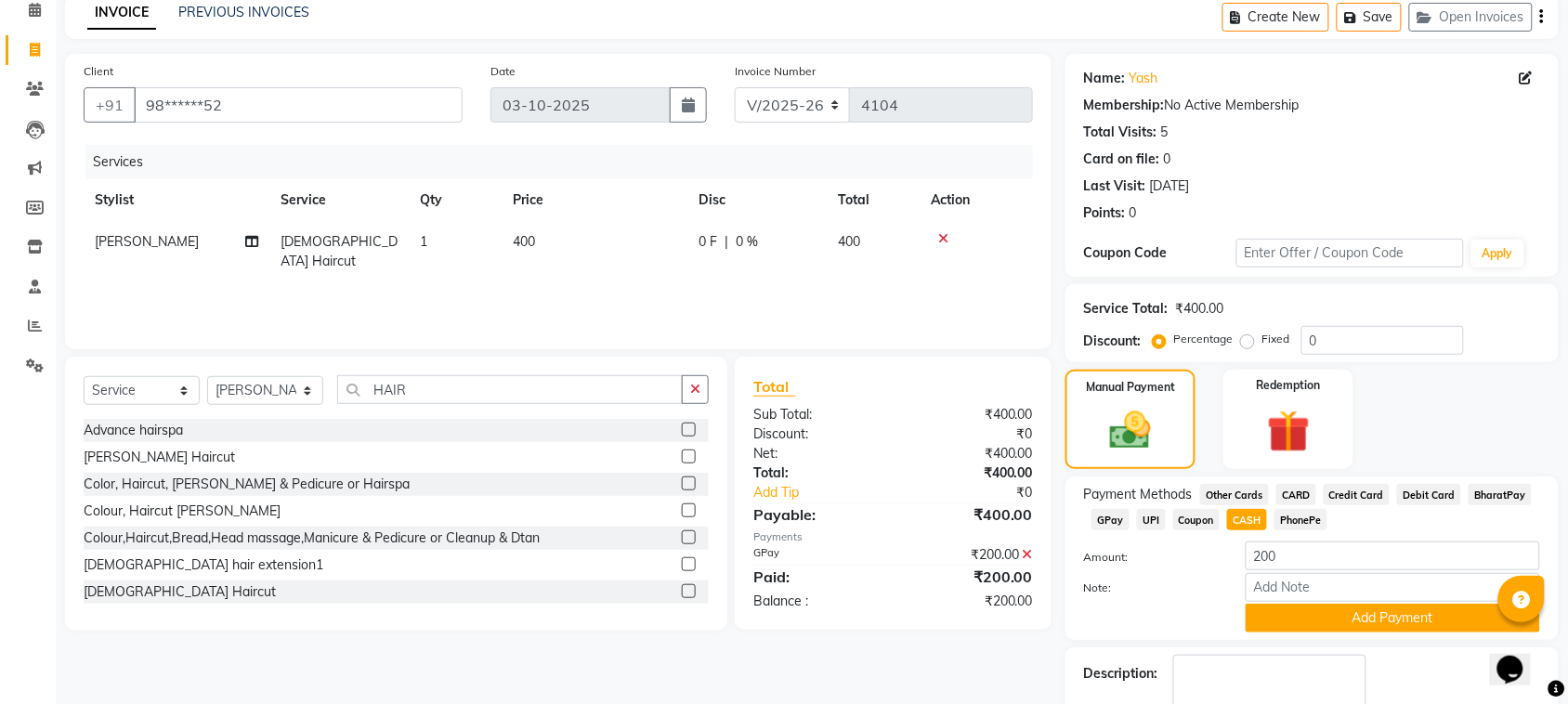
scroll to position [191, 0]
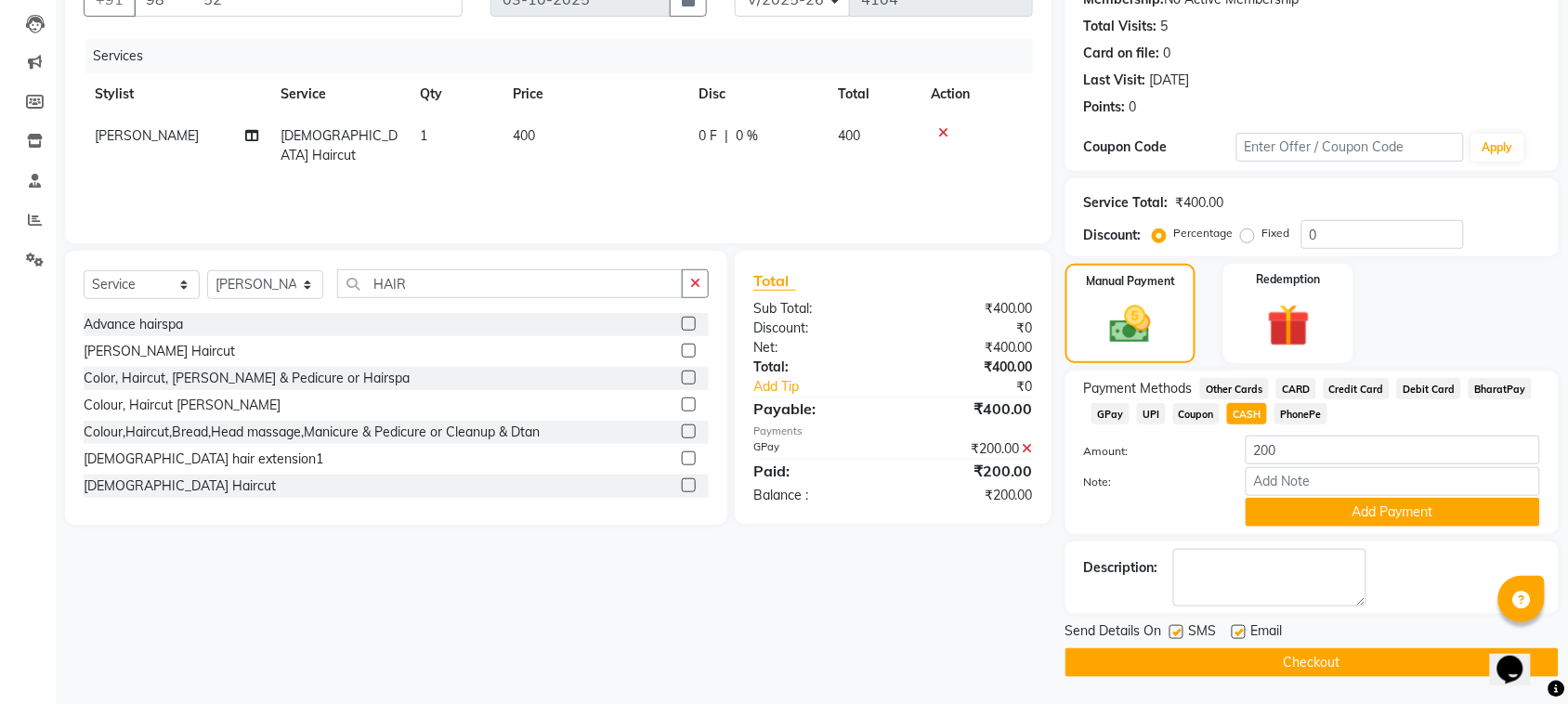
click at [1497, 529] on div "Payment Methods Other Cards CARD Credit Card Debit Card BharatPay GPay UPI Coup…" at bounding box center [1311, 452] width 493 height 163
click at [1500, 521] on button "Add Payment" at bounding box center [1393, 513] width 294 height 29
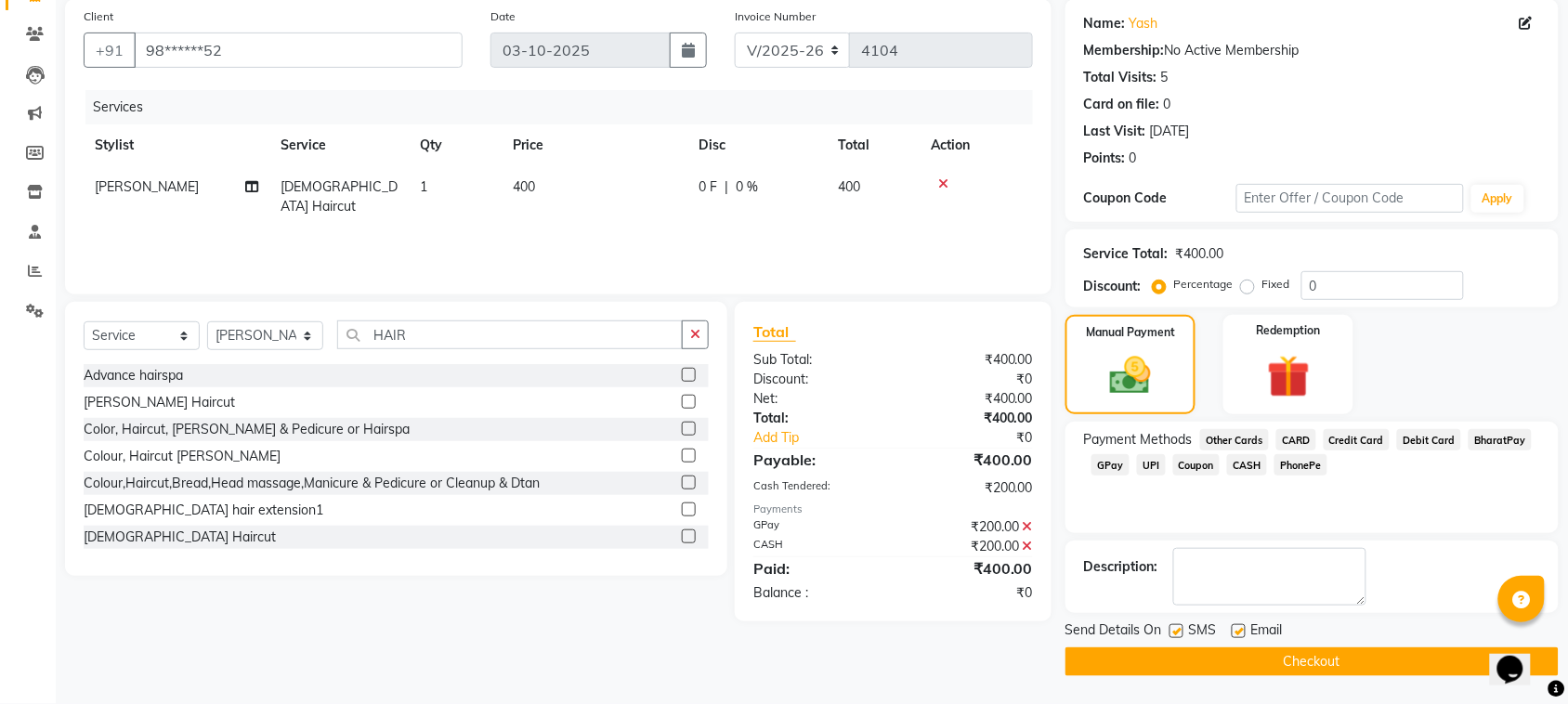
click at [1320, 651] on button "Checkout" at bounding box center [1311, 662] width 493 height 29
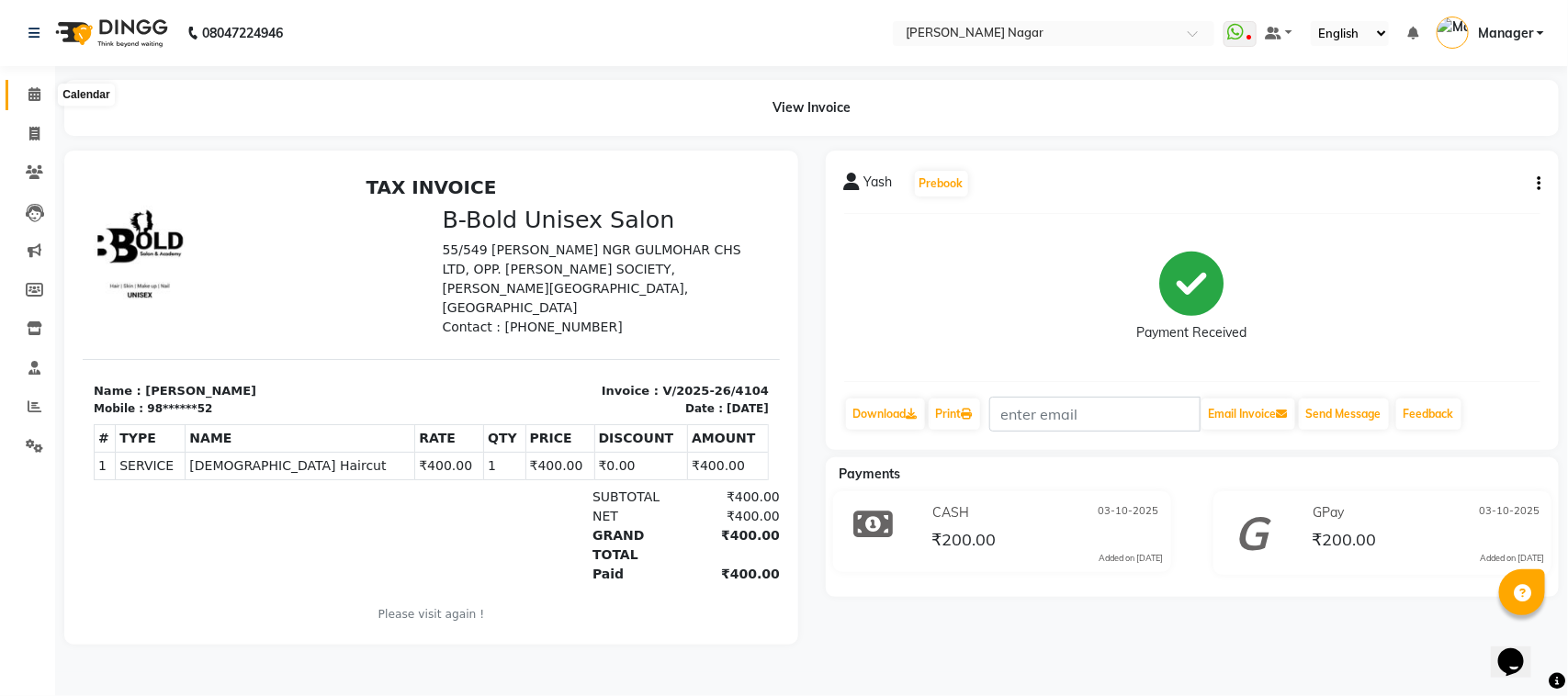
click at [23, 96] on span at bounding box center [34, 95] width 32 height 21
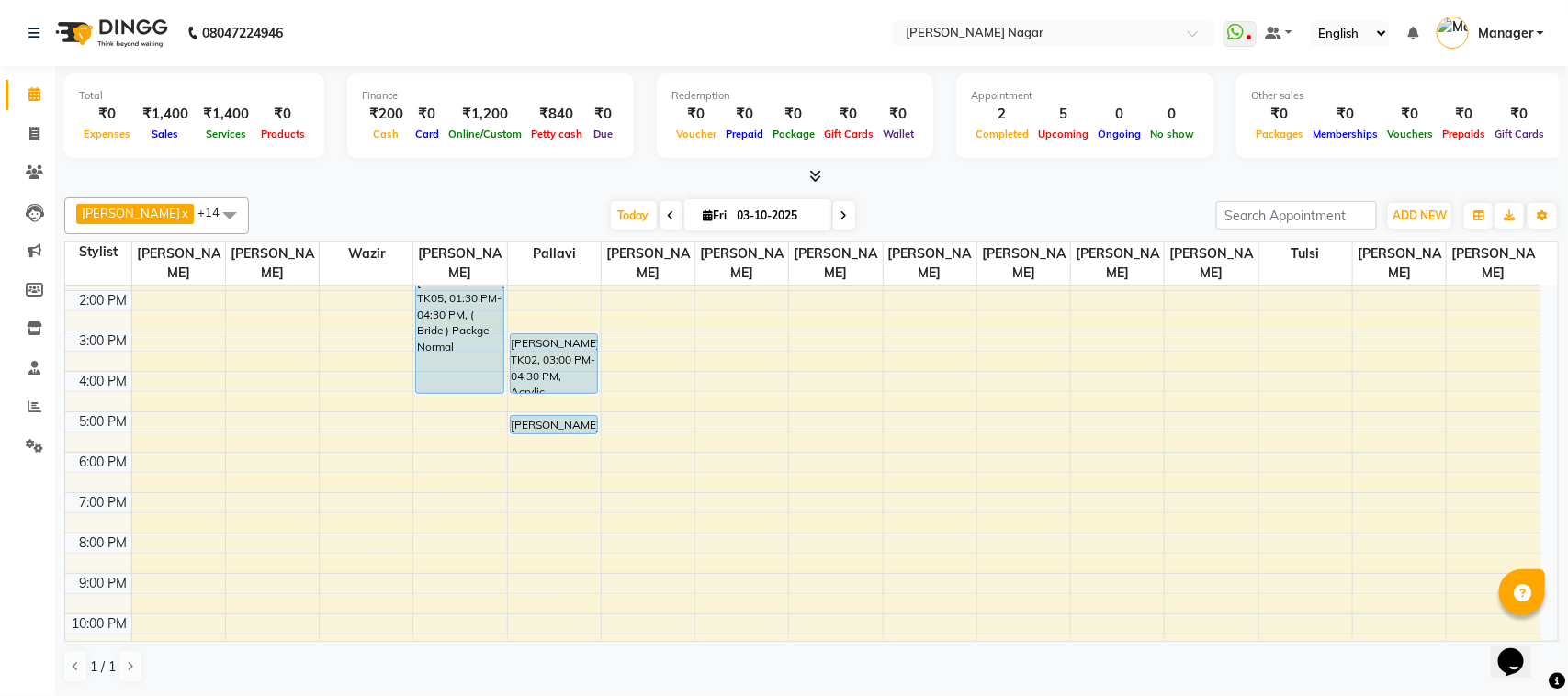
scroll to position [164, 0]
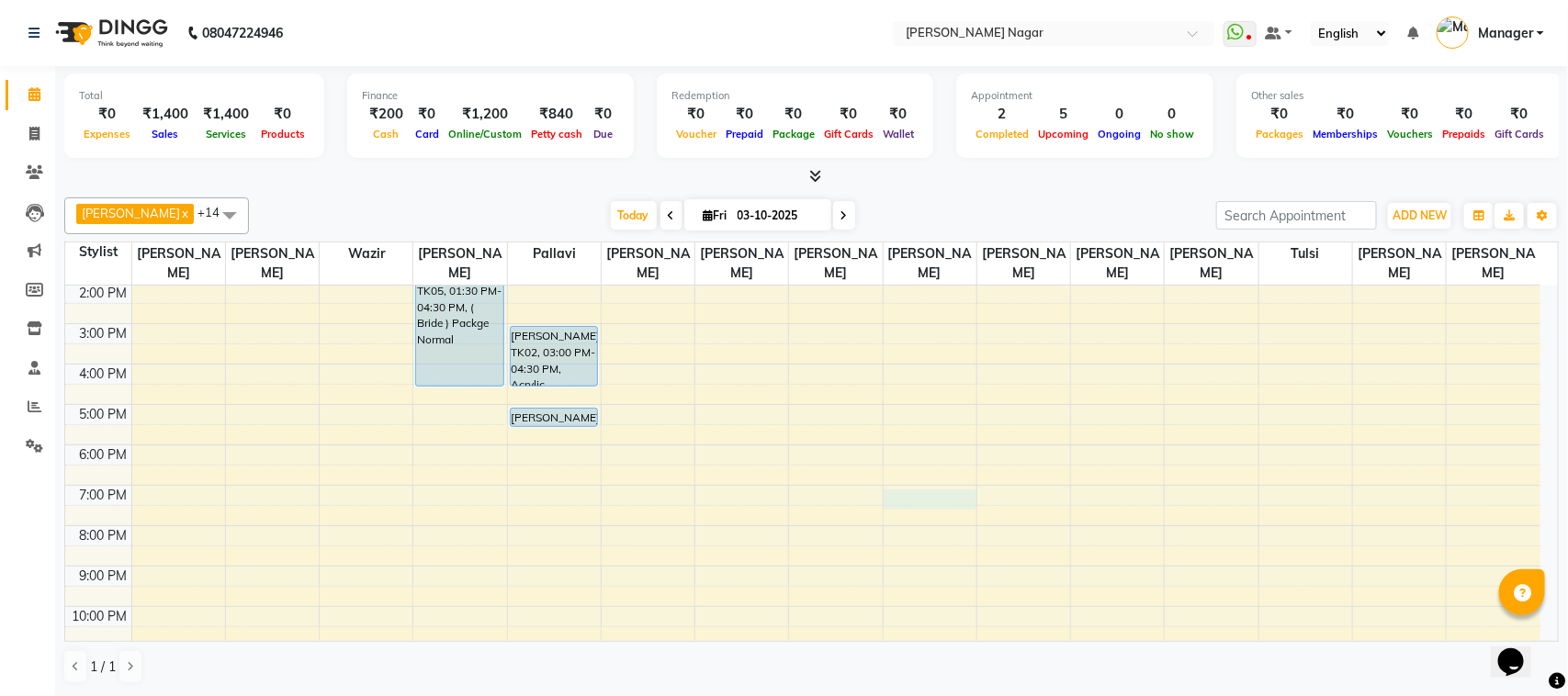
click at [908, 493] on div "10:00 AM 11:00 AM 12:00 PM 1:00 PM 2:00 PM 3:00 PM 4:00 PM 5:00 PM 6:00 PM 7:00…" at bounding box center [803, 404] width 1476 height 565
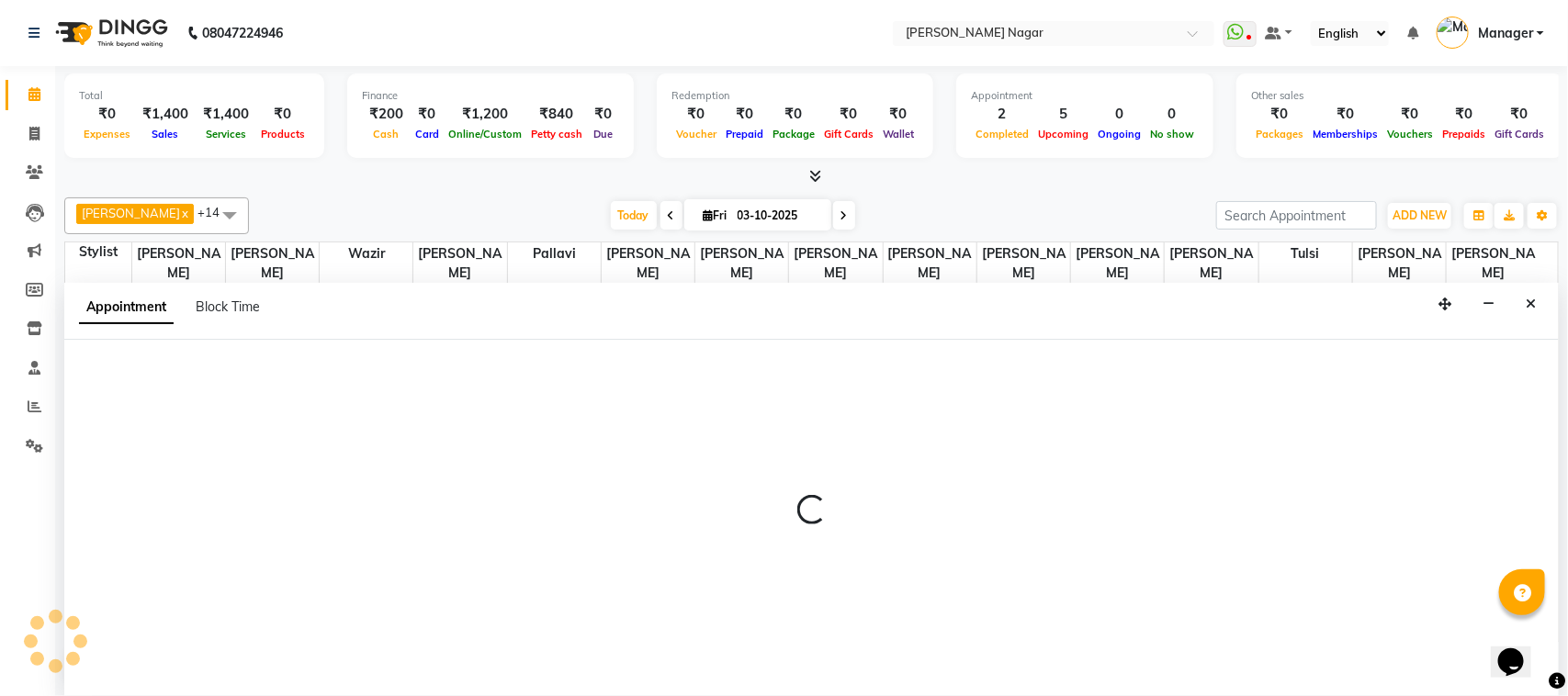
select select "85907"
select select "tentative"
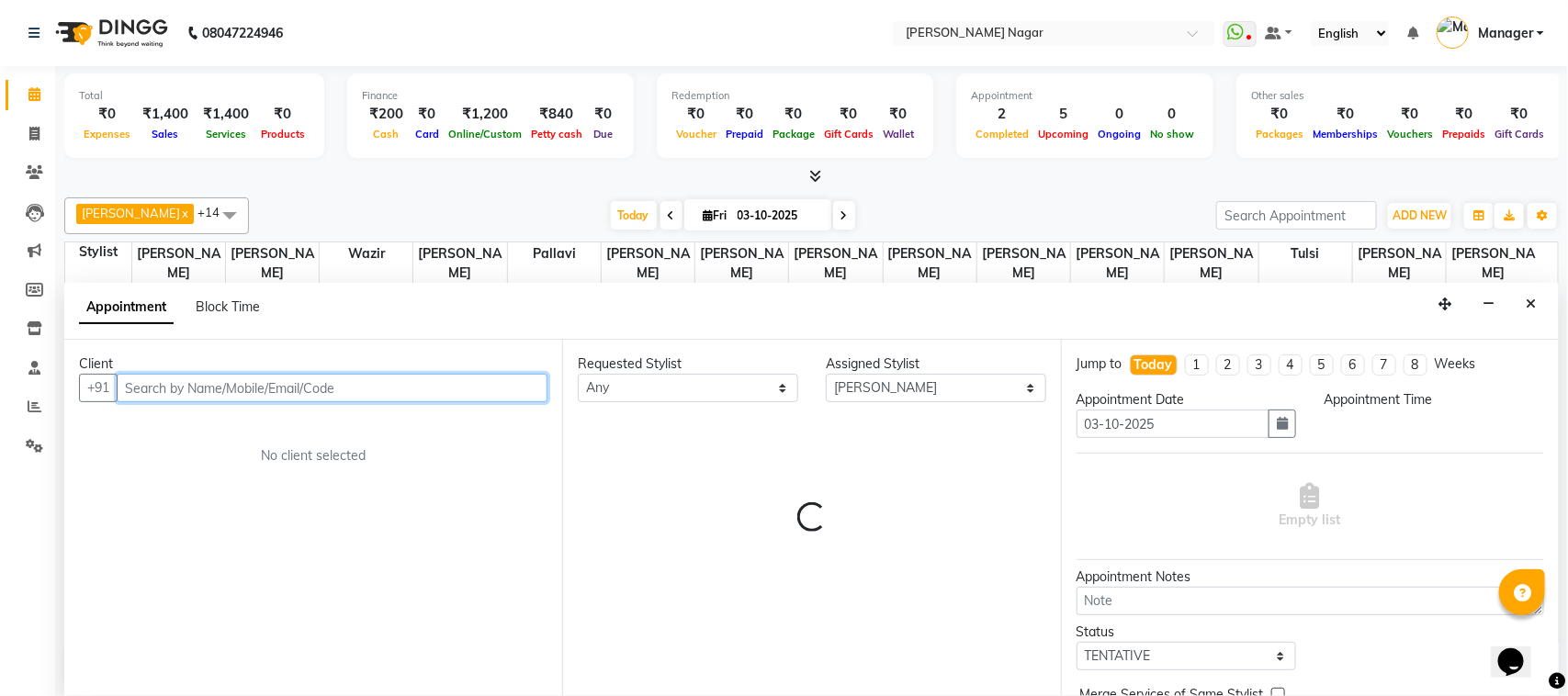
select select "1140"
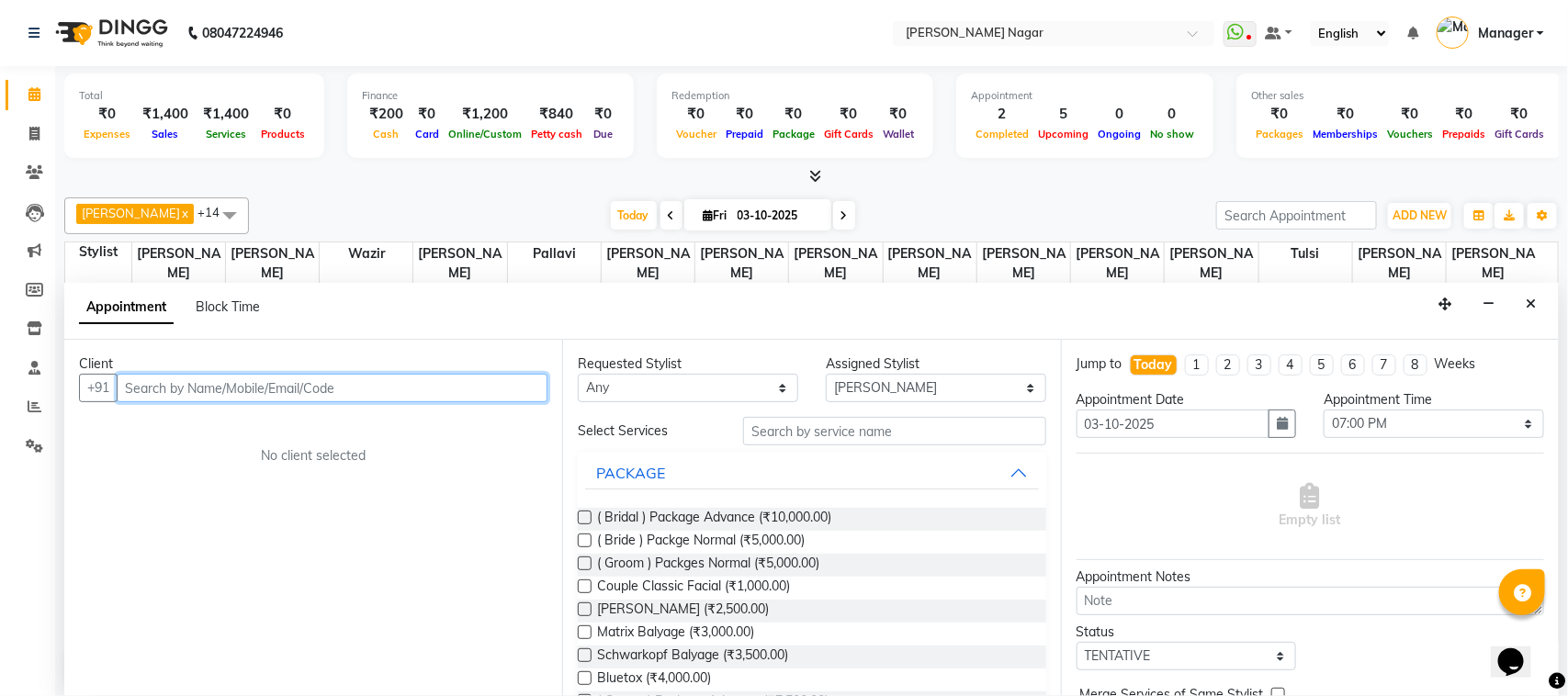
click at [397, 393] on input "text" at bounding box center [332, 388] width 431 height 29
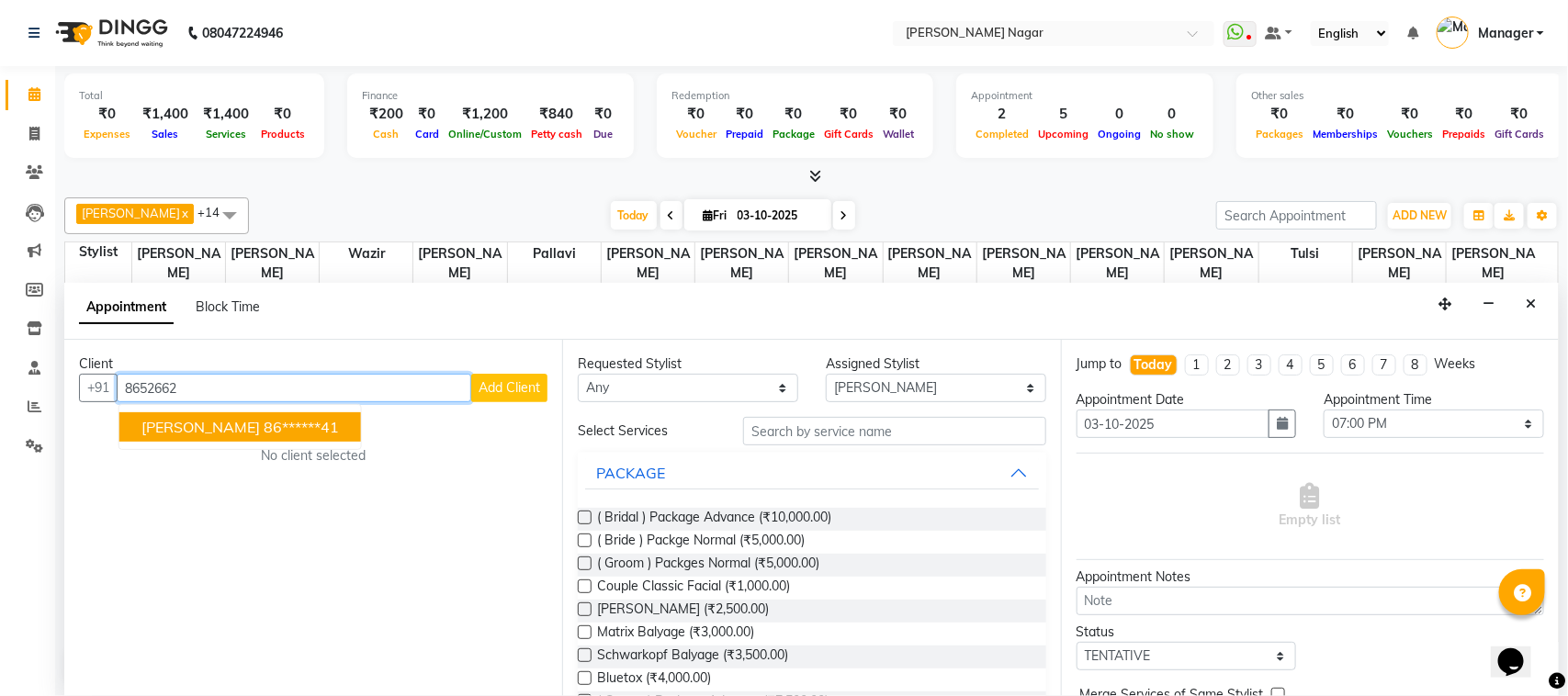
click at [264, 433] on ngb-highlight "86******41" at bounding box center [301, 426] width 75 height 18
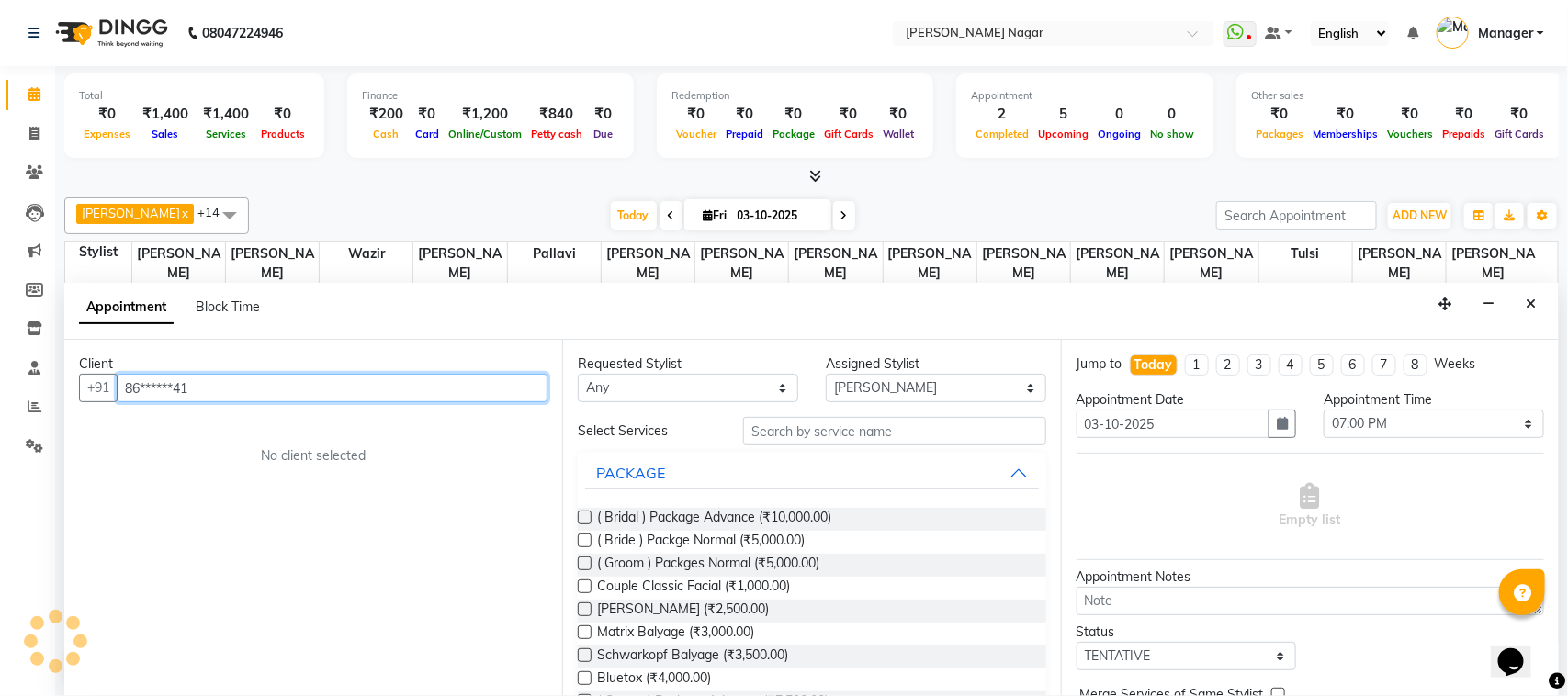
type input "86******41"
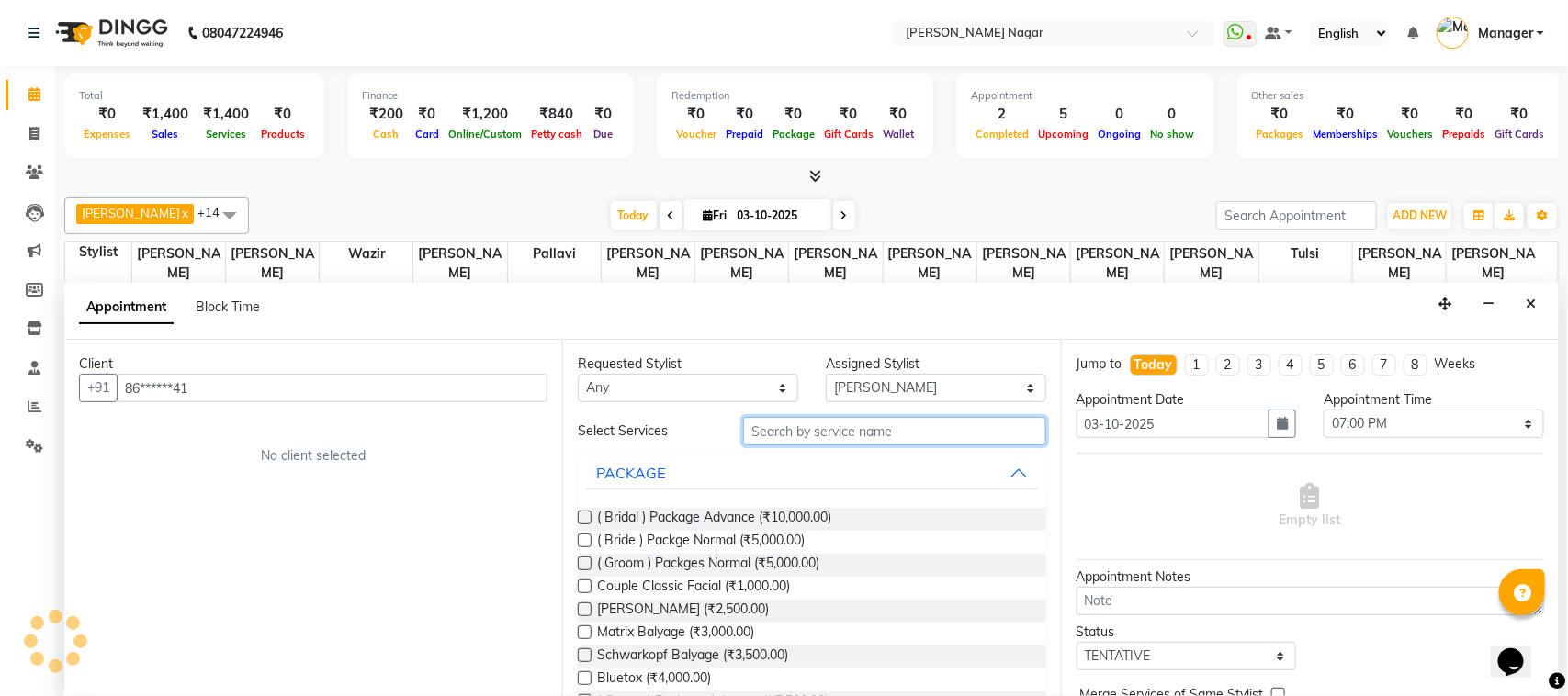
click at [791, 430] on input "text" at bounding box center [894, 431] width 304 height 29
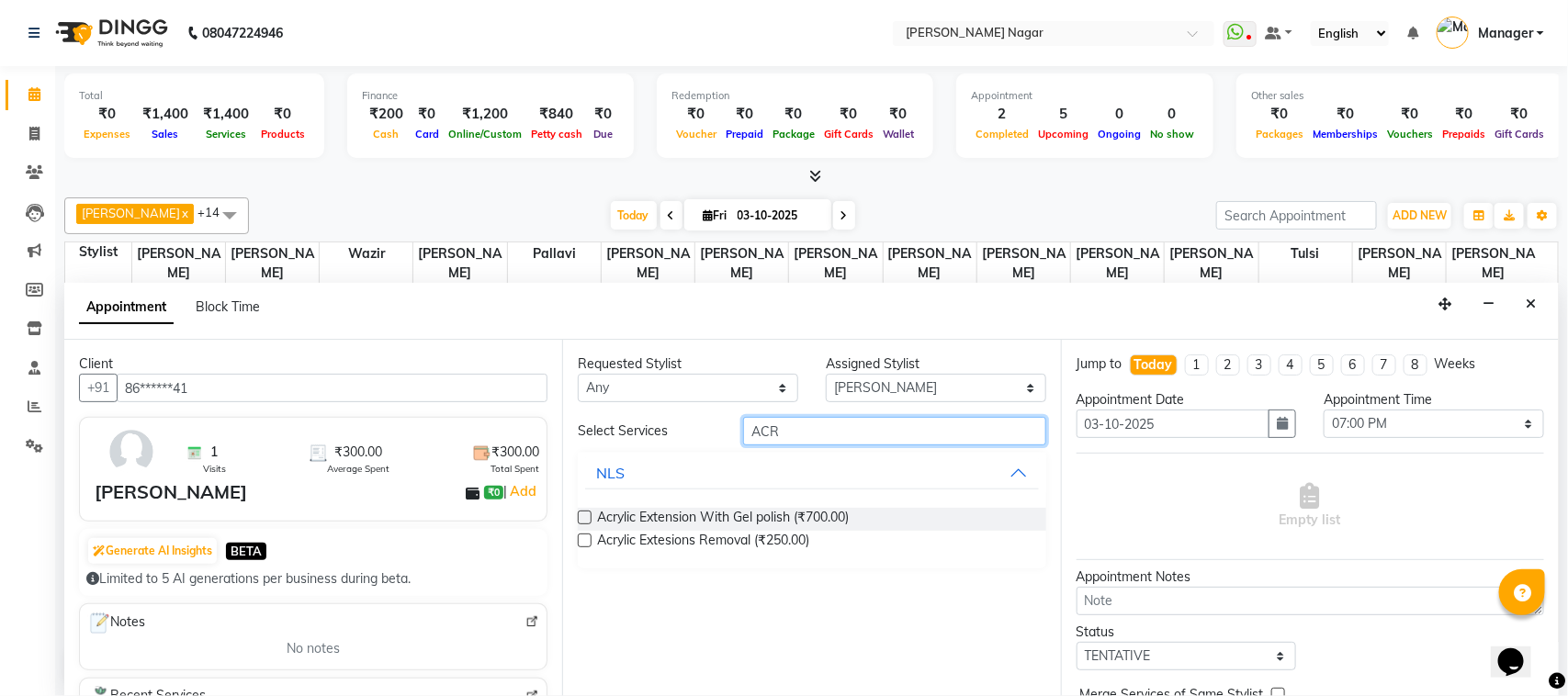
type input "ACR"
click at [585, 514] on label at bounding box center [584, 517] width 13 height 13
click at [585, 514] on input "checkbox" at bounding box center [583, 519] width 12 height 12
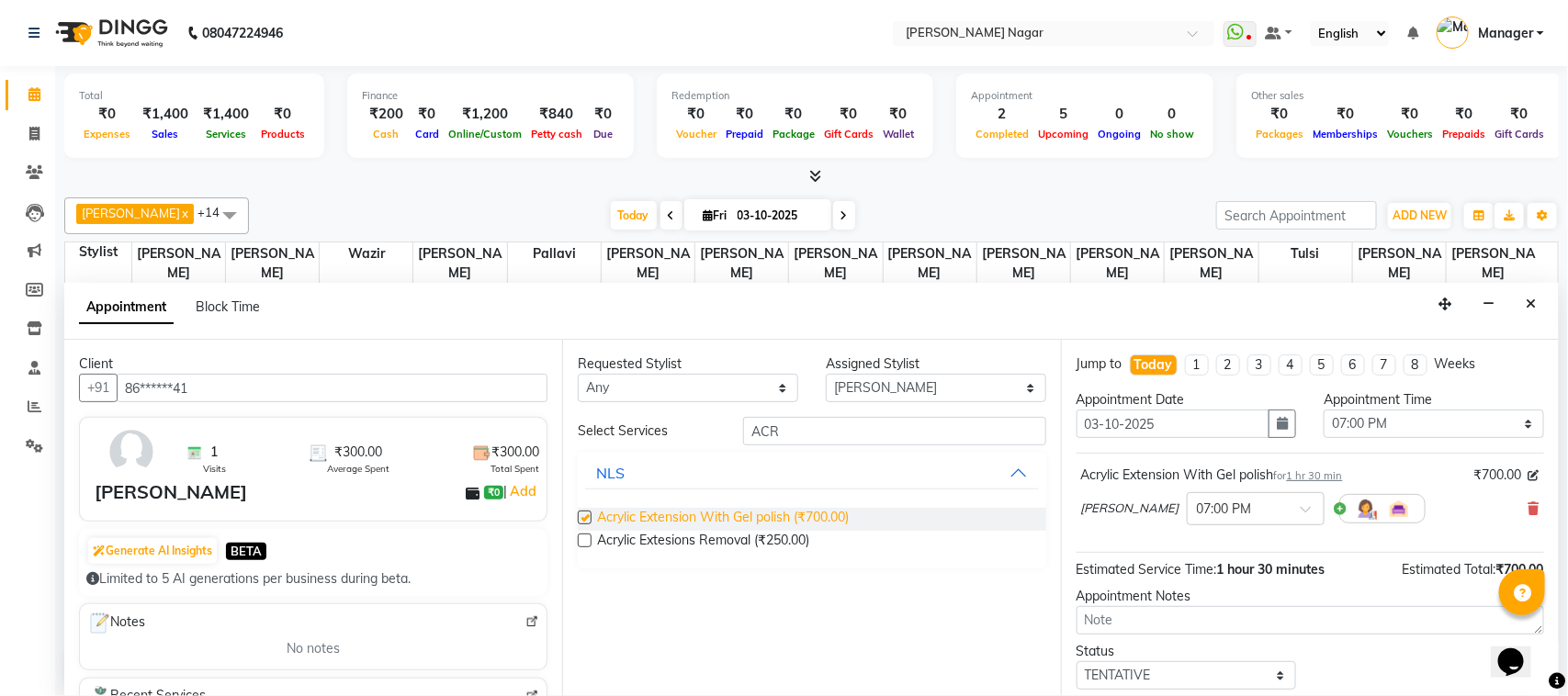
checkbox input "false"
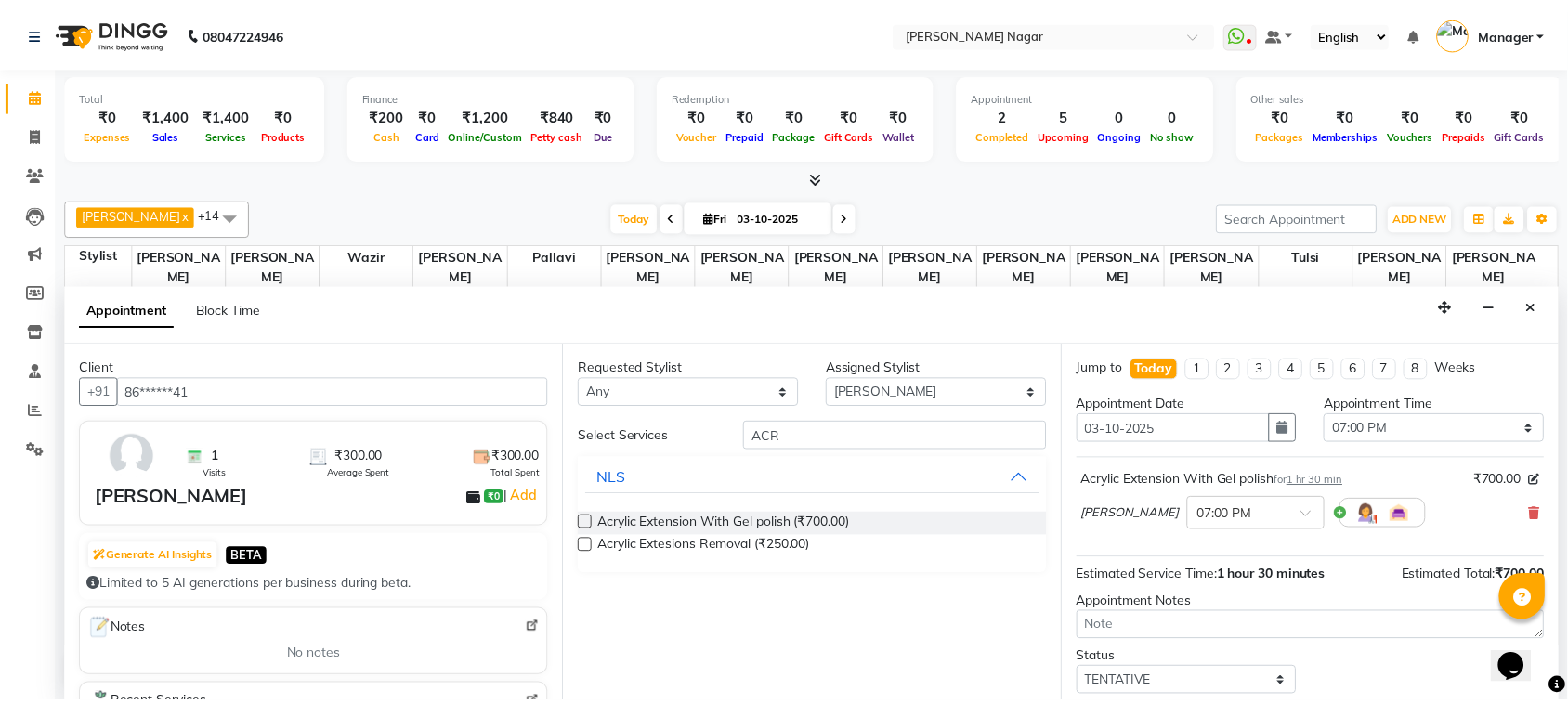
scroll to position [102, 0]
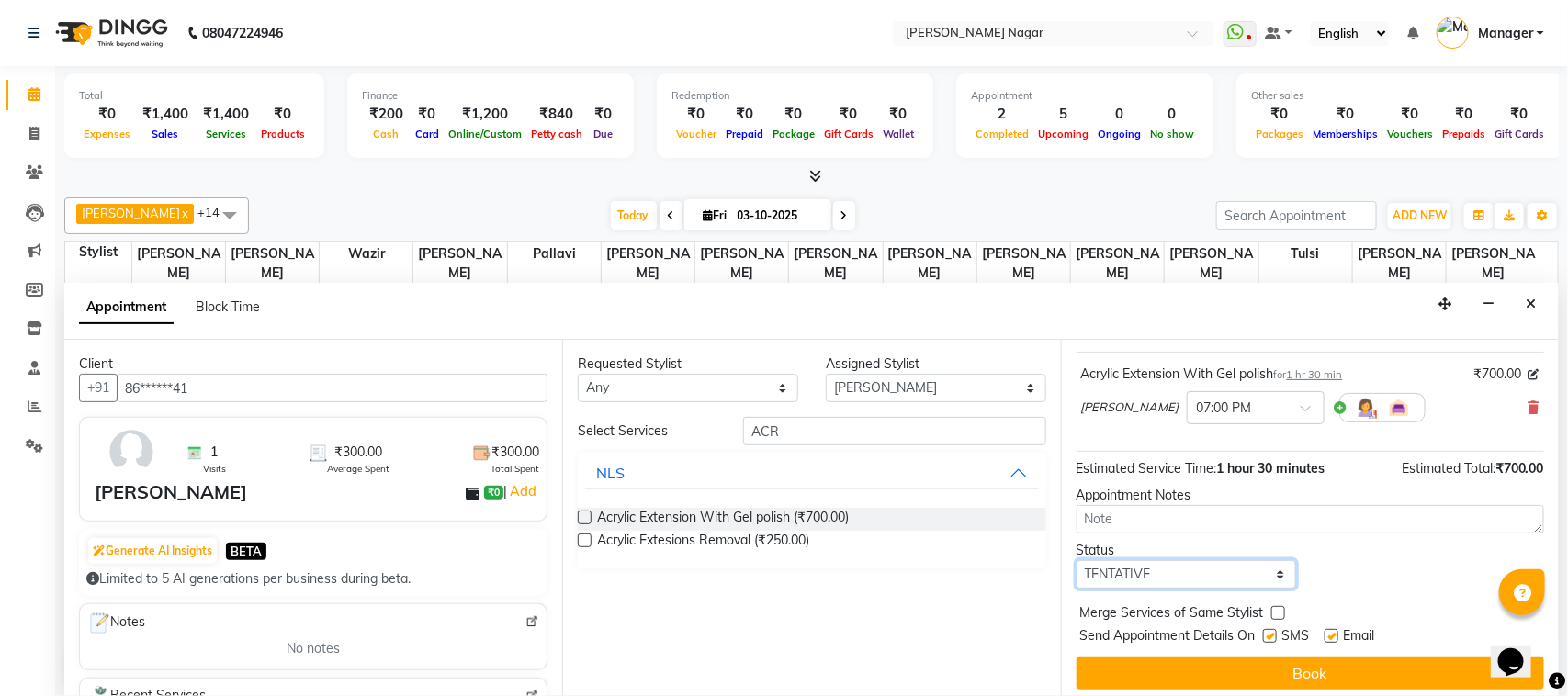
click at [1256, 570] on select "Select TENTATIVE CONFIRM CHECK-IN UPCOMING" at bounding box center [1187, 574] width 221 height 29
select select "upcoming"
click at [1077, 562] on select "Select TENTATIVE CONFIRM CHECK-IN UPCOMING" at bounding box center [1187, 574] width 221 height 29
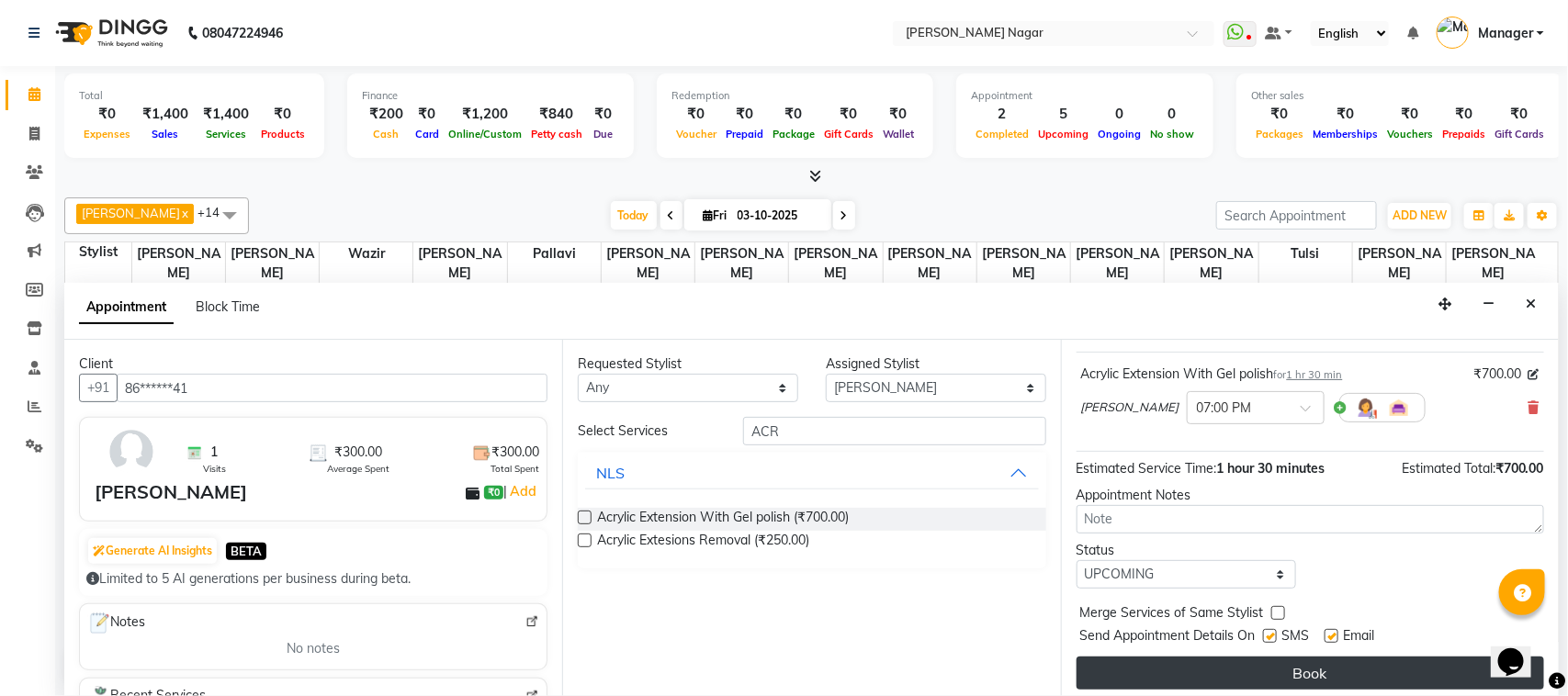
click at [1278, 680] on button "Book" at bounding box center [1310, 672] width 467 height 33
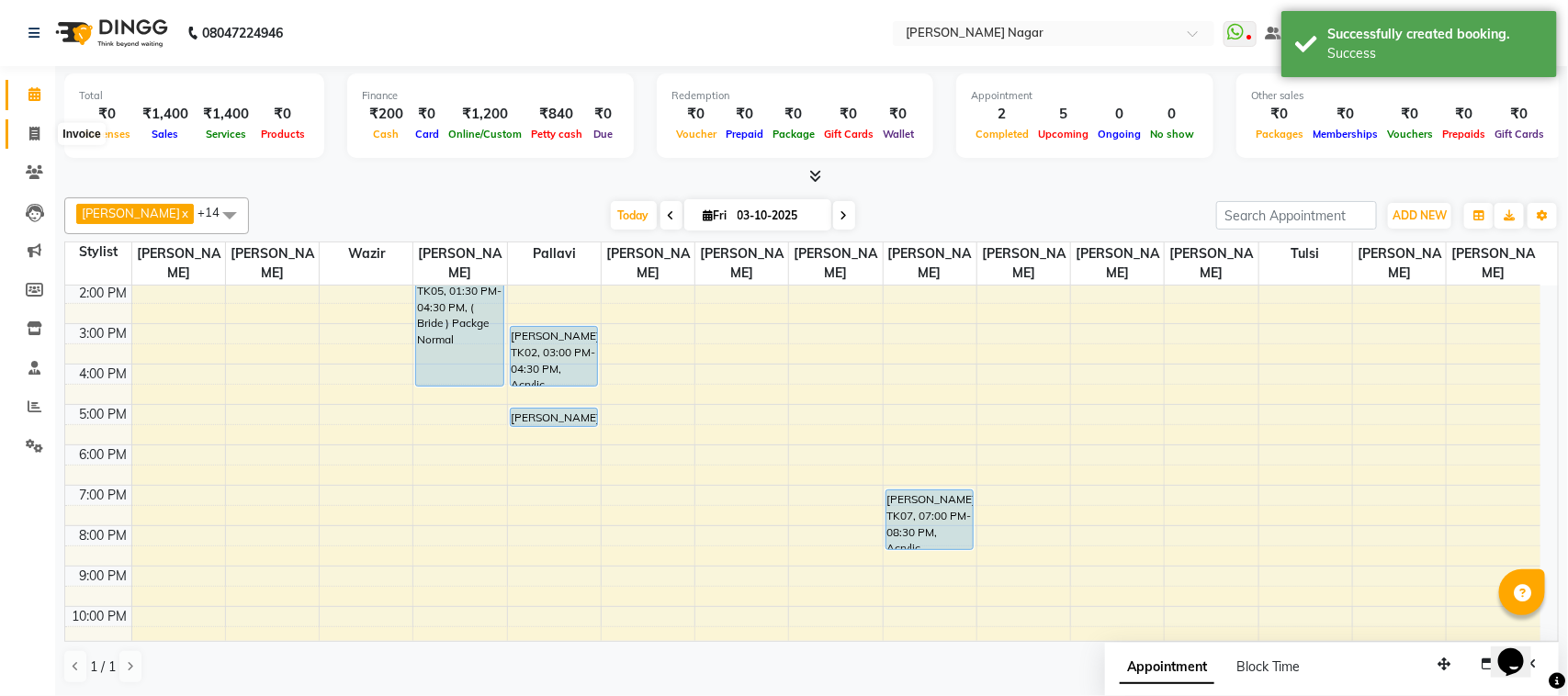
click at [39, 130] on icon at bounding box center [34, 133] width 10 height 13
select select "service"
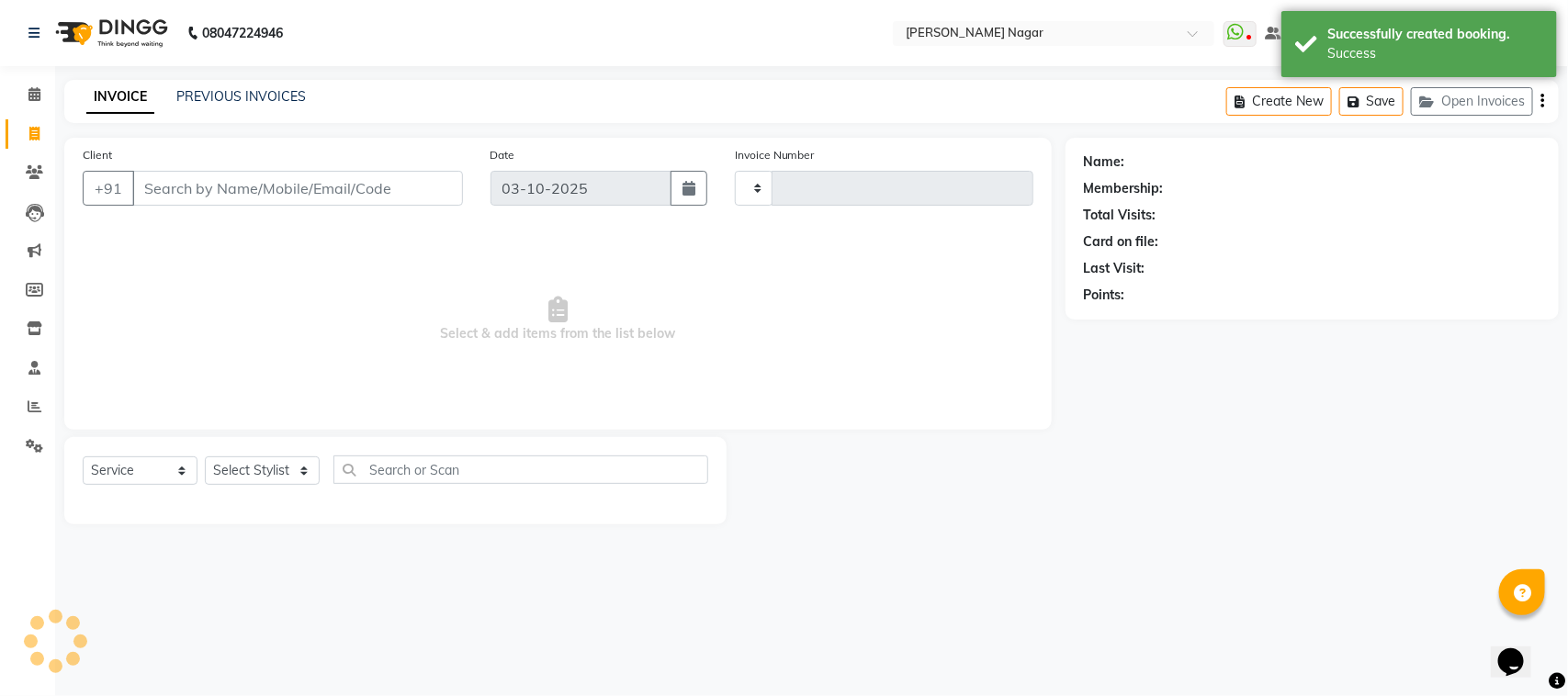
type input "4105"
select select "7349"
click at [266, 468] on select "Select Stylist" at bounding box center [262, 471] width 115 height 29
select select "membership"
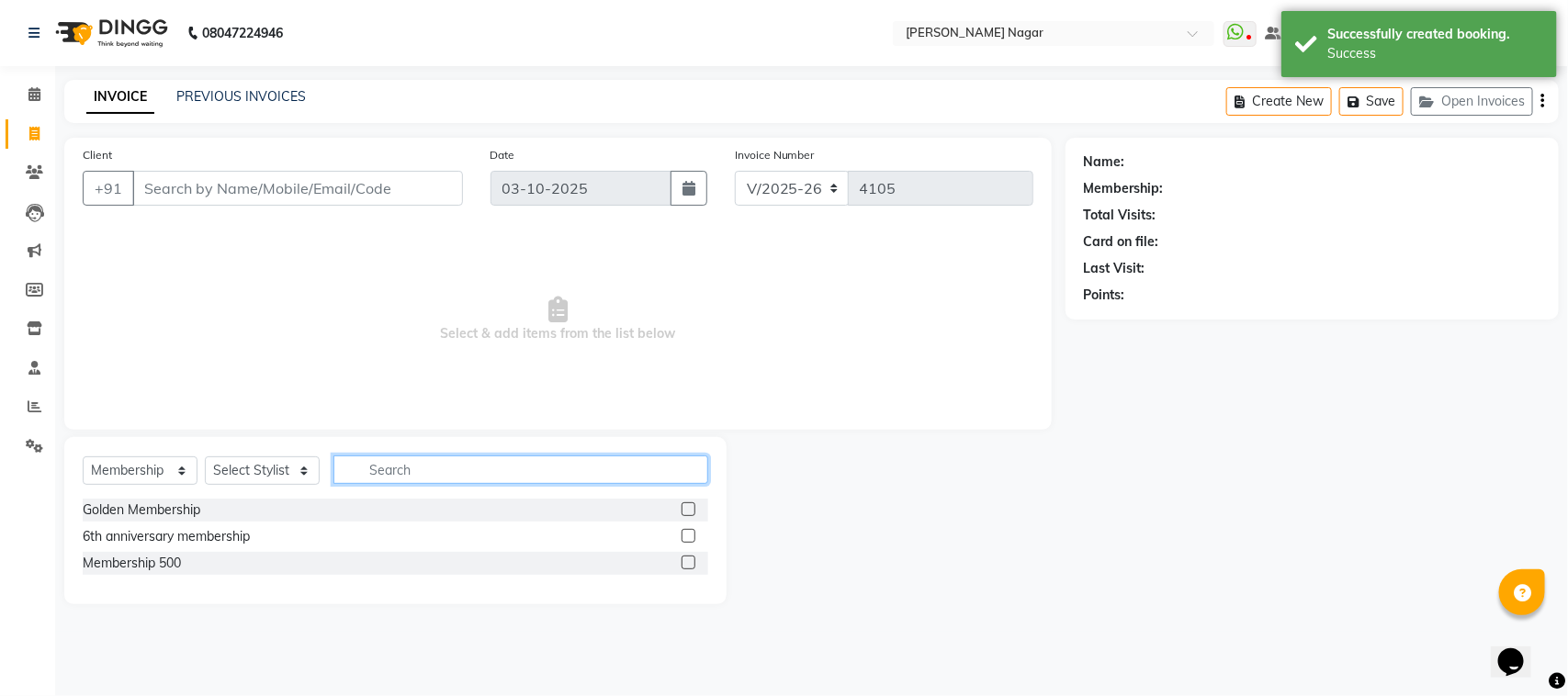
click at [407, 478] on input "text" at bounding box center [520, 470] width 375 height 29
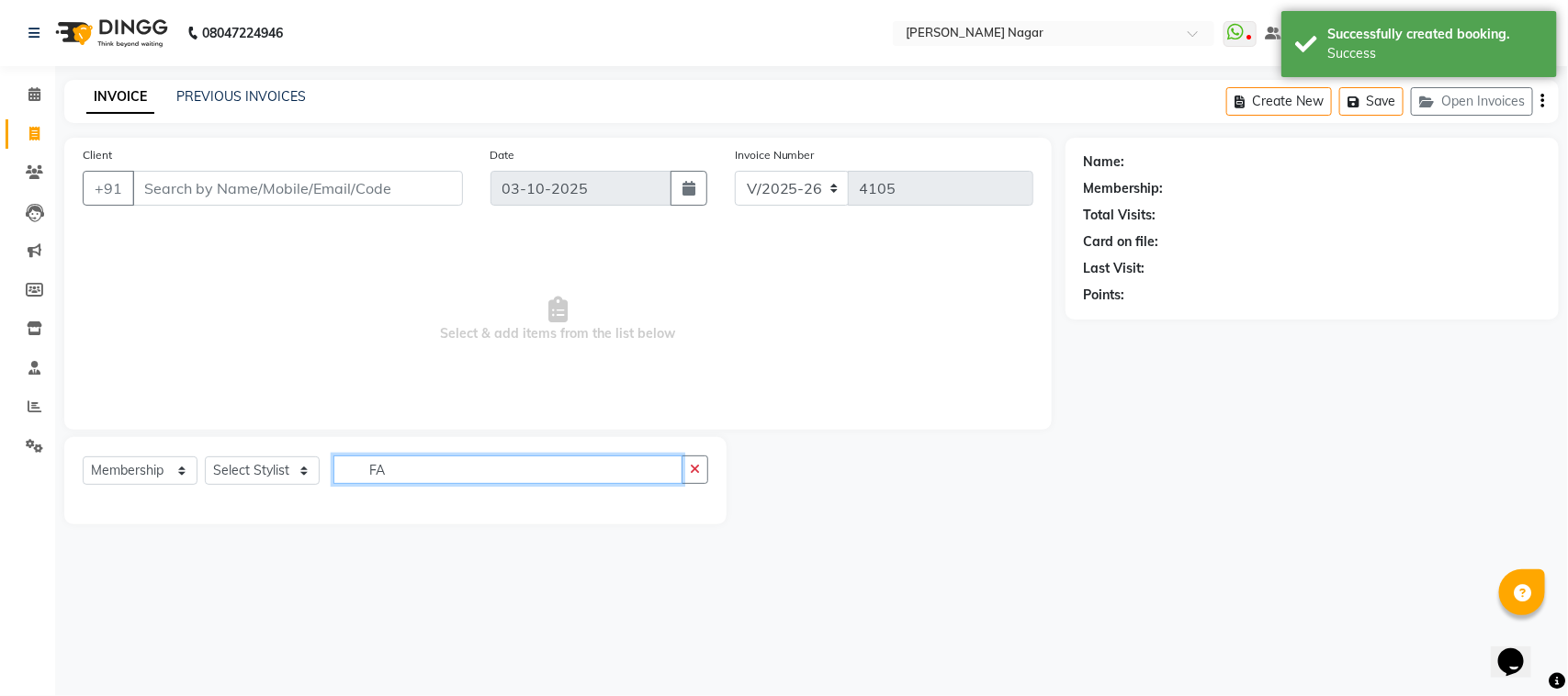
type input "FA"
click at [98, 464] on select "Select Service Product Membership Package Voucher Prepaid Gift Card" at bounding box center [140, 471] width 115 height 29
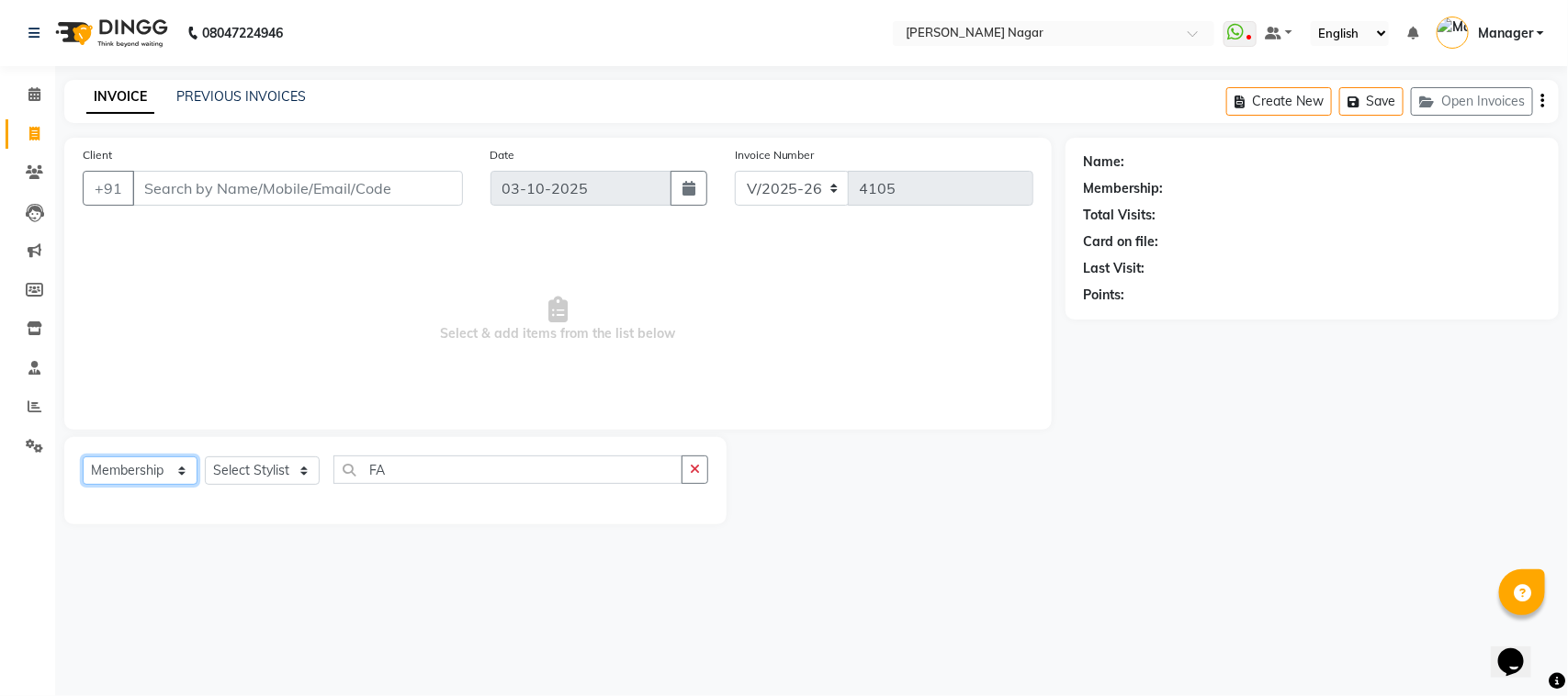
select select "service"
click at [83, 456] on select "Select Service Product Membership Package Voucher Prepaid Gift Card" at bounding box center [140, 471] width 115 height 29
click at [458, 470] on input "FA" at bounding box center [507, 470] width 349 height 29
type input "F"
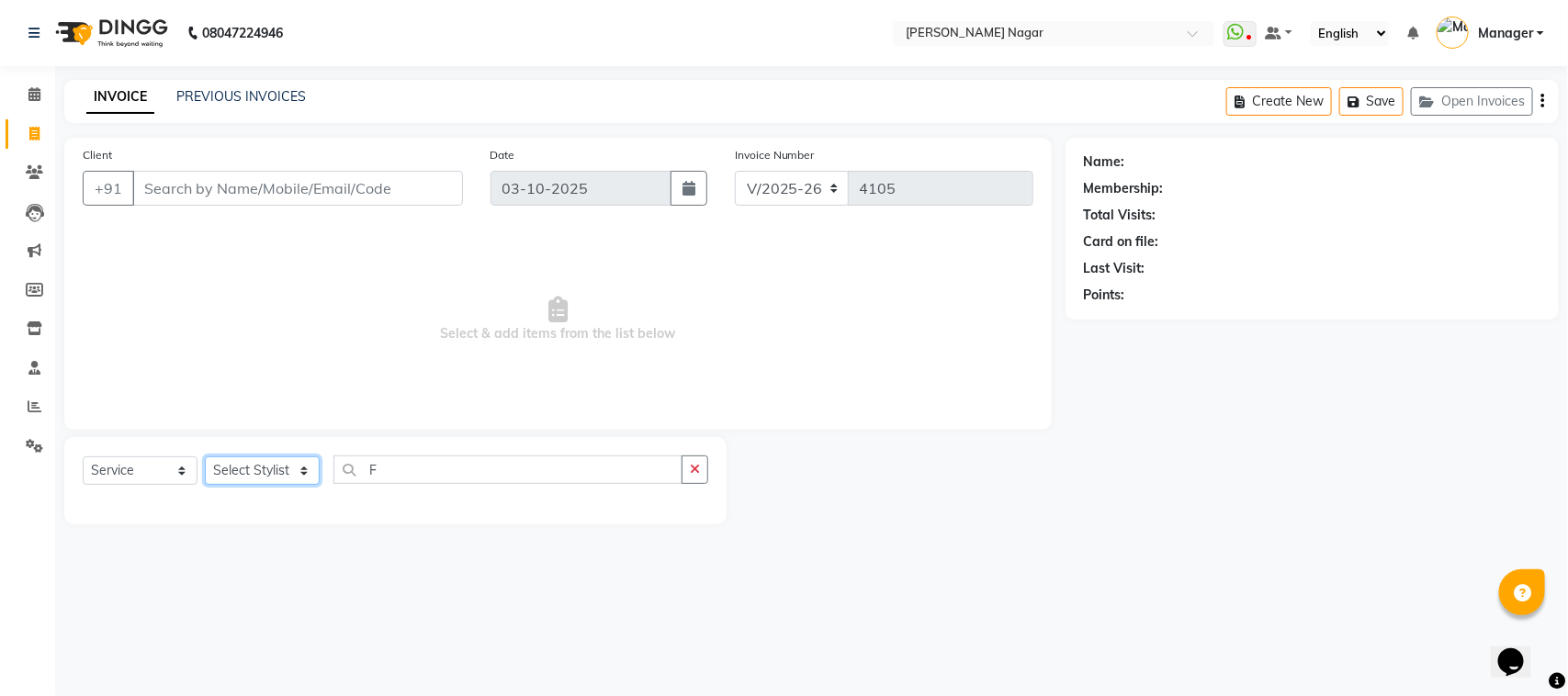
click at [268, 480] on select "Select Stylist [PERSON_NAME] [PERSON_NAME] Annu [PERSON_NAME] [PERSON_NAME] [PE…" at bounding box center [262, 471] width 115 height 29
select select "63656"
click at [205, 456] on select "Select Stylist [PERSON_NAME] [PERSON_NAME] Annu [PERSON_NAME] [PERSON_NAME] [PE…" at bounding box center [262, 471] width 115 height 29
click at [425, 469] on input "F" at bounding box center [507, 470] width 349 height 29
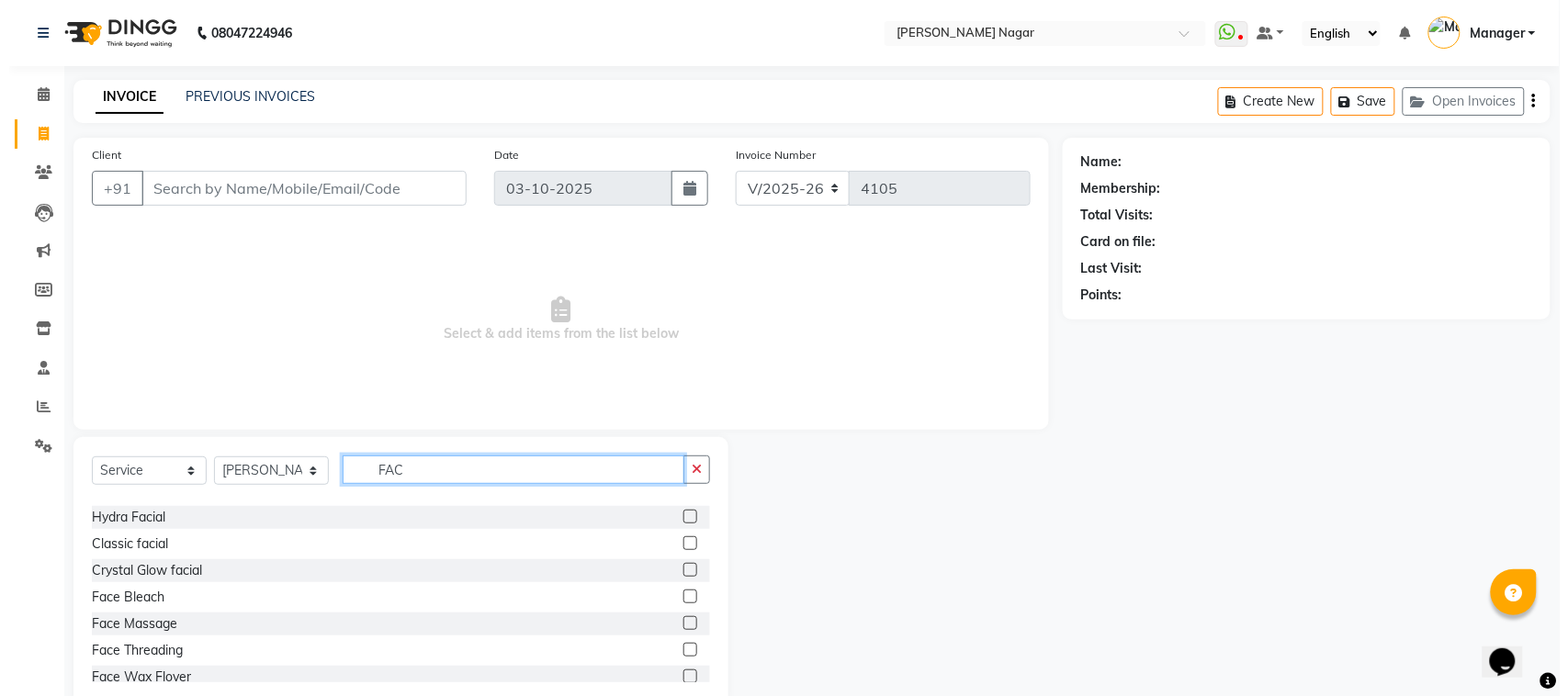
scroll to position [92, 0]
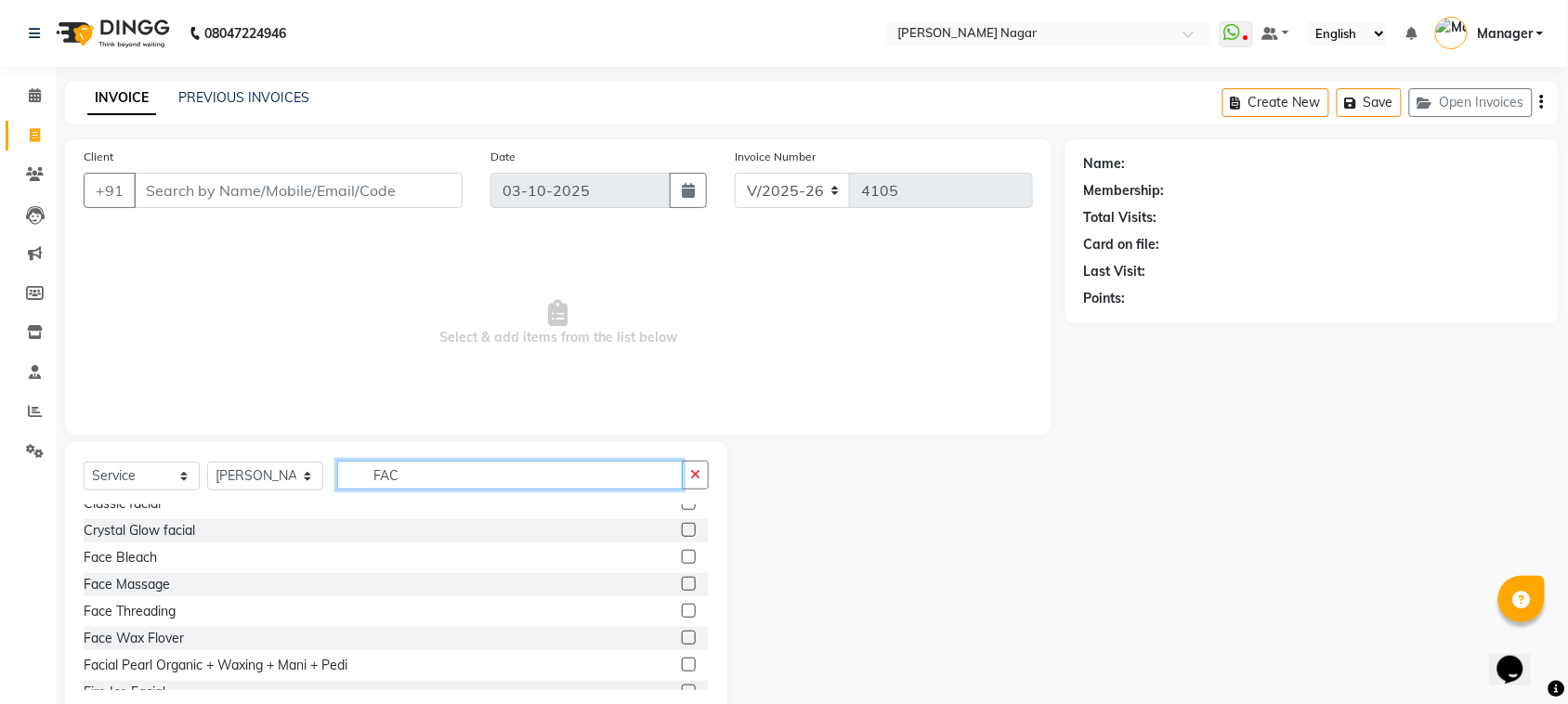
type input "FAC"
click at [682, 608] on label at bounding box center [689, 611] width 13 height 13
click at [682, 608] on input "checkbox" at bounding box center [688, 612] width 13 height 13
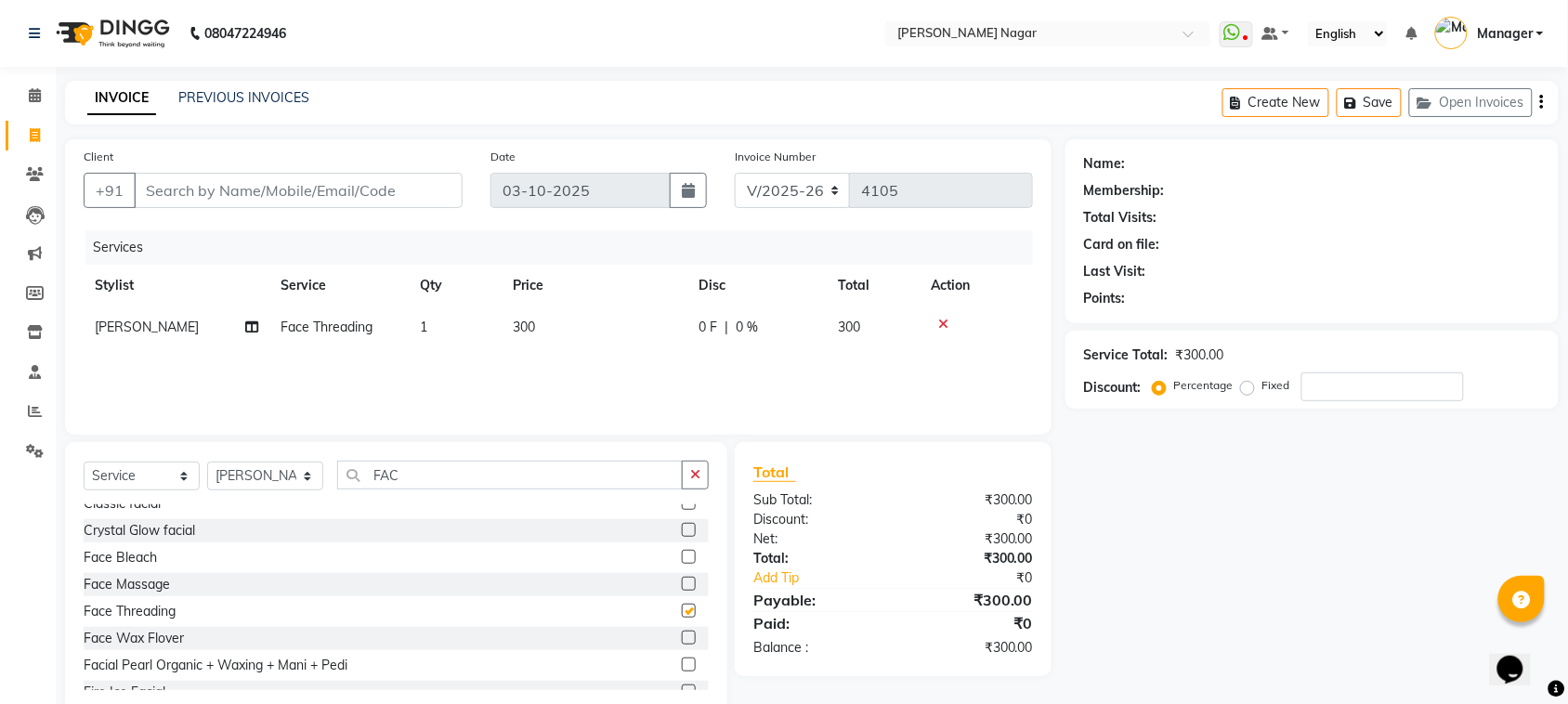
checkbox input "false"
click at [406, 187] on input "Client" at bounding box center [298, 190] width 329 height 36
click at [36, 88] on icon at bounding box center [35, 95] width 13 height 13
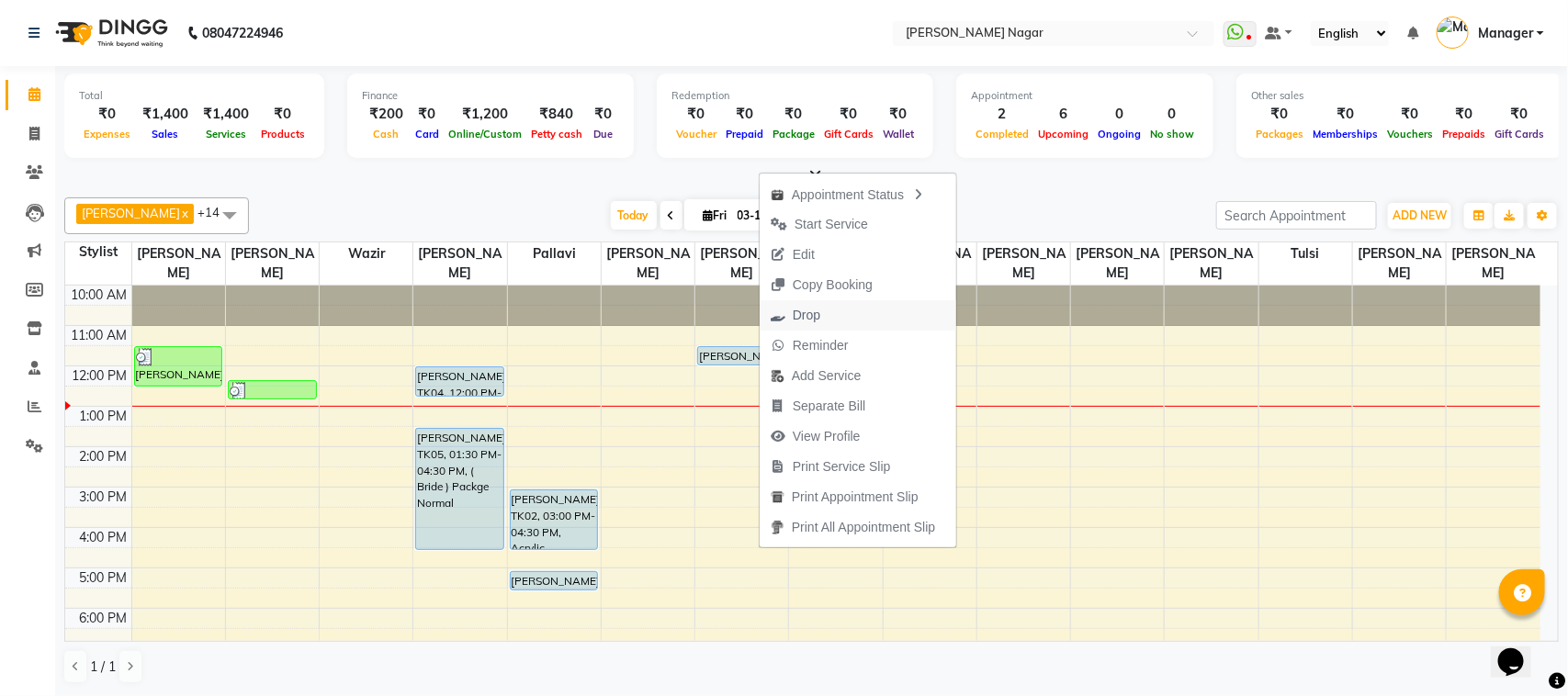
click at [859, 310] on button "Drop" at bounding box center [858, 316] width 197 height 30
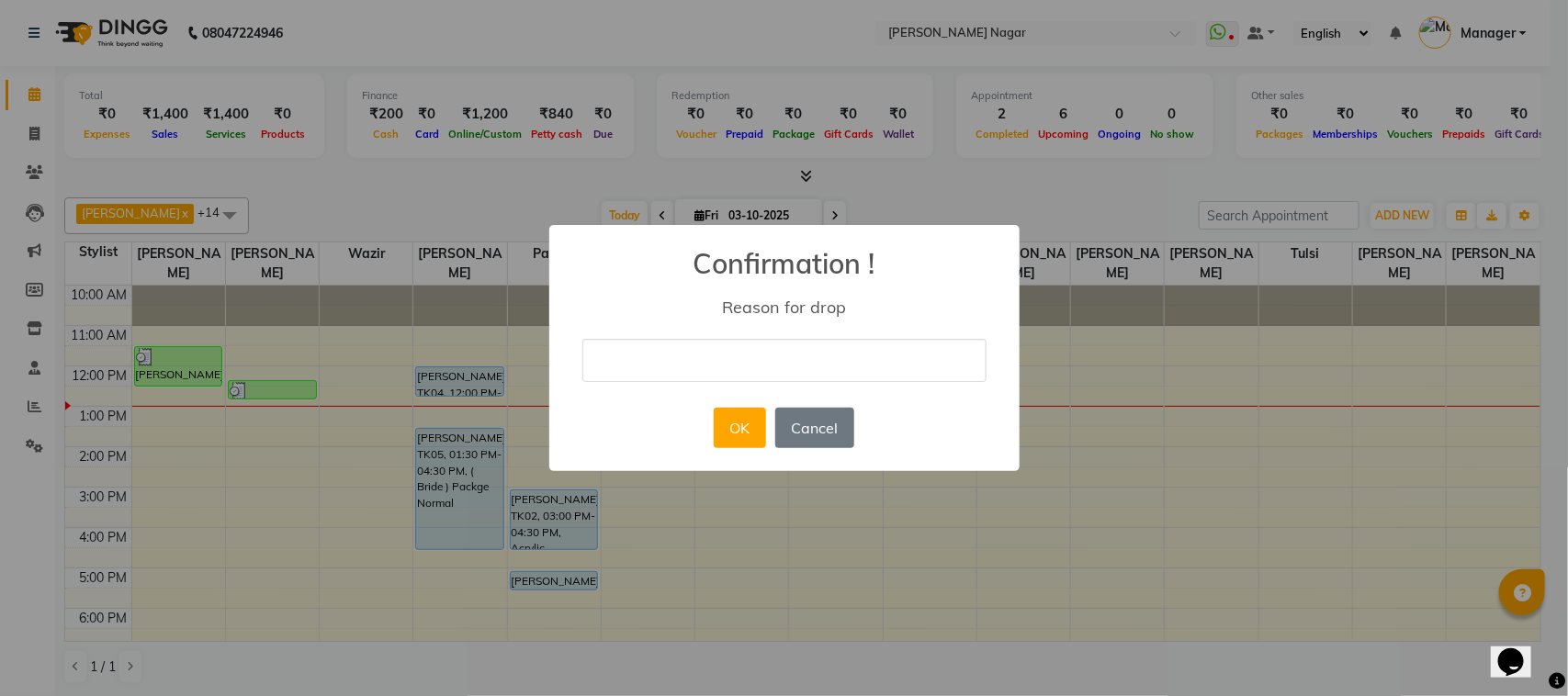
click at [708, 363] on input "text" at bounding box center [784, 359] width 404 height 43
type input "cancel"
click at [758, 427] on button "OK" at bounding box center [739, 428] width 52 height 40
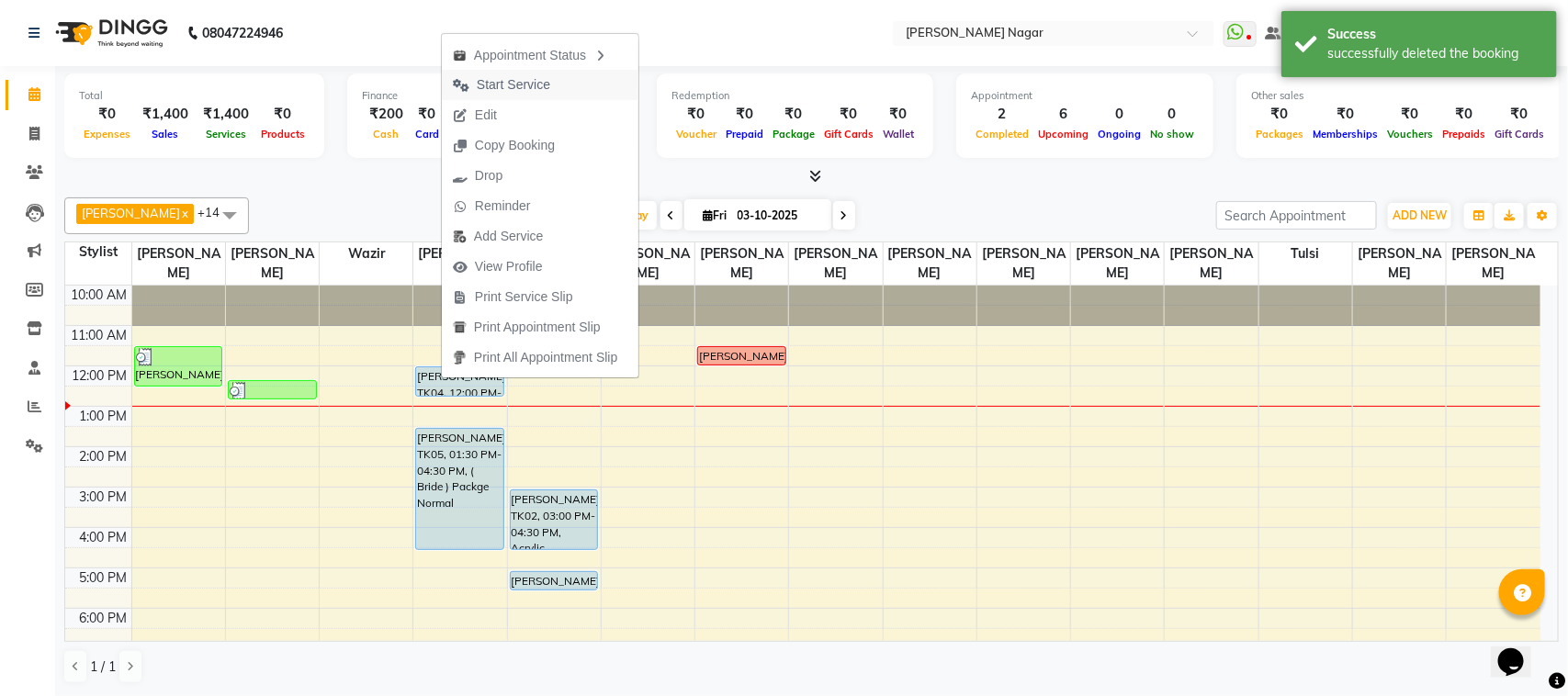
click at [581, 81] on button "Start Service" at bounding box center [539, 85] width 197 height 30
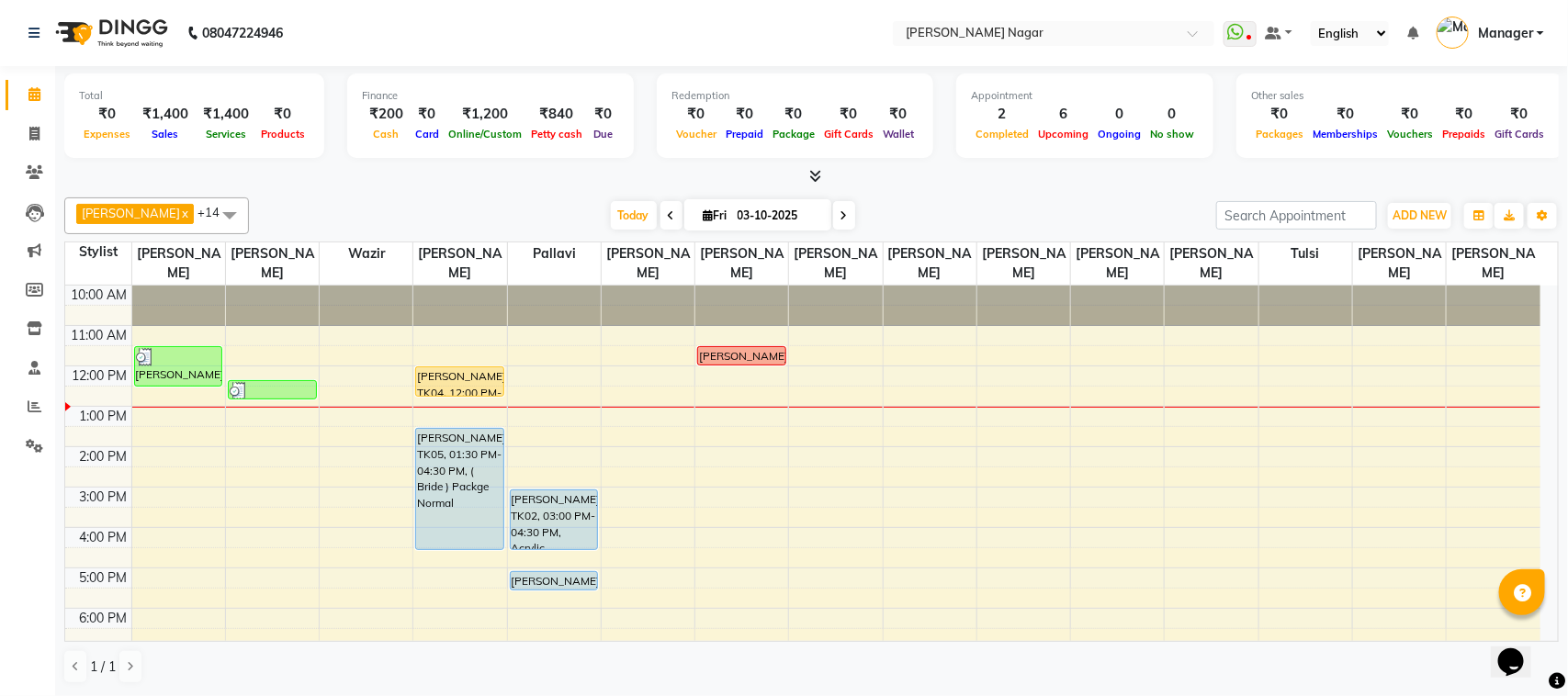
click at [833, 211] on span at bounding box center [844, 215] width 22 height 29
type input "04-10-2025"
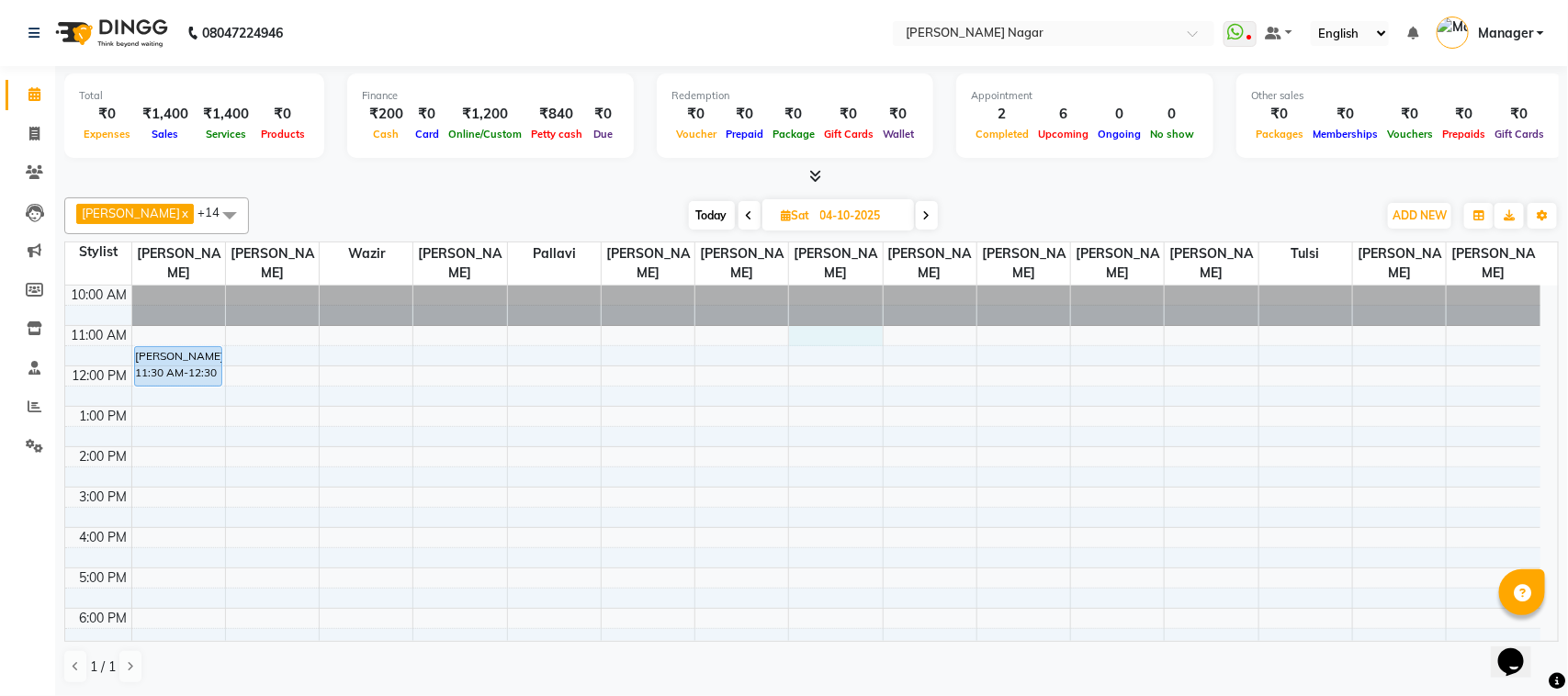
click at [794, 329] on div "10:00 AM 11:00 AM 12:00 PM 1:00 PM 2:00 PM 3:00 PM 4:00 PM 5:00 PM 6:00 PM 7:00…" at bounding box center [803, 568] width 1476 height 565
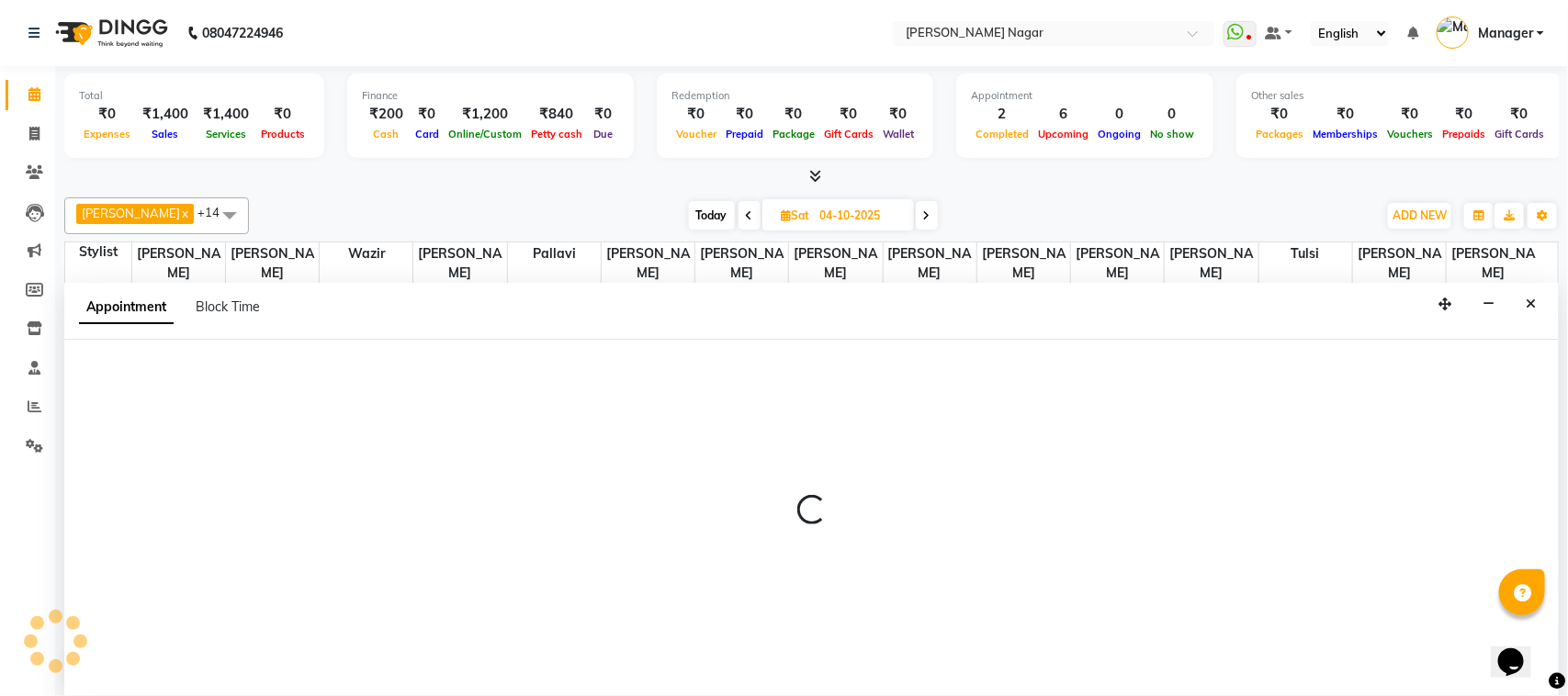
select select "66765"
select select "tentative"
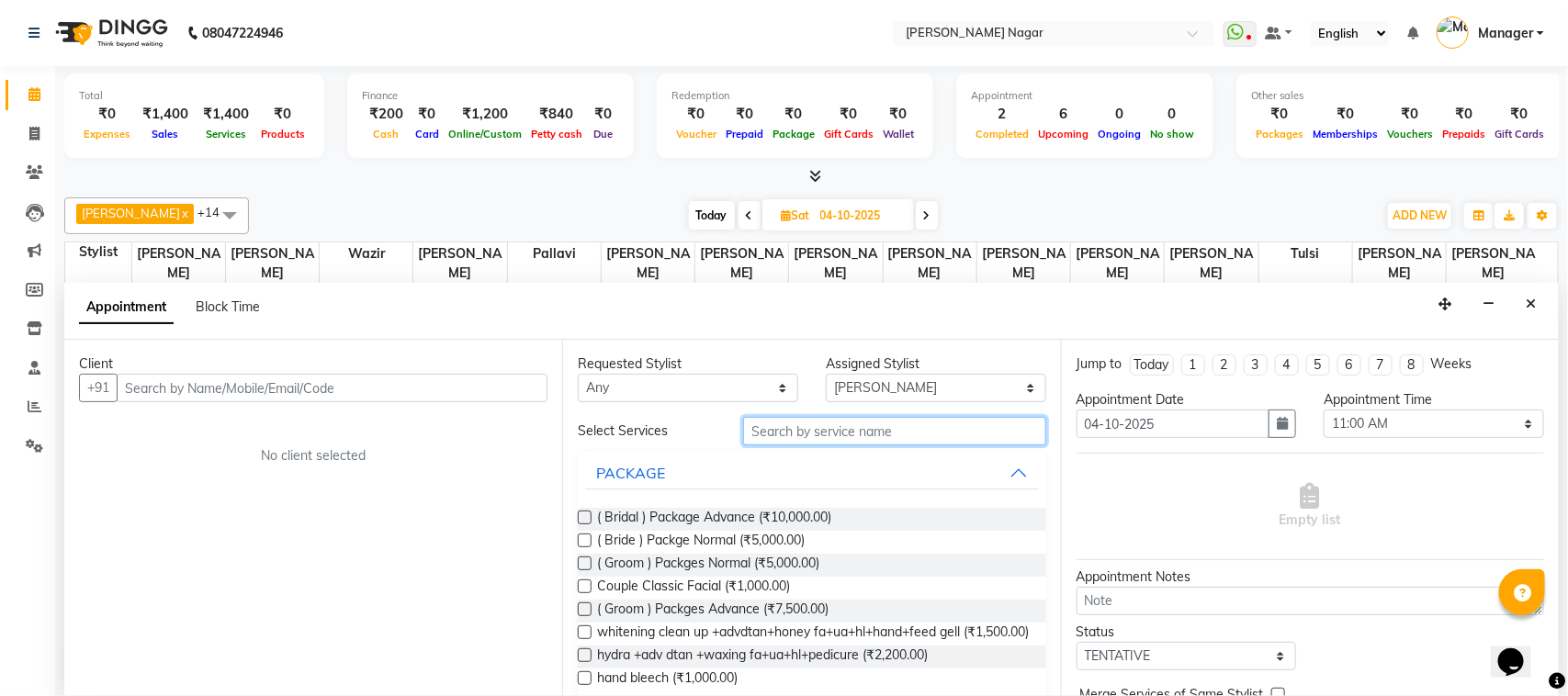
click at [892, 432] on input "text" at bounding box center [894, 431] width 304 height 29
click at [1384, 427] on select "Select 11:00 AM 11:15 AM 11:30 AM 11:45 AM 12:00 PM 12:15 PM 12:30 PM 12:45 PM …" at bounding box center [1434, 424] width 221 height 29
select select "690"
click at [1323, 411] on select "Select 11:00 AM 11:15 AM 11:30 AM 11:45 AM 12:00 PM 12:15 PM 12:30 PM 12:45 PM …" at bounding box center [1434, 424] width 221 height 29
click at [888, 428] on input "text" at bounding box center [894, 431] width 304 height 29
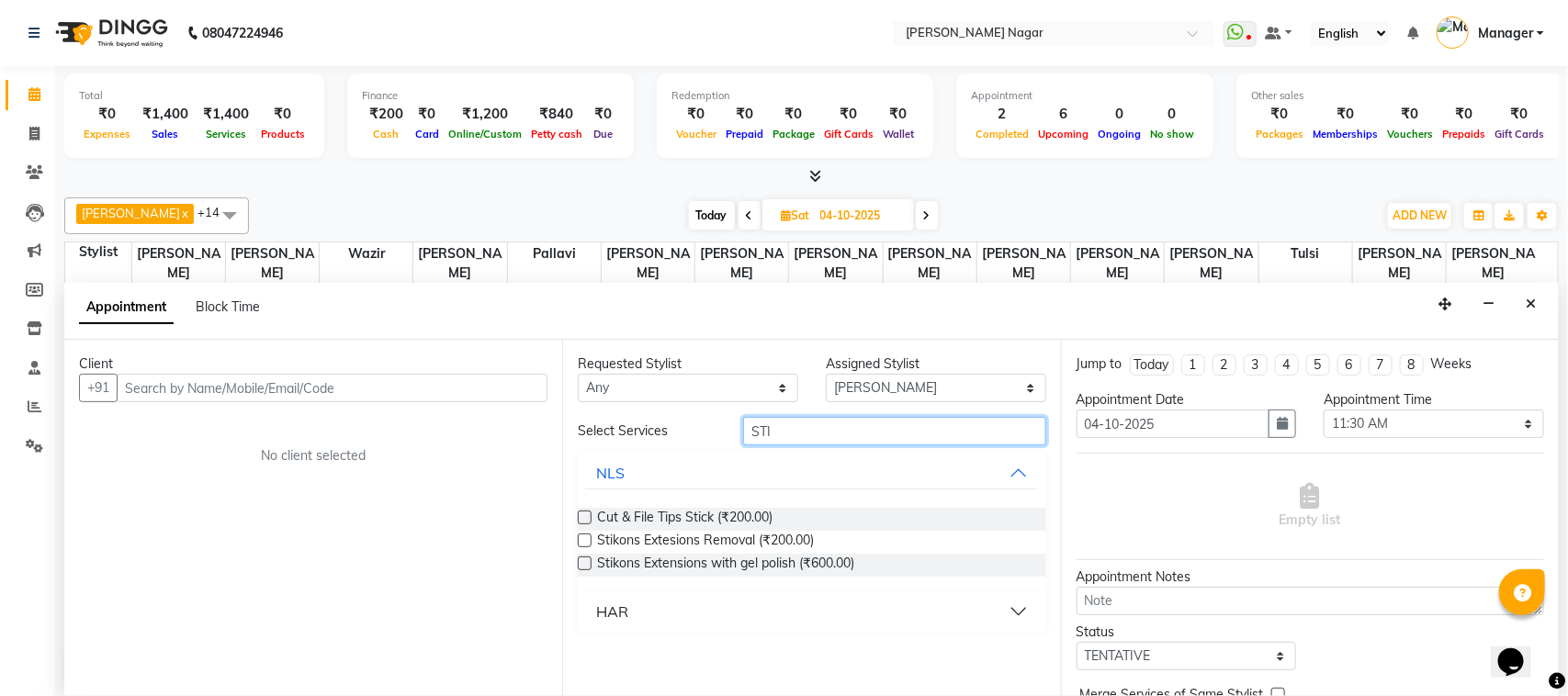
type input "STI"
click at [588, 561] on label at bounding box center [584, 563] width 13 height 13
click at [588, 561] on input "checkbox" at bounding box center [583, 565] width 12 height 12
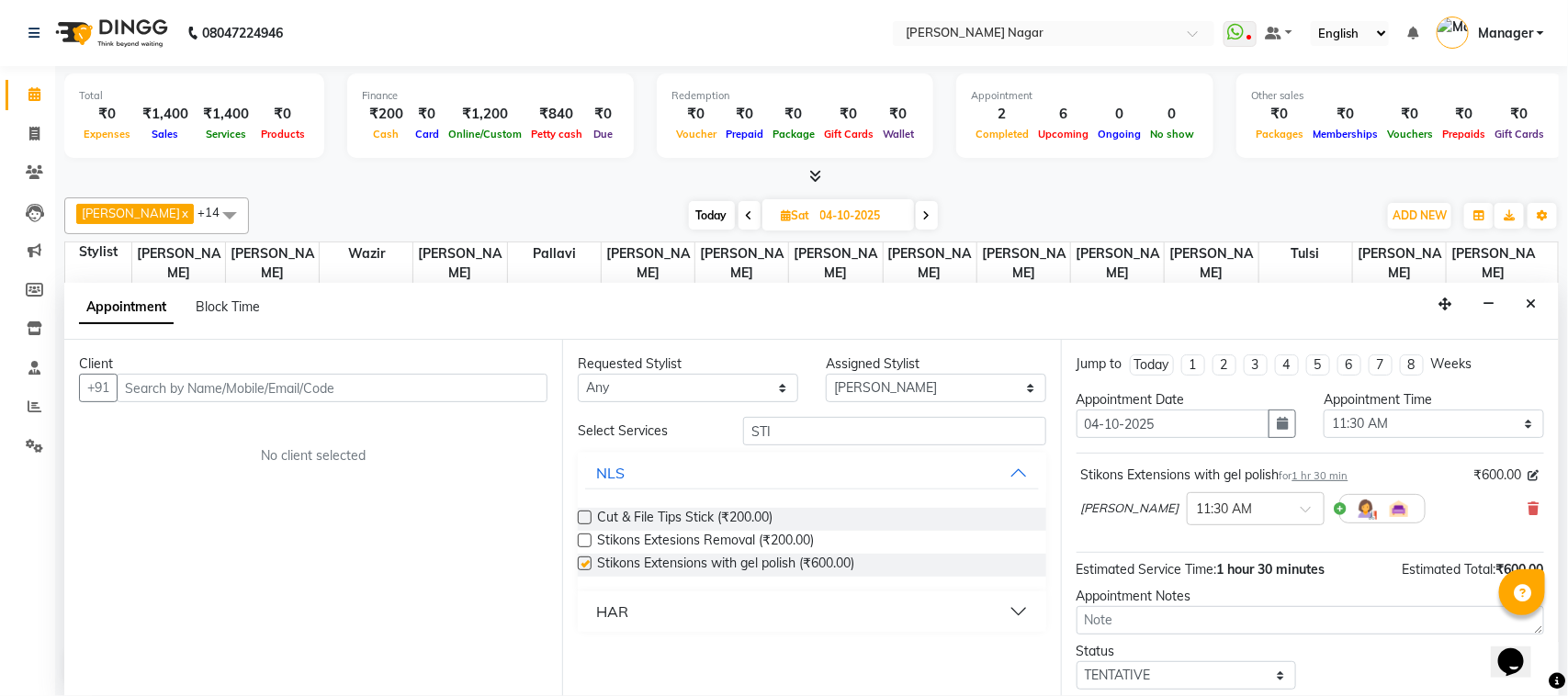
checkbox input "false"
click at [460, 386] on input "text" at bounding box center [332, 388] width 431 height 29
click at [437, 409] on div "Client +91 No client selected" at bounding box center [313, 517] width 498 height 357
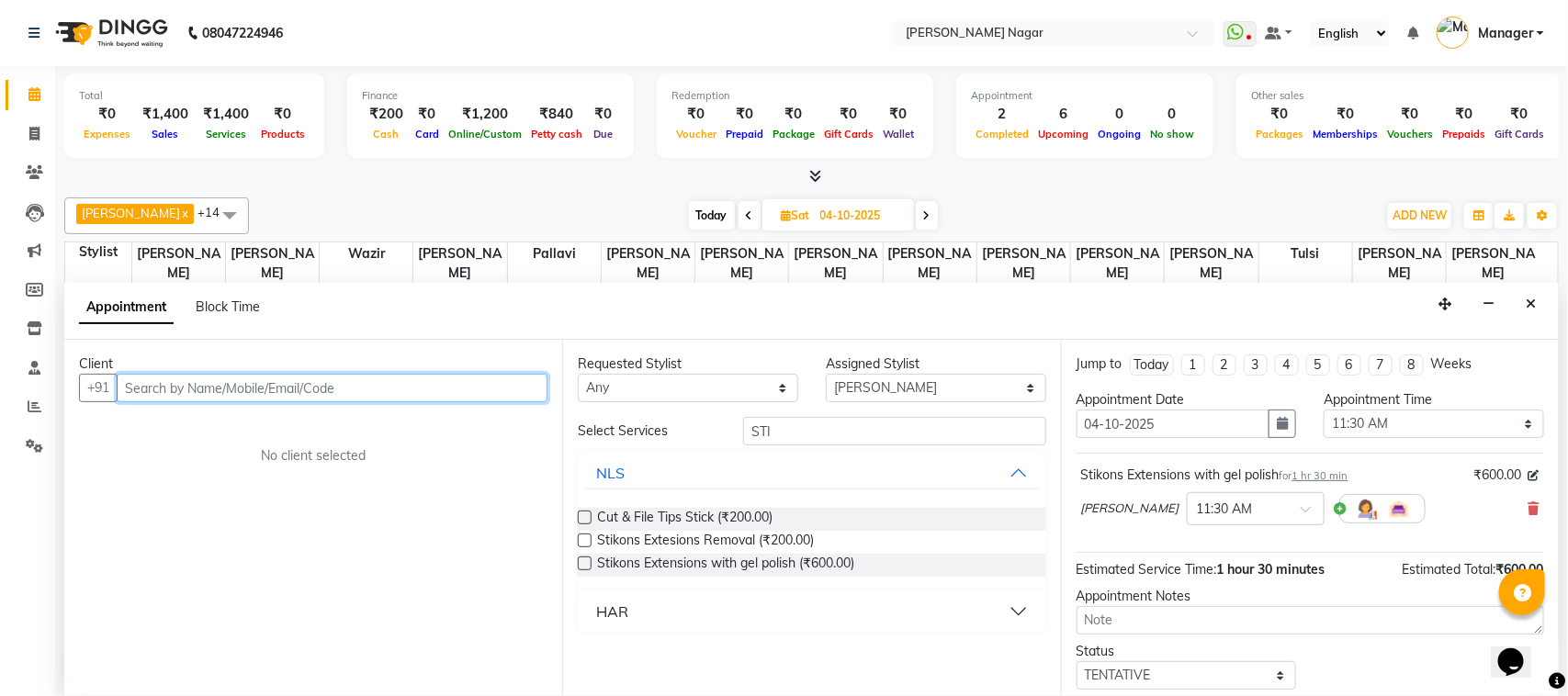
click at [478, 388] on input "text" at bounding box center [332, 388] width 431 height 29
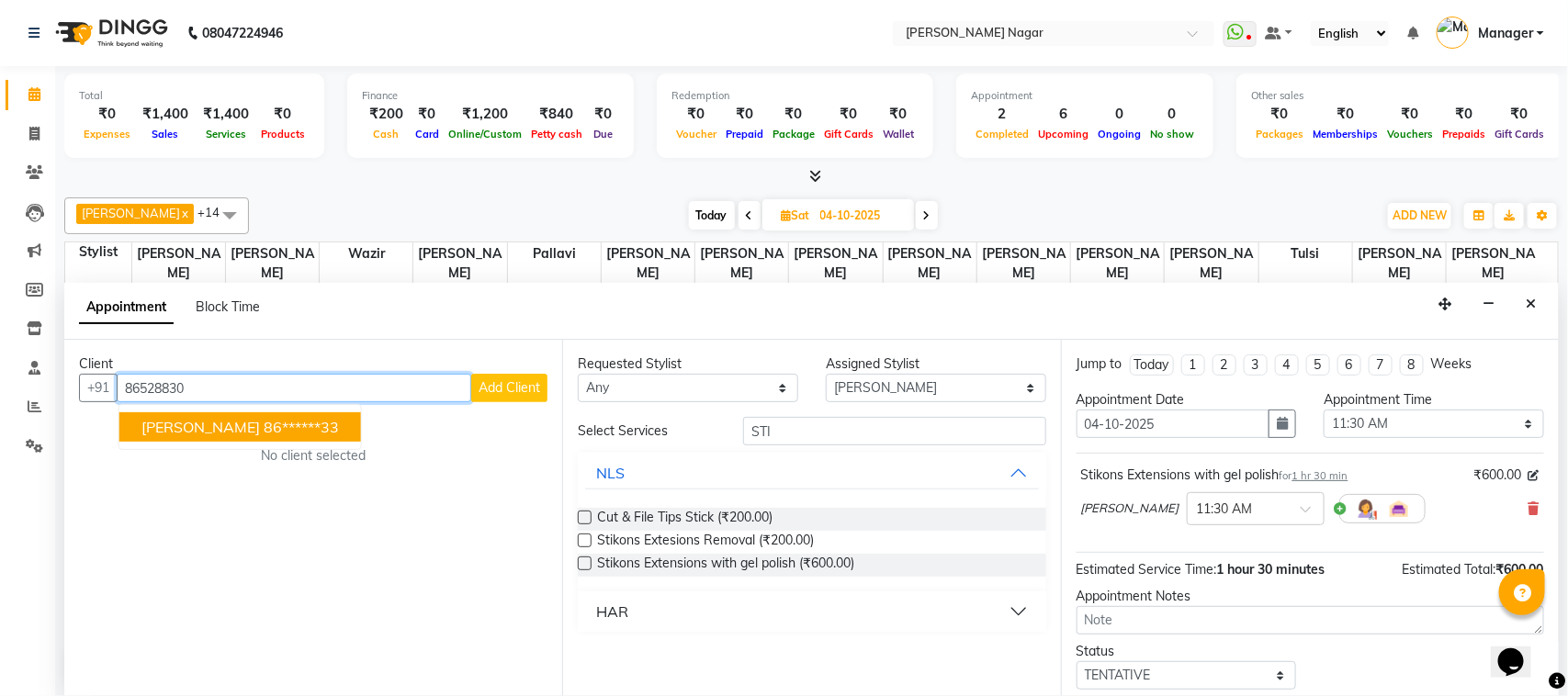
click at [315, 423] on button "[PERSON_NAME] 86******33" at bounding box center [241, 427] width 242 height 29
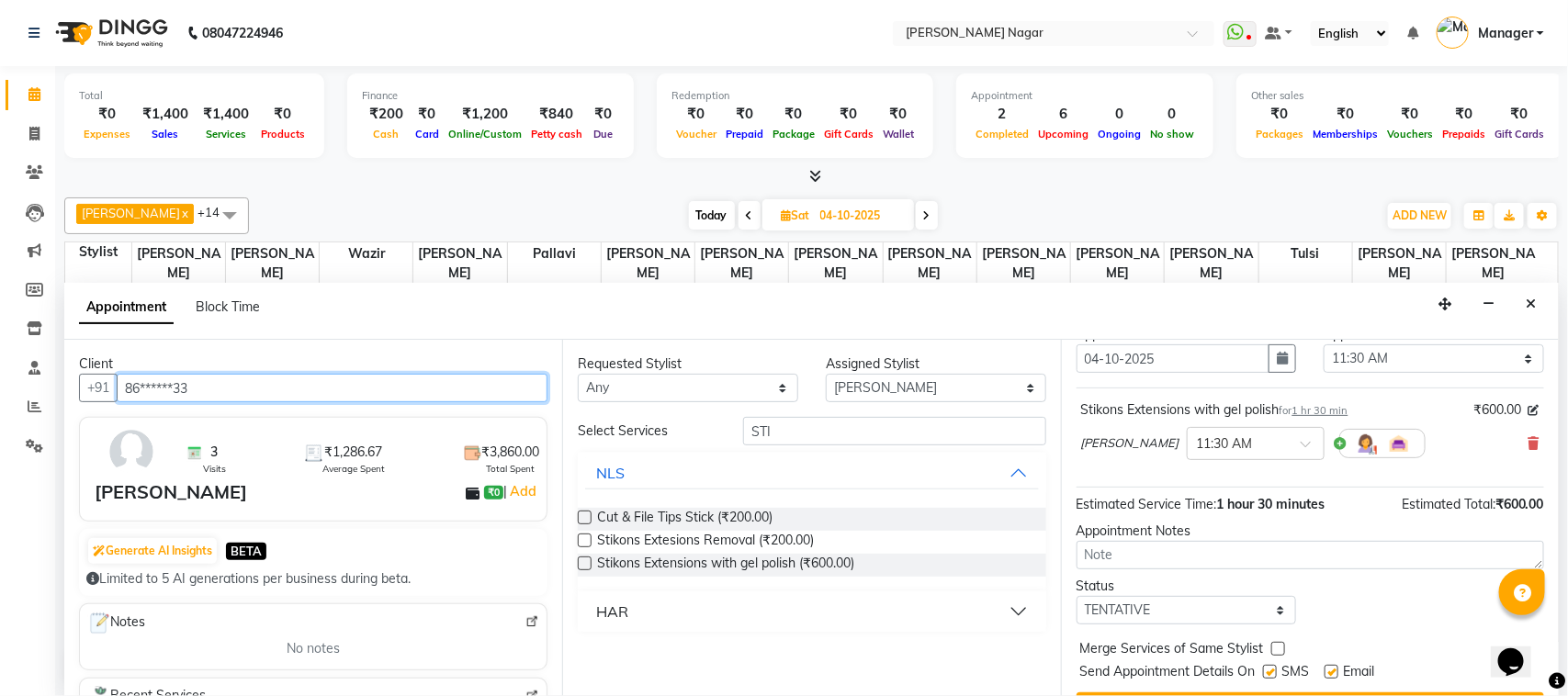
scroll to position [101, 0]
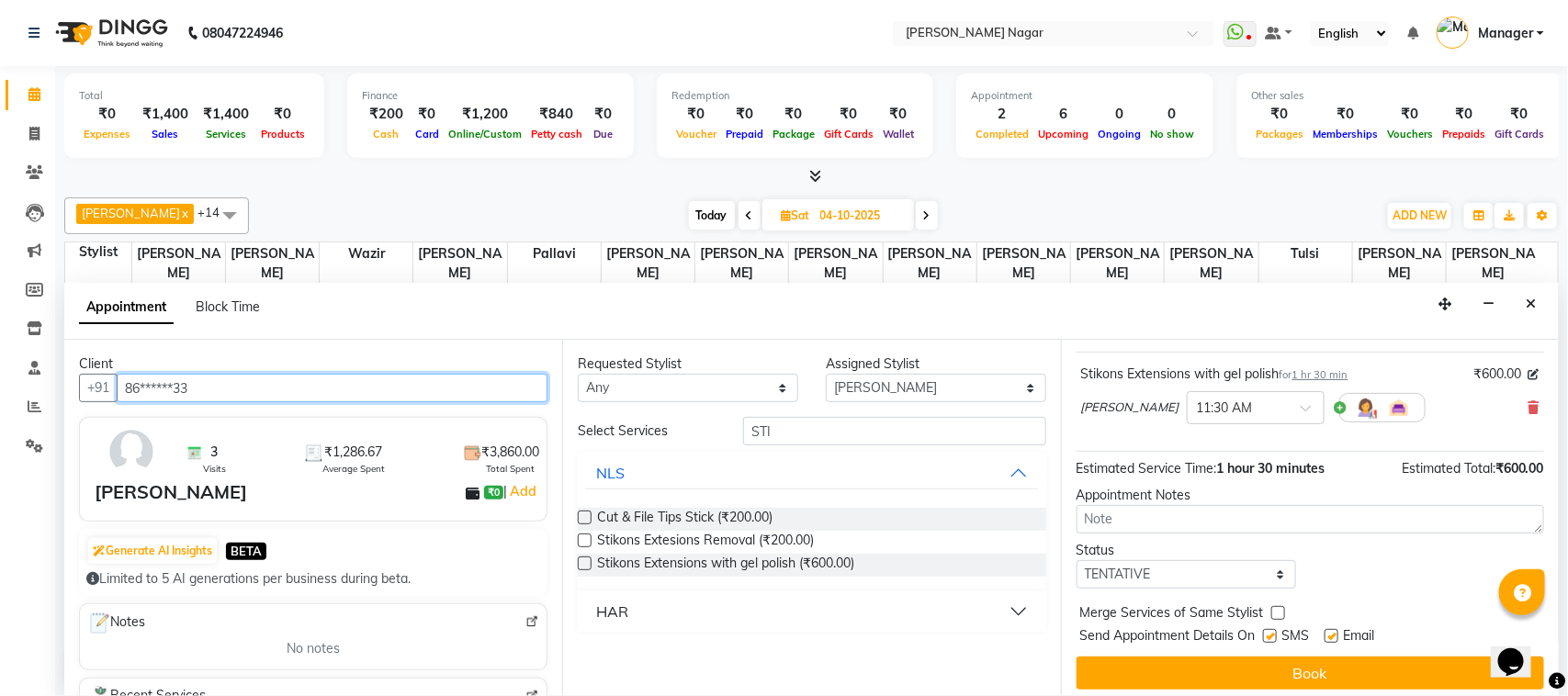
type input "86******33"
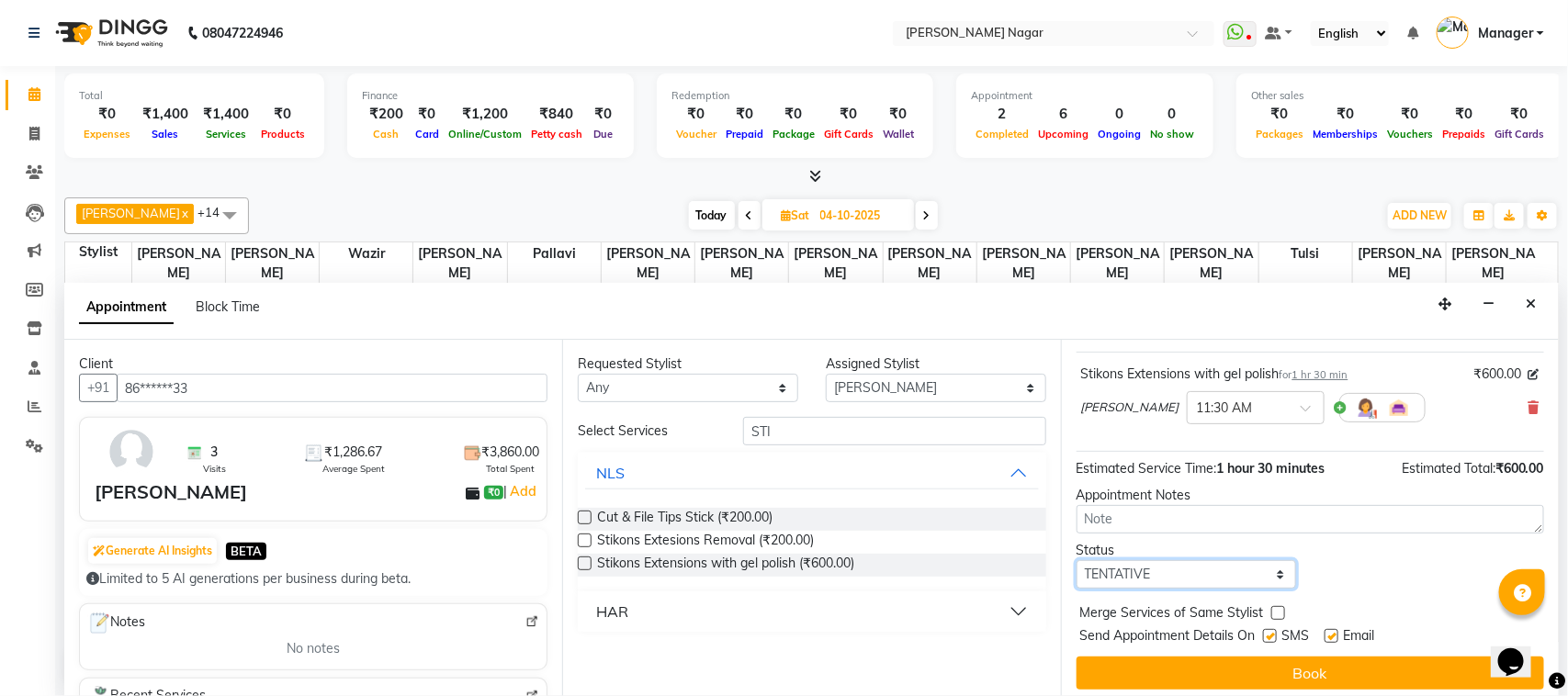
click at [1238, 584] on select "Select TENTATIVE CONFIRM UPCOMING" at bounding box center [1187, 574] width 221 height 29
select select "upcoming"
click at [1077, 562] on select "Select TENTATIVE CONFIRM UPCOMING" at bounding box center [1187, 574] width 221 height 29
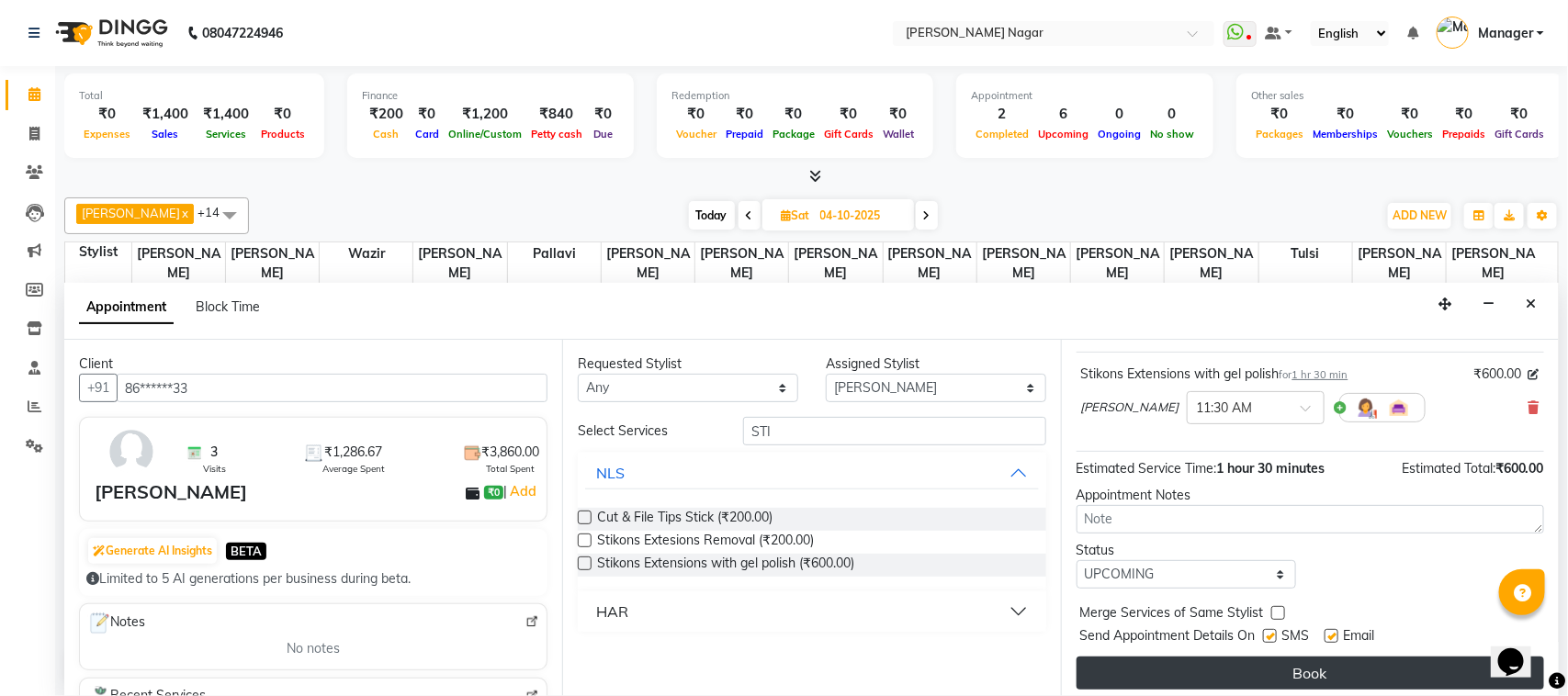
click at [1229, 677] on button "Book" at bounding box center [1310, 672] width 467 height 33
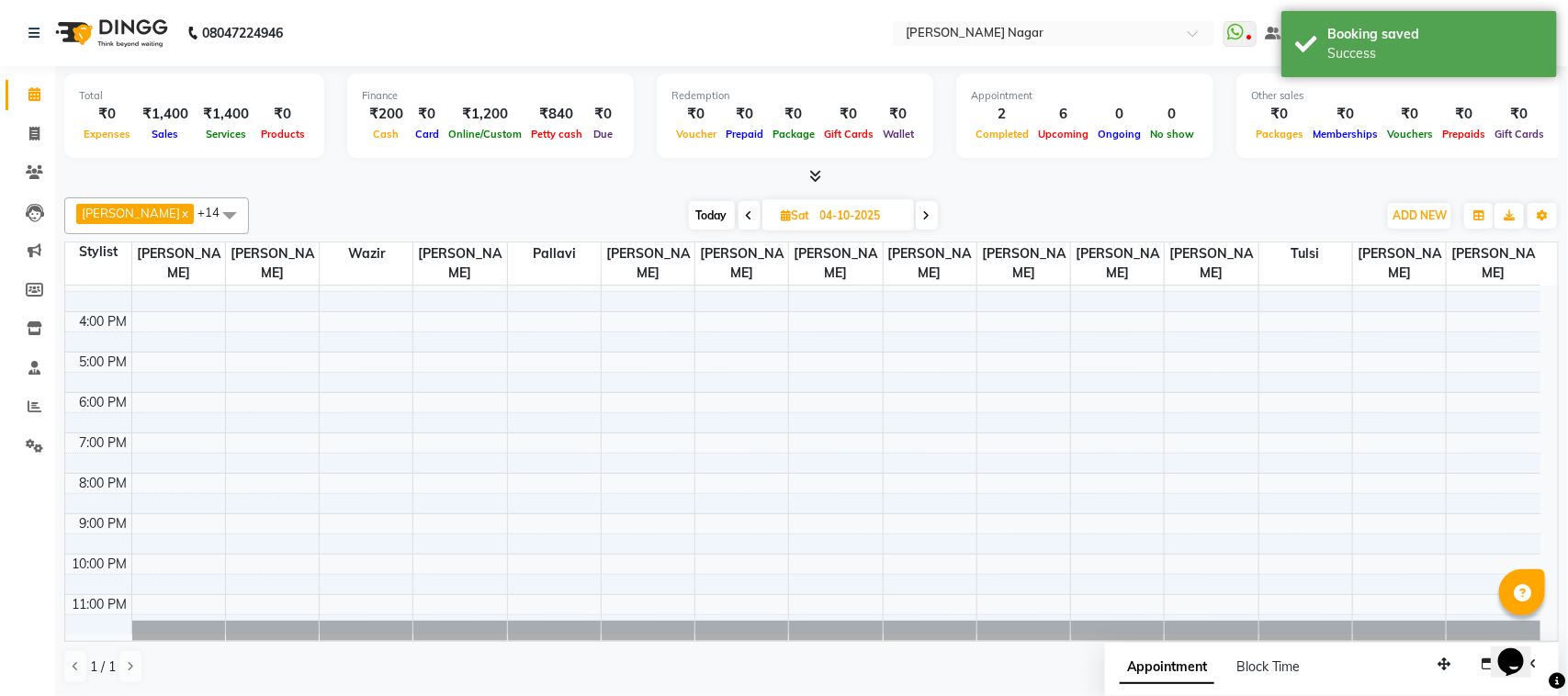
scroll to position [0, 0]
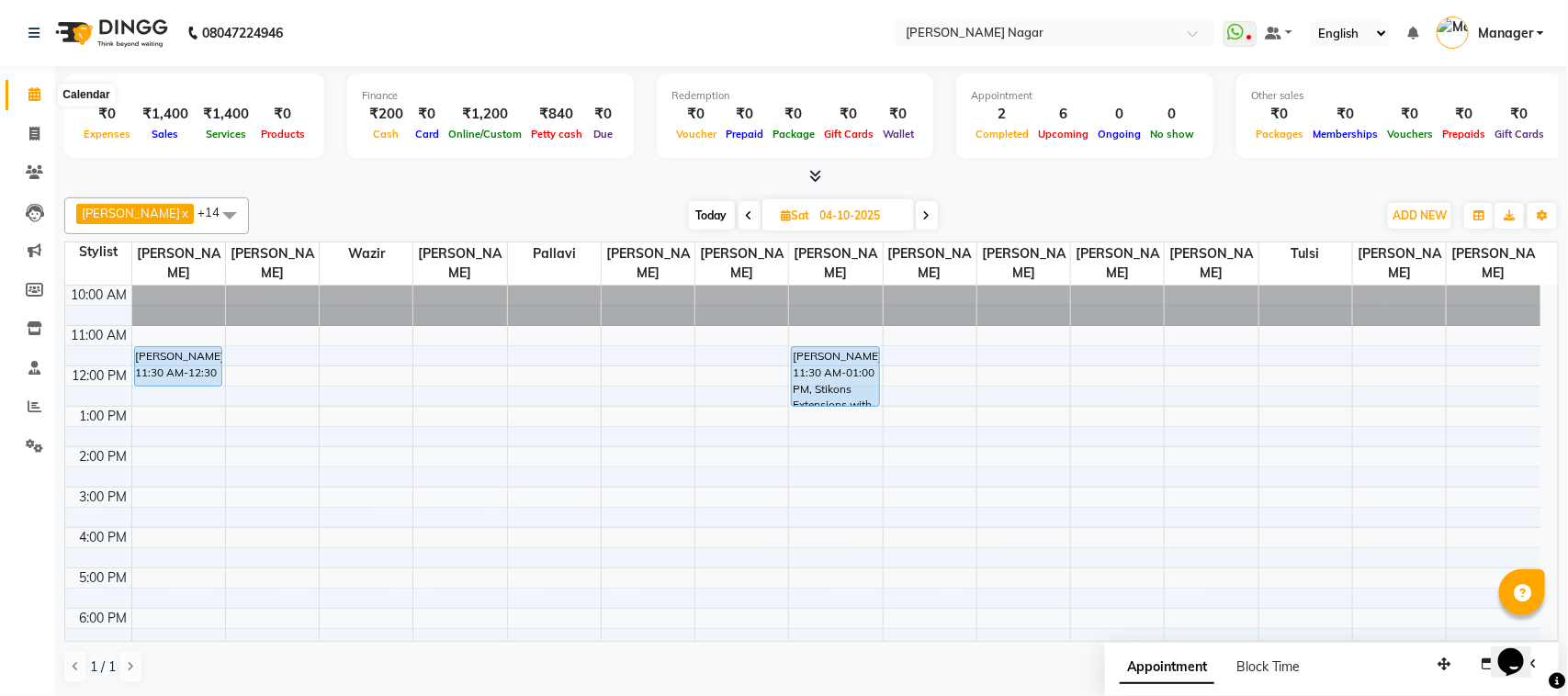
click at [42, 94] on span at bounding box center [34, 95] width 32 height 21
click at [738, 208] on span at bounding box center [749, 215] width 22 height 29
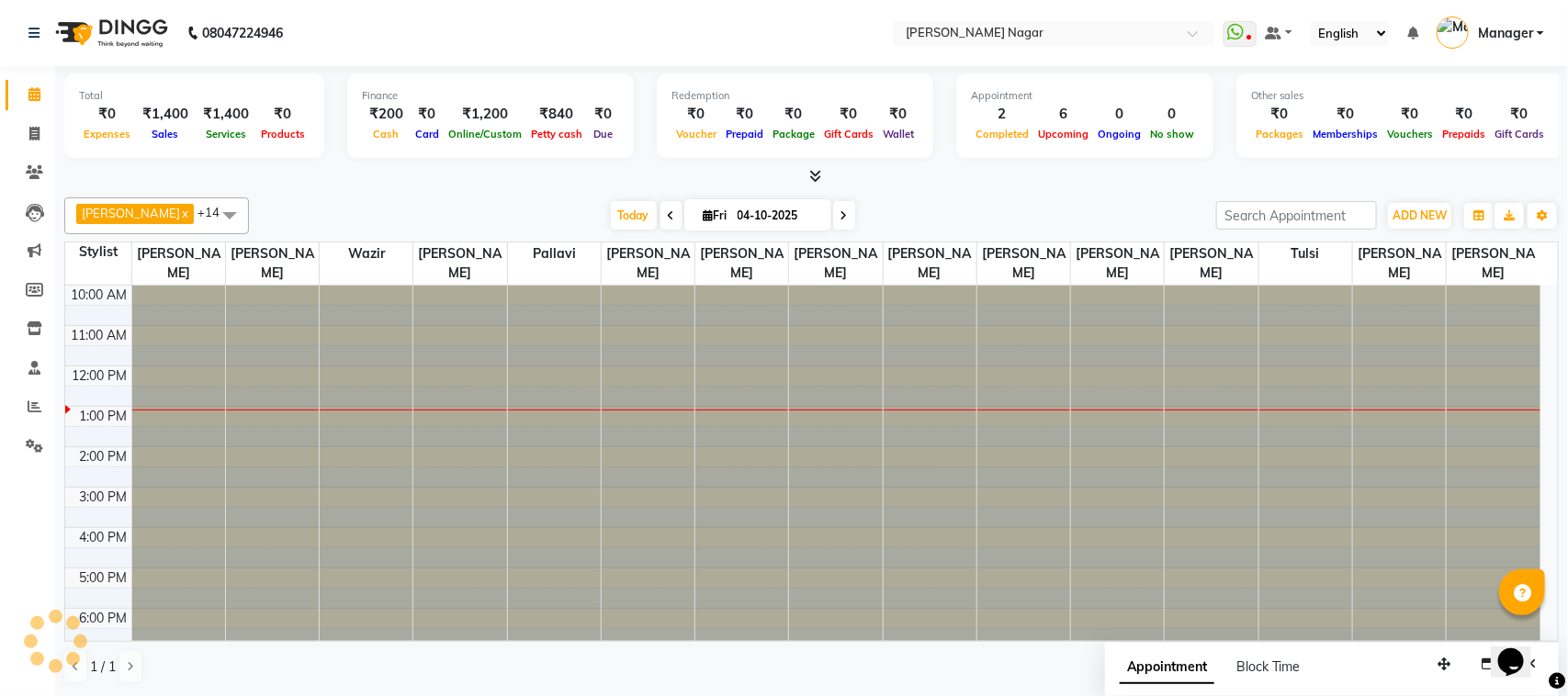
type input "03-10-2025"
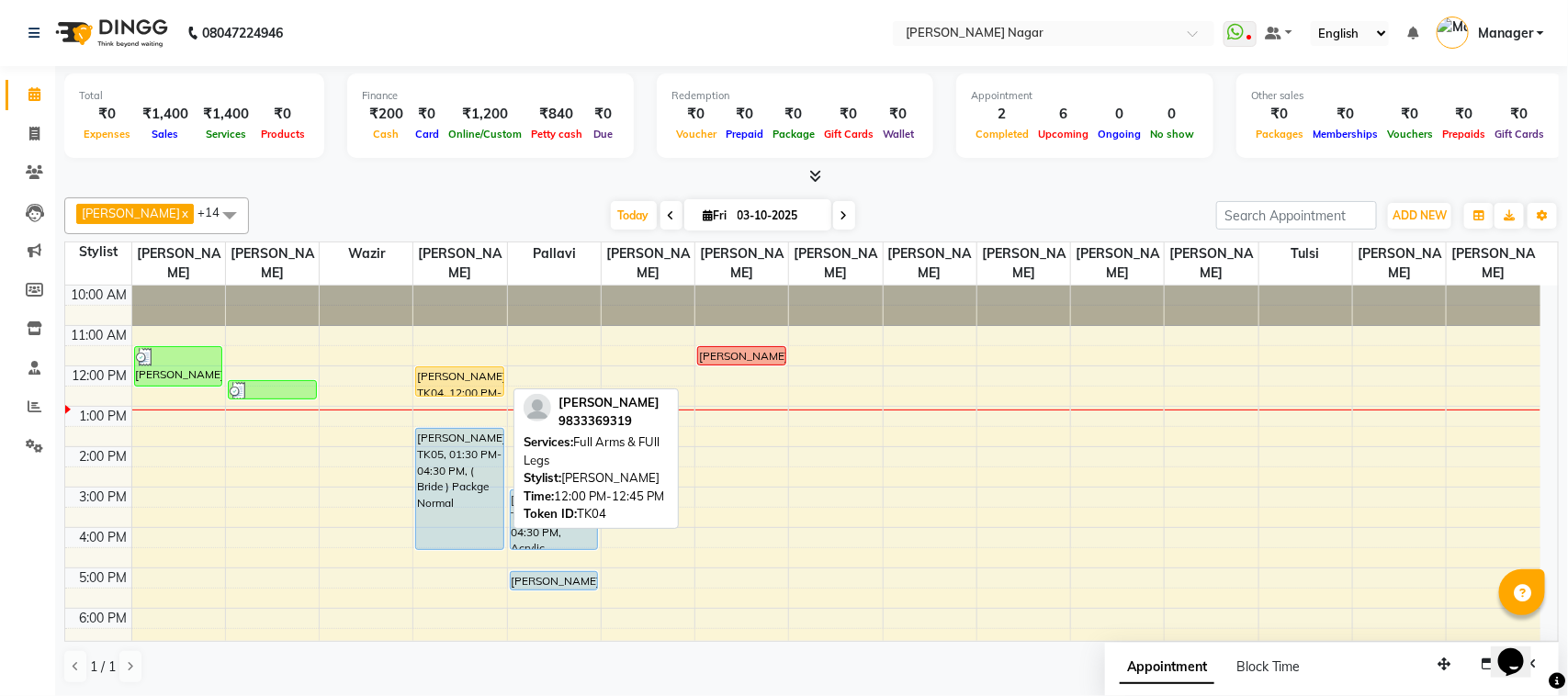
click at [476, 383] on div "[PERSON_NAME], TK04, 12:00 PM-12:45 PM, Full Arms & FUll Legs" at bounding box center [460, 381] width 88 height 29
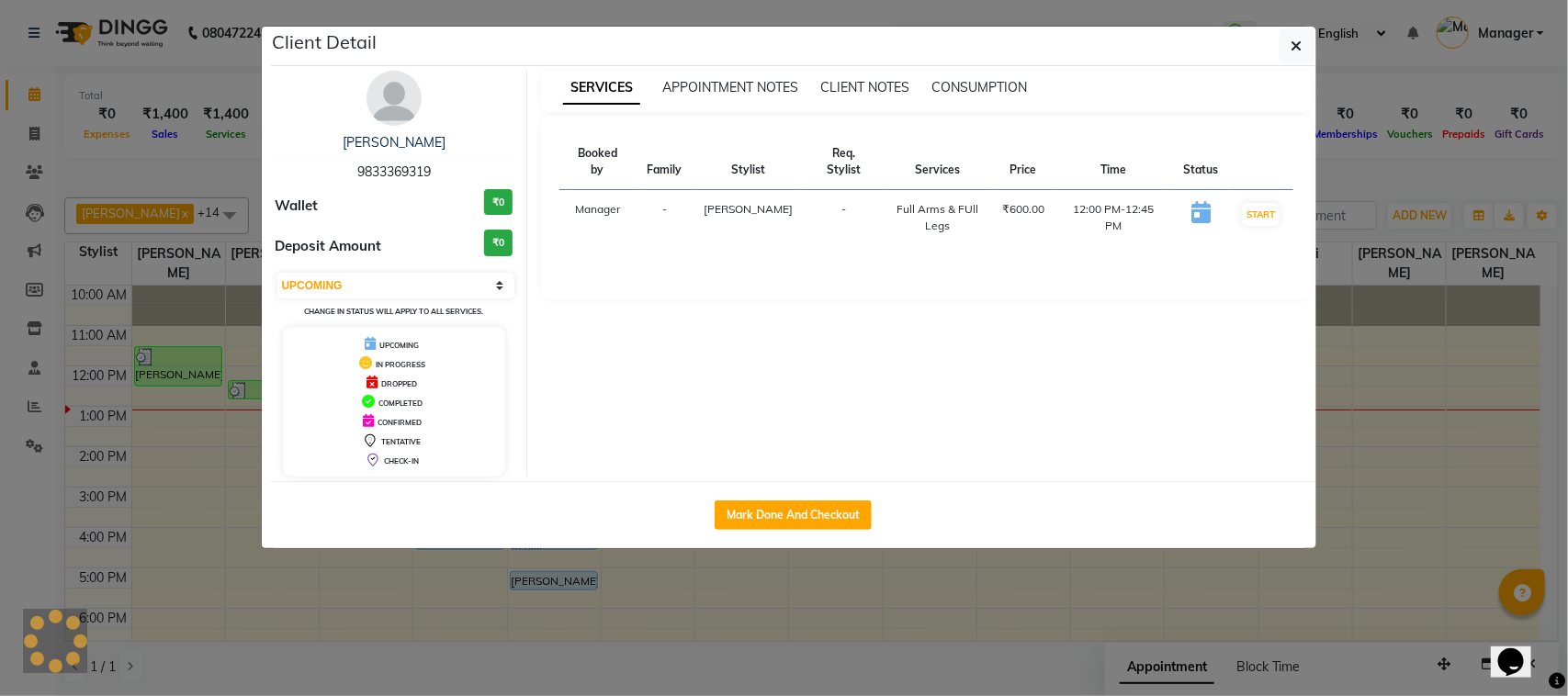
select select "1"
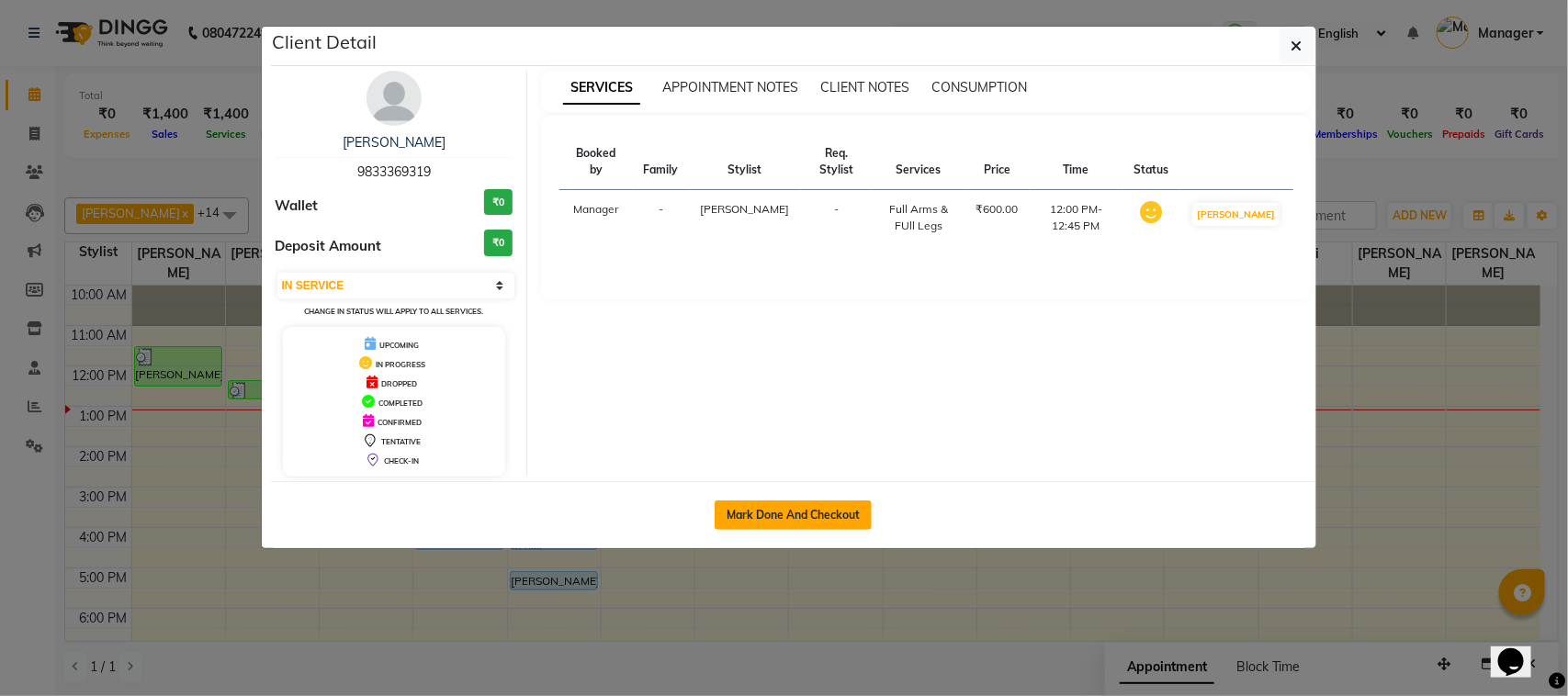
click at [770, 524] on button "Mark Done And Checkout" at bounding box center [793, 514] width 157 height 29
select select "service"
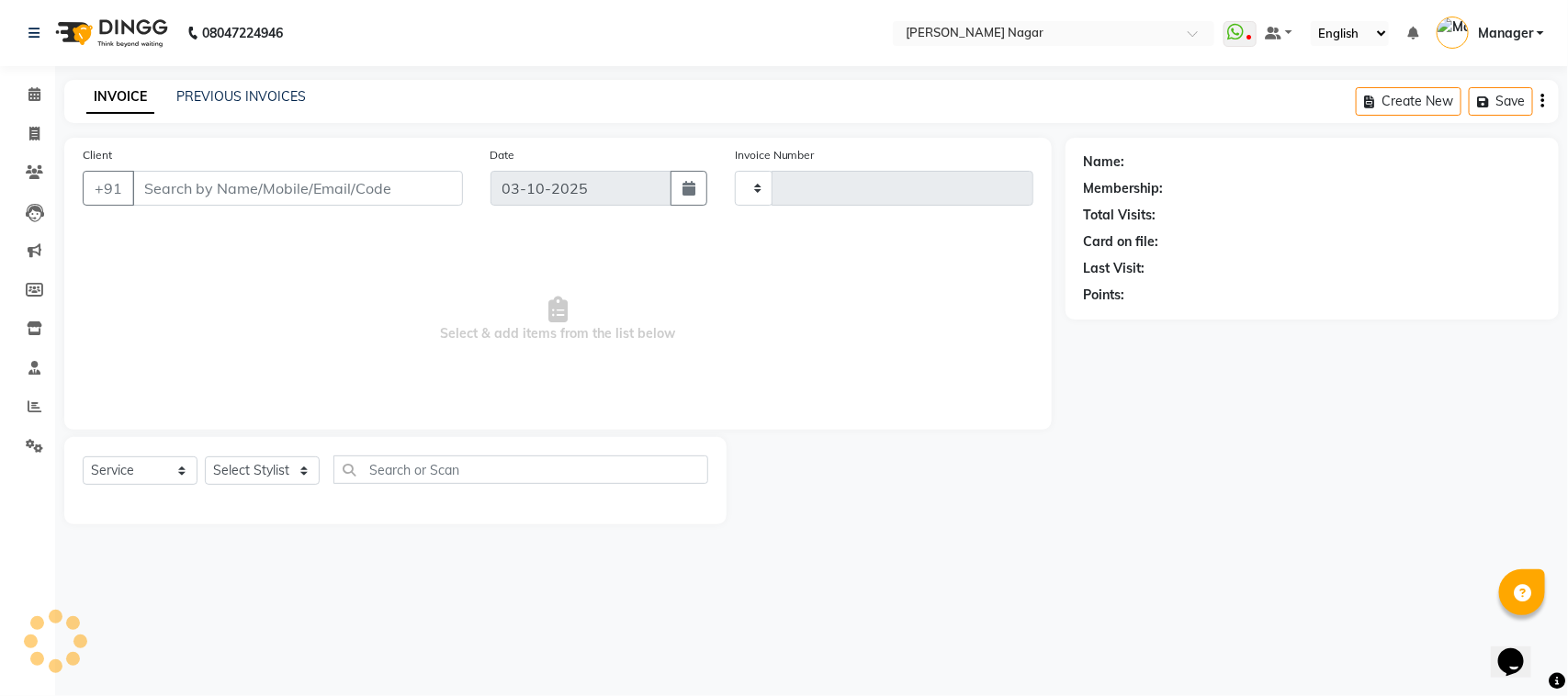
type input "4105"
select select "7349"
select select "membership"
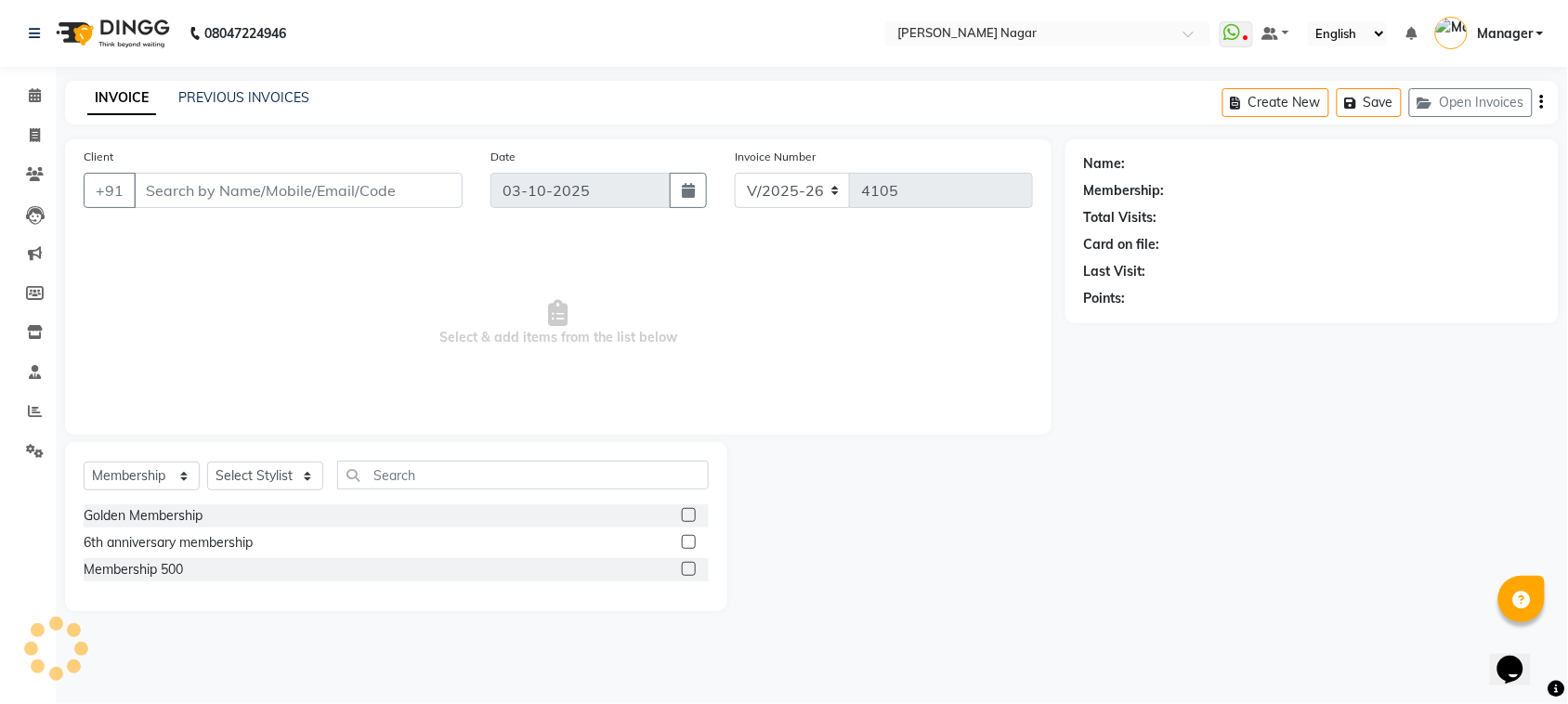
type input "98******19"
select select "63467"
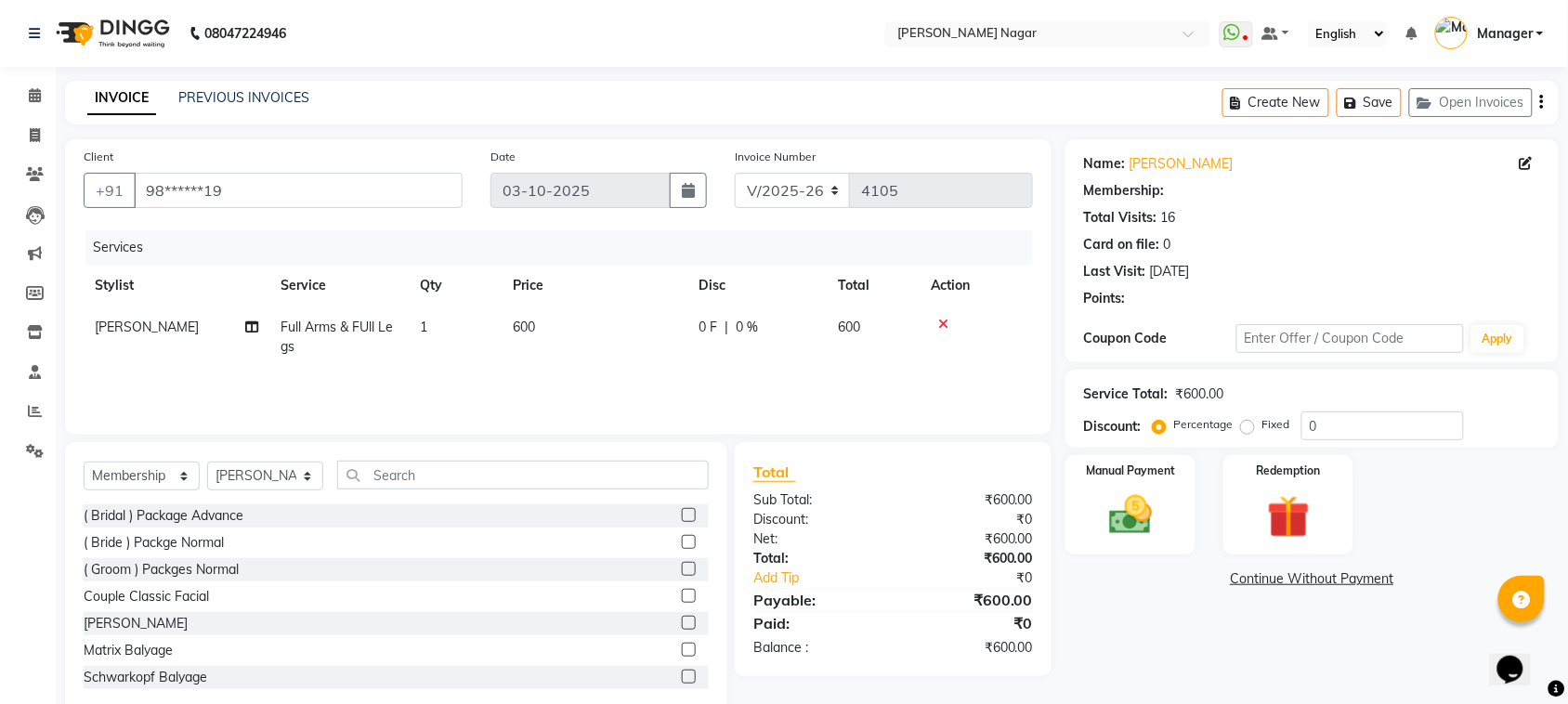
select select "1: Object"
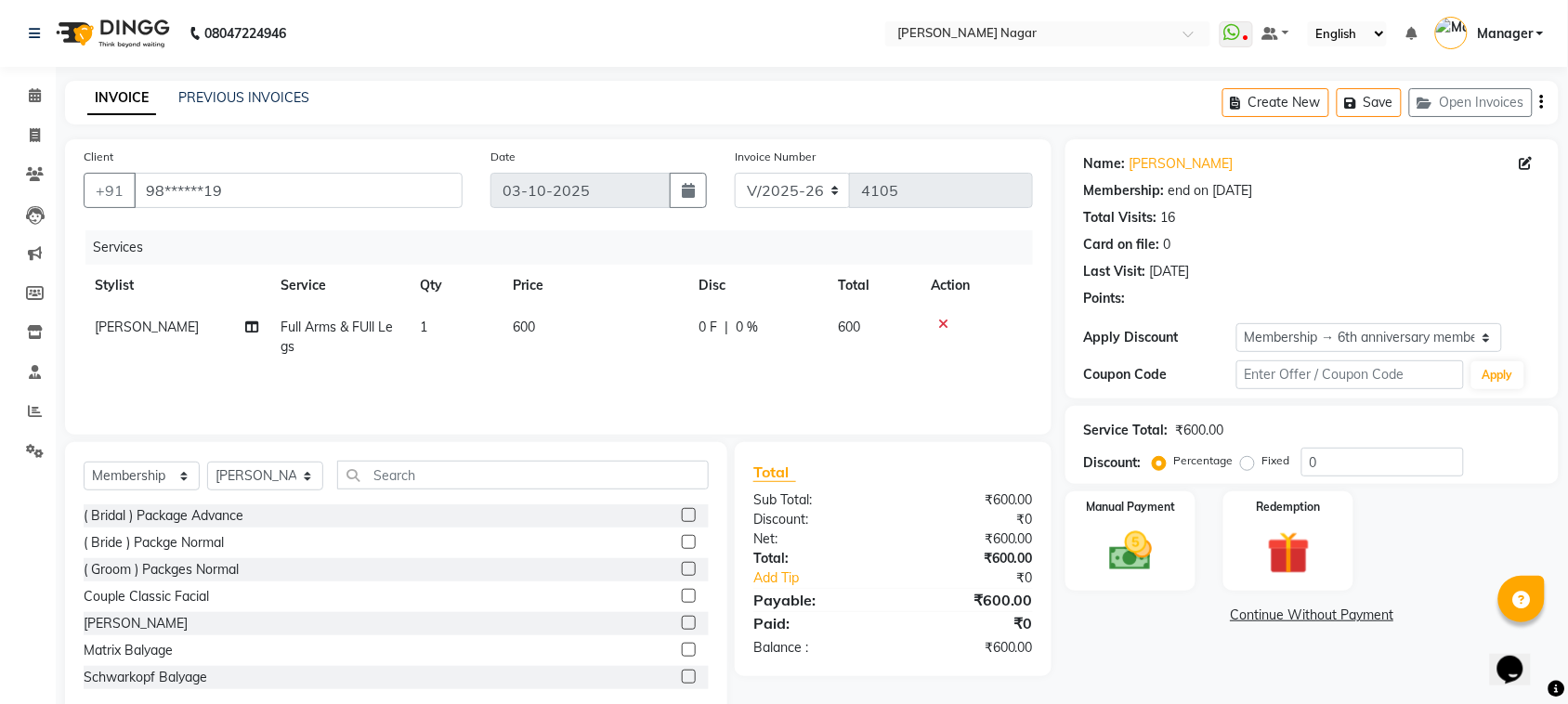
type input "10"
click at [325, 322] on span "Full Arms & FUll Legs" at bounding box center [337, 337] width 113 height 37
select select "63467"
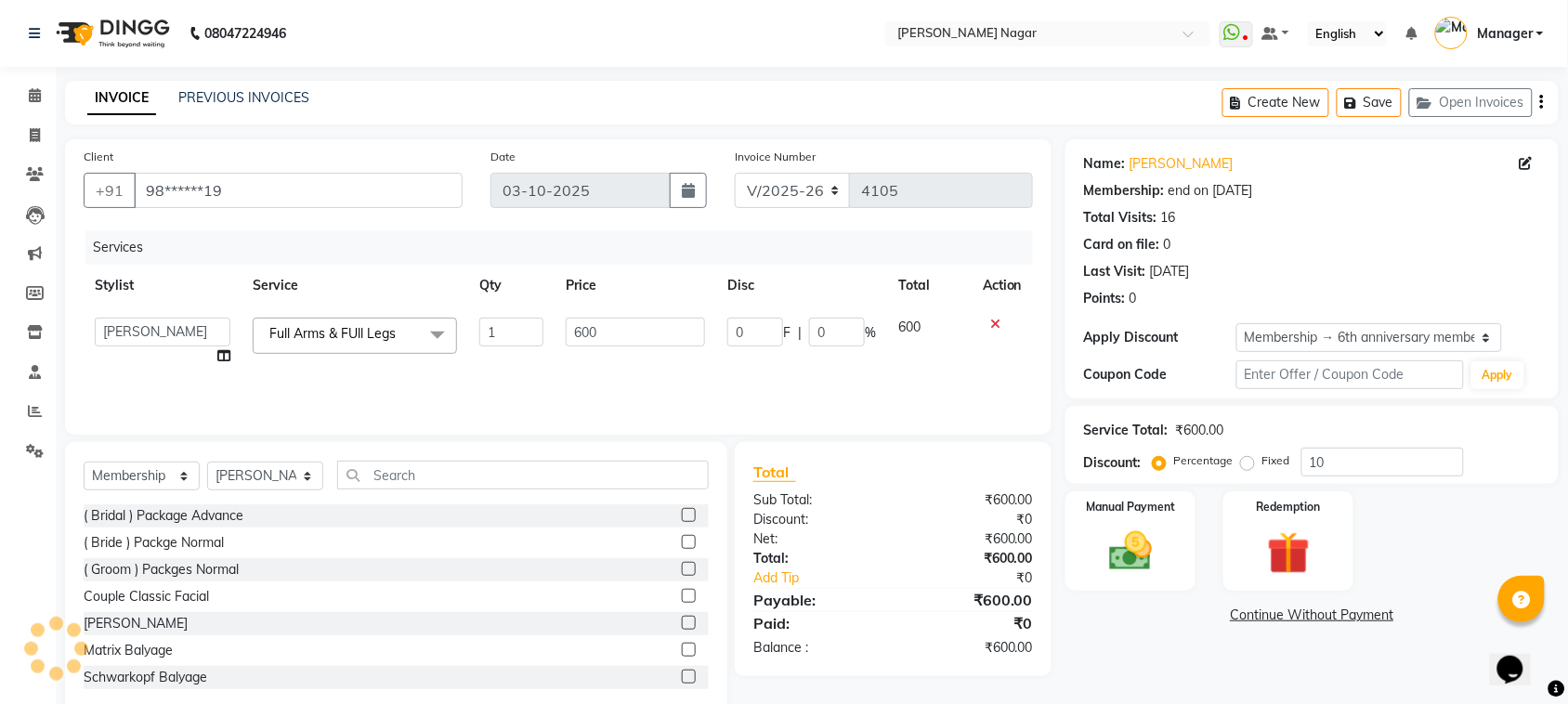
click at [313, 337] on span "Full Arms & FUll Legs" at bounding box center [332, 333] width 126 height 16
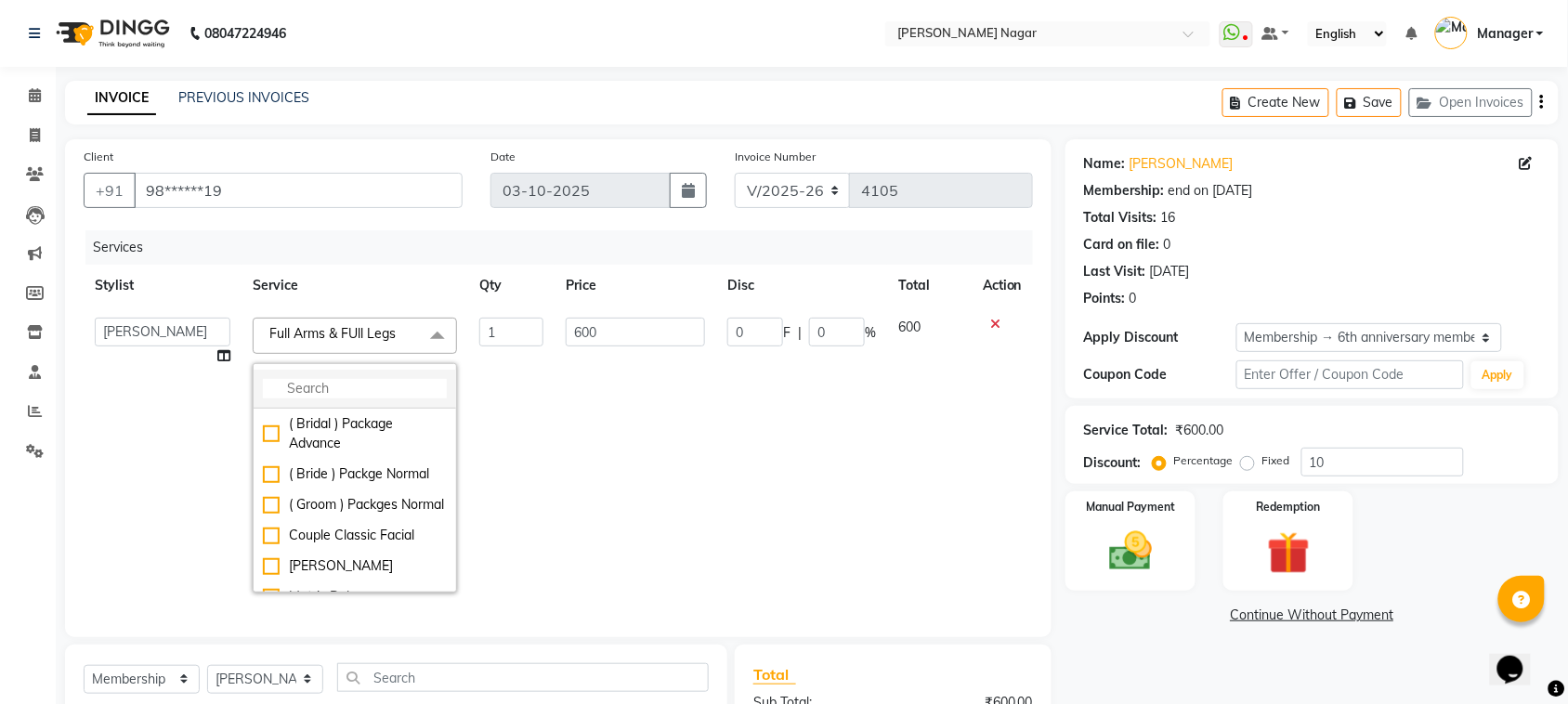
click at [326, 386] on input "multiselect-search" at bounding box center [354, 389] width 184 height 19
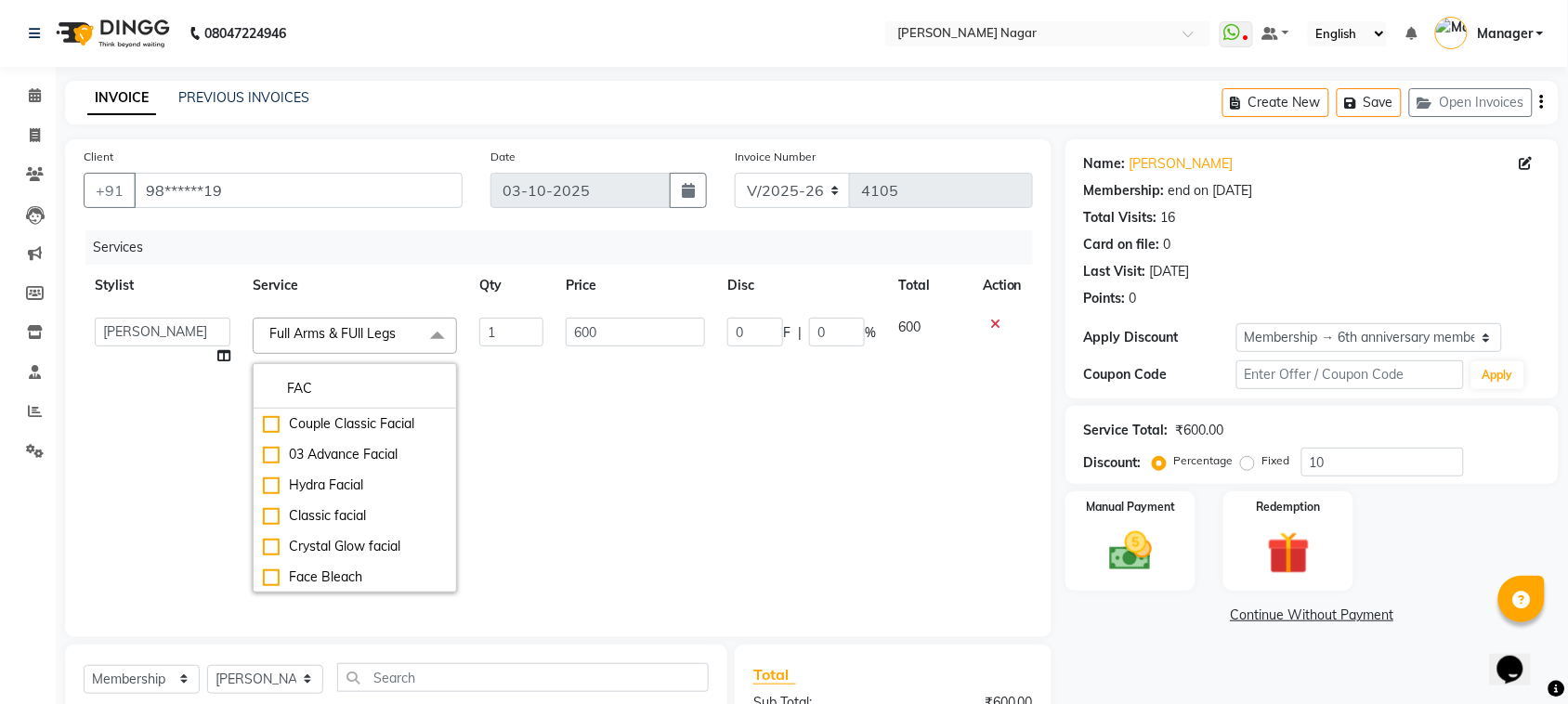
type input "FAC"
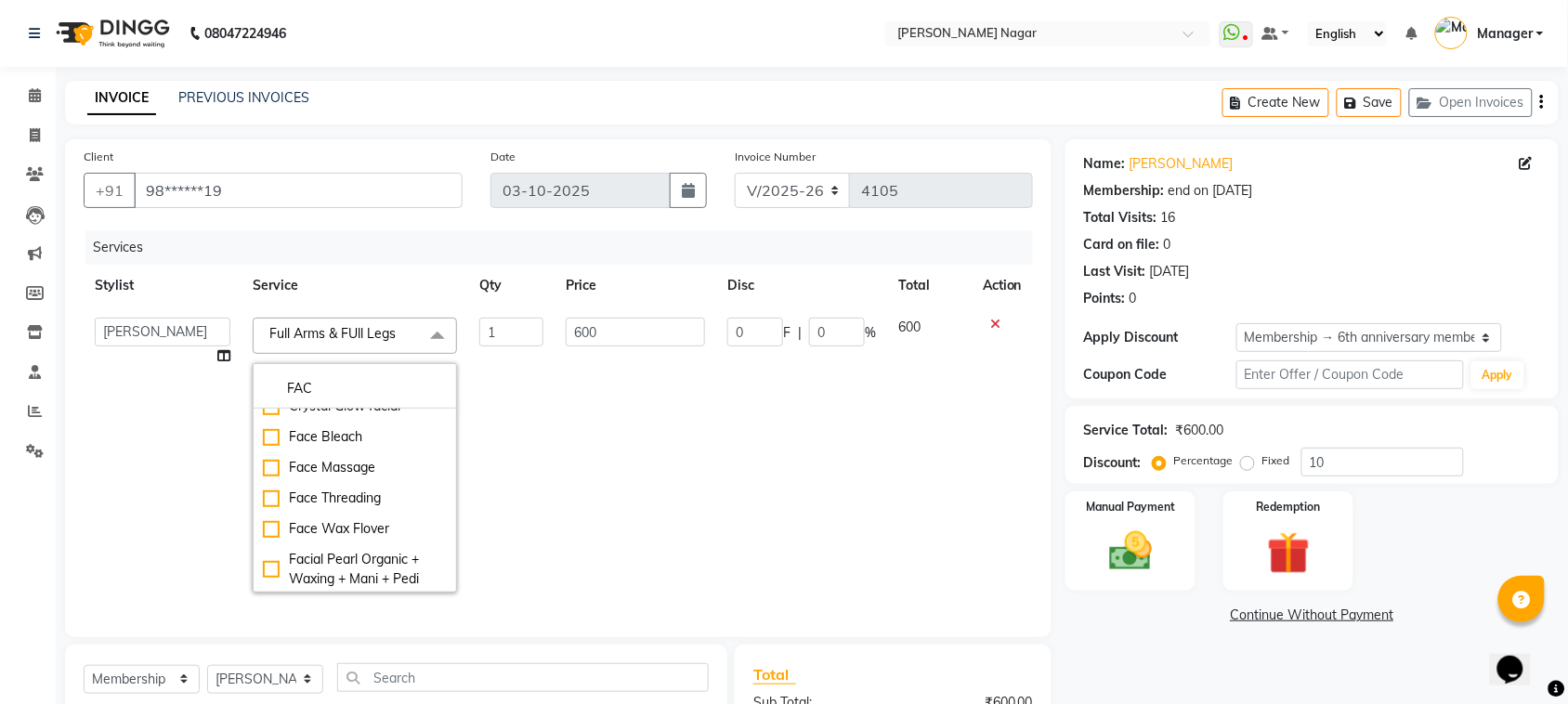
scroll to position [154, 0]
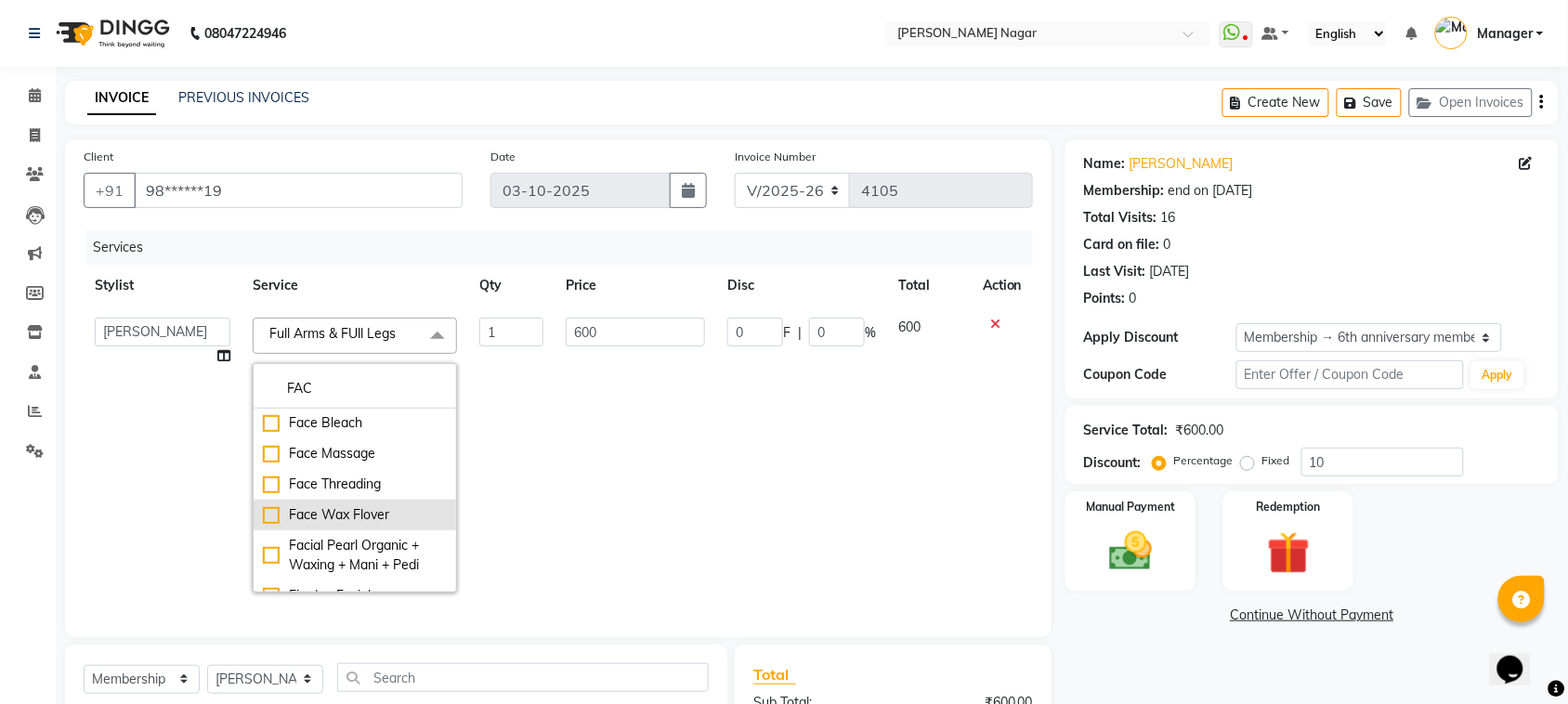
click at [266, 516] on div "Face Wax Flover" at bounding box center [354, 515] width 184 height 19
checkbox input "true"
click at [641, 340] on input "400" at bounding box center [635, 332] width 139 height 29
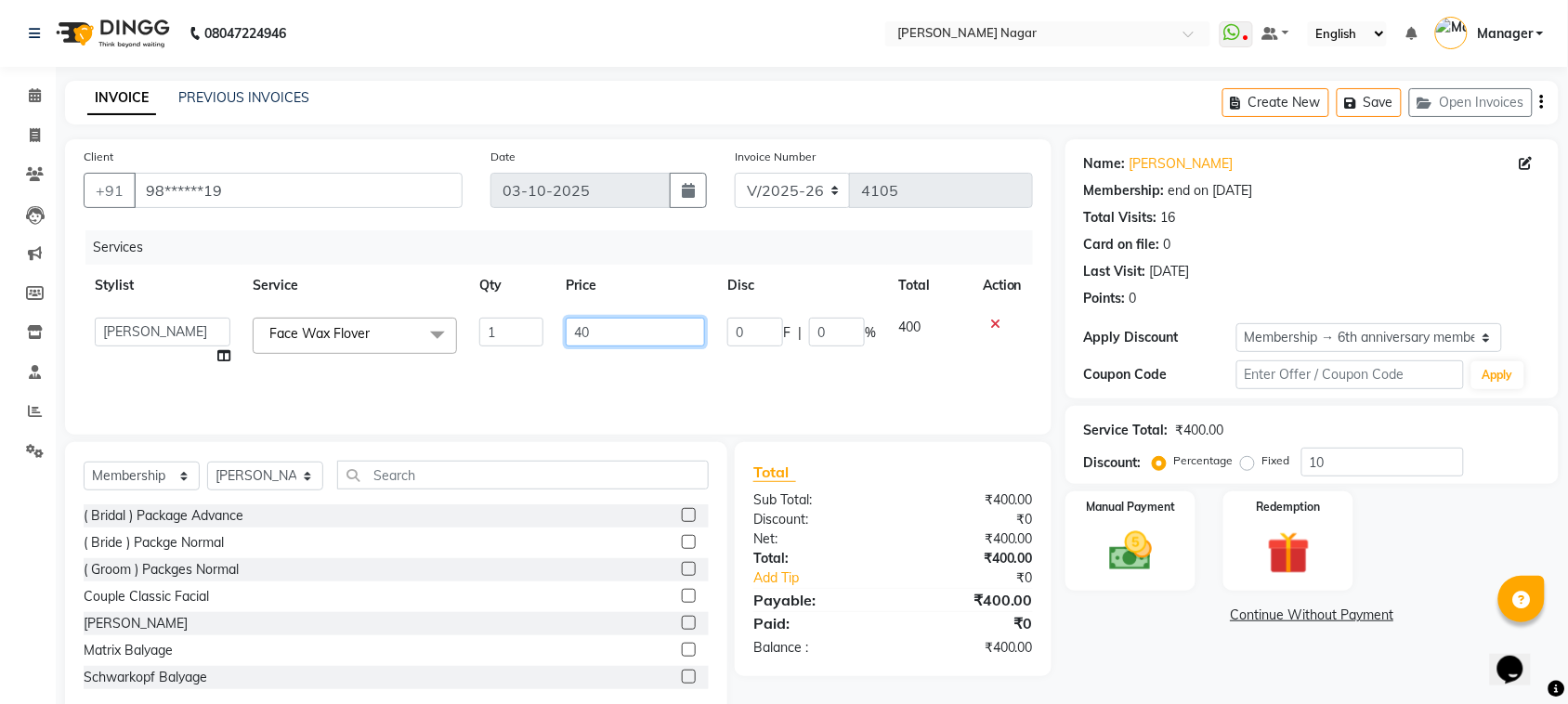
type input "4"
type input "315"
click at [1163, 562] on img at bounding box center [1129, 551] width 72 height 51
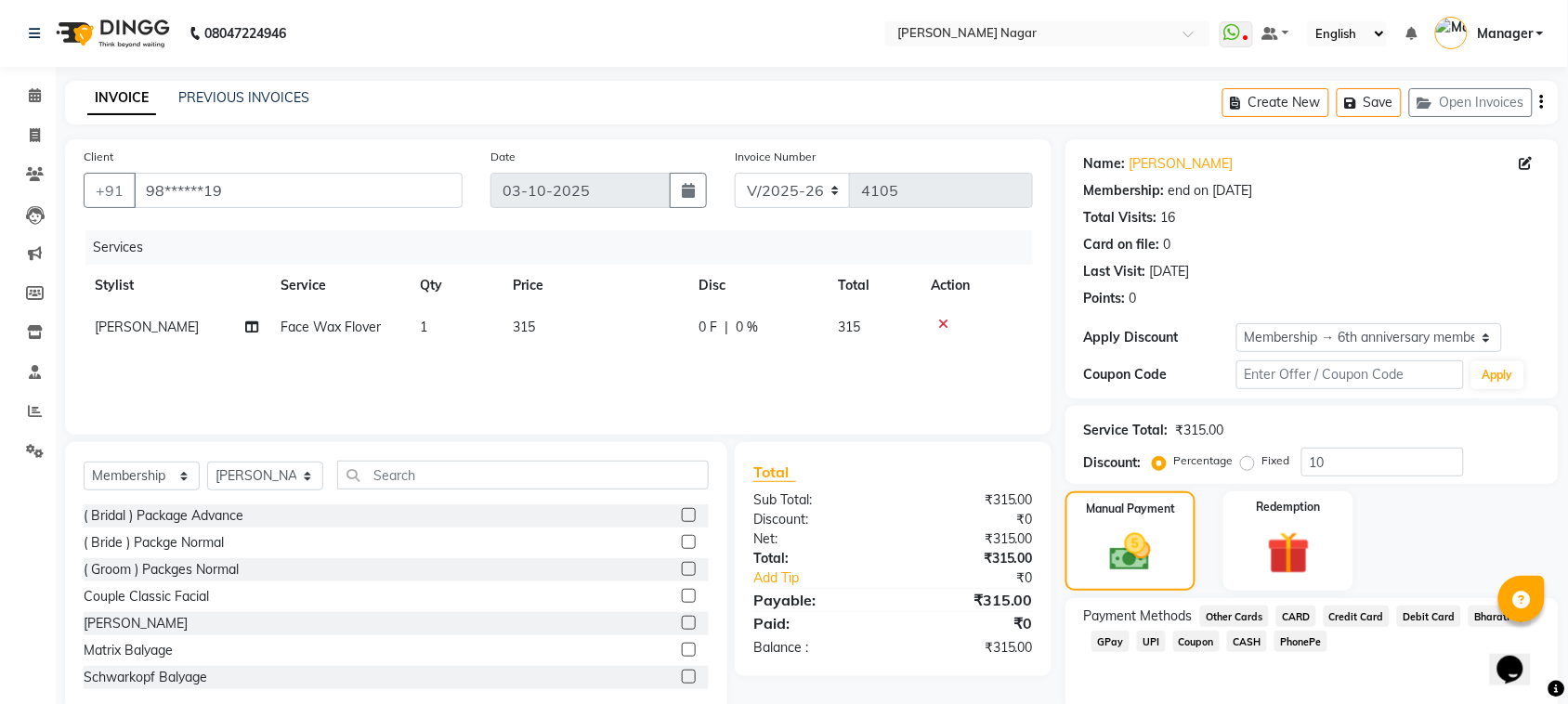
click at [1110, 643] on span "GPay" at bounding box center [1111, 641] width 38 height 21
click at [1259, 643] on span "CASH" at bounding box center [1248, 641] width 40 height 21
click at [1297, 617] on span "CARD" at bounding box center [1297, 616] width 40 height 21
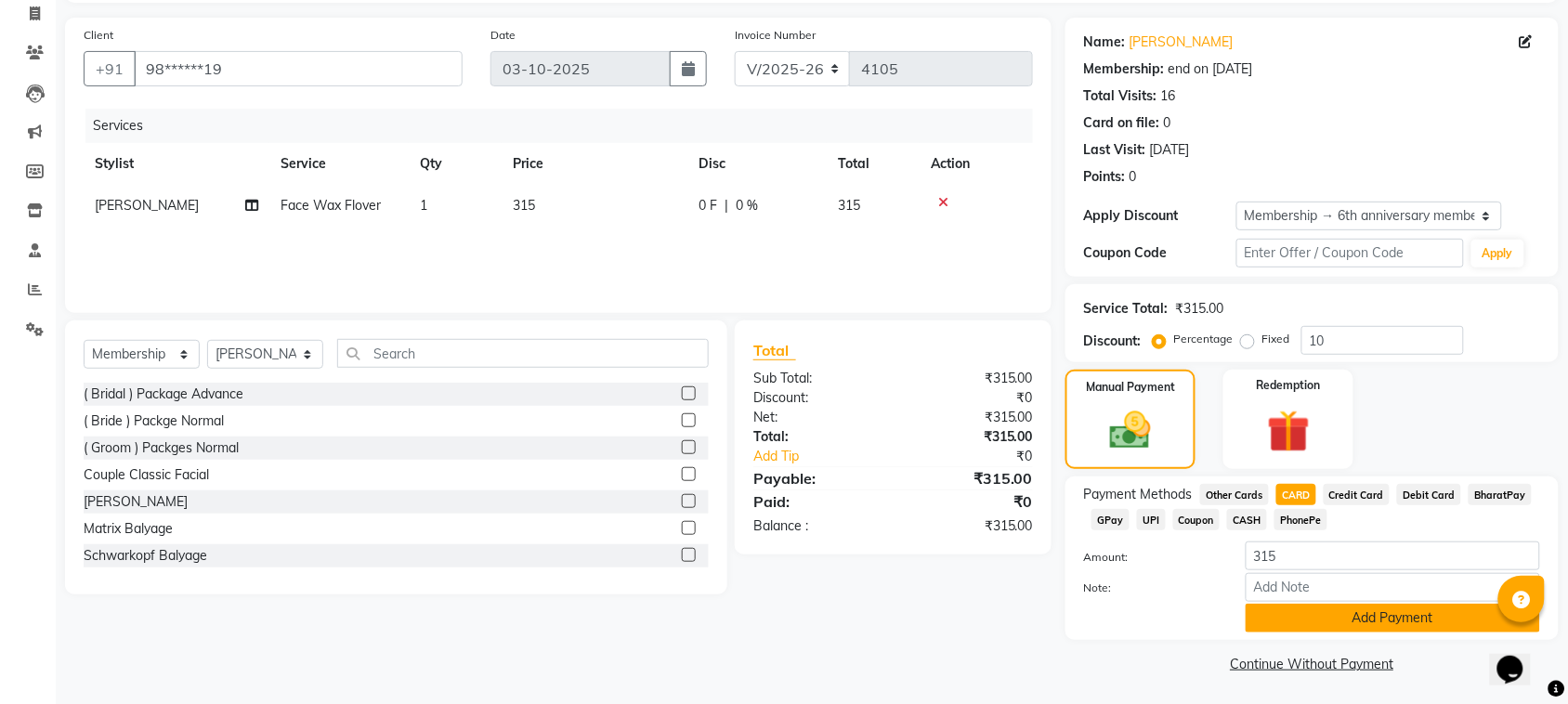
click at [1433, 620] on button "Add Payment" at bounding box center [1393, 618] width 294 height 29
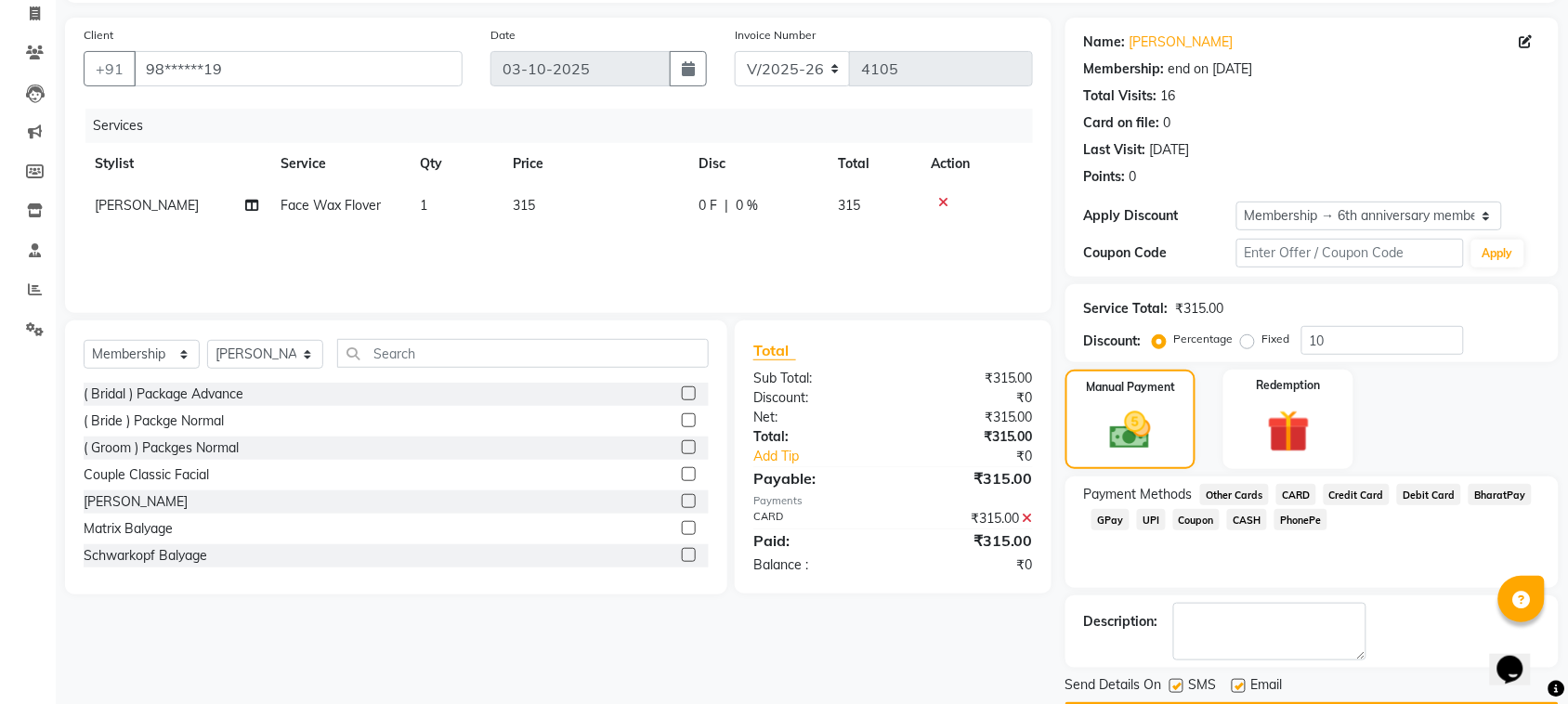
scroll to position [177, 0]
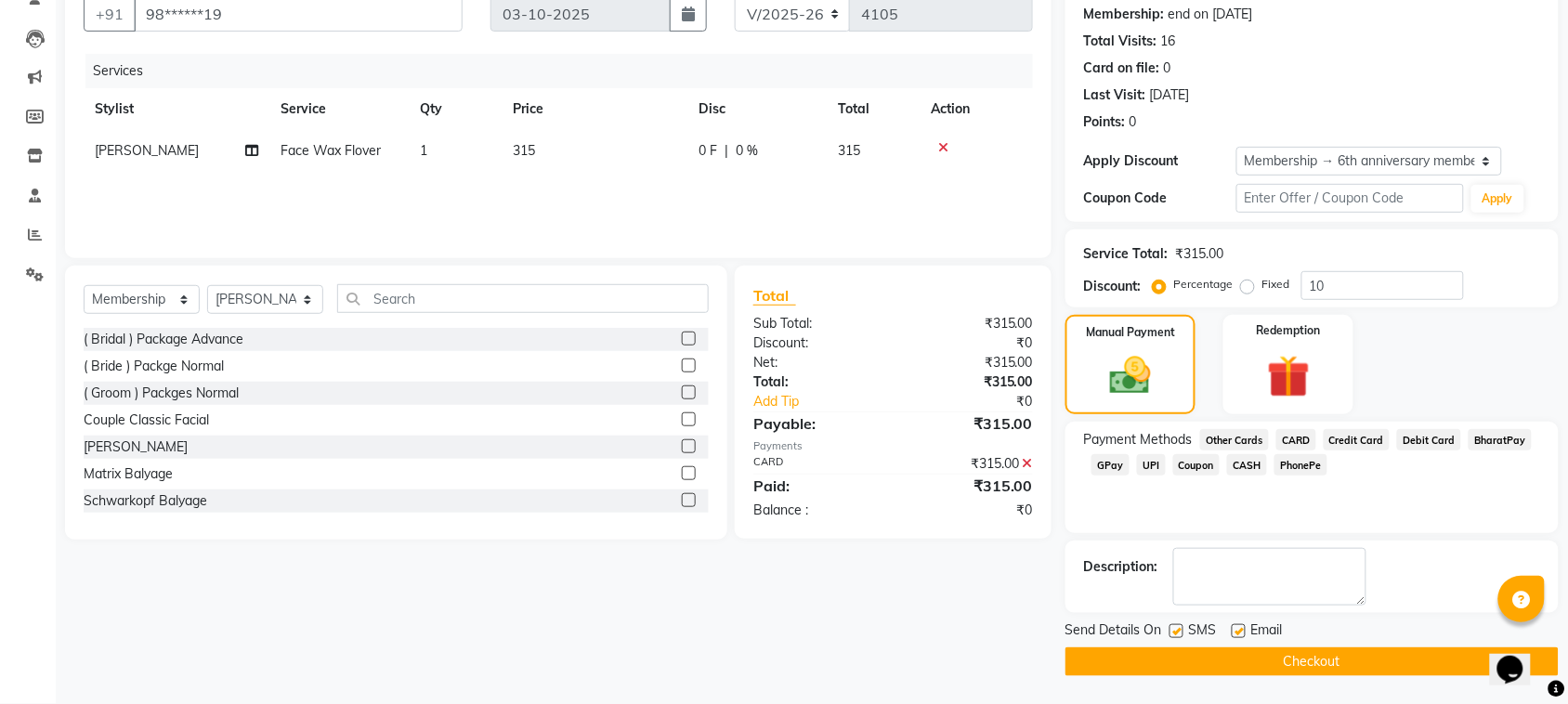
click at [1393, 651] on button "Checkout" at bounding box center [1311, 662] width 493 height 29
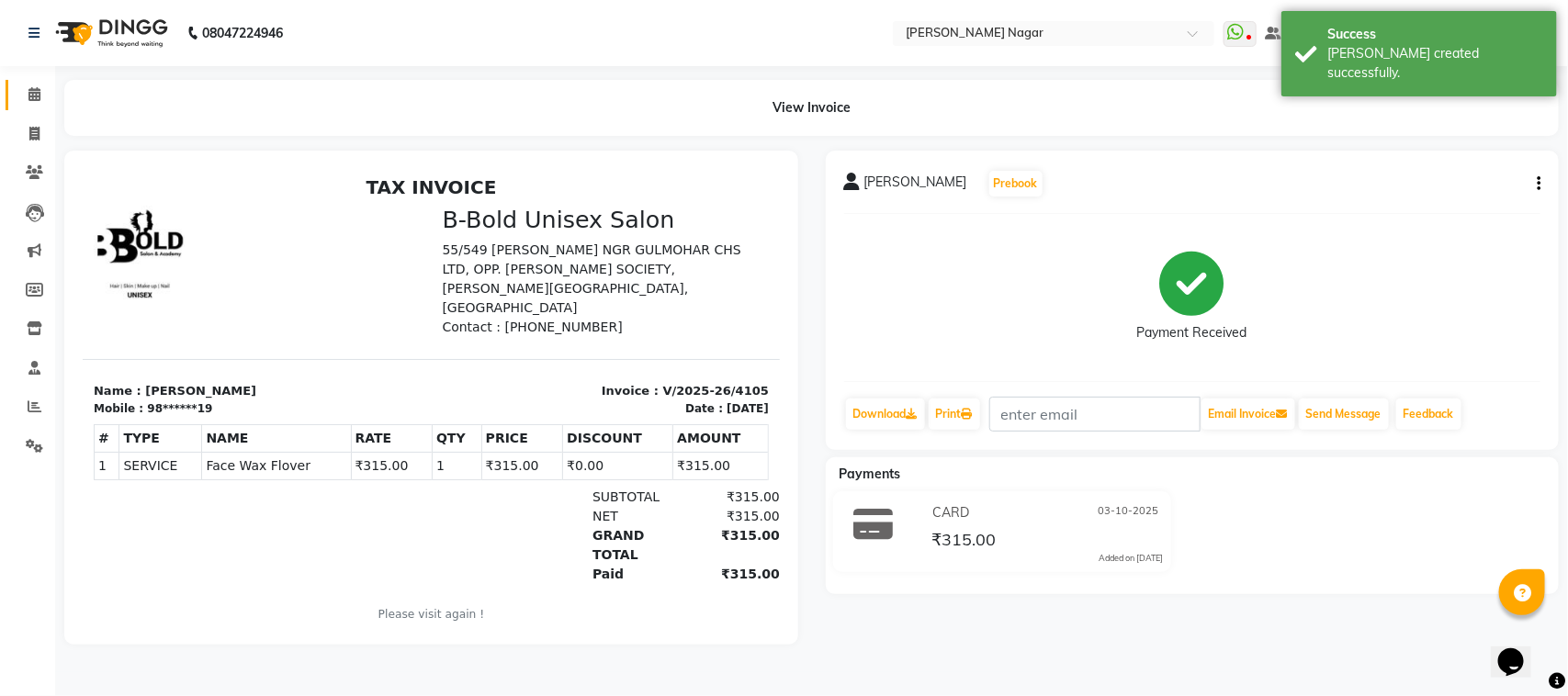
click at [32, 80] on link "Calendar" at bounding box center [28, 95] width 44 height 30
click at [38, 103] on span at bounding box center [34, 95] width 32 height 21
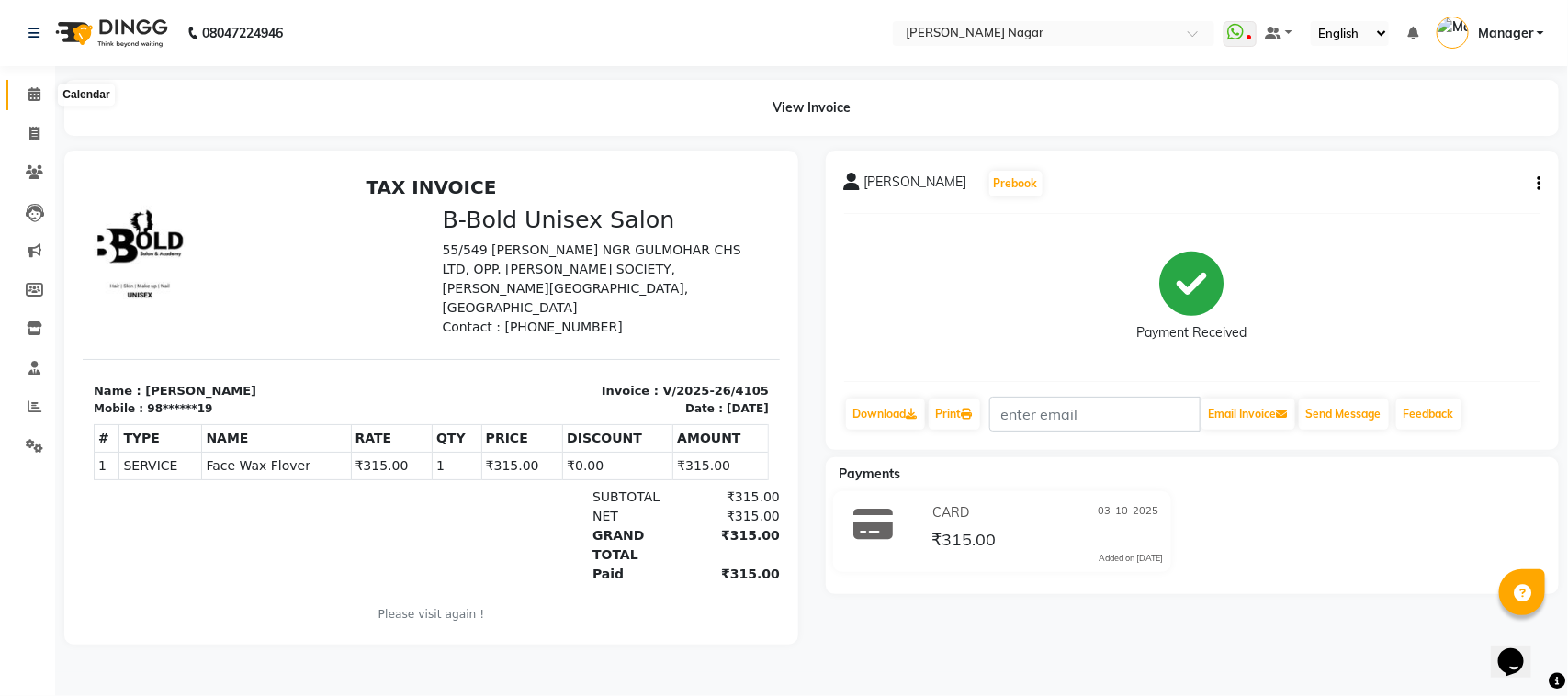
click at [19, 98] on span at bounding box center [34, 95] width 32 height 21
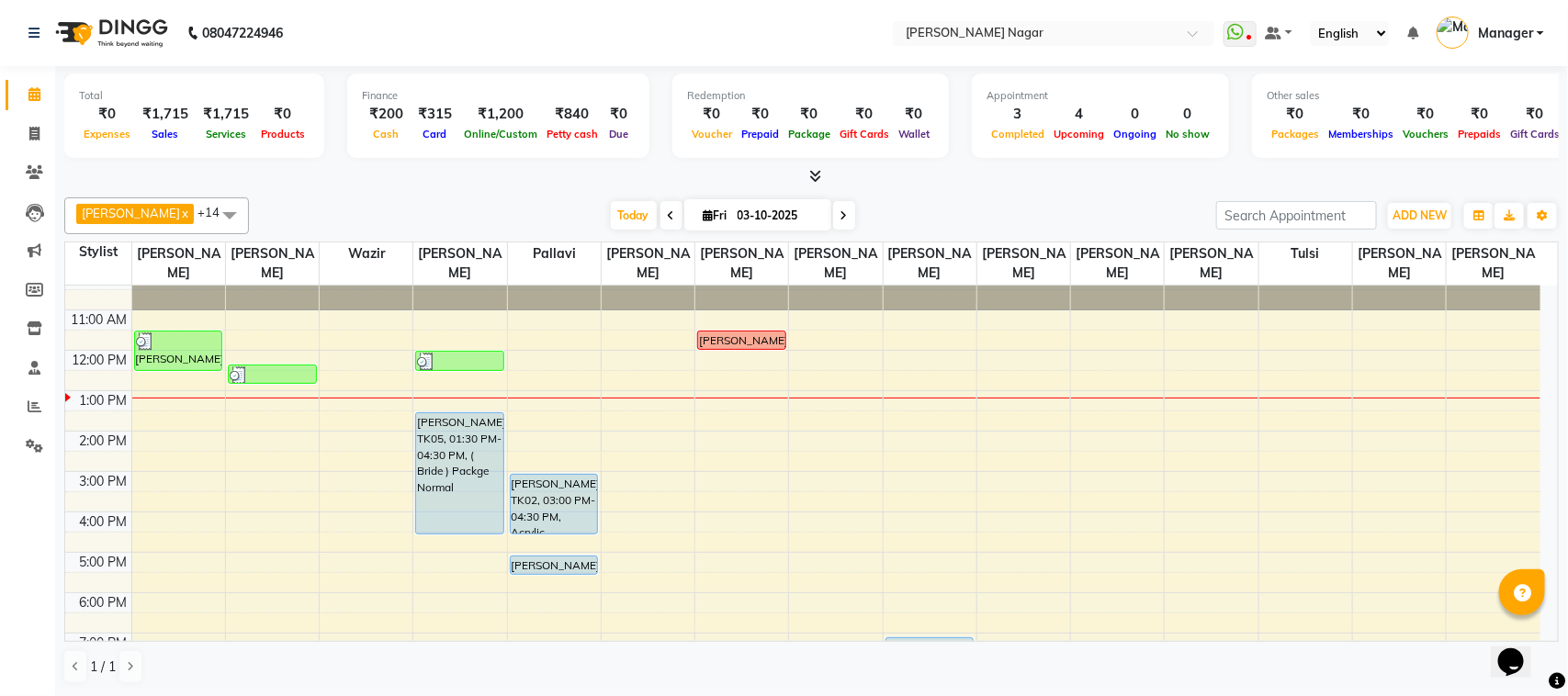
scroll to position [6, 0]
